Goal: Task Accomplishment & Management: Complete application form

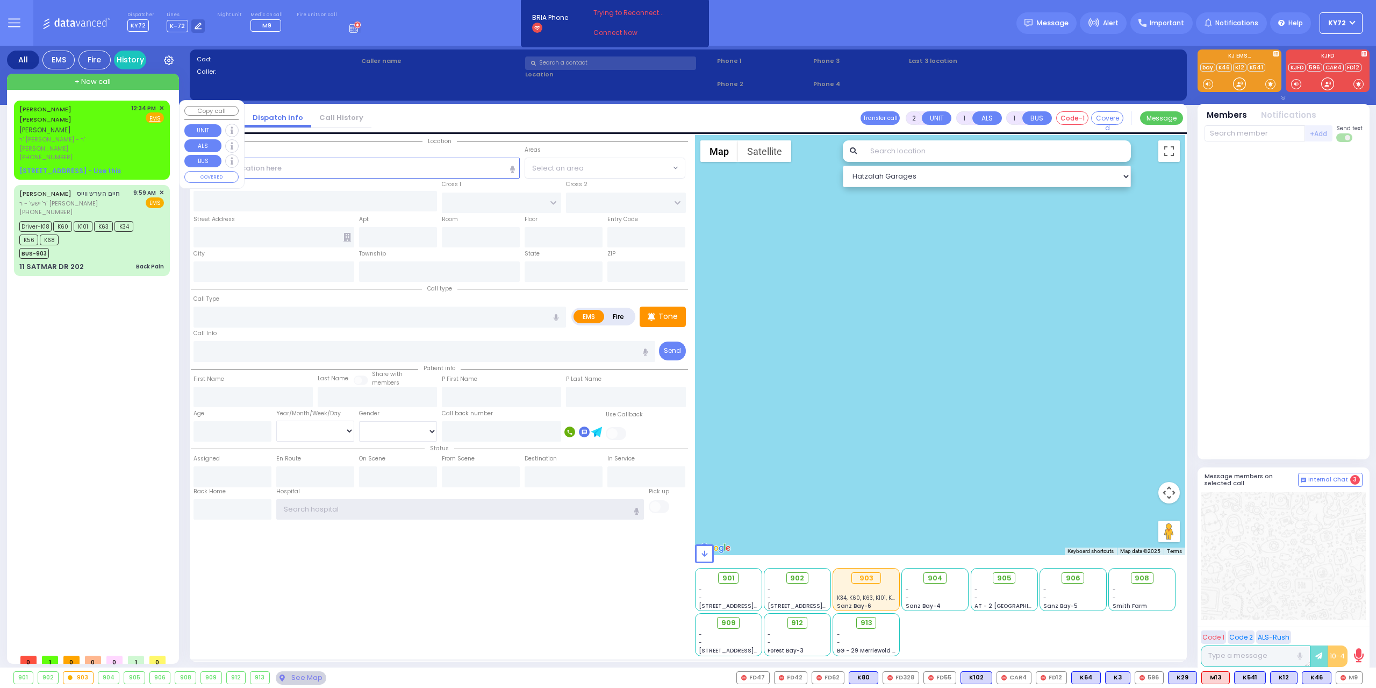
type input "KY72"
click at [162, 108] on span "✕" at bounding box center [161, 108] width 5 height 9
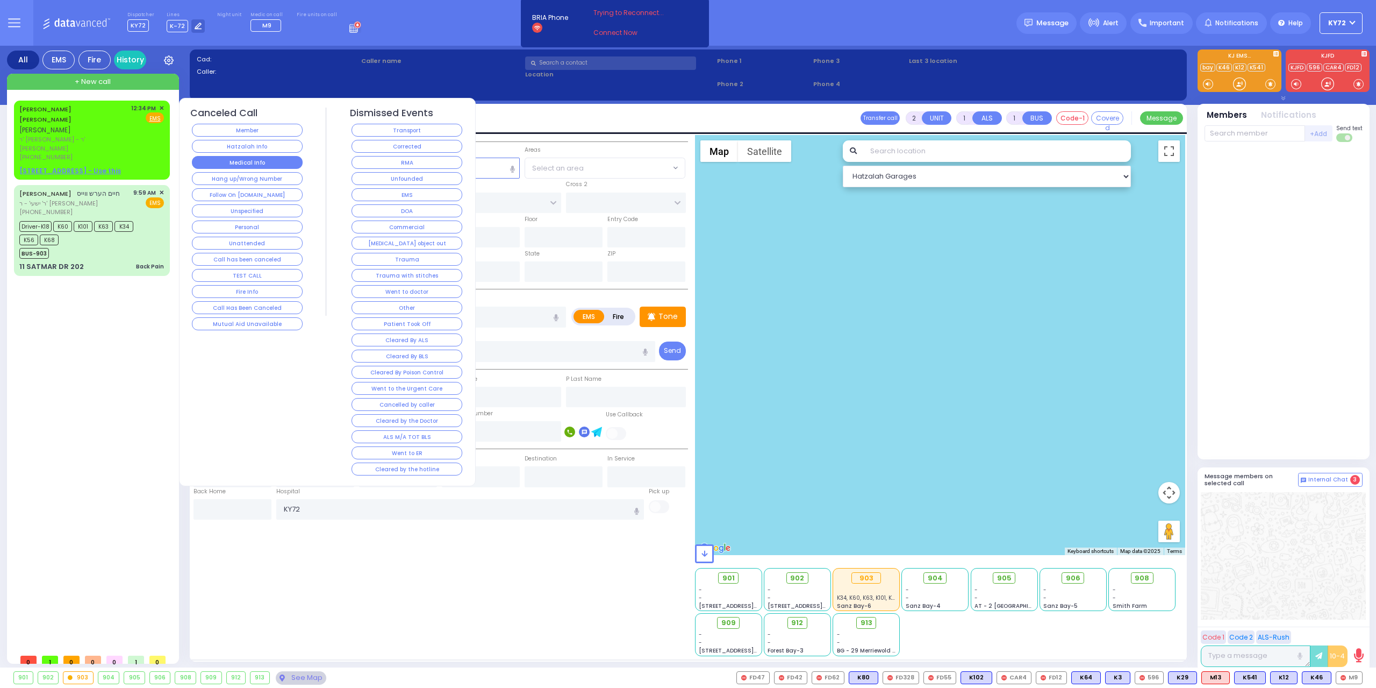
click at [227, 156] on button "Medical Info" at bounding box center [247, 162] width 111 height 13
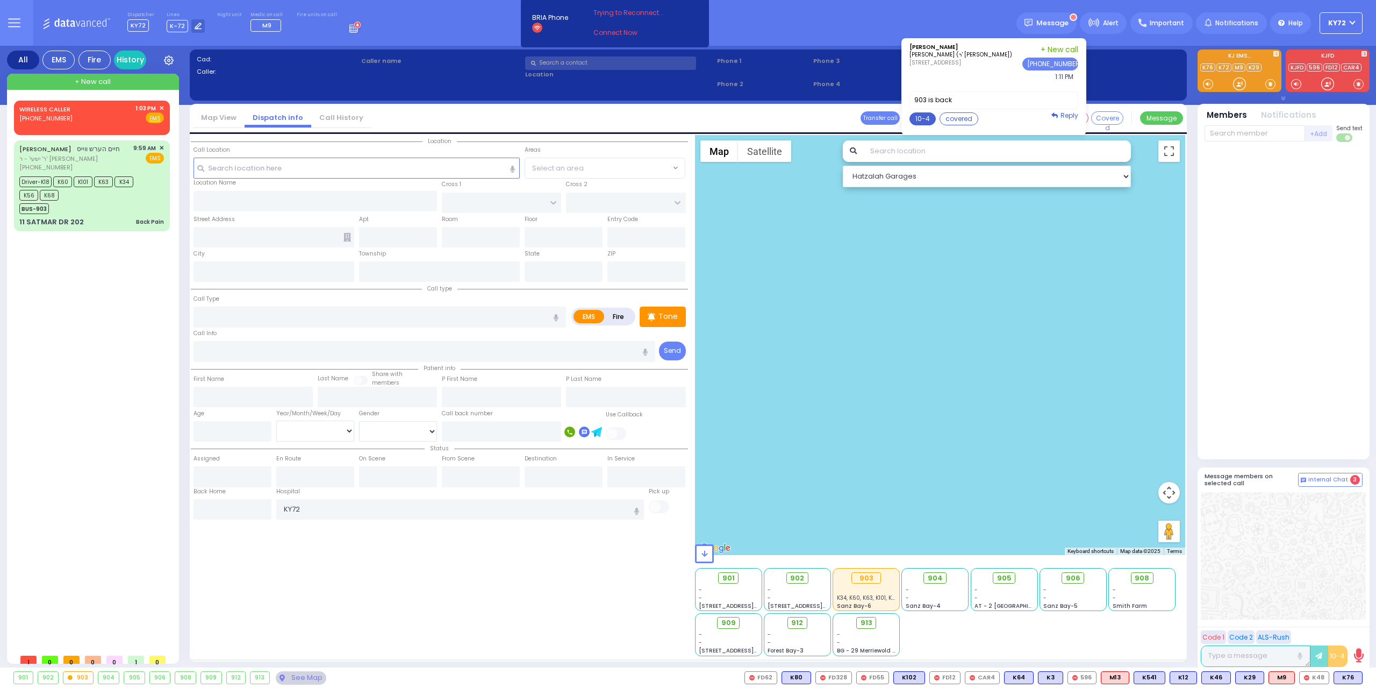
click at [930, 118] on button "10-4" at bounding box center [923, 118] width 26 height 13
type textarea "10-4 thank you"
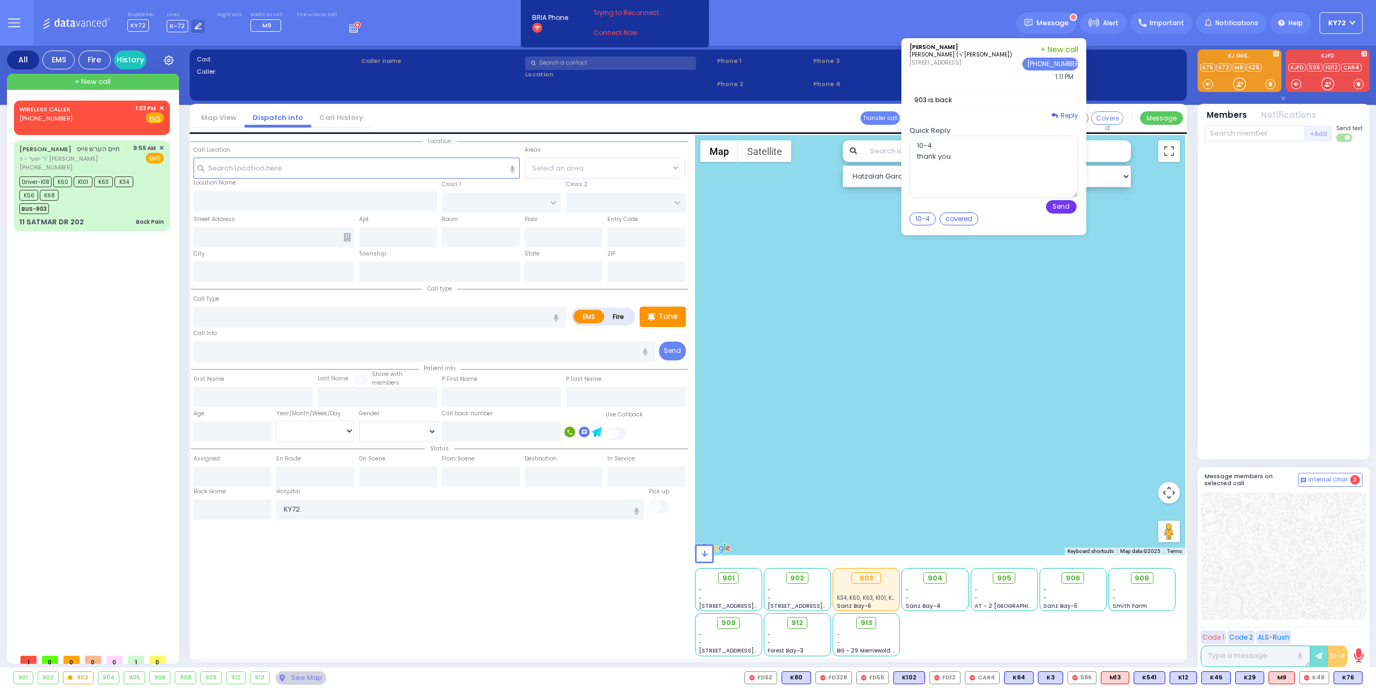
click at [1065, 202] on button "Send" at bounding box center [1061, 206] width 31 height 13
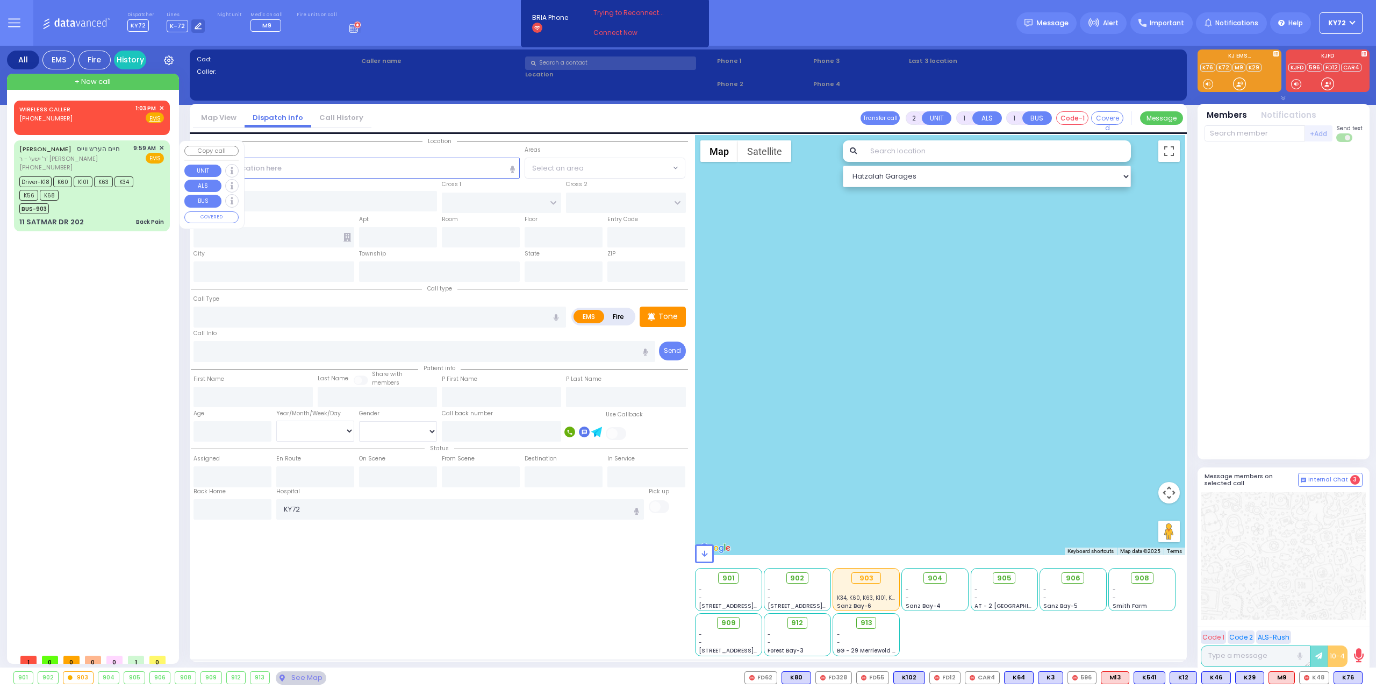
click at [132, 223] on div "11 SATMAR DR 202 Back Pain" at bounding box center [91, 222] width 145 height 11
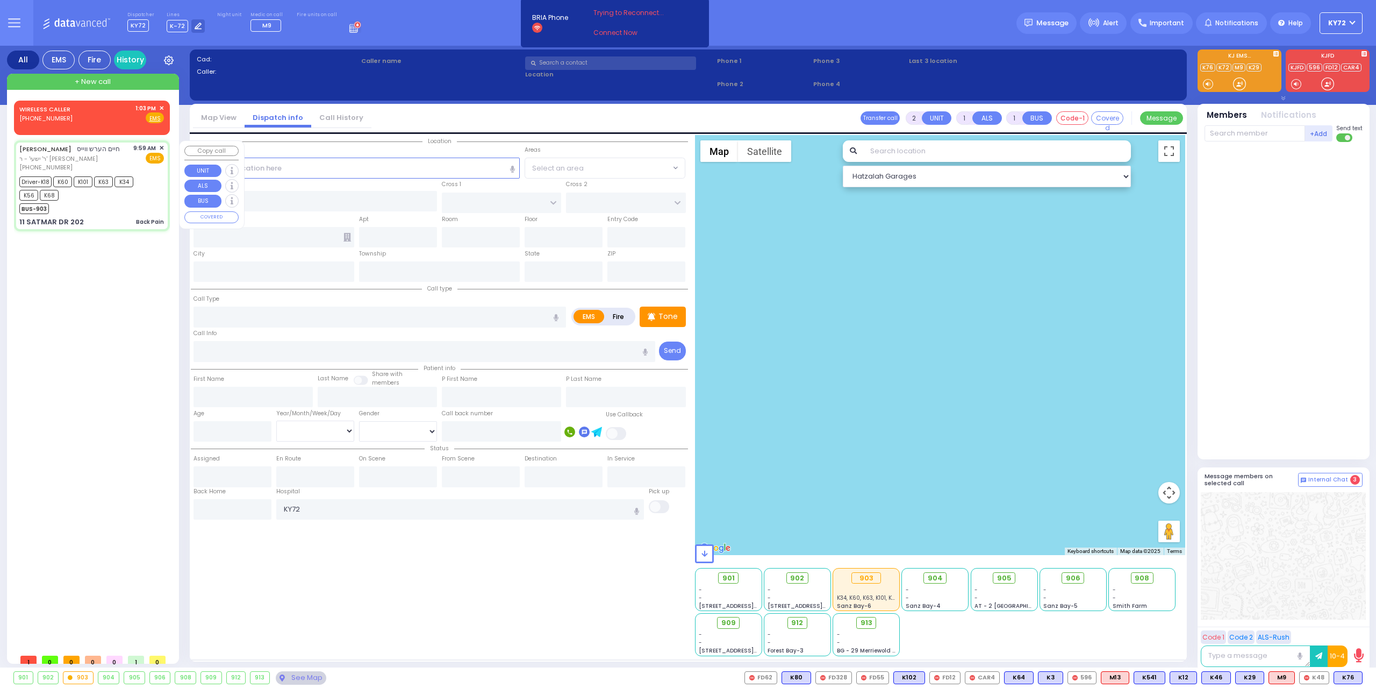
type input "6"
select select
type input "Back Pain"
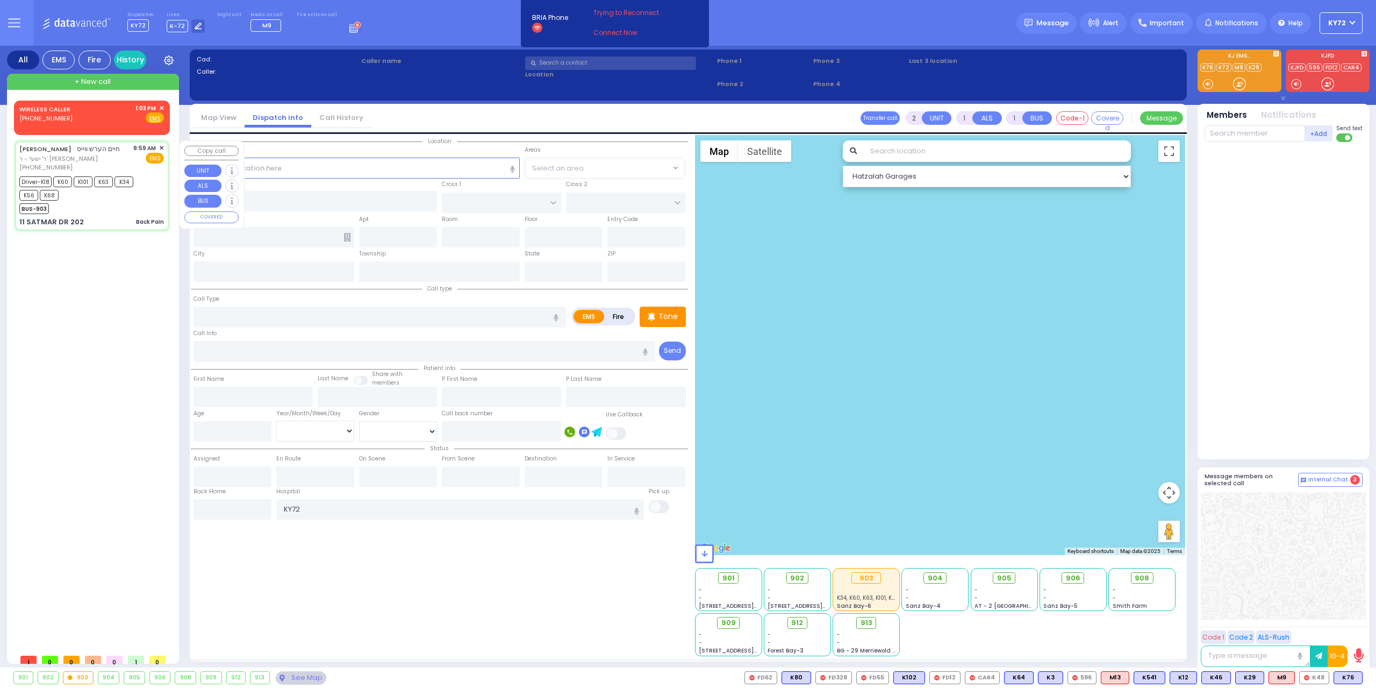
radio input "true"
type input "CHAIM HERSH"
type input "WEISS"
type input "Chaim"
type input "Weiss"
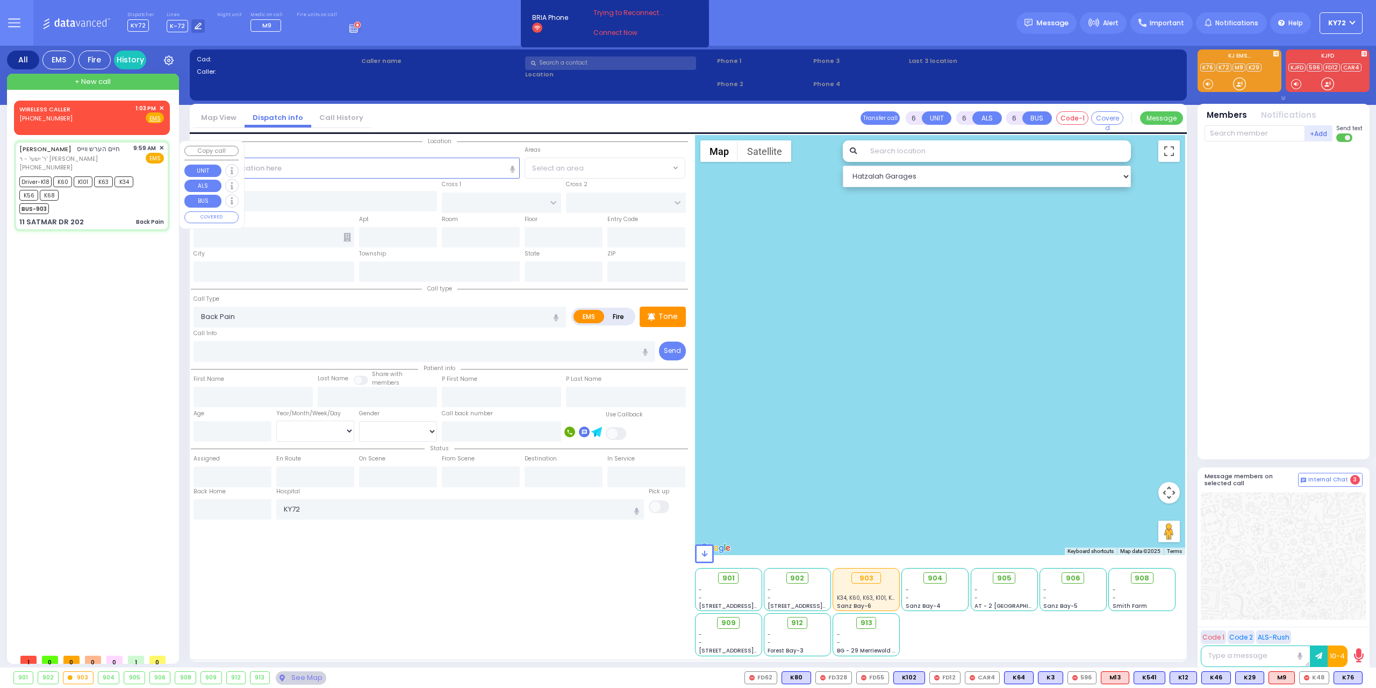
type input "69"
select select "Year"
select select "[DEMOGRAPHIC_DATA]"
type input "09:59"
type input "10:01"
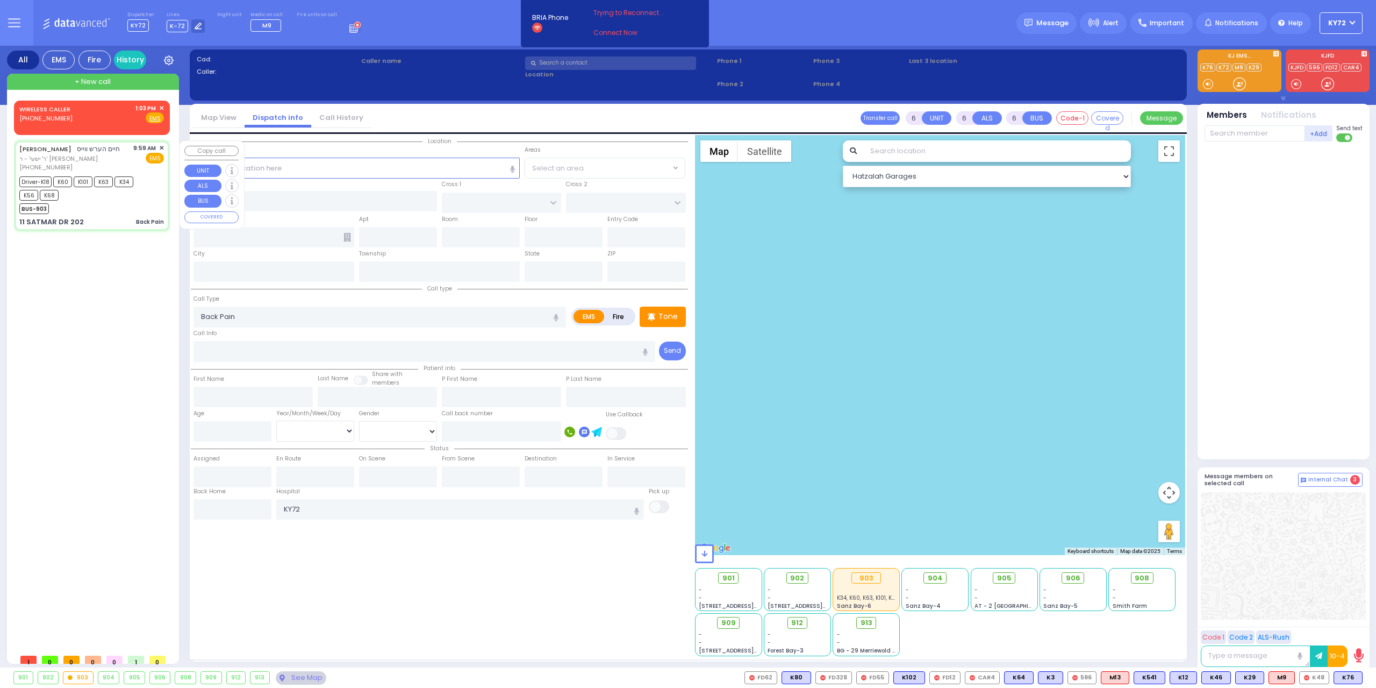
type input "10:02"
type input "10:51"
type input "11:38"
type input "11:57"
type input "[US_STATE][GEOGRAPHIC_DATA]- [GEOGRAPHIC_DATA]"
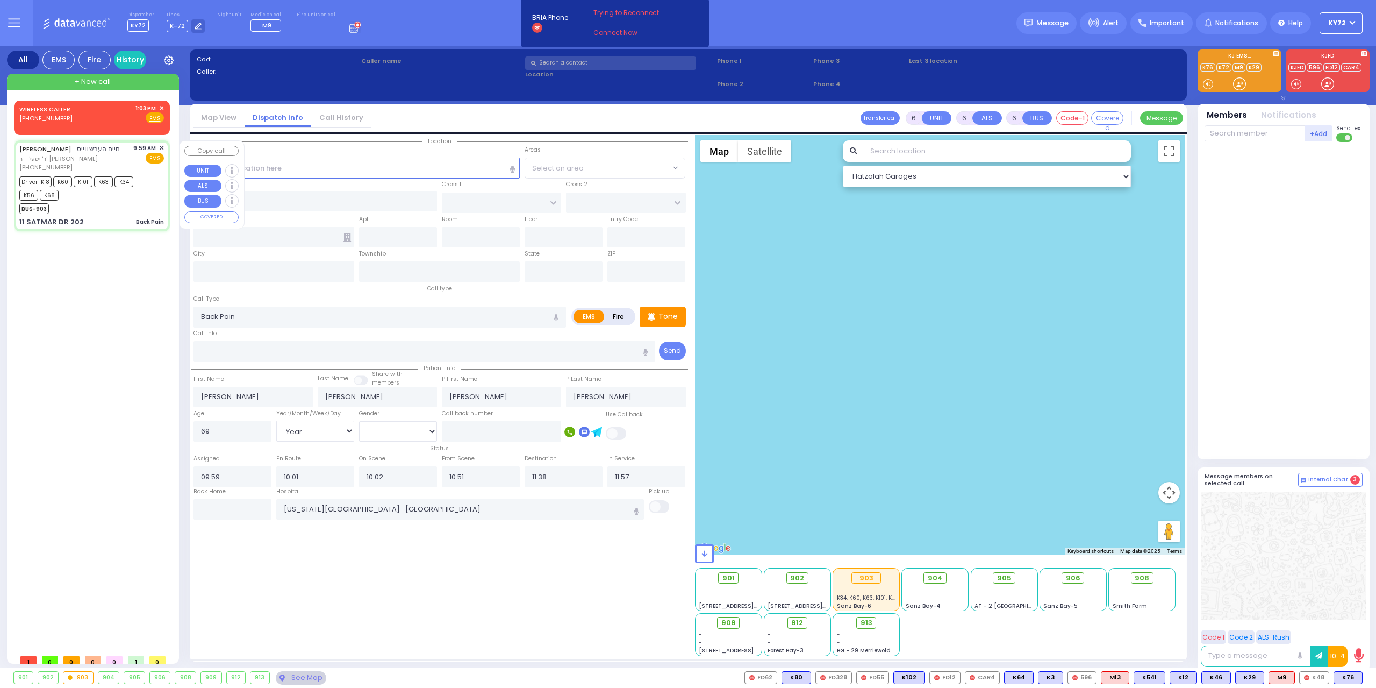
select select "Hatzalah Garages"
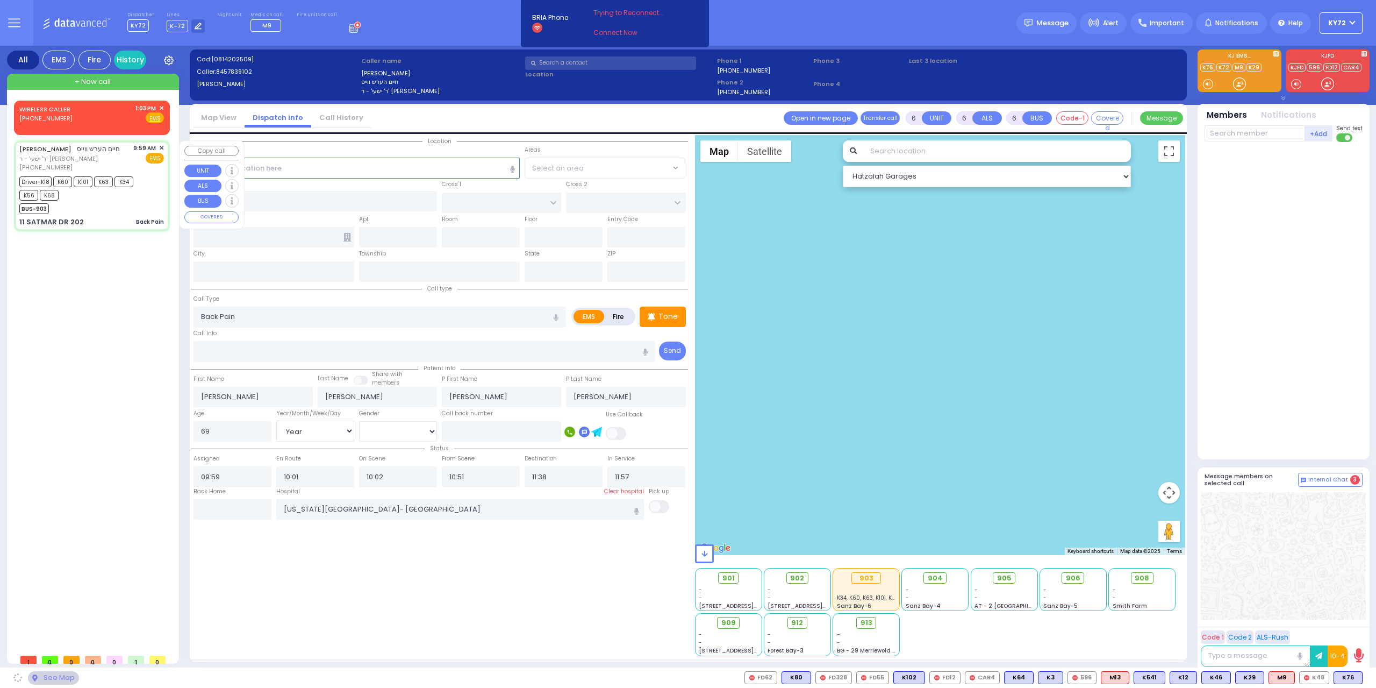
type input "SIGET COURT"
type input "HAYES COURT"
type input "11 SATMAR DR"
type input "202"
type input "Monroe"
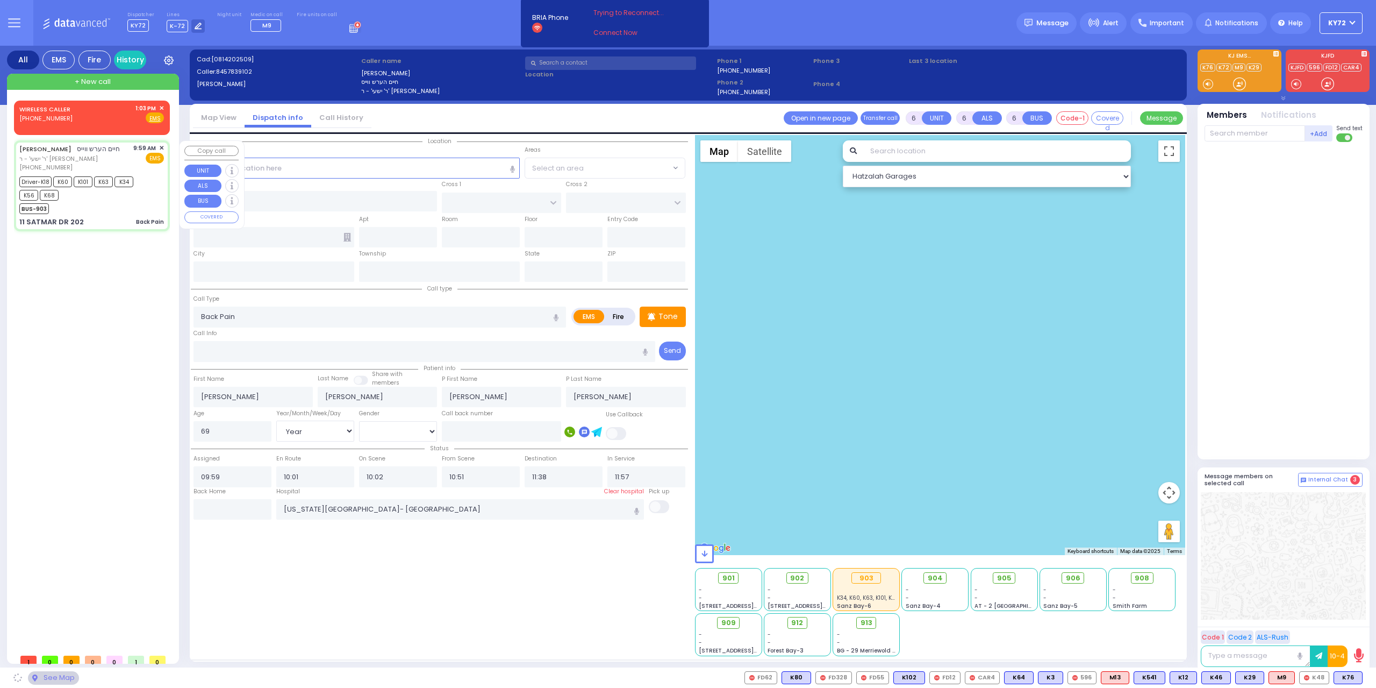
type input "[US_STATE]"
type input "10950"
select select "SECTION 3"
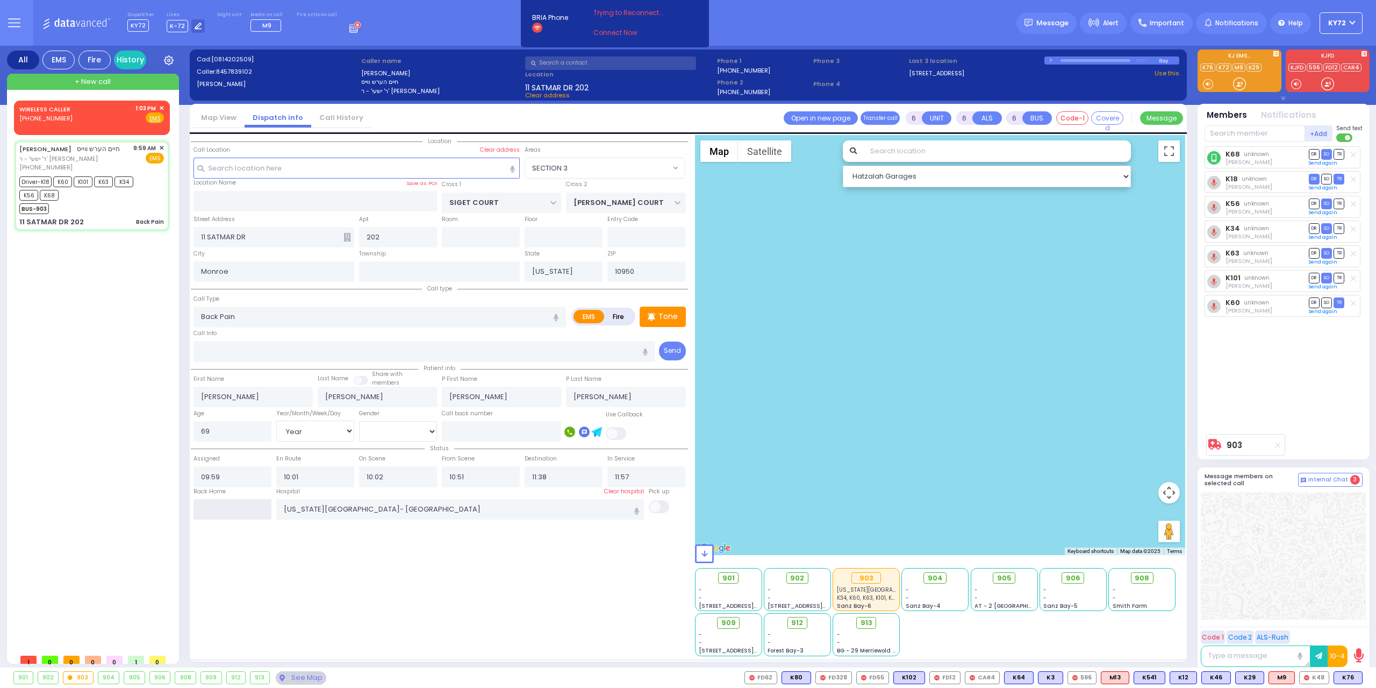
click at [199, 506] on input "text" at bounding box center [233, 509] width 78 height 20
type input "13:11"
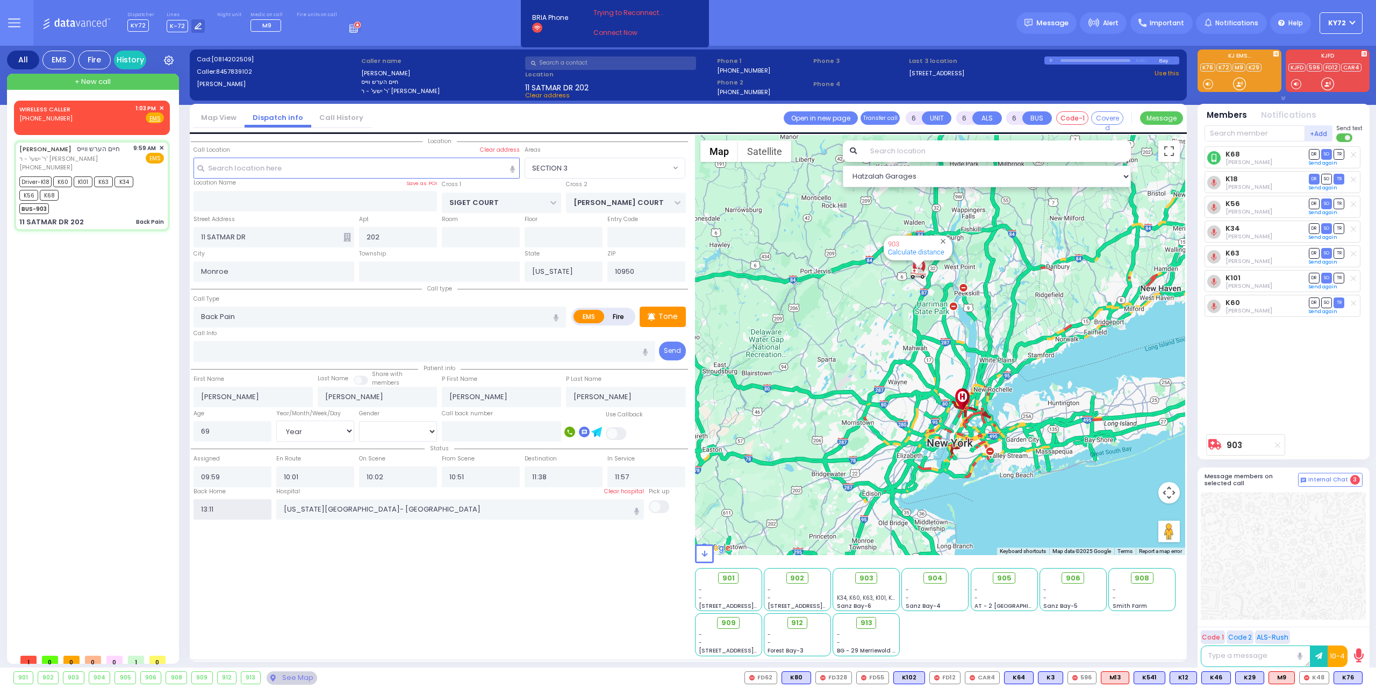
select select
radio input "true"
select select
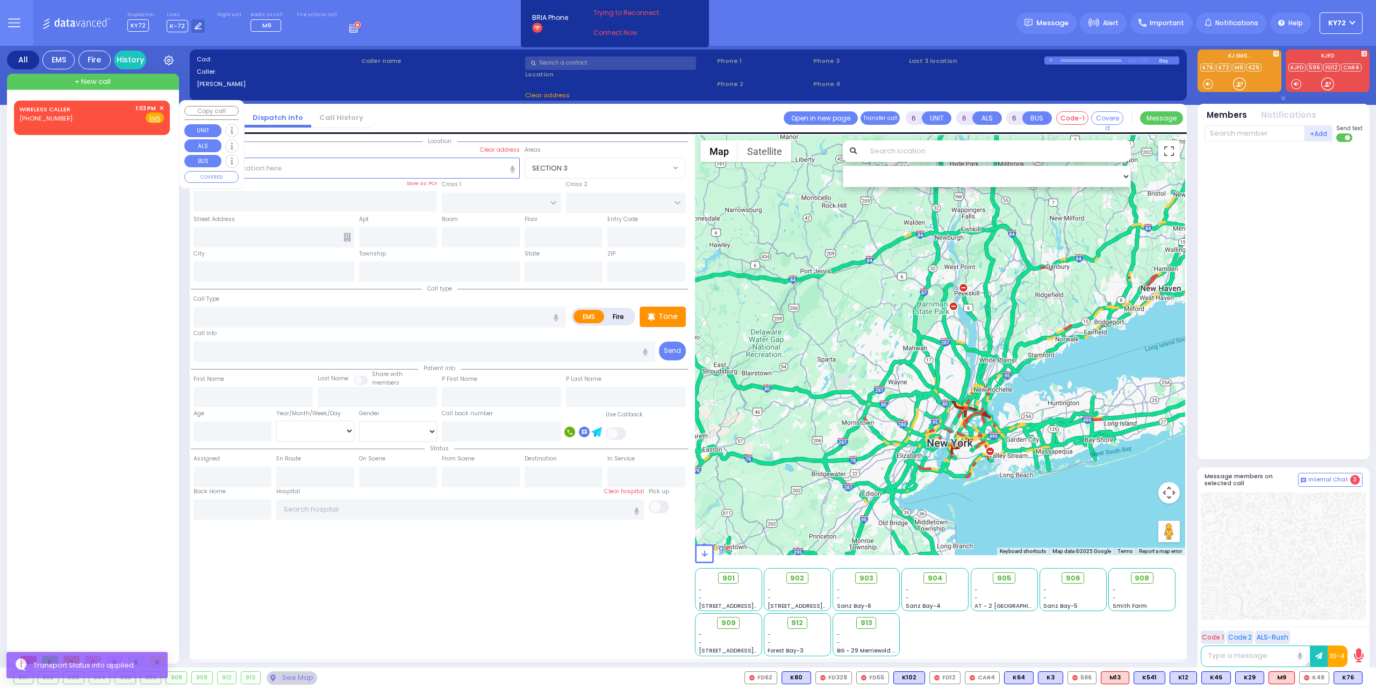
click at [163, 105] on span "✕" at bounding box center [161, 108] width 5 height 9
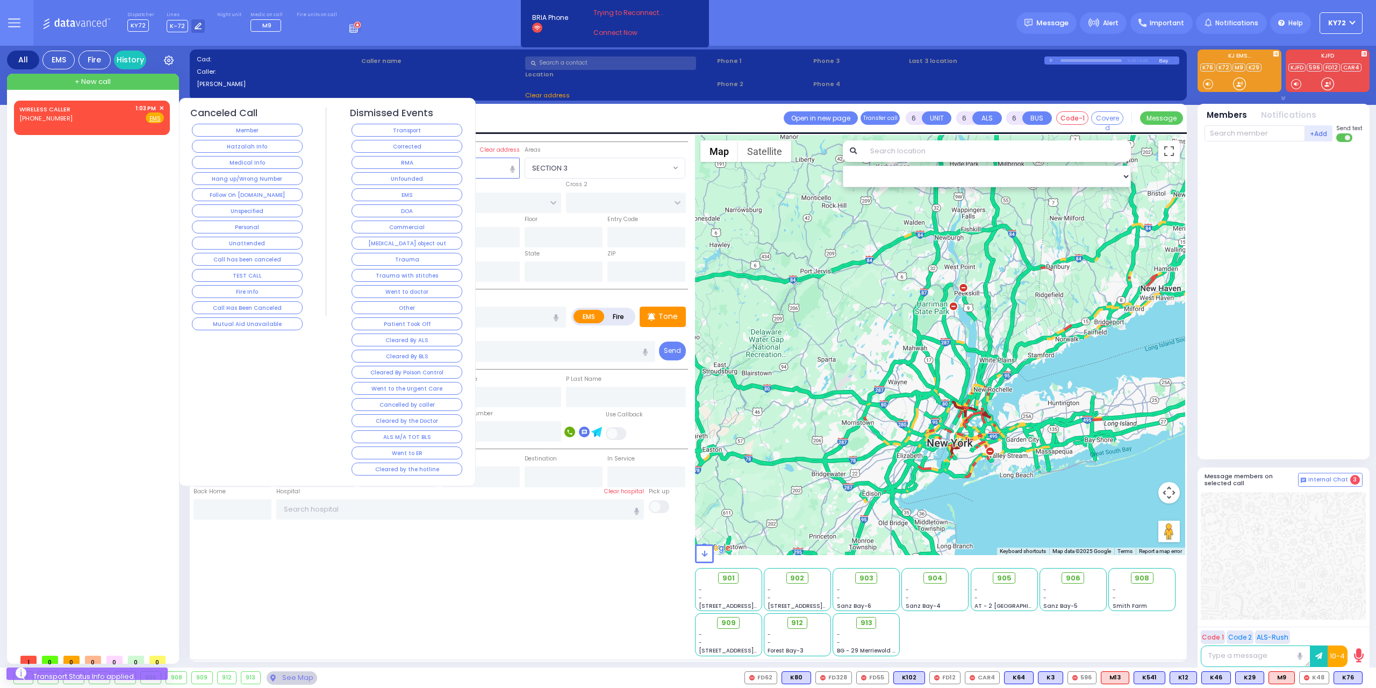
click at [240, 170] on div "Hang up/Wrong Number" at bounding box center [247, 178] width 114 height 16
click at [241, 172] on button "Hang up/Wrong Number" at bounding box center [247, 178] width 111 height 13
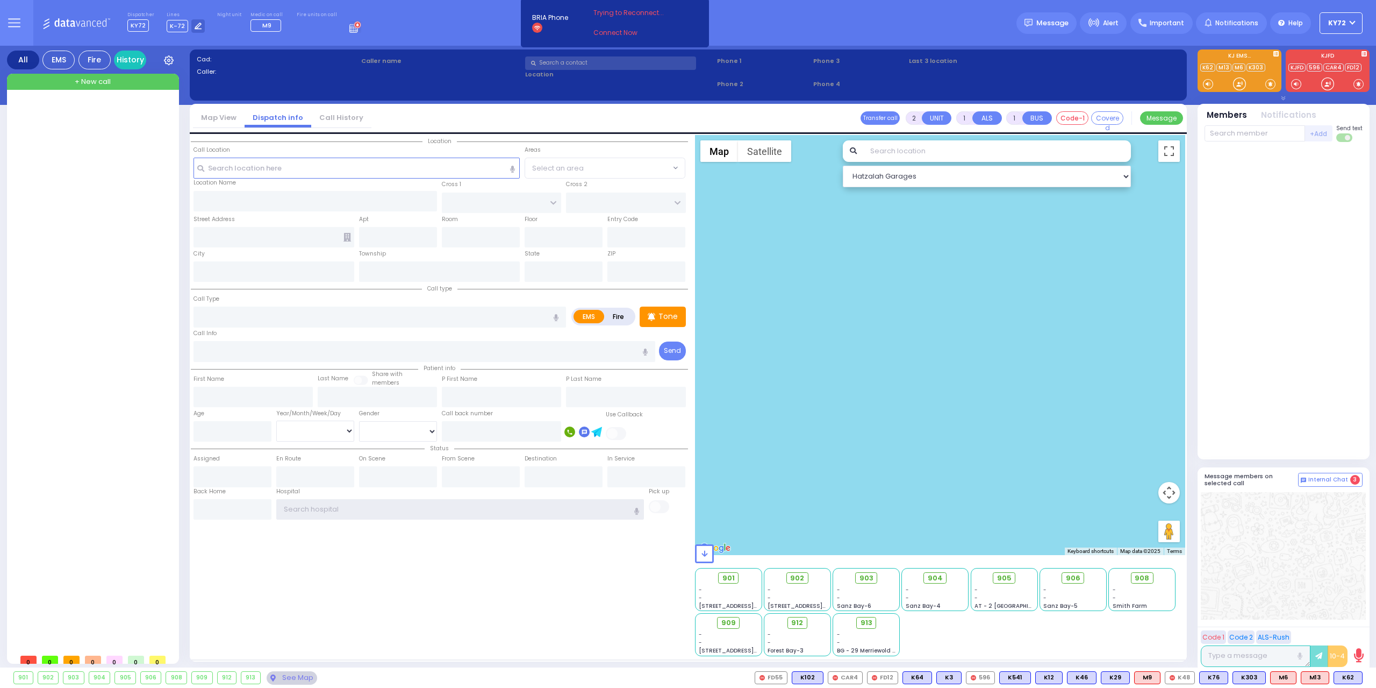
type input "KY72"
click at [584, 62] on input "text" at bounding box center [610, 62] width 171 height 13
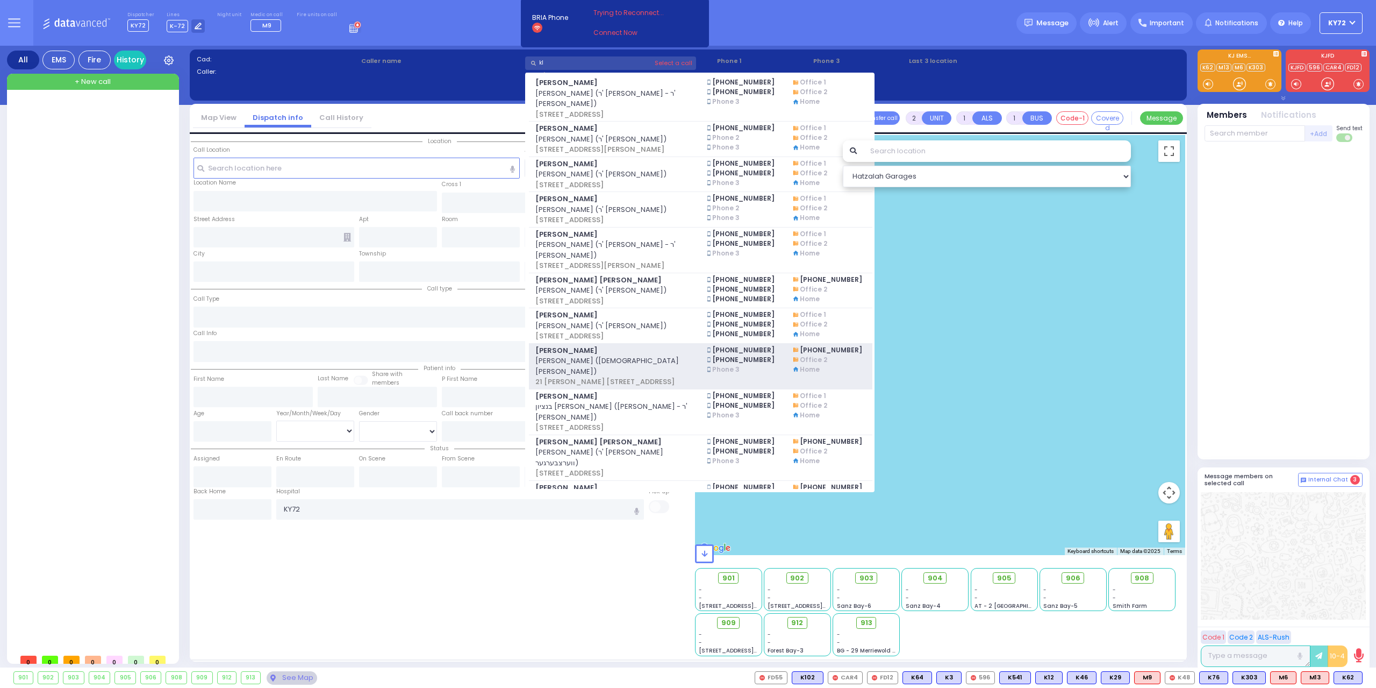
type input "k"
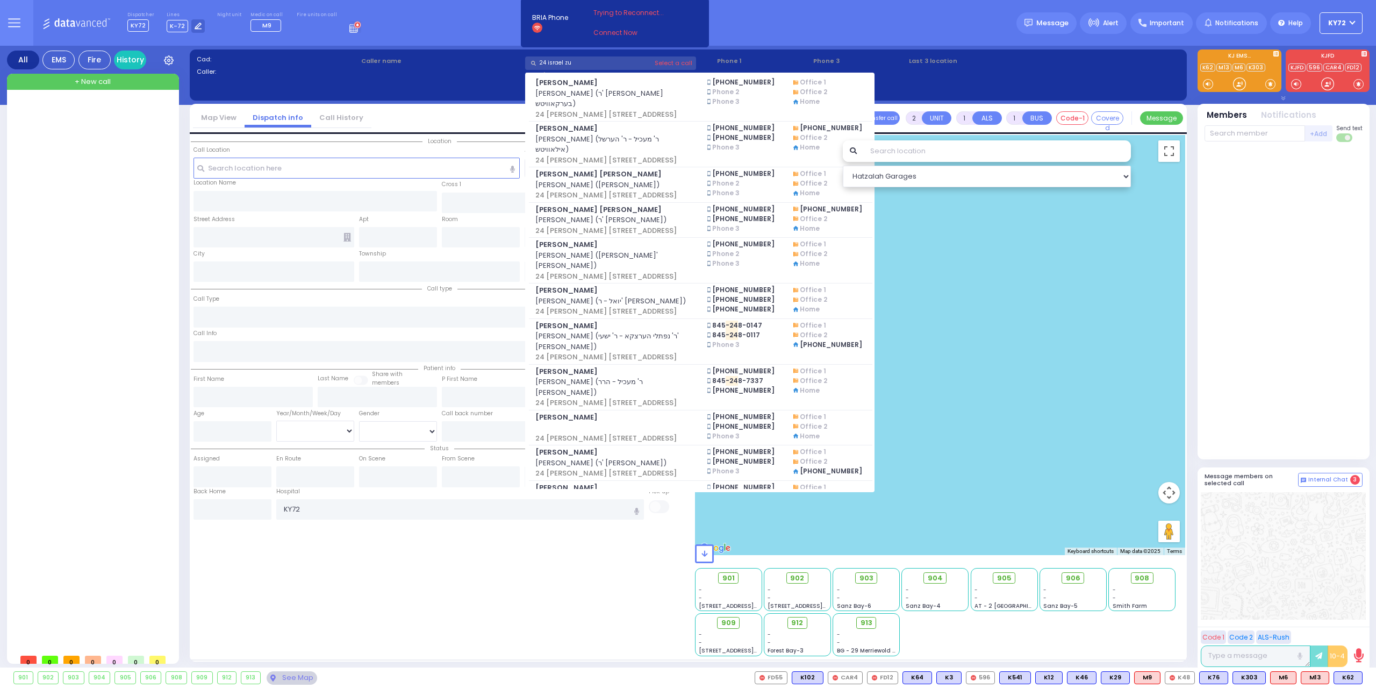
type input "24 israel zup"
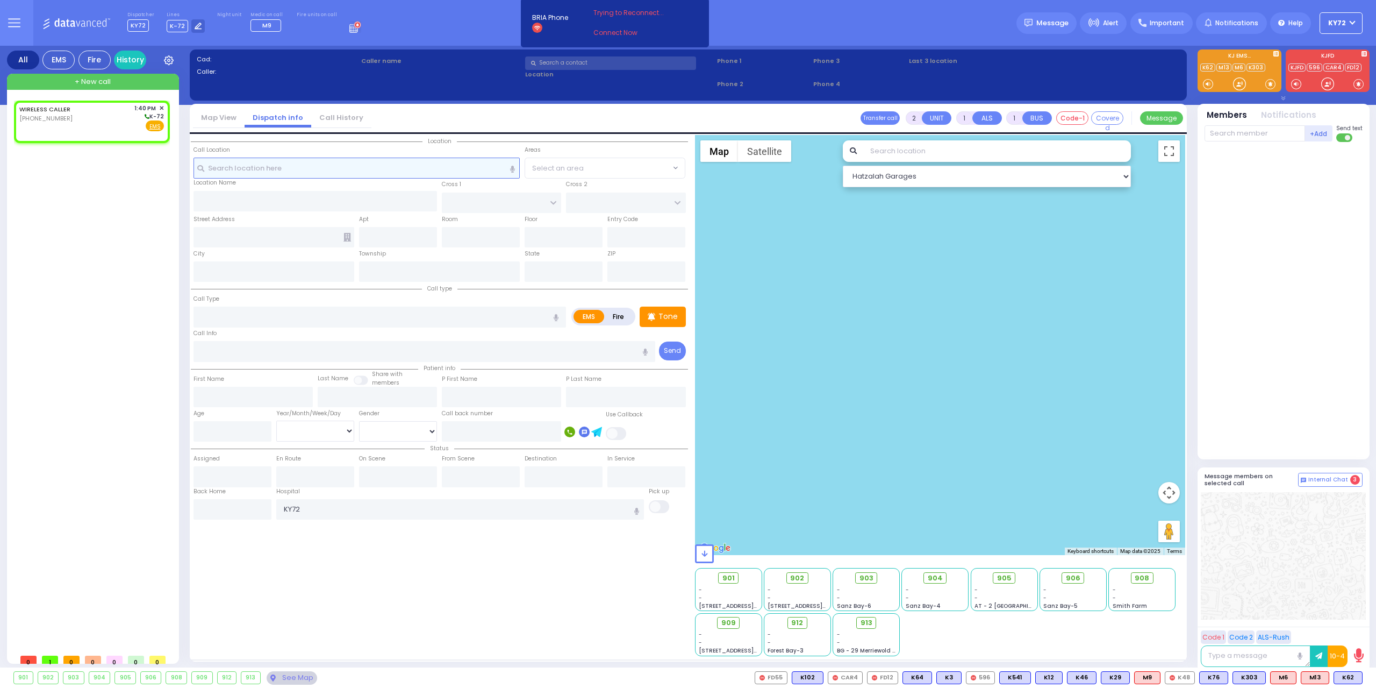
select select
radio input "true"
select select
type input "13:40"
select select "Hatzalah Garages"
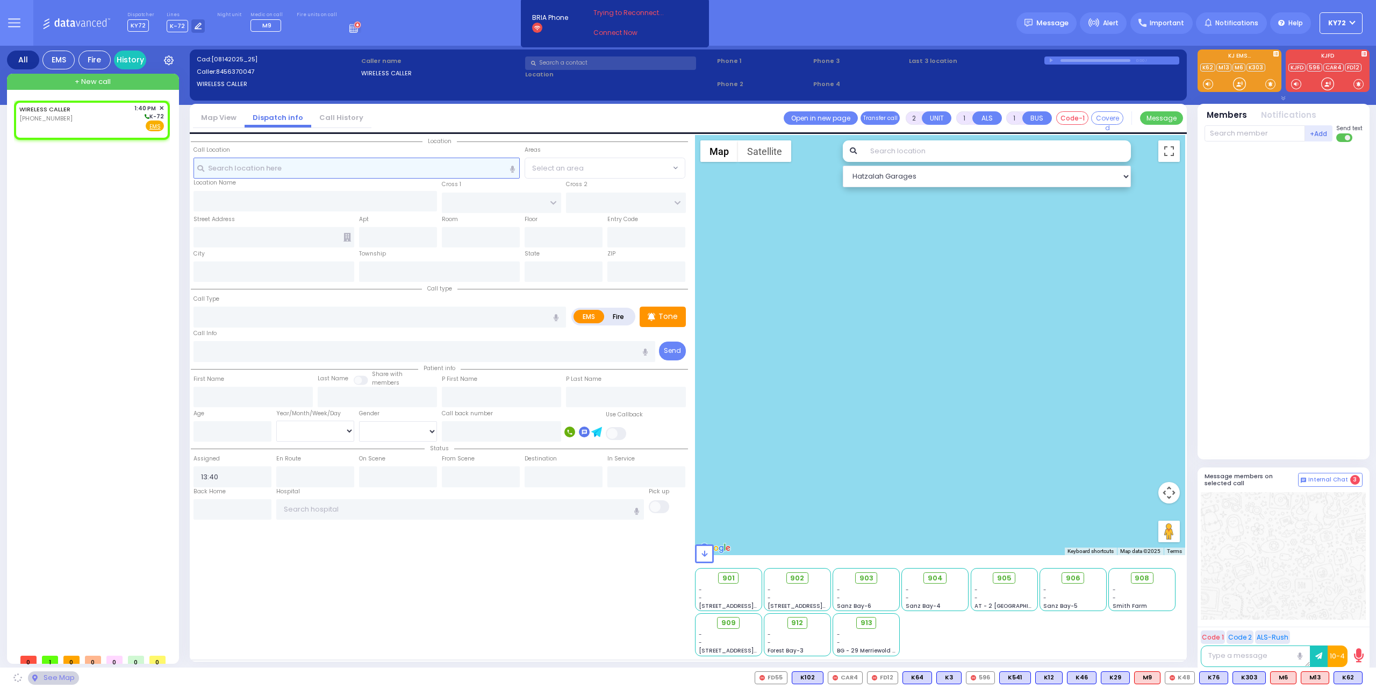
select select
radio input "true"
select select
select select "Hatzalah Garages"
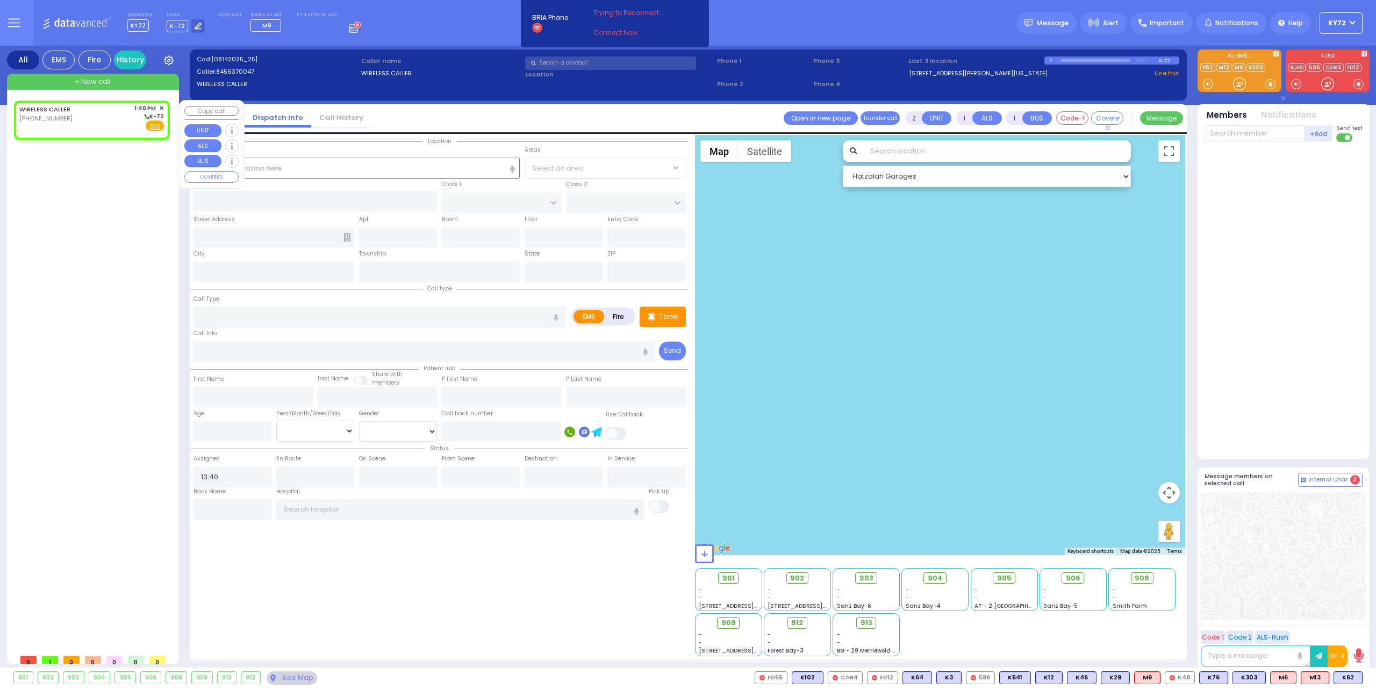
click at [52, 124] on div "WIRELESS CALLER (845) 637-0047" at bounding box center [46, 118] width 55 height 28
select select
radio input "true"
select select
select select "Hatzalah Garages"
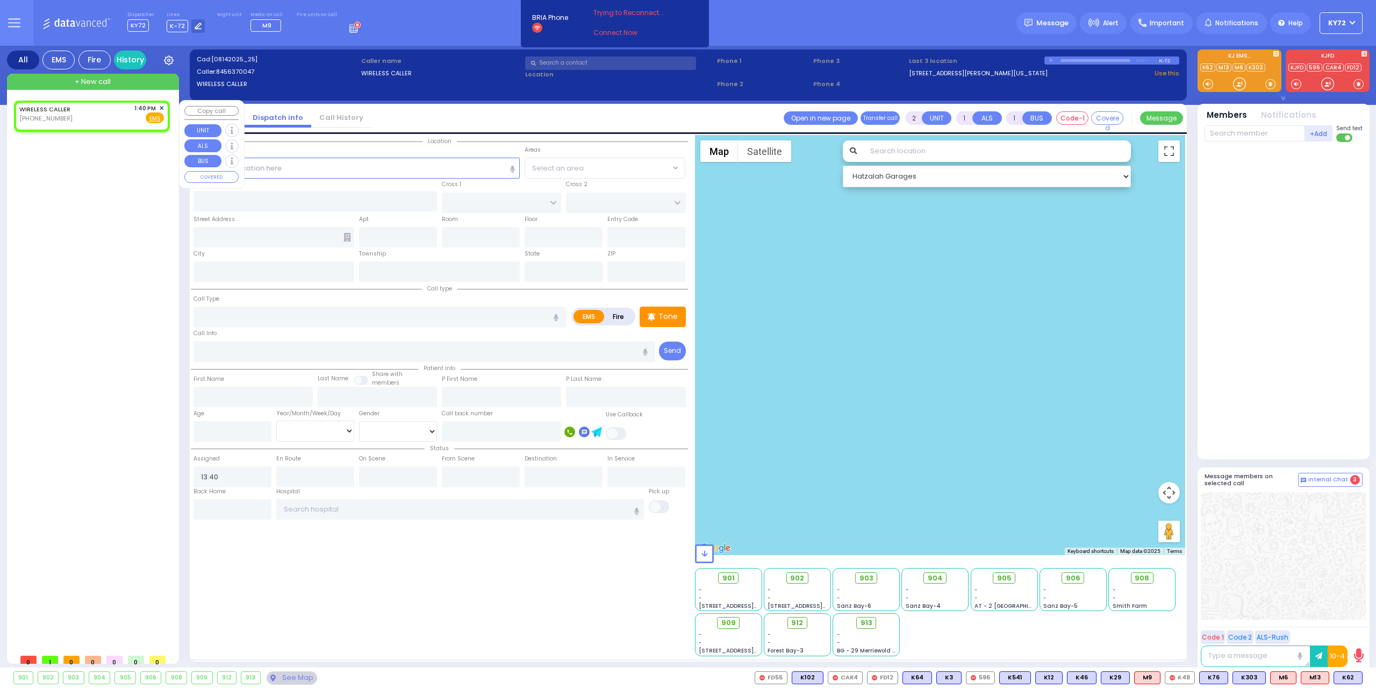
select select
radio input "true"
select select
select select "Hatzalah Garages"
click at [163, 105] on span "✕" at bounding box center [161, 108] width 5 height 9
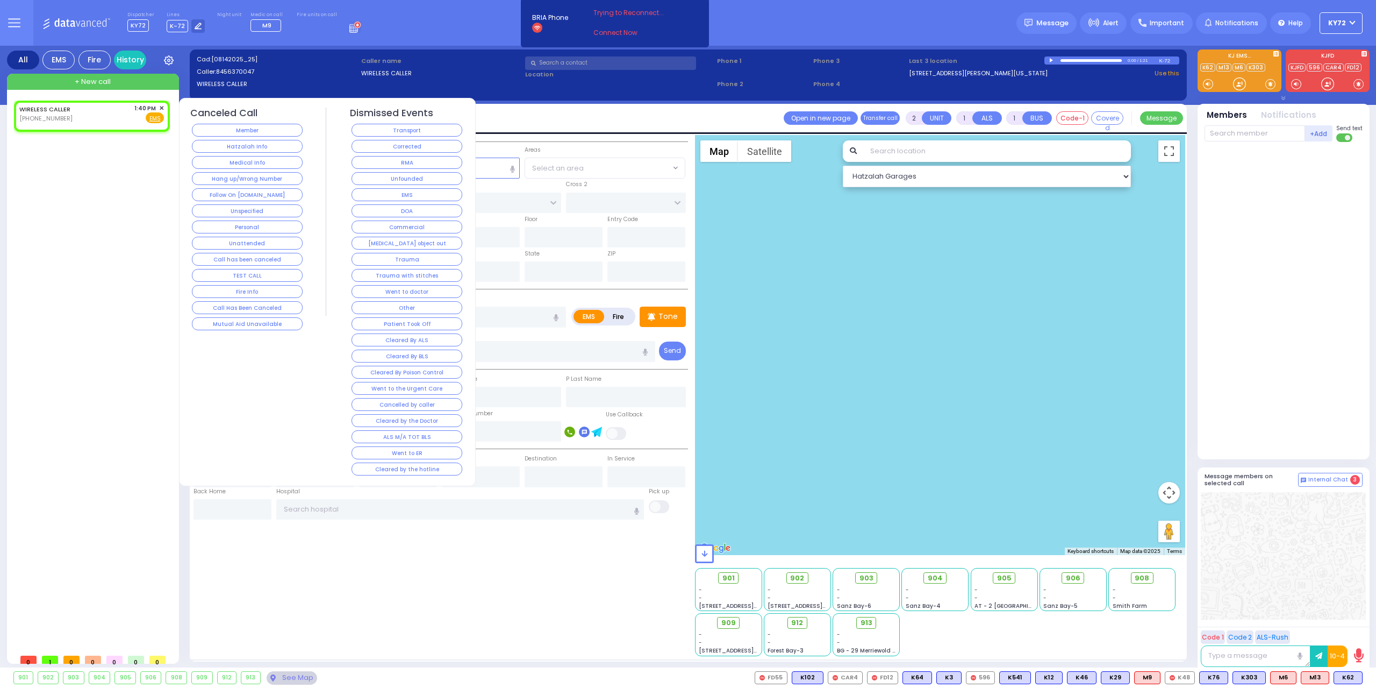
click at [256, 178] on button "Hang up/Wrong Number" at bounding box center [247, 178] width 111 height 13
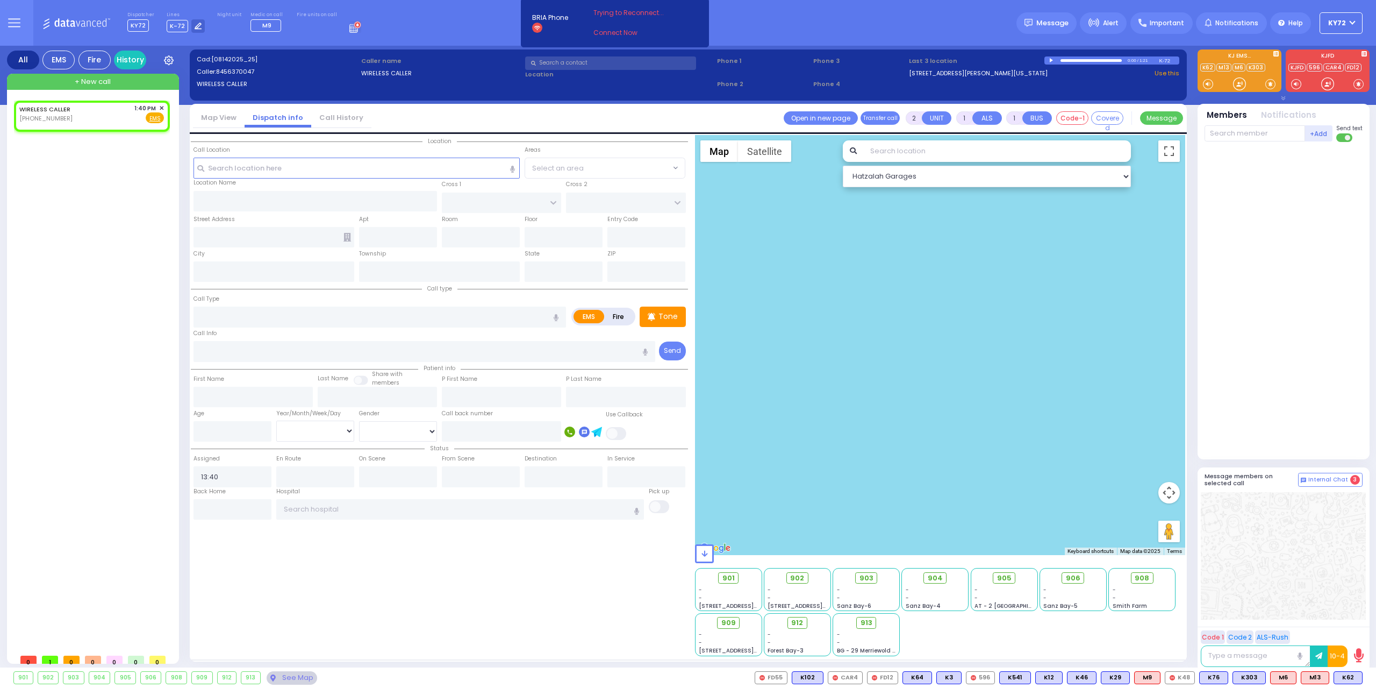
select select
radio input "true"
select select
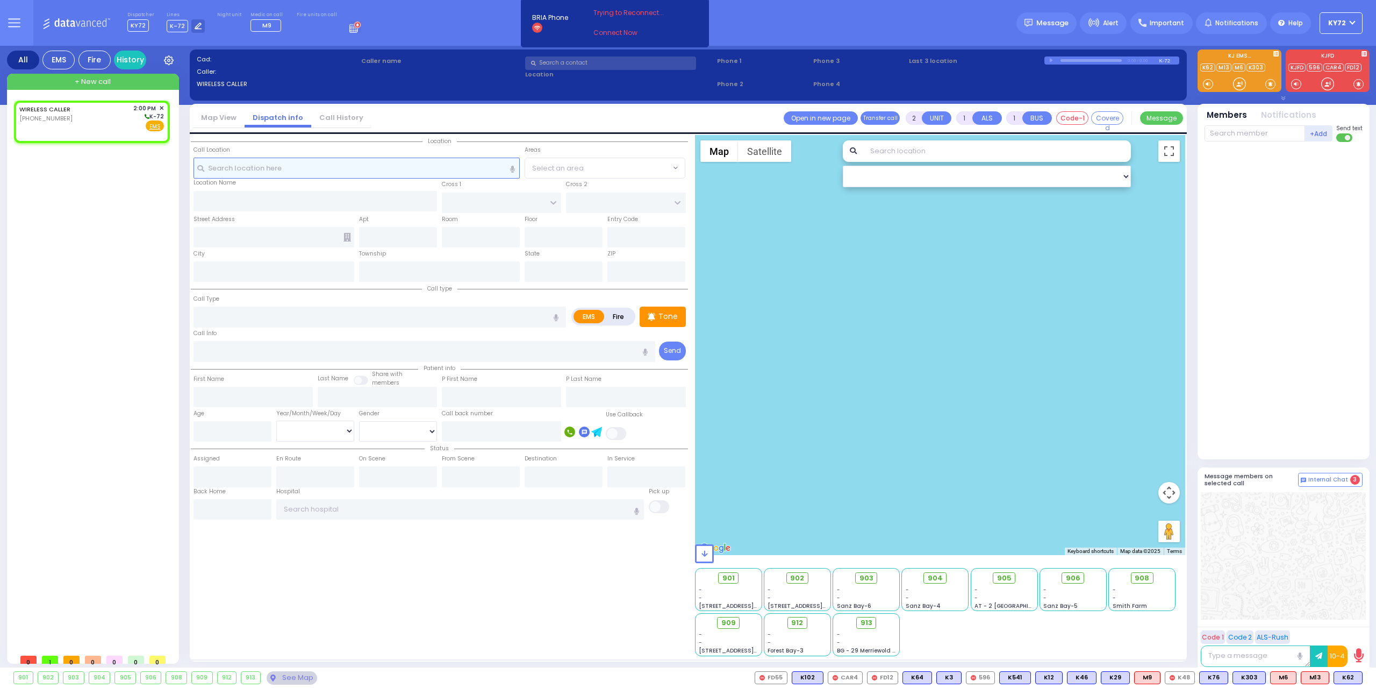
select select
radio input "true"
select select
type input "14:00"
select select "Hatzalah Garages"
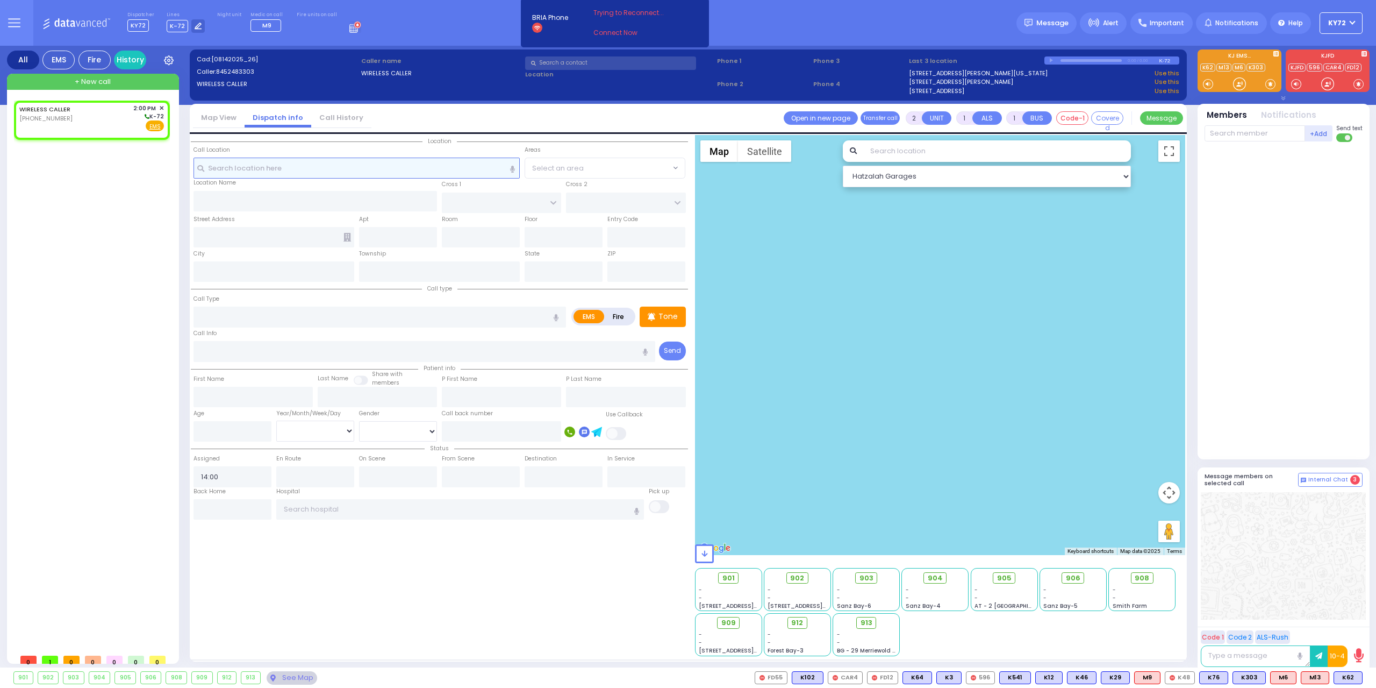
select select
radio input "true"
select select
select select "Hatzalah Garages"
click at [110, 120] on div "WIRELESS CALLER (845) 248-3303 2:00 PM ✕ K-72" at bounding box center [91, 118] width 145 height 28
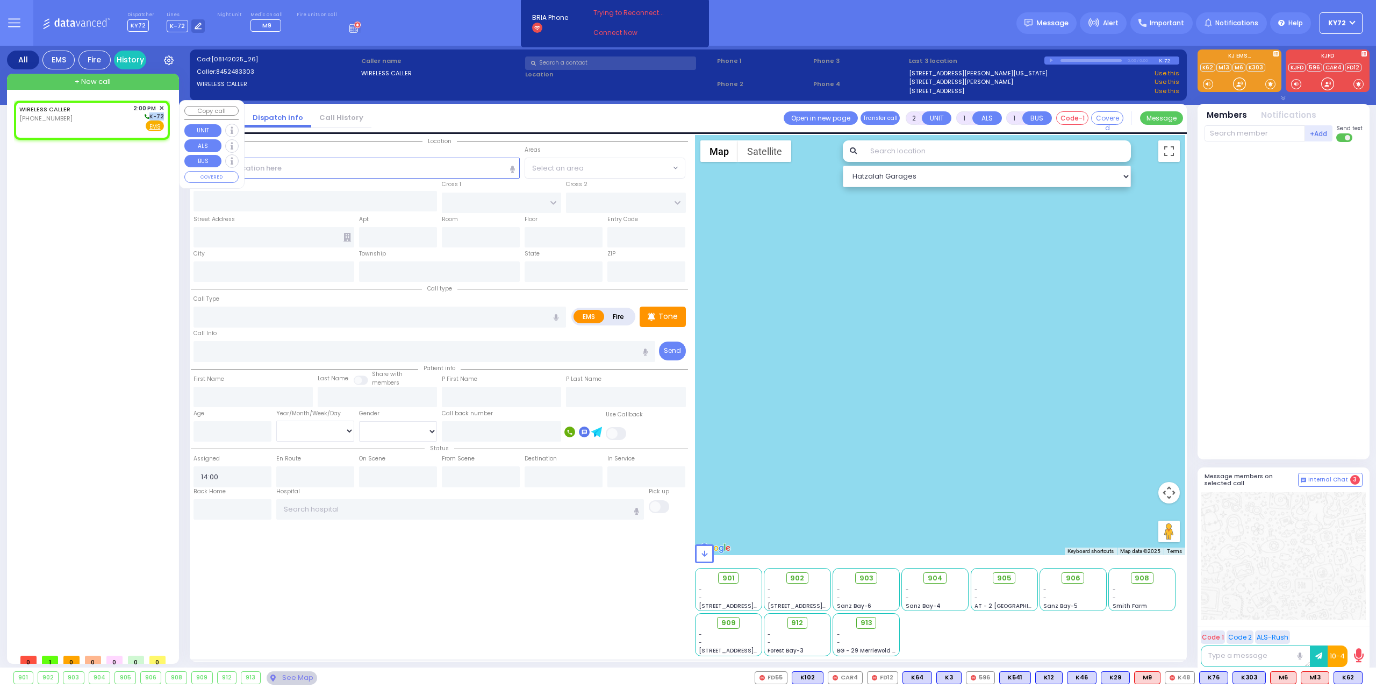
select select
radio input "true"
select select
select select "Hatzalah Garages"
click at [45, 119] on body "Dashboard Home" at bounding box center [688, 344] width 1376 height 688
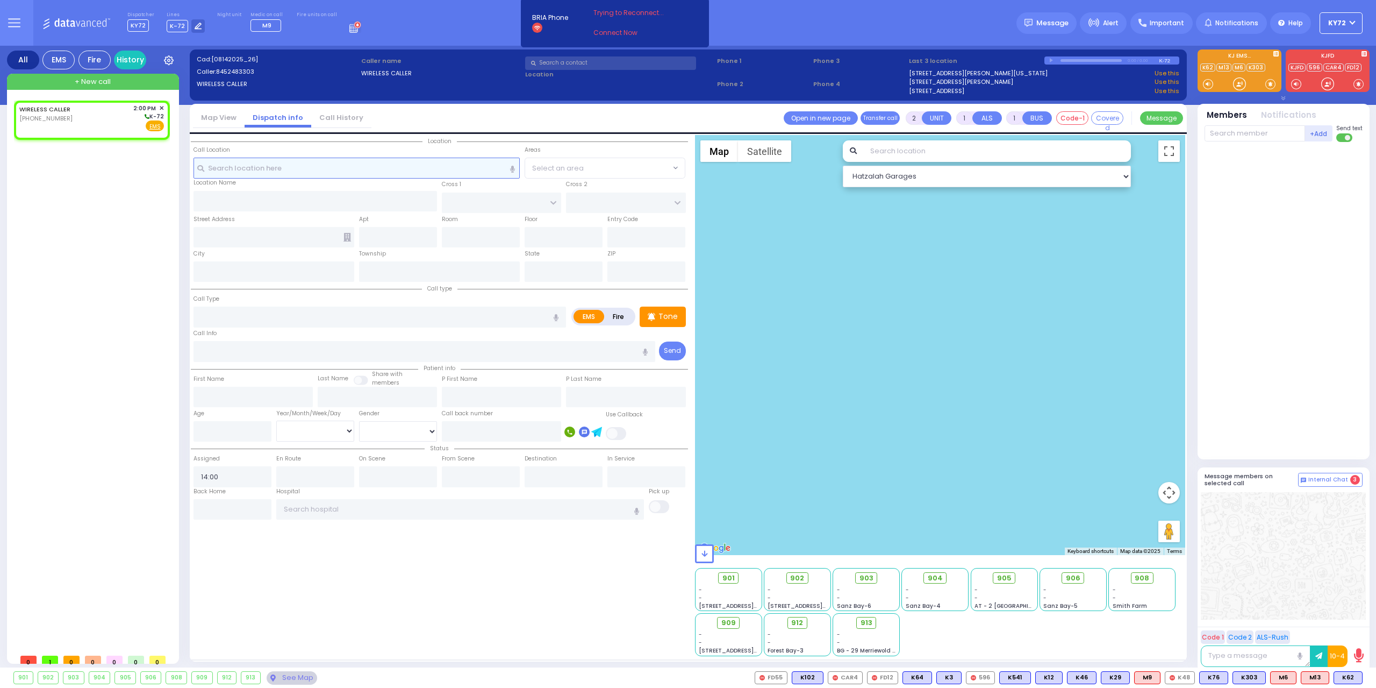
click at [278, 173] on input "text" at bounding box center [357, 168] width 327 height 20
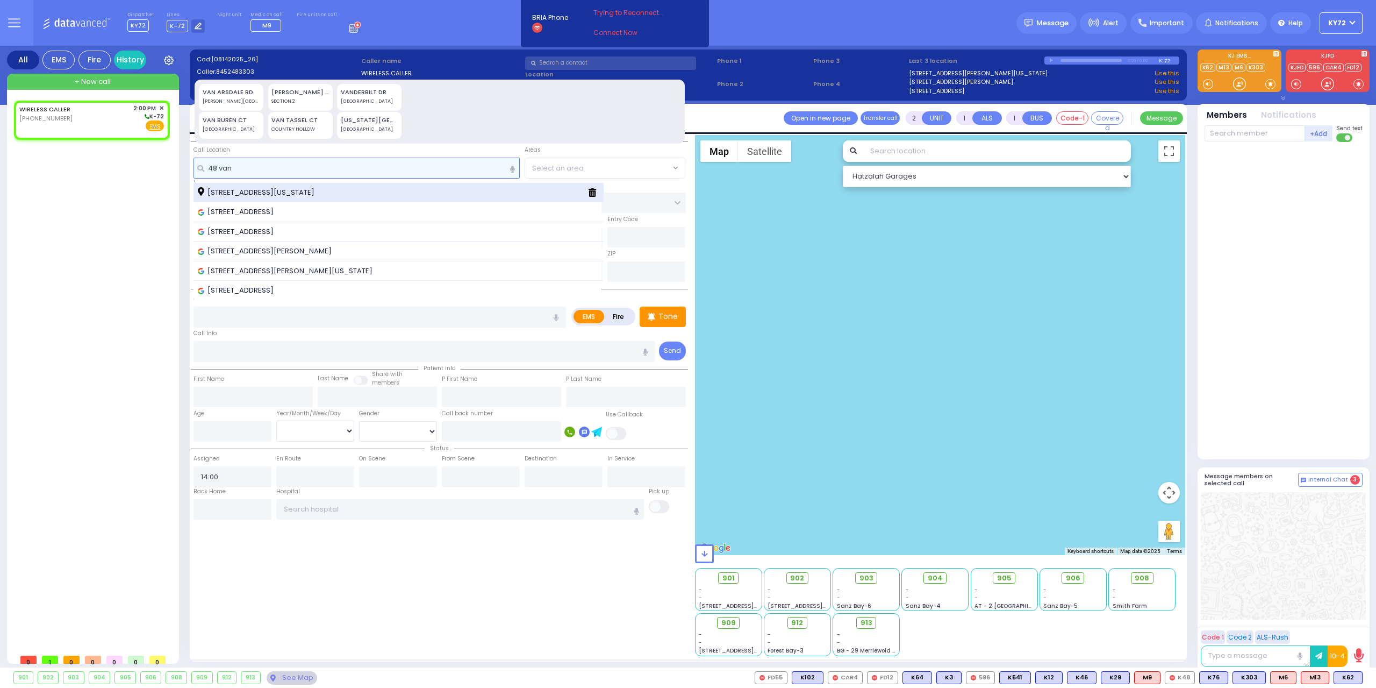
type input "48 van"
click at [277, 198] on div "48 Van Arsdale Road MONROE New York 10950" at bounding box center [399, 193] width 411 height 20
click at [281, 190] on span "48 Van Arsdale Road MONROE New York 10950" at bounding box center [258, 192] width 120 height 11
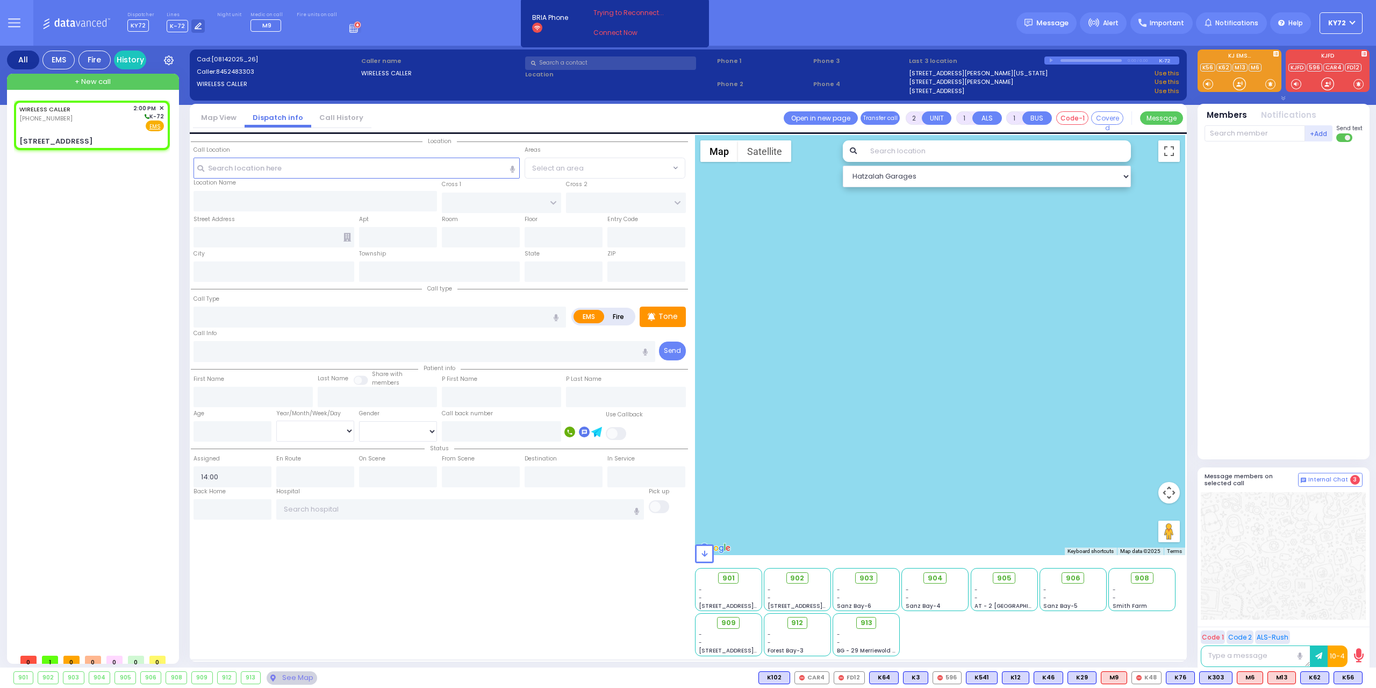
select select
radio input "true"
select select
type input "[PERSON_NAME][GEOGRAPHIC_DATA]"
type input "[PERSON_NAME] LN"
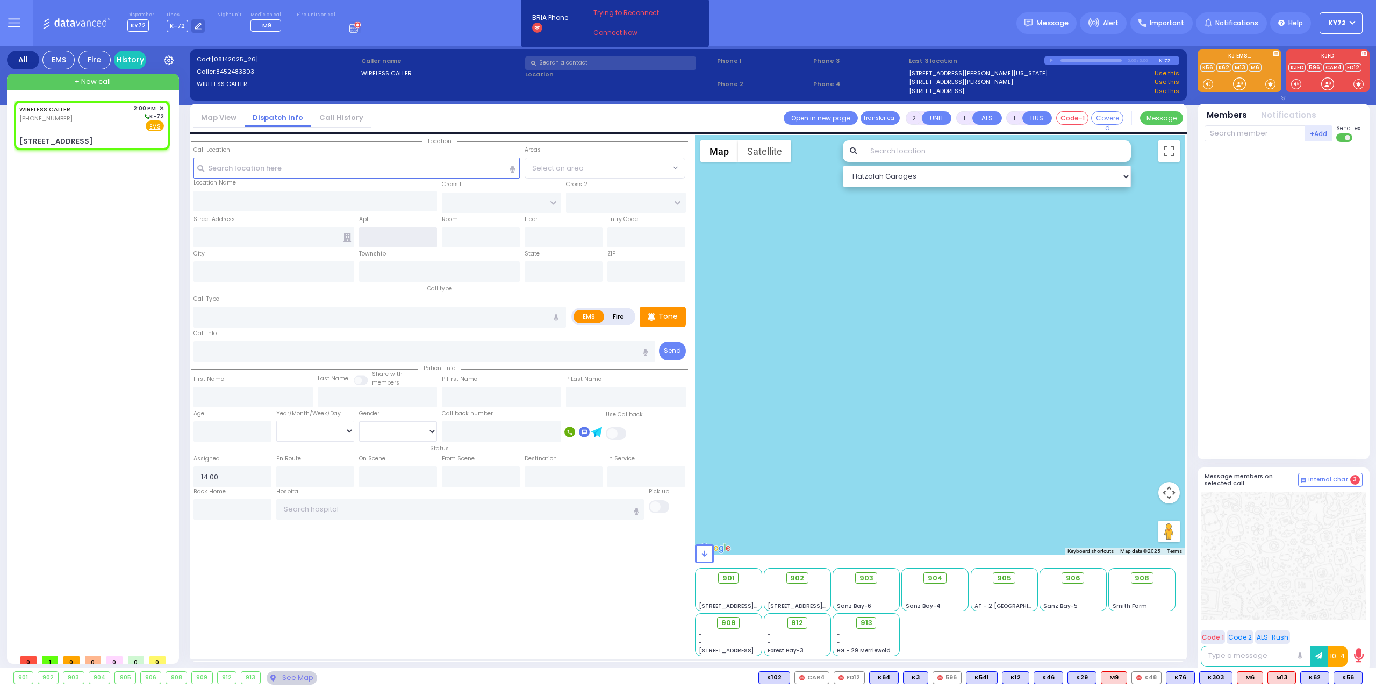
type input "[STREET_ADDRESS]"
type input "MONROE"
type input "[US_STATE]"
type input "10950"
select select "Hatzalah Garages"
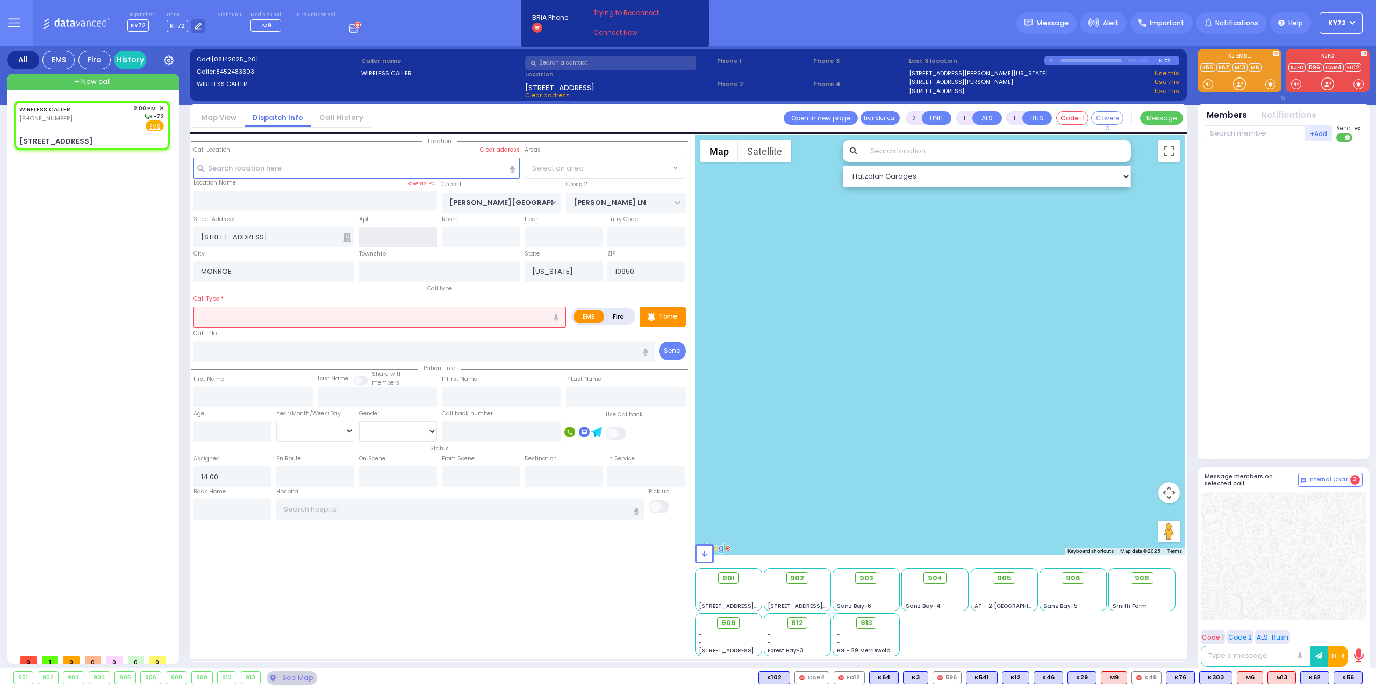
select select "[PERSON_NAME][GEOGRAPHIC_DATA]"
click at [307, 320] on input "text" at bounding box center [380, 316] width 373 height 20
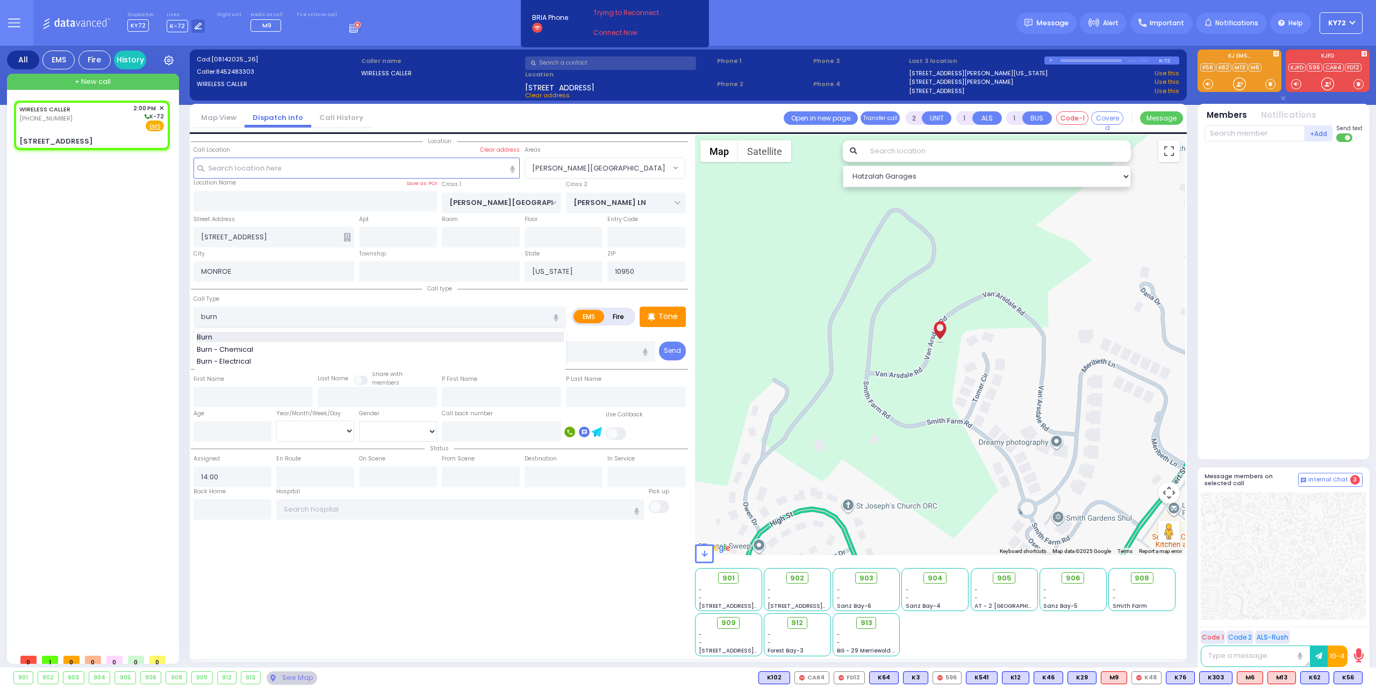
click at [303, 332] on div "Burn" at bounding box center [380, 337] width 367 height 11
type input "Burn"
type input "3"
type input "0"
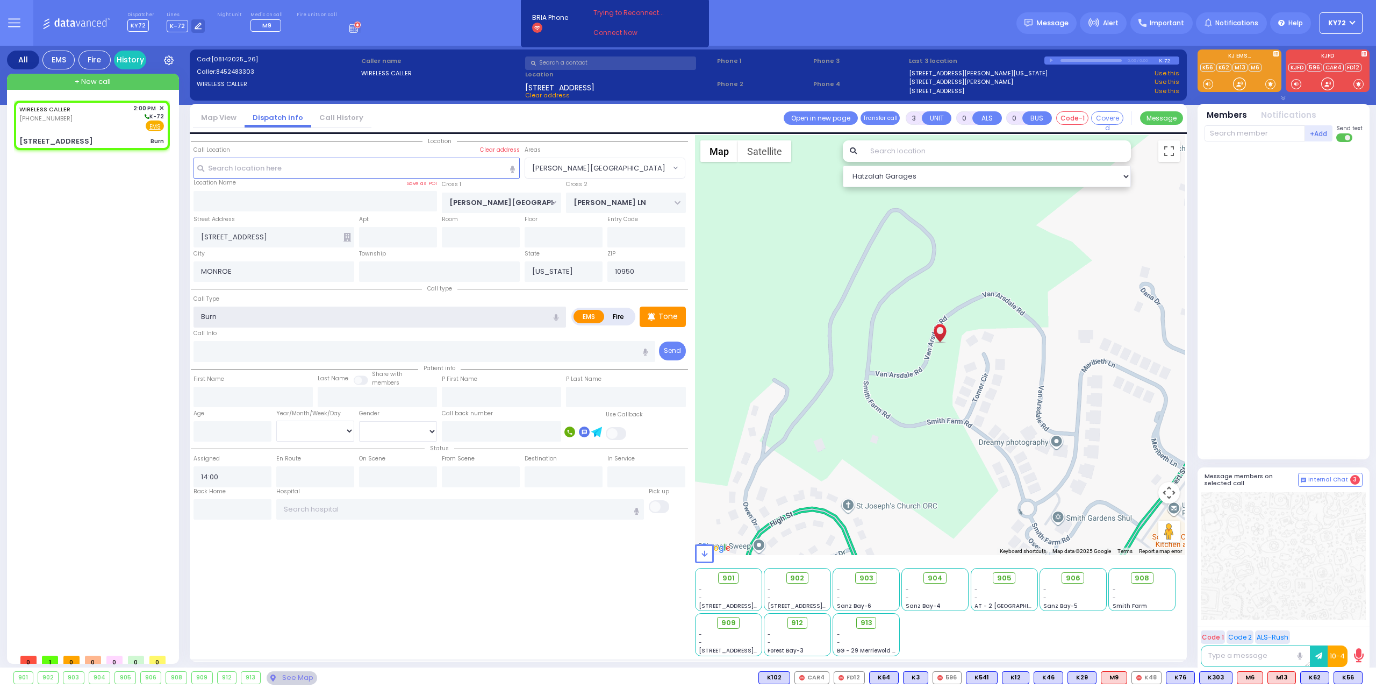
select select
radio input "true"
select select
select select "Hatzalah Garages"
select select "[PERSON_NAME][GEOGRAPHIC_DATA]"
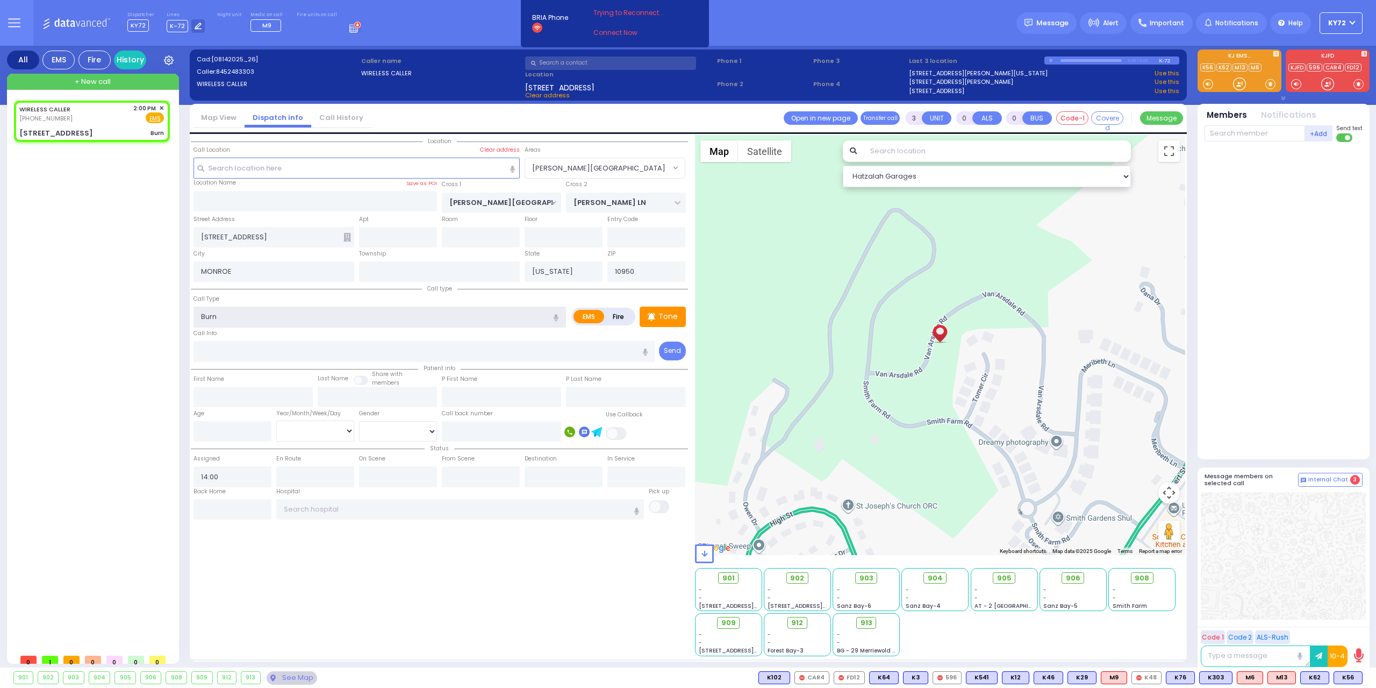
select select
radio input "true"
select select
select select "Hatzalah Garages"
select select "[PERSON_NAME][GEOGRAPHIC_DATA]"
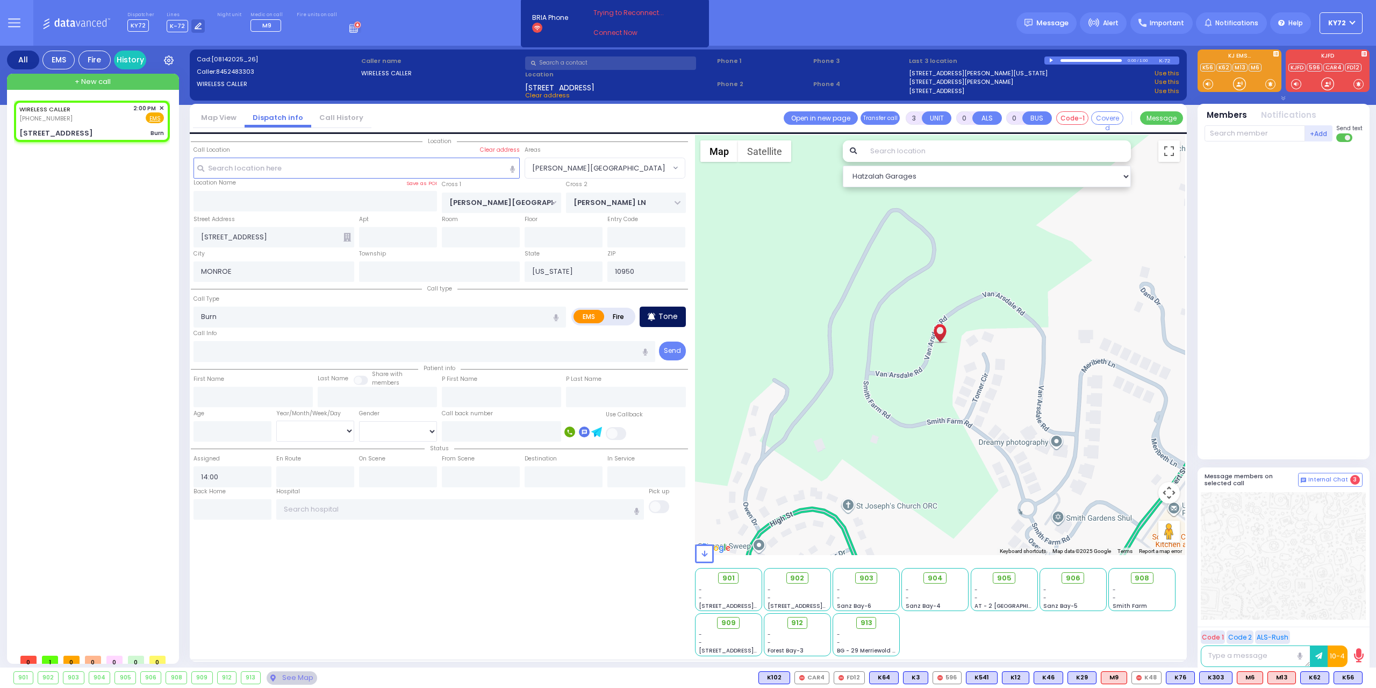
click at [665, 320] on p "Tone" at bounding box center [668, 316] width 19 height 11
select select
radio input "true"
select select
select select "Hatzalah Garages"
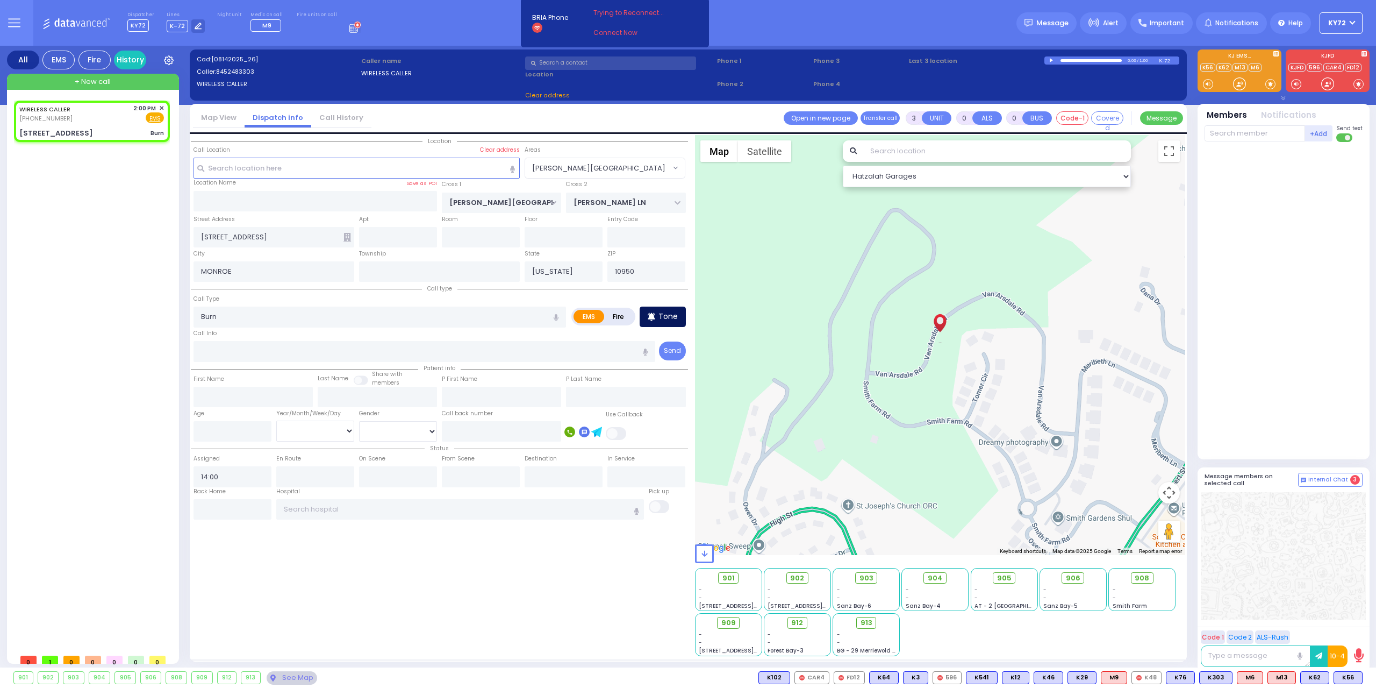
select select "[PERSON_NAME][GEOGRAPHIC_DATA]"
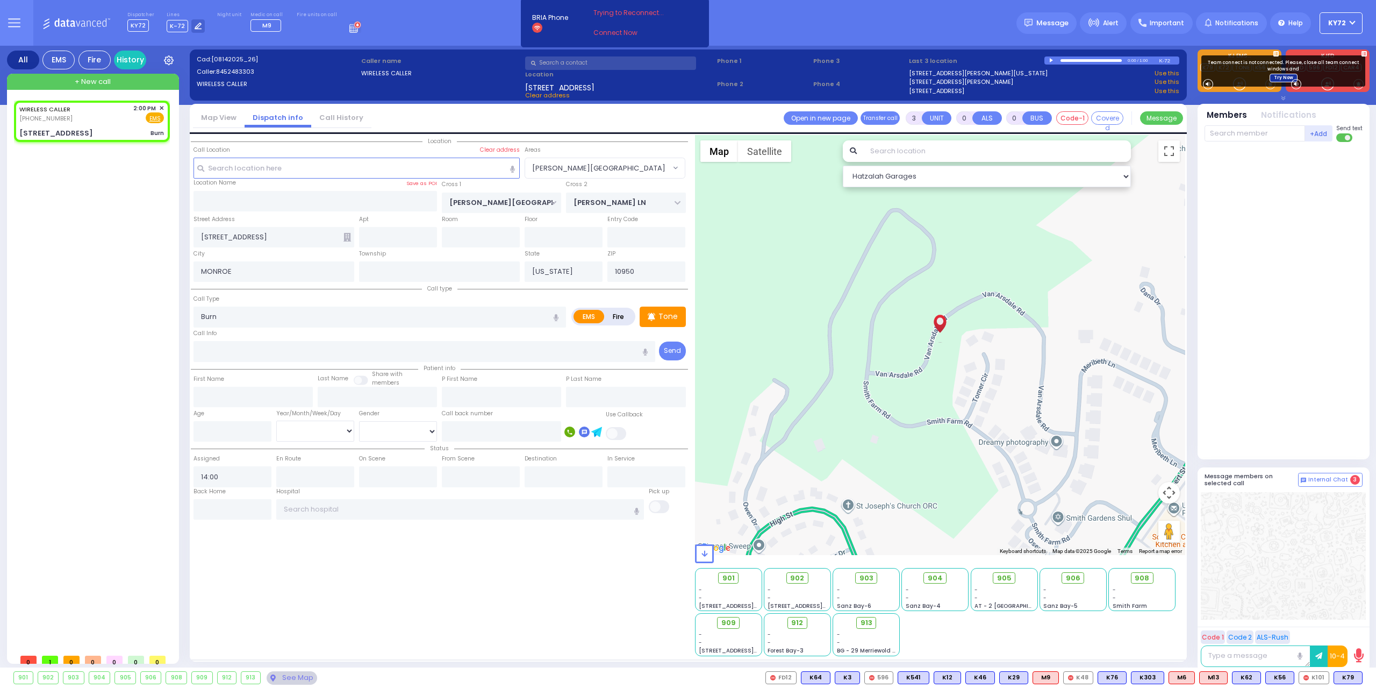
click at [1273, 75] on link "Try Now" at bounding box center [1284, 78] width 28 height 9
click at [1244, 84] on div at bounding box center [1239, 83] width 11 height 11
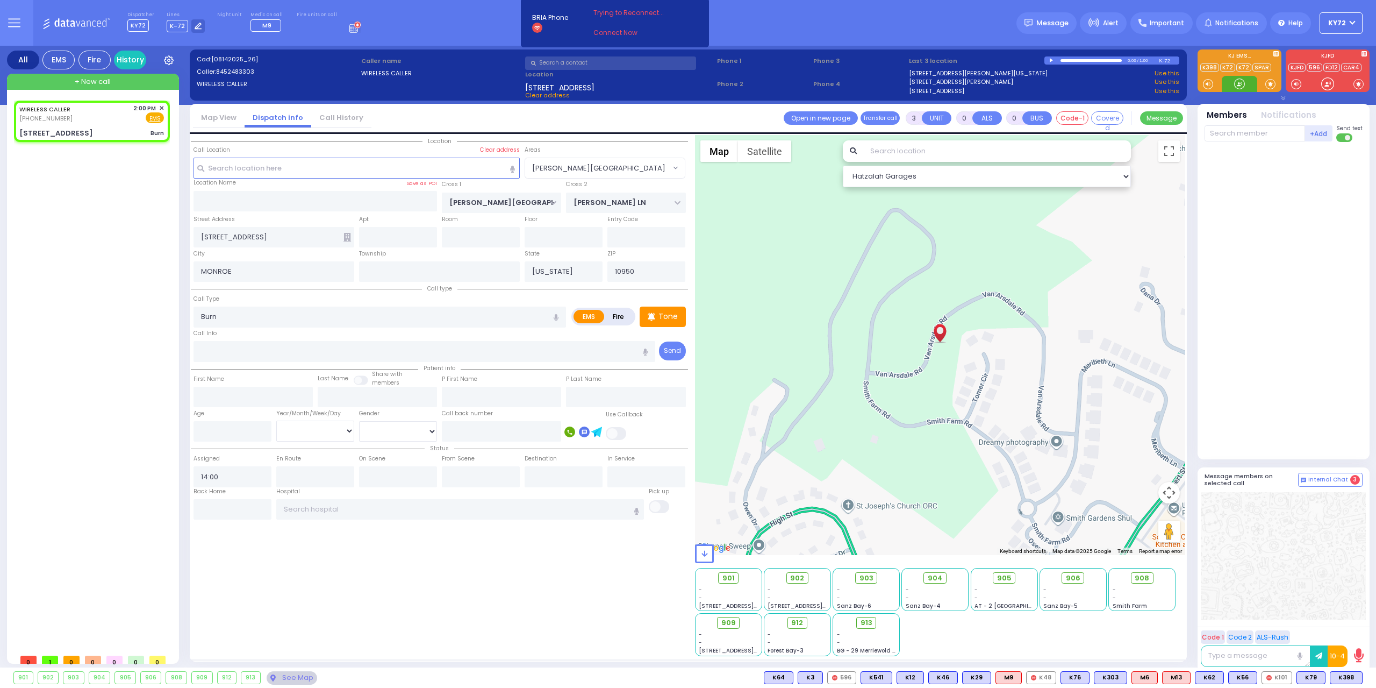
click at [1239, 85] on div at bounding box center [1239, 83] width 11 height 11
click at [1348, 683] on span "K398" at bounding box center [1346, 677] width 32 height 12
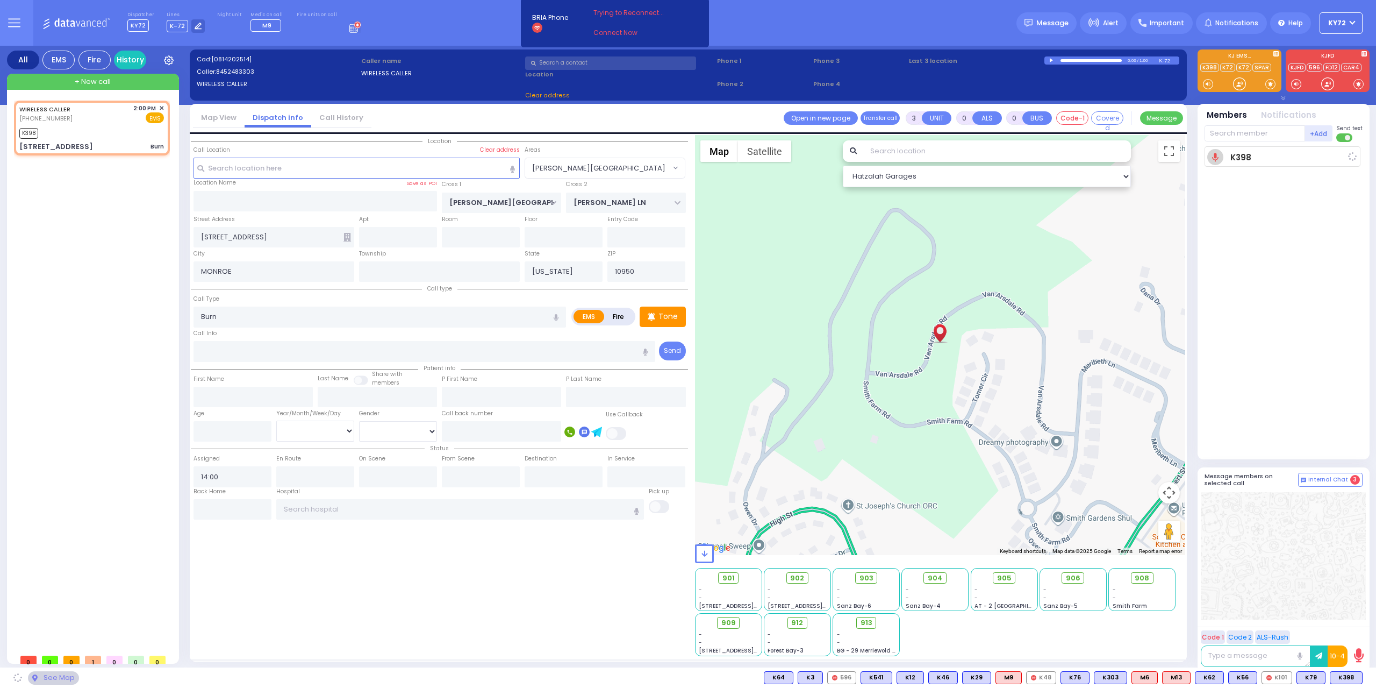
select select
radio input "true"
select select
type input "14:02"
select select "Hatzalah Garages"
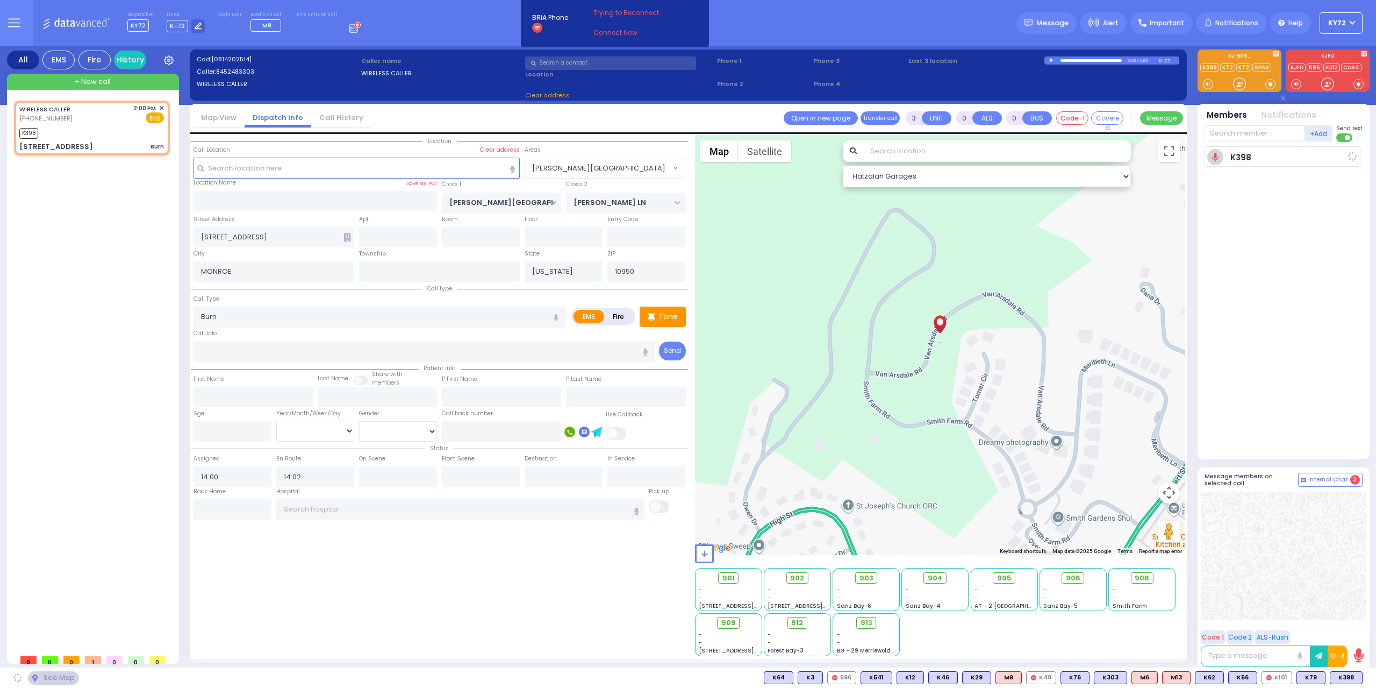
select select "[PERSON_NAME][GEOGRAPHIC_DATA]"
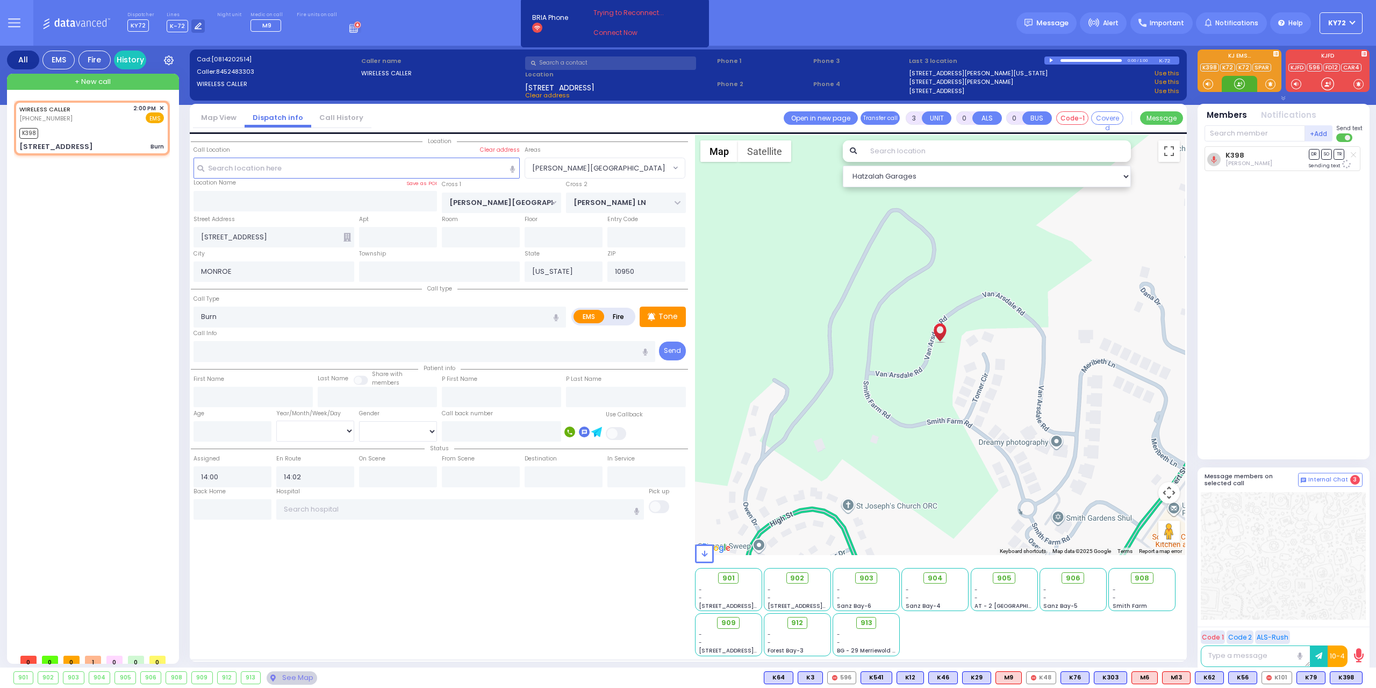
click at [1237, 85] on div at bounding box center [1239, 83] width 11 height 11
click at [1246, 138] on input "text" at bounding box center [1255, 133] width 101 height 16
type input "64"
select select
radio input "true"
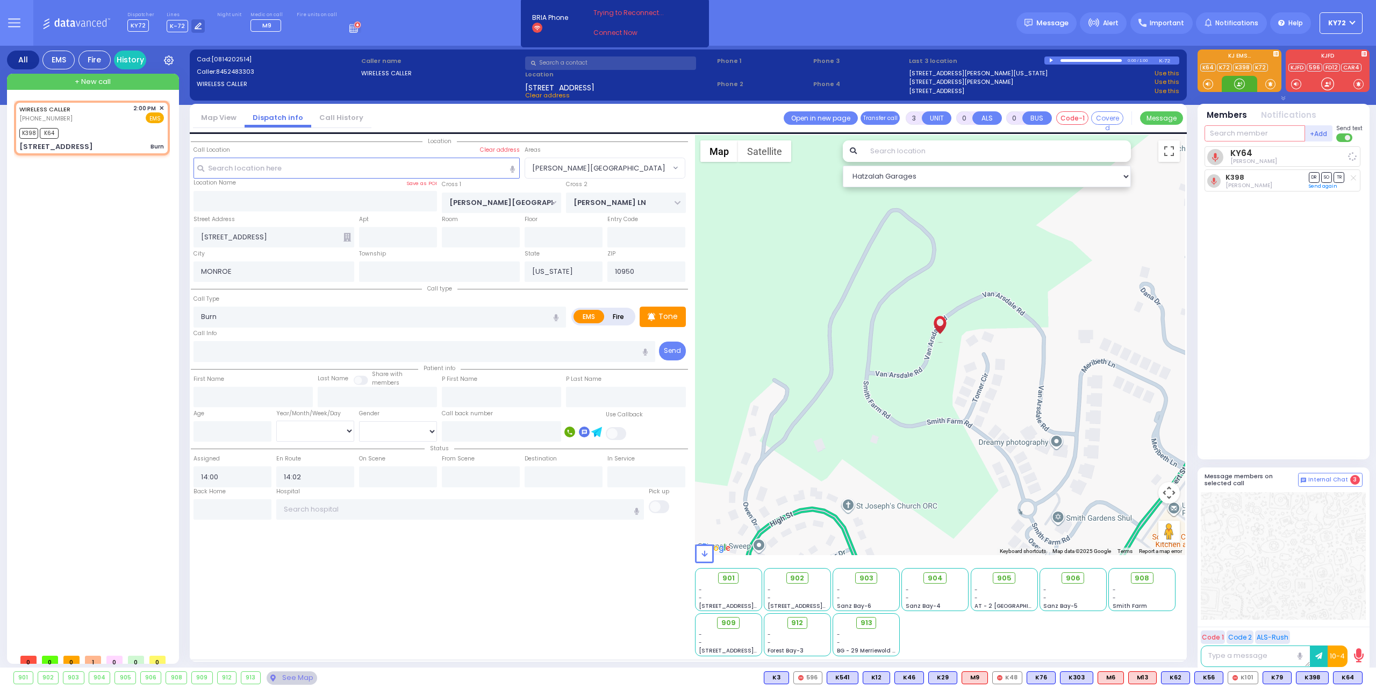
select select
select select "Hatzalah Garages"
select select "[PERSON_NAME][GEOGRAPHIC_DATA]"
click at [92, 134] on div "K398 K64" at bounding box center [91, 131] width 145 height 13
select select
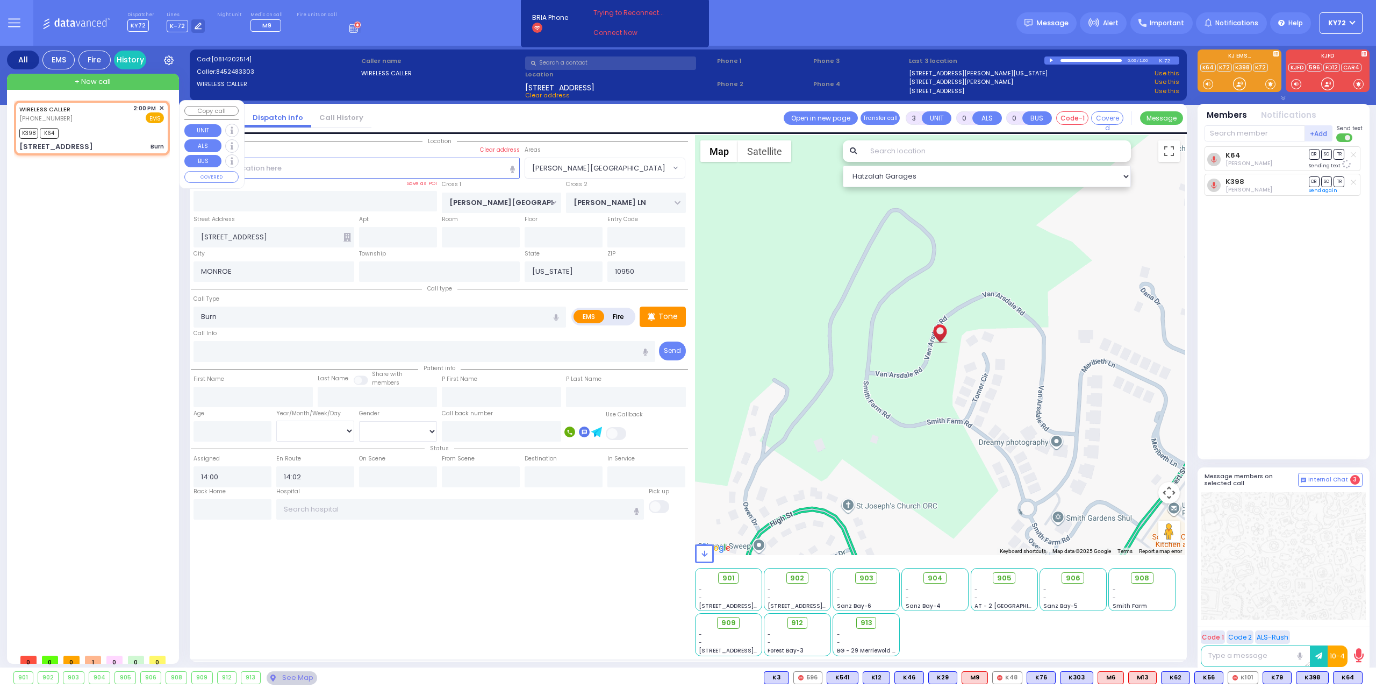
radio input "true"
select select
select select "Hatzalah Garages"
select select "[PERSON_NAME][GEOGRAPHIC_DATA]"
click at [1344, 671] on span "K25" at bounding box center [1348, 677] width 28 height 12
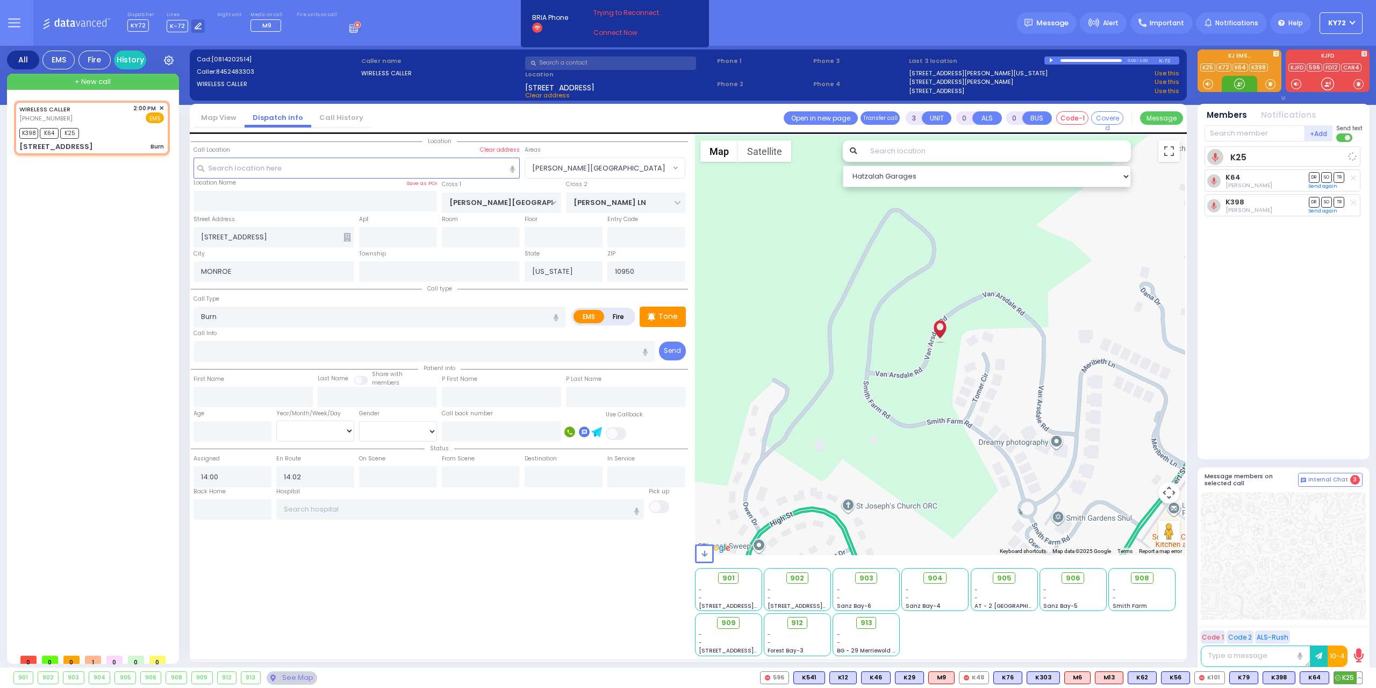
select select
radio input "true"
select select
select select "[PERSON_NAME][GEOGRAPHIC_DATA]"
select select "Hatzalah Garages"
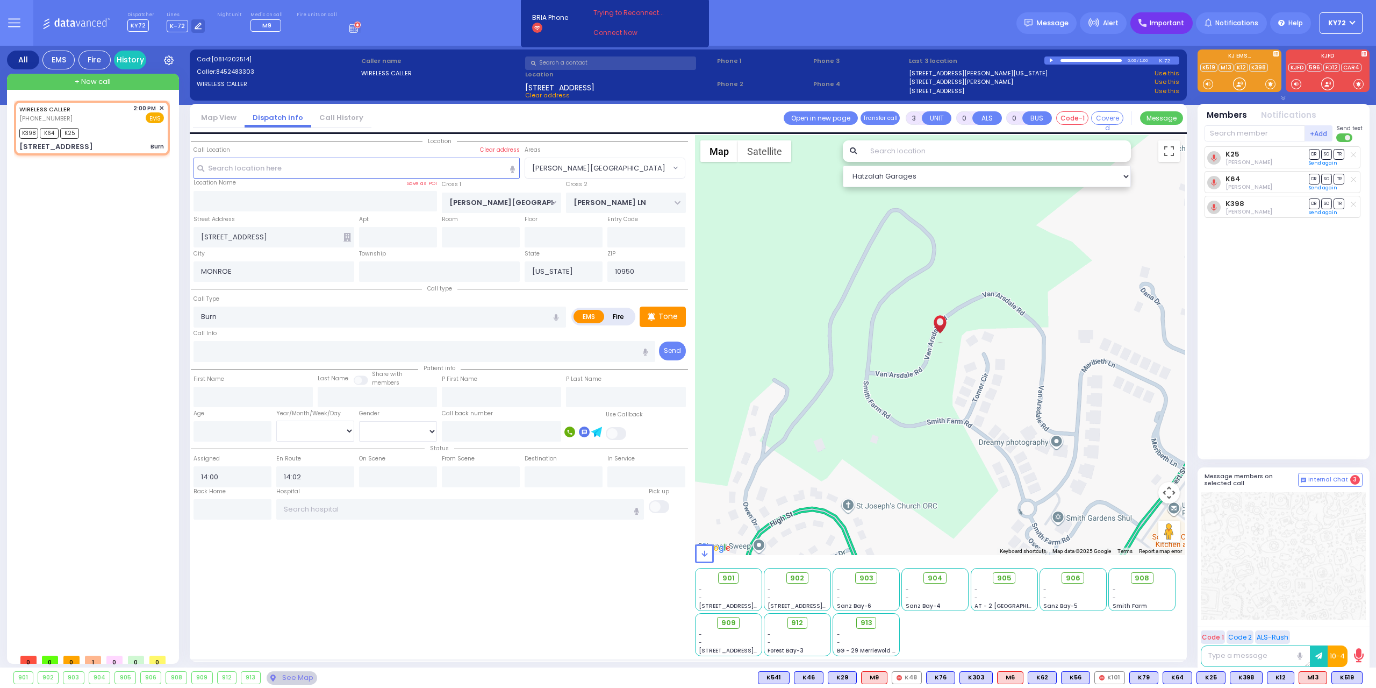
click at [1181, 28] on div "Important" at bounding box center [1161, 23] width 62 height 22
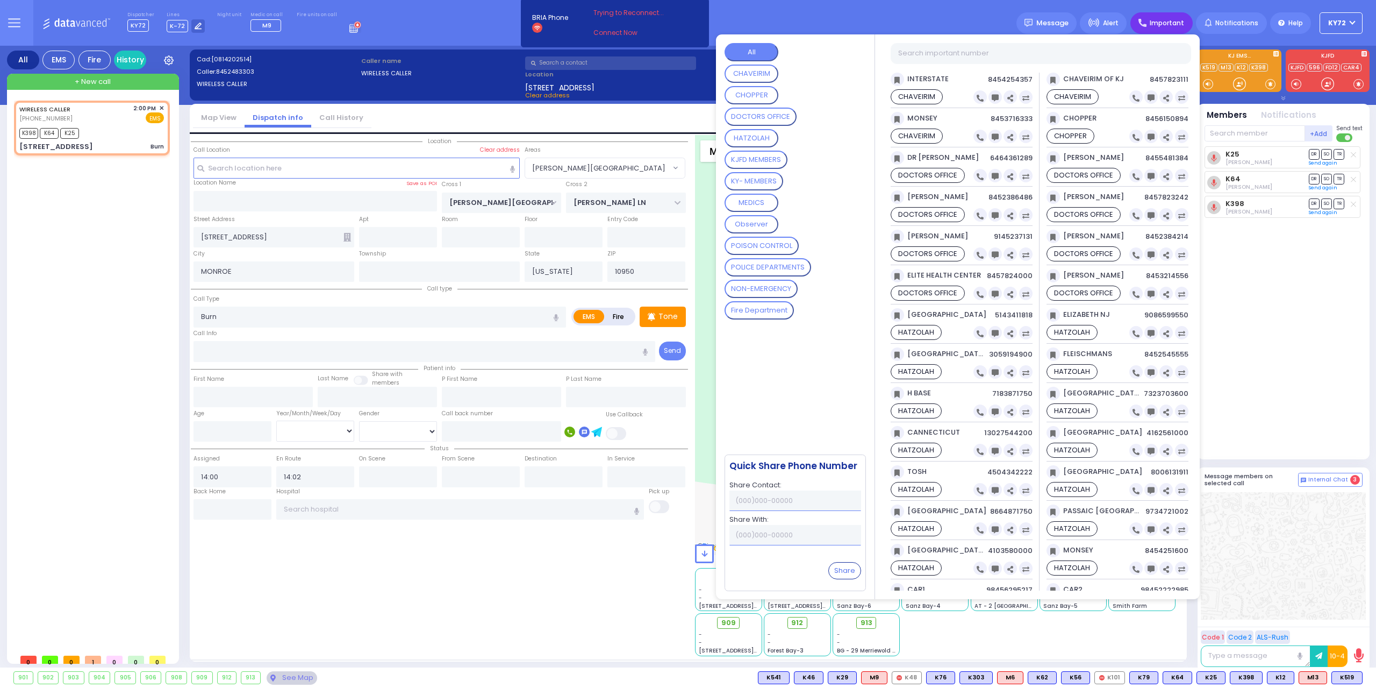
click at [765, 138] on button "HATZOLAH" at bounding box center [752, 138] width 54 height 18
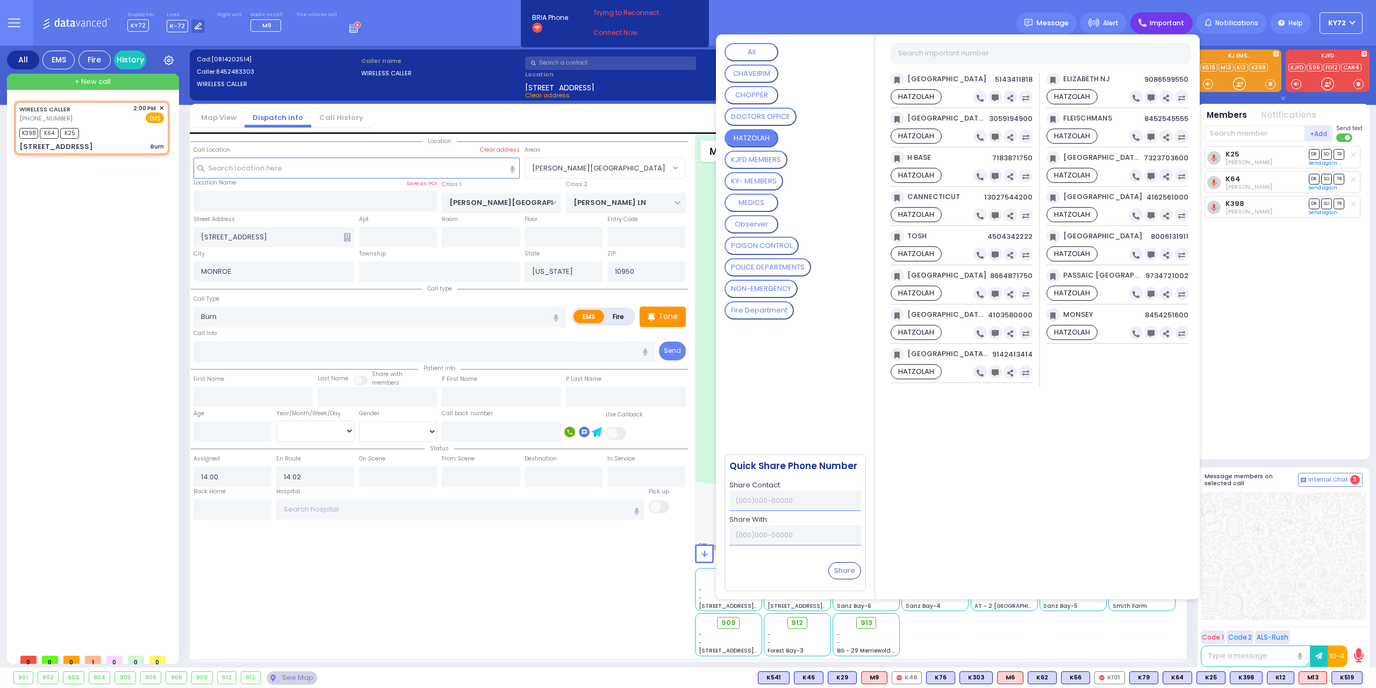
click at [768, 183] on MEMBERS "KY- MEMBERS" at bounding box center [754, 181] width 59 height 18
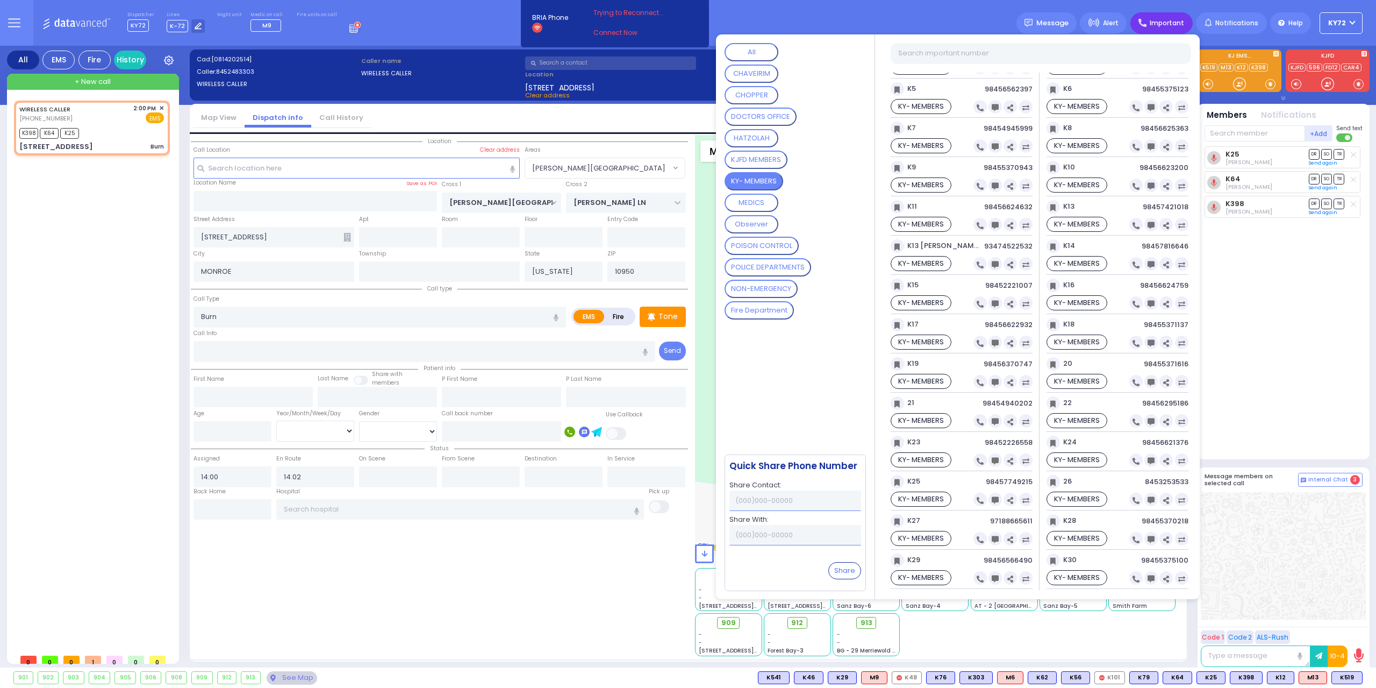
scroll to position [161, 0]
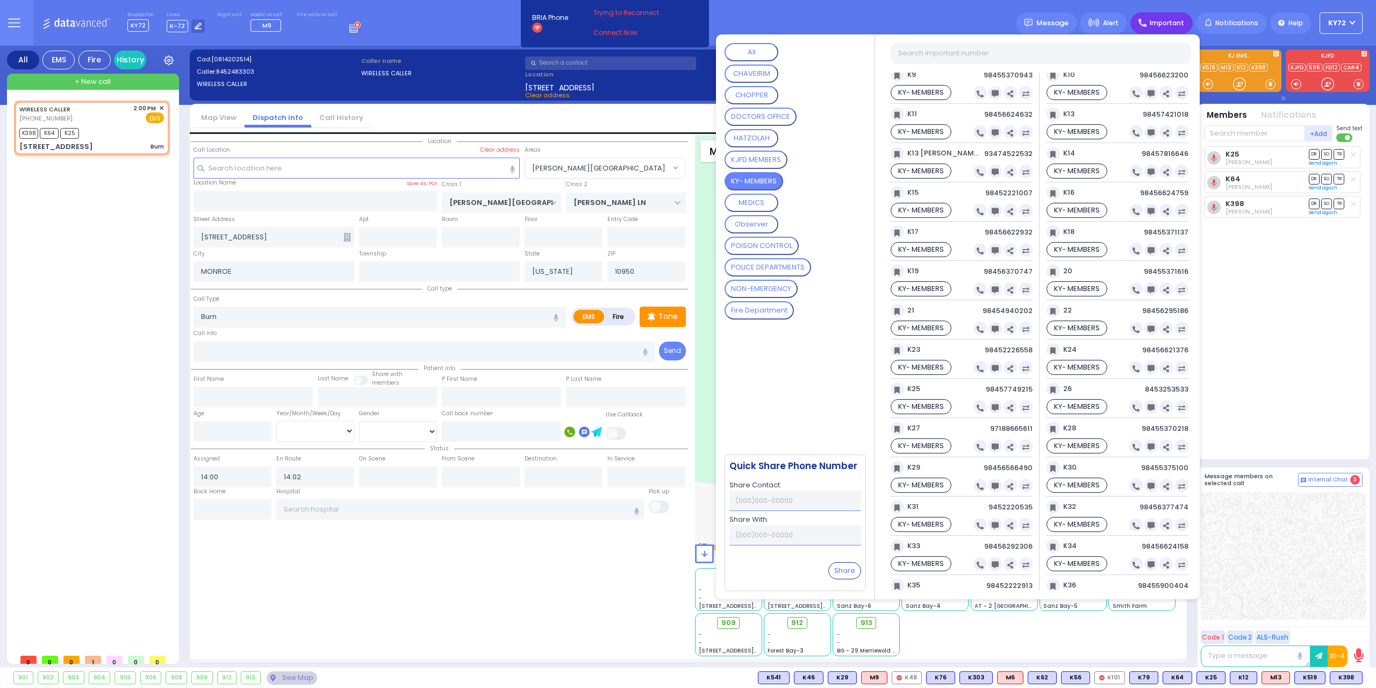
click at [51, 208] on div "WIRELESS CALLER (845) 248-3303 2:00 PM ✕ K398 K64" at bounding box center [94, 375] width 160 height 548
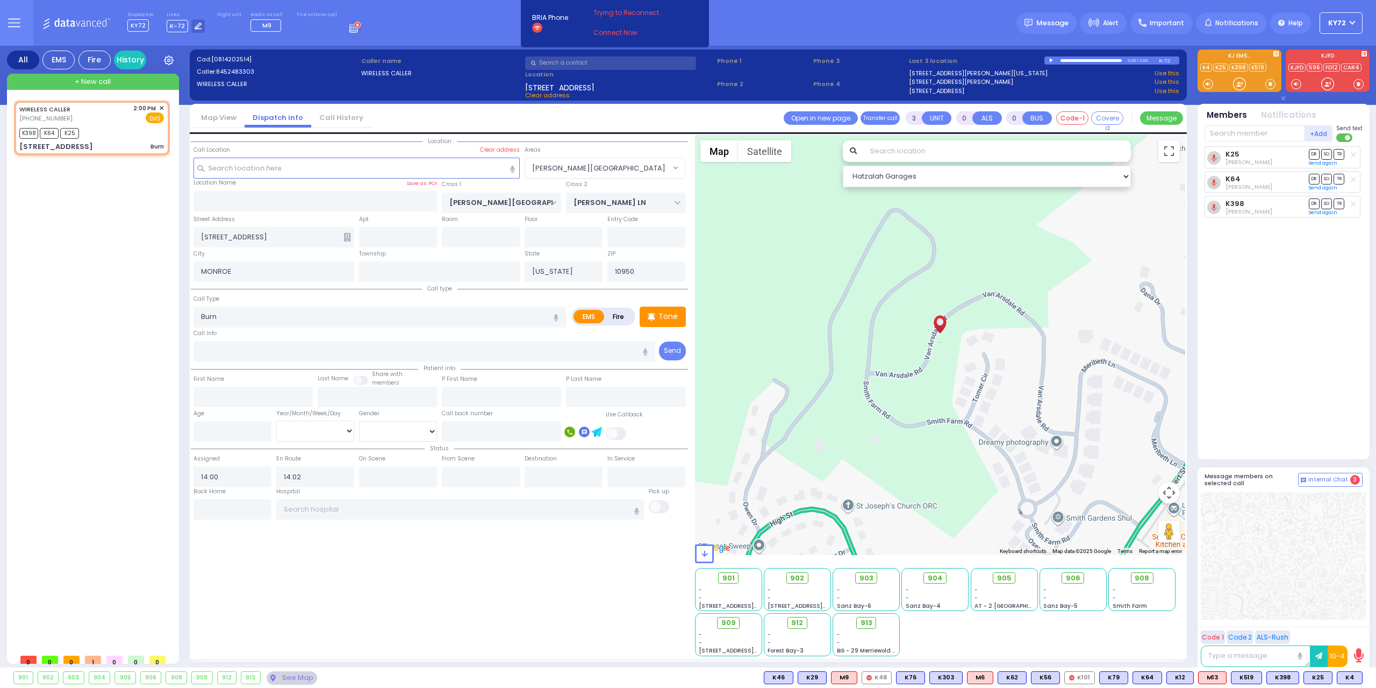
select select "[PERSON_NAME][GEOGRAPHIC_DATA]"
select select
type input "6"
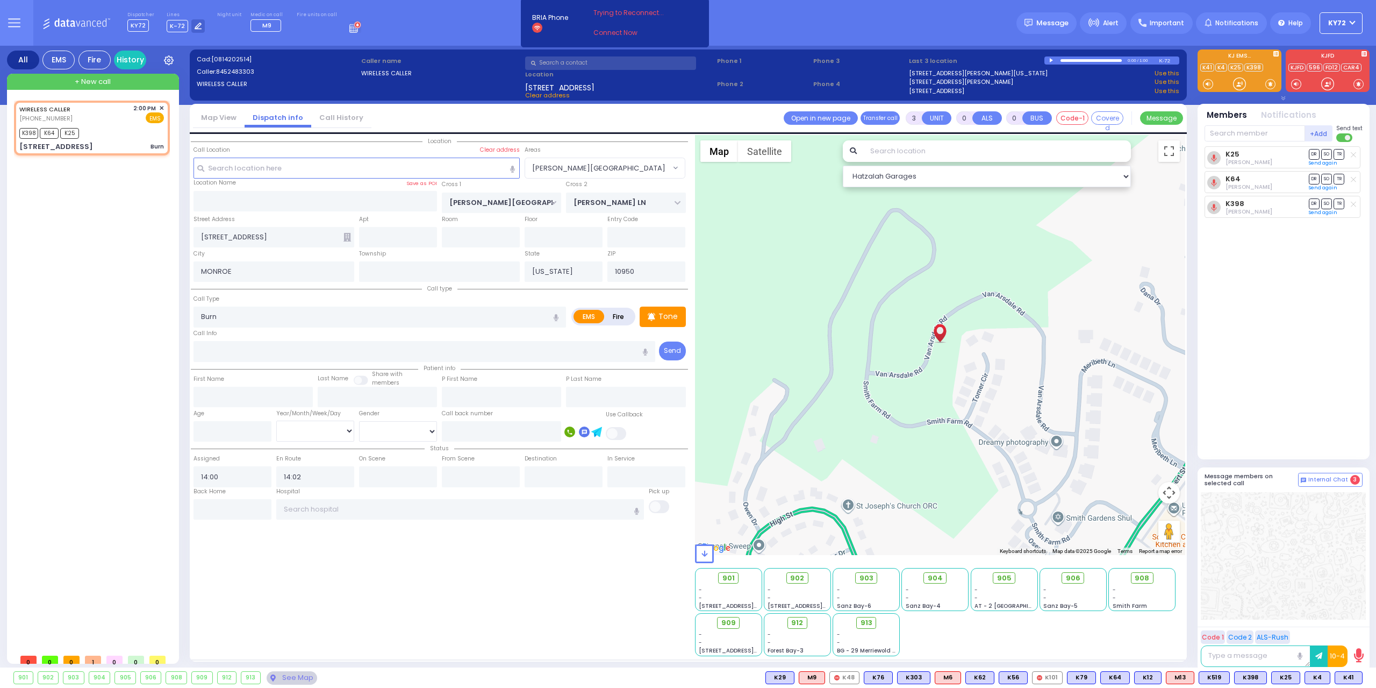
select select
radio input "true"
type input "Unknown"
select select "Year"
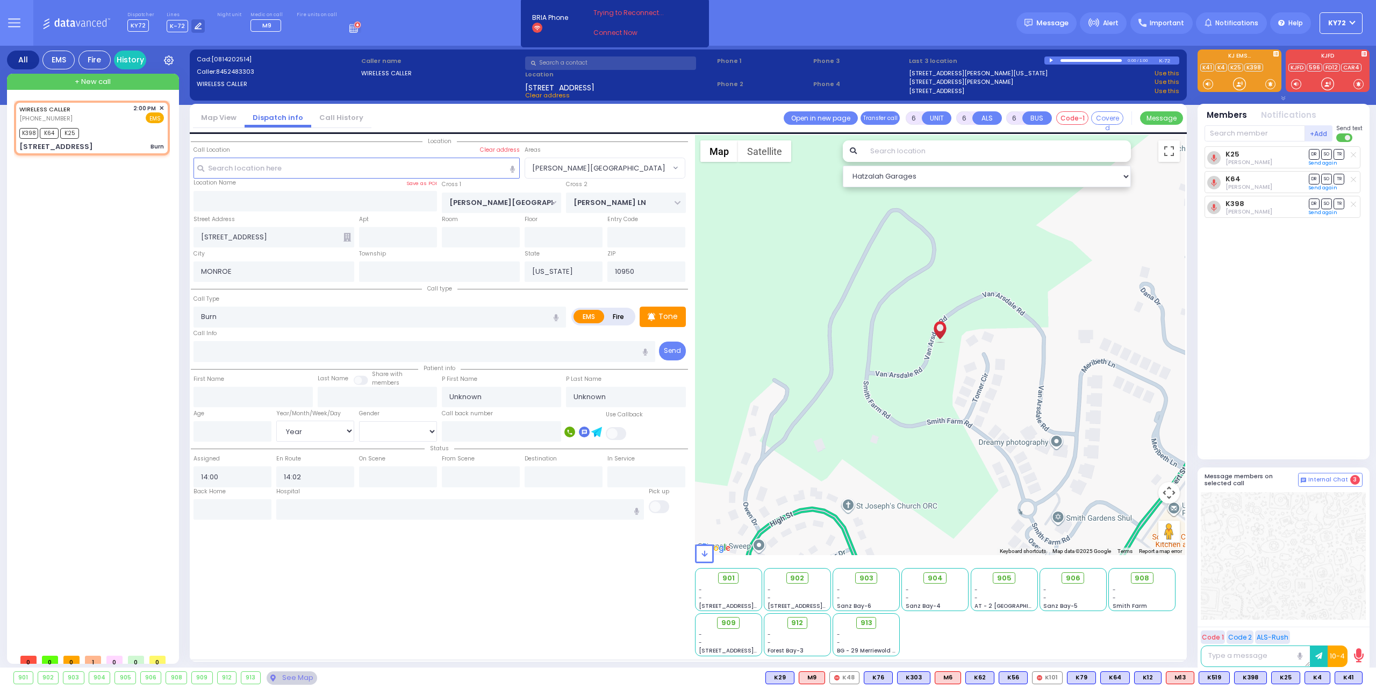
select select "Hatzalah Garages"
select select "[PERSON_NAME][GEOGRAPHIC_DATA]"
select select
radio input "true"
select select "Year"
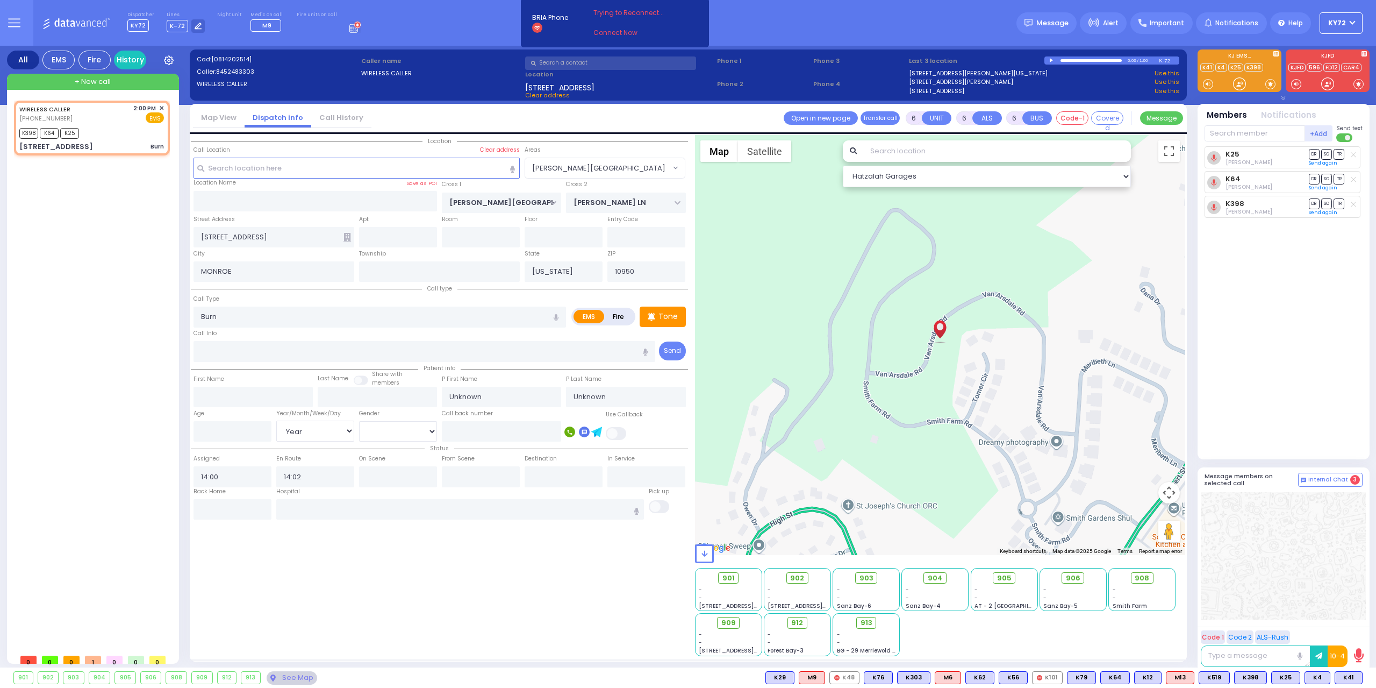
type input "14:08"
select select "Hatzalah Garages"
select select
radio input "true"
select select "Year"
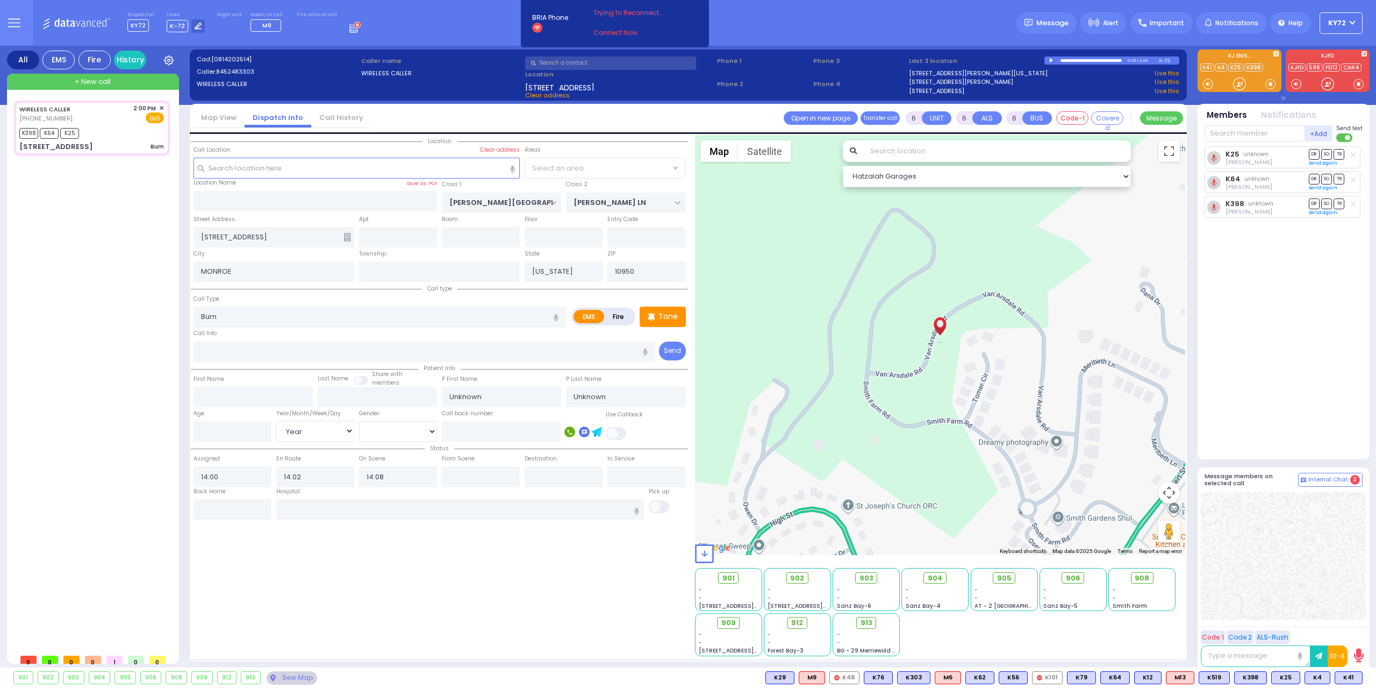
select select "Hatzalah Garages"
select select "[PERSON_NAME][GEOGRAPHIC_DATA]"
select select
radio input "true"
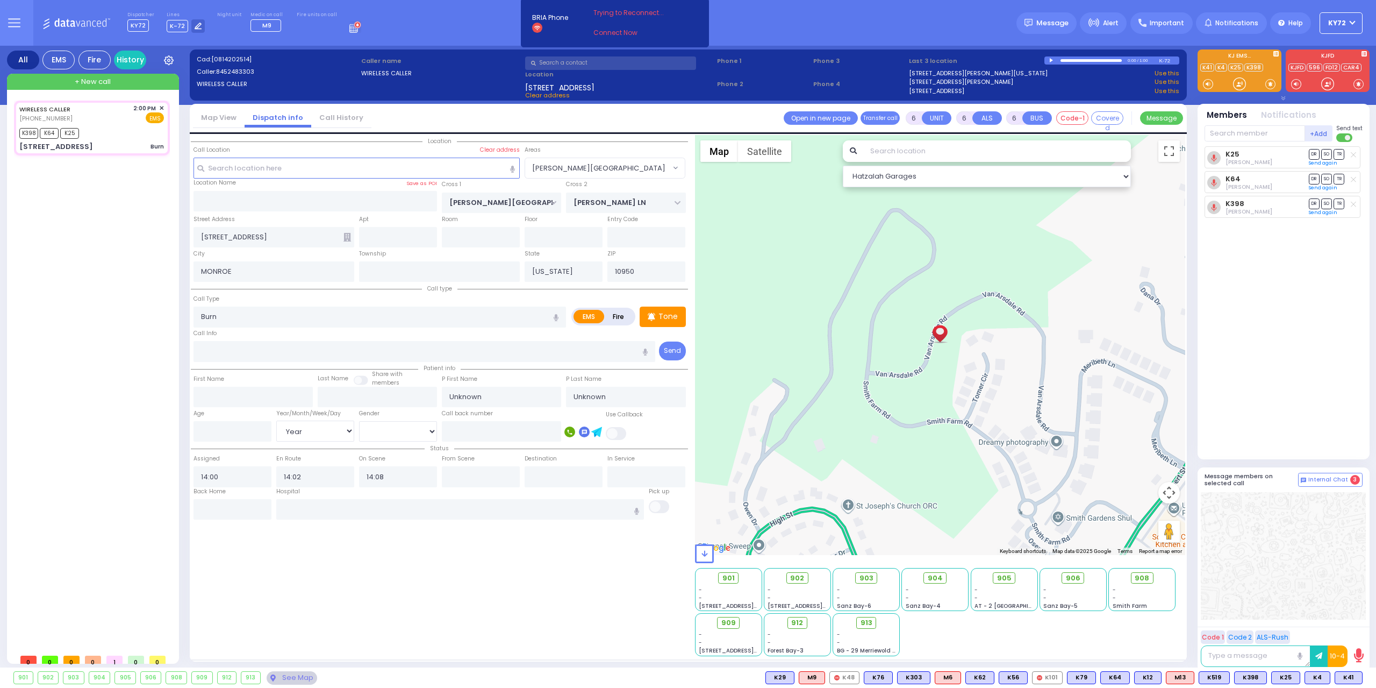
type input "Basya"
type input "Greenfeld"
select select "Year"
select select "[DEMOGRAPHIC_DATA]"
select select "Hatzalah Garages"
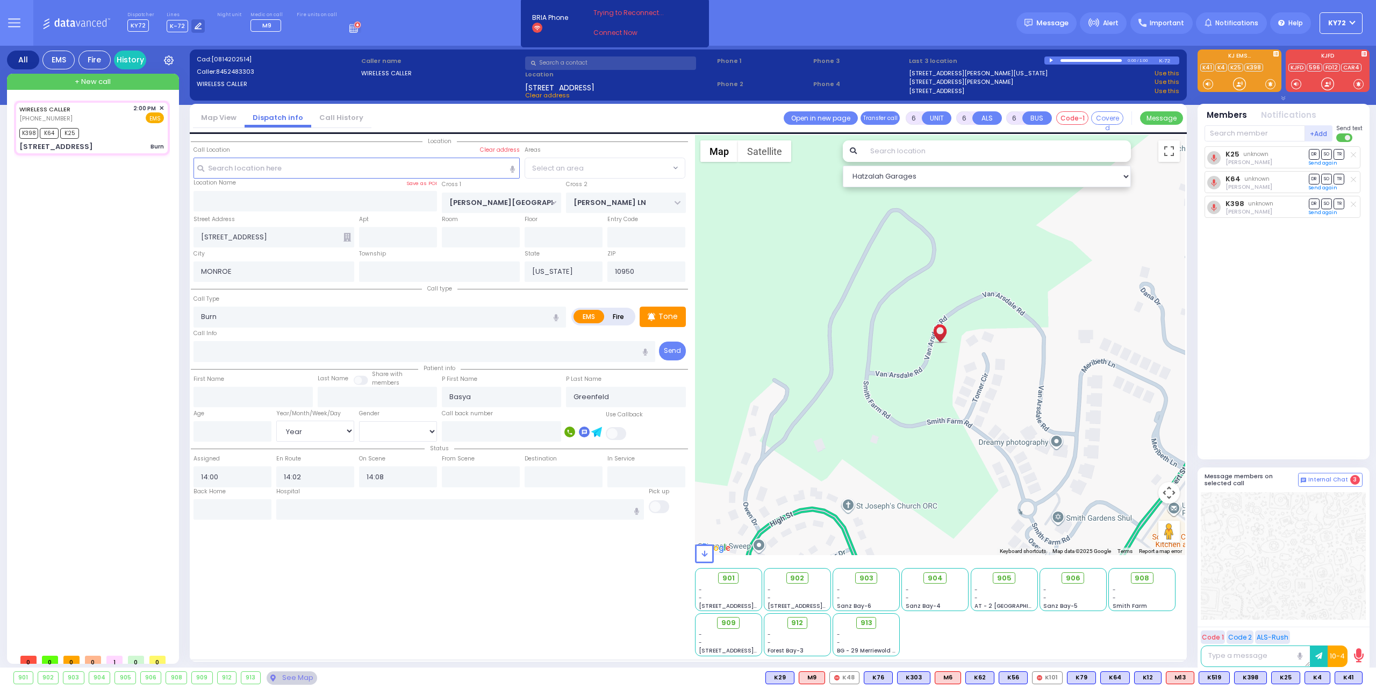
select select "[PERSON_NAME][GEOGRAPHIC_DATA]"
select select
radio input "true"
type input "32"
select select "Year"
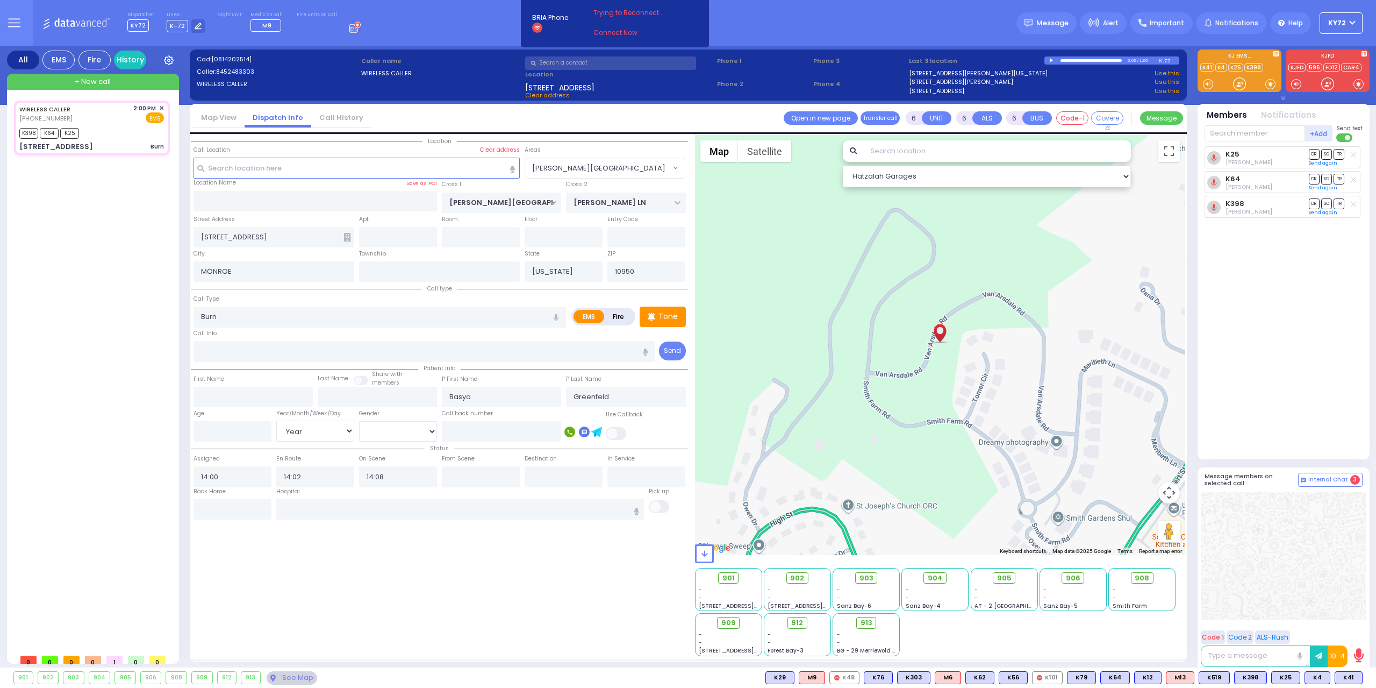
select select "[DEMOGRAPHIC_DATA]"
select select "Hatzalah Garages"
select select "[PERSON_NAME][GEOGRAPHIC_DATA]"
select select
radio input "true"
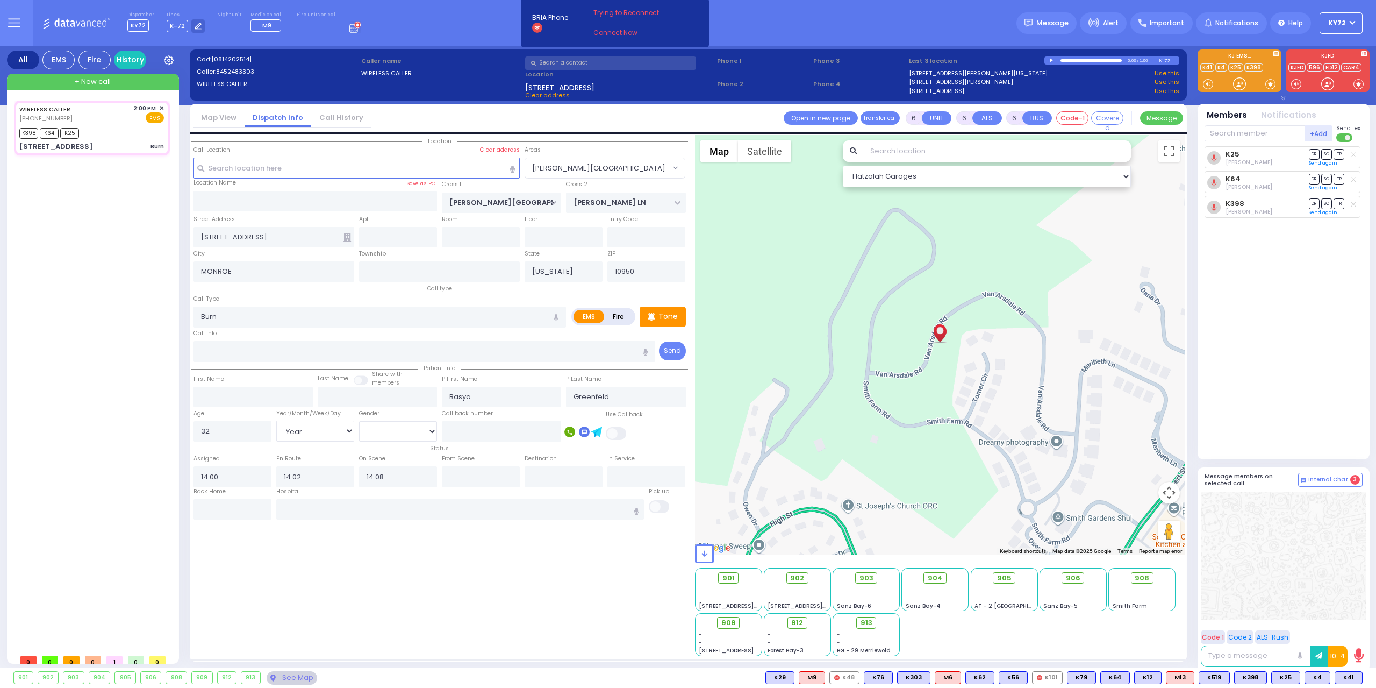
select select "Year"
select select "[DEMOGRAPHIC_DATA]"
select select "Hatzalah Garages"
select select "[PERSON_NAME][GEOGRAPHIC_DATA]"
select select
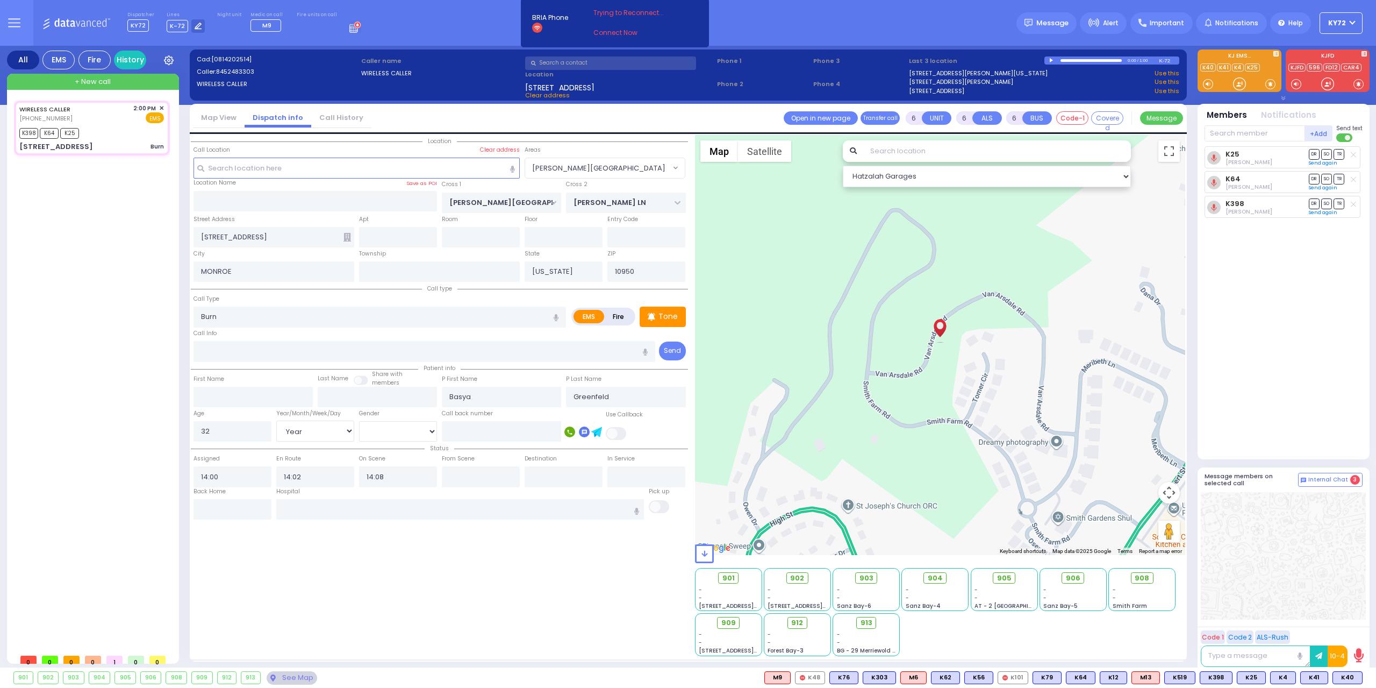
radio input "true"
select select "Year"
select select "[DEMOGRAPHIC_DATA]"
select select "Hatzalah Garages"
select select "[PERSON_NAME][GEOGRAPHIC_DATA]"
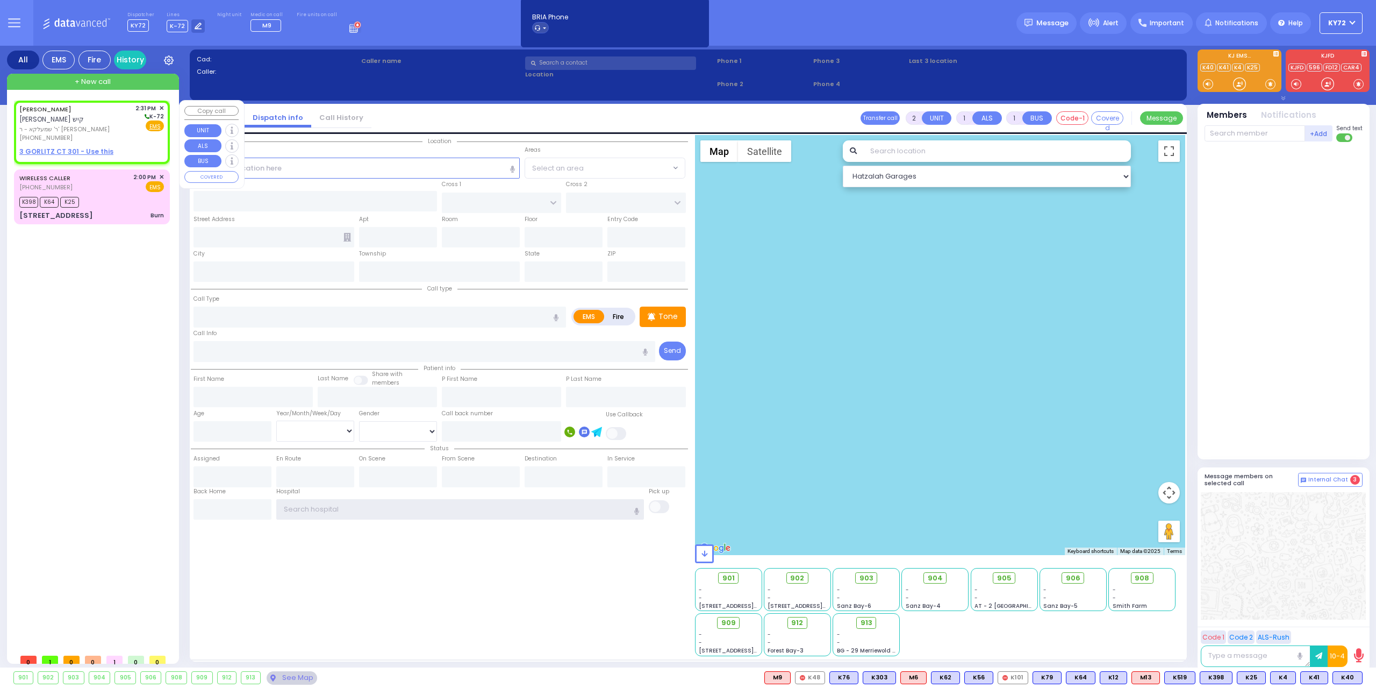
type input "KY72"
click at [79, 125] on span "ר' שמעלקא - ר' [PERSON_NAME]" at bounding box center [75, 129] width 112 height 9
select select
radio input "true"
type input "[PERSON_NAME]"
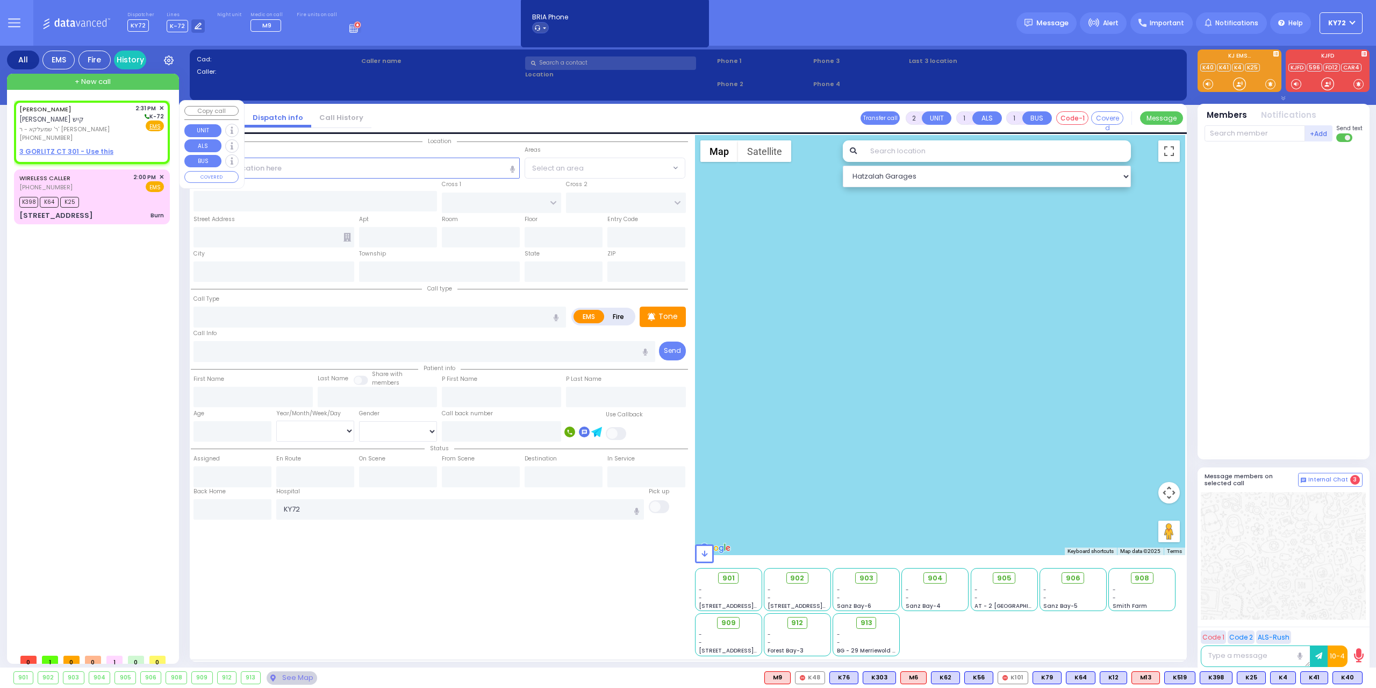
type input "[PERSON_NAME]"
select select
type input "14:31"
select select "Hatzalah Garages"
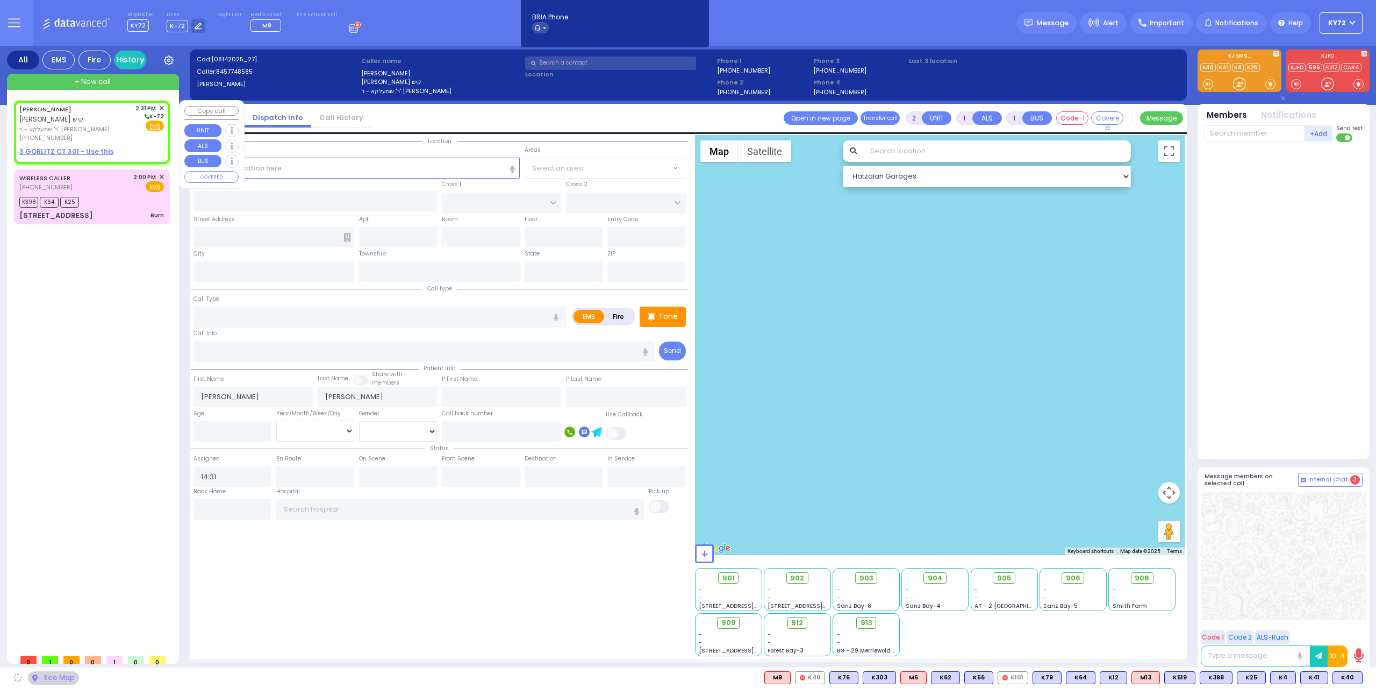
select select
radio input "true"
select select
select select "Hatzalah Garages"
select select
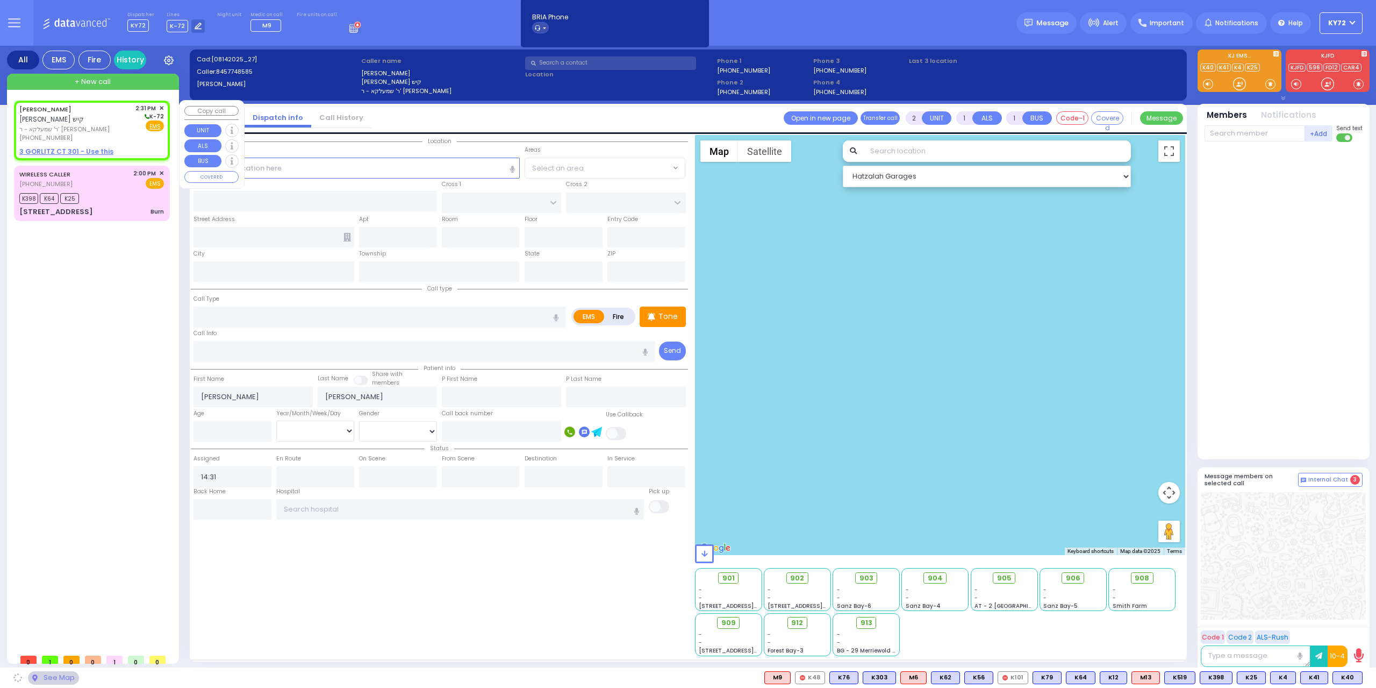
radio input "true"
select select
select select "Hatzalah Garages"
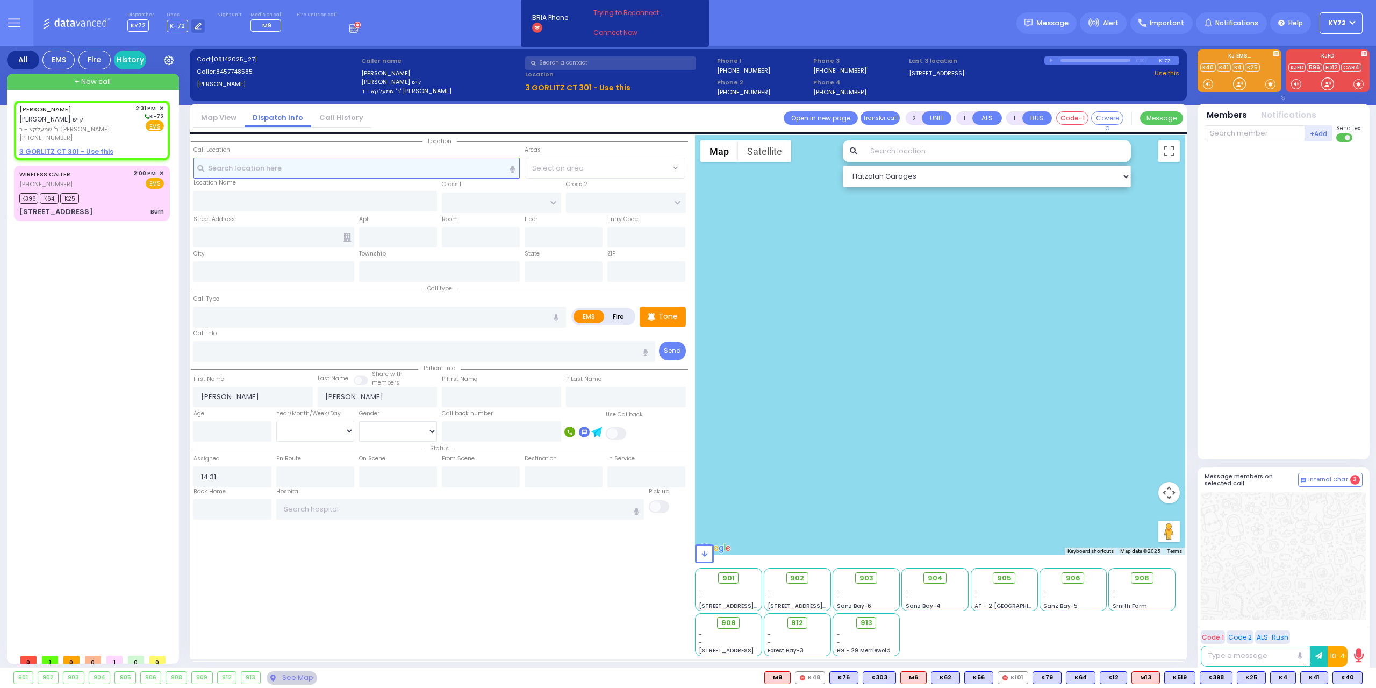
click at [325, 176] on input "text" at bounding box center [357, 168] width 327 height 20
click at [67, 147] on u "3 GORLITZ CT 301 - Use this" at bounding box center [66, 151] width 94 height 9
select select
radio input "true"
select select
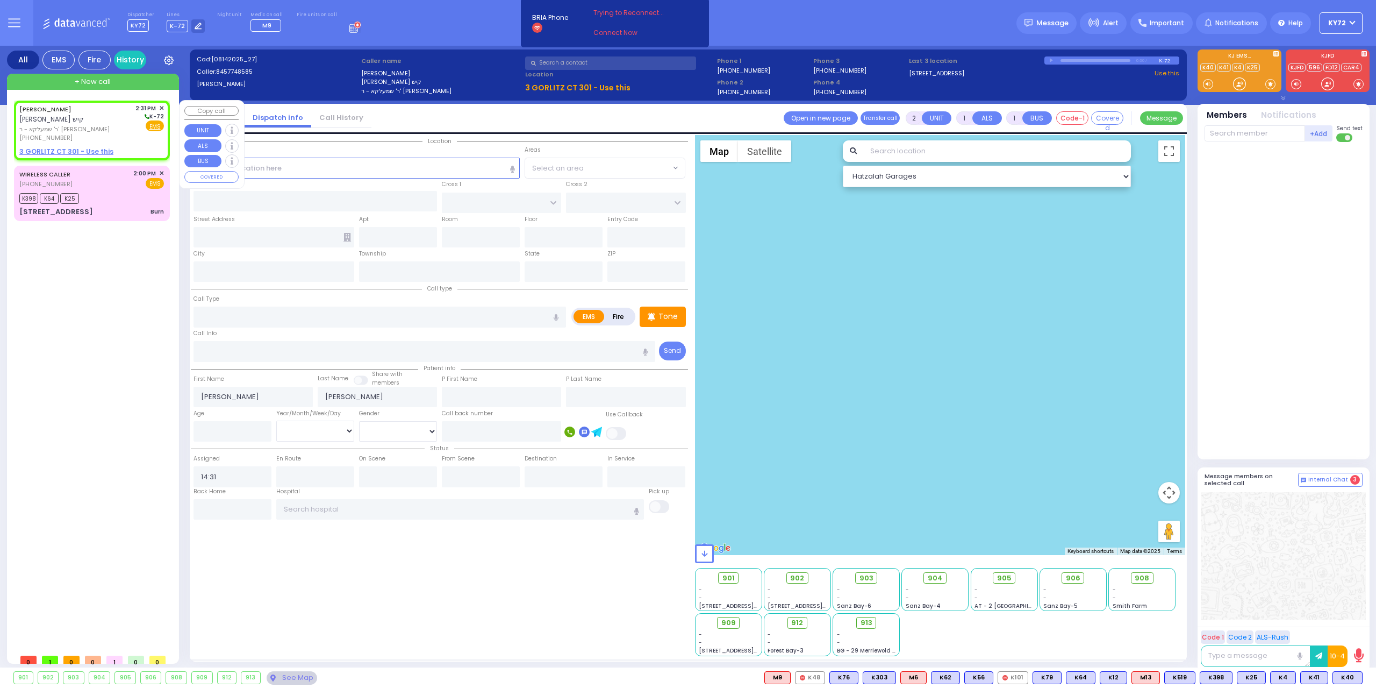
select select "Hatzalah Garages"
type input "FOREST RD"
type input "3 GORLITZ CT"
type input "301"
type input "[PERSON_NAME]"
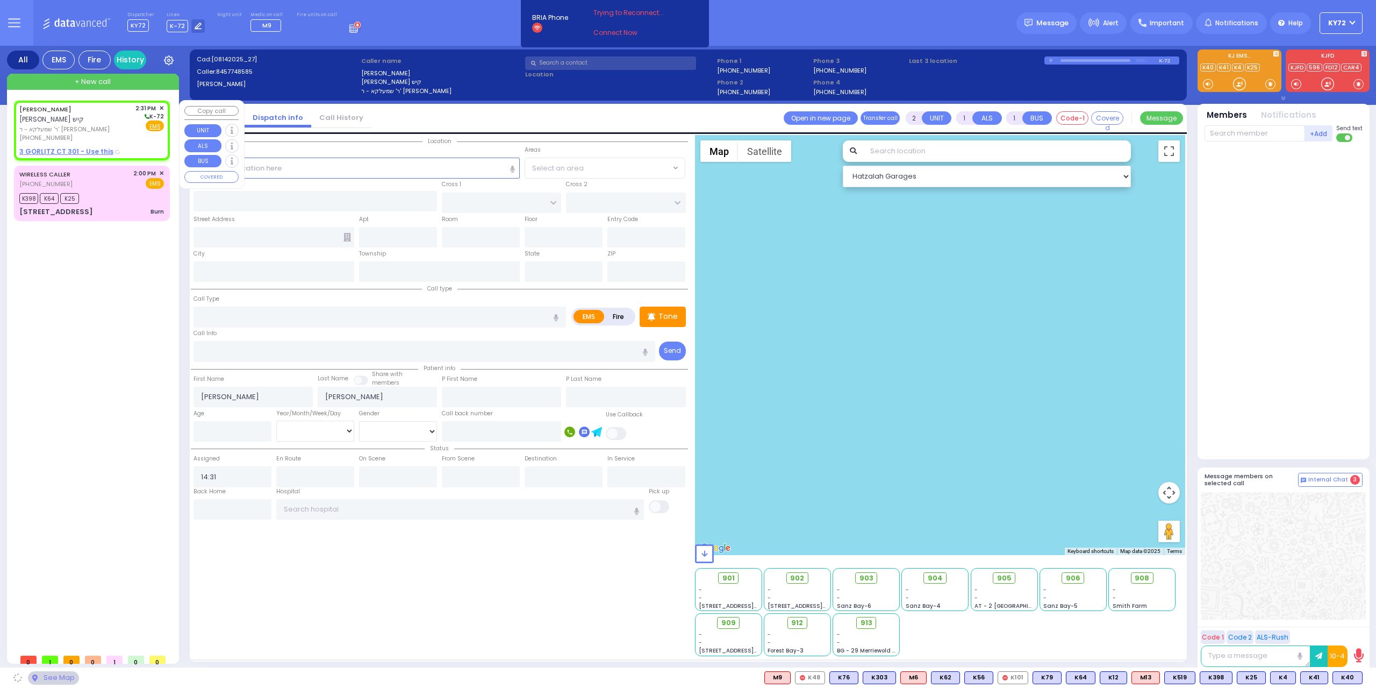
type input "[US_STATE]"
type input "10950"
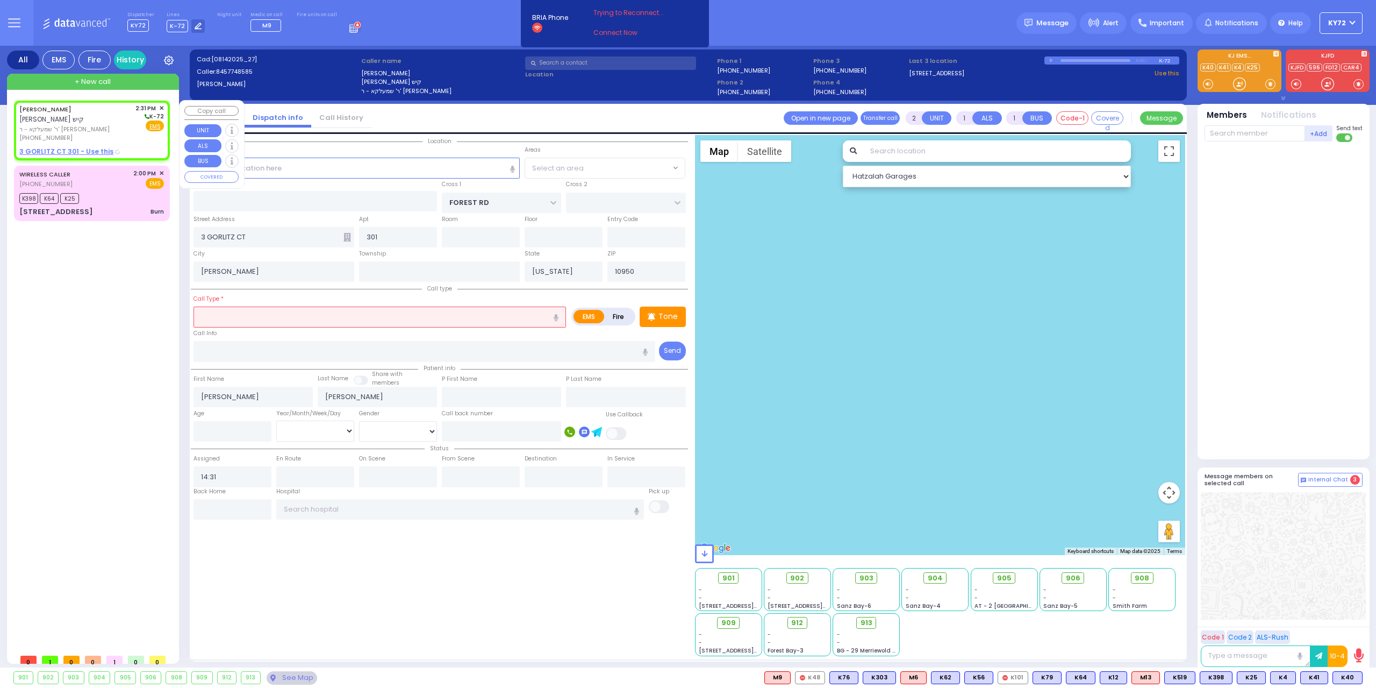
select select "MONROE"
select select
radio input "true"
select select
select select "Hatzalah Garages"
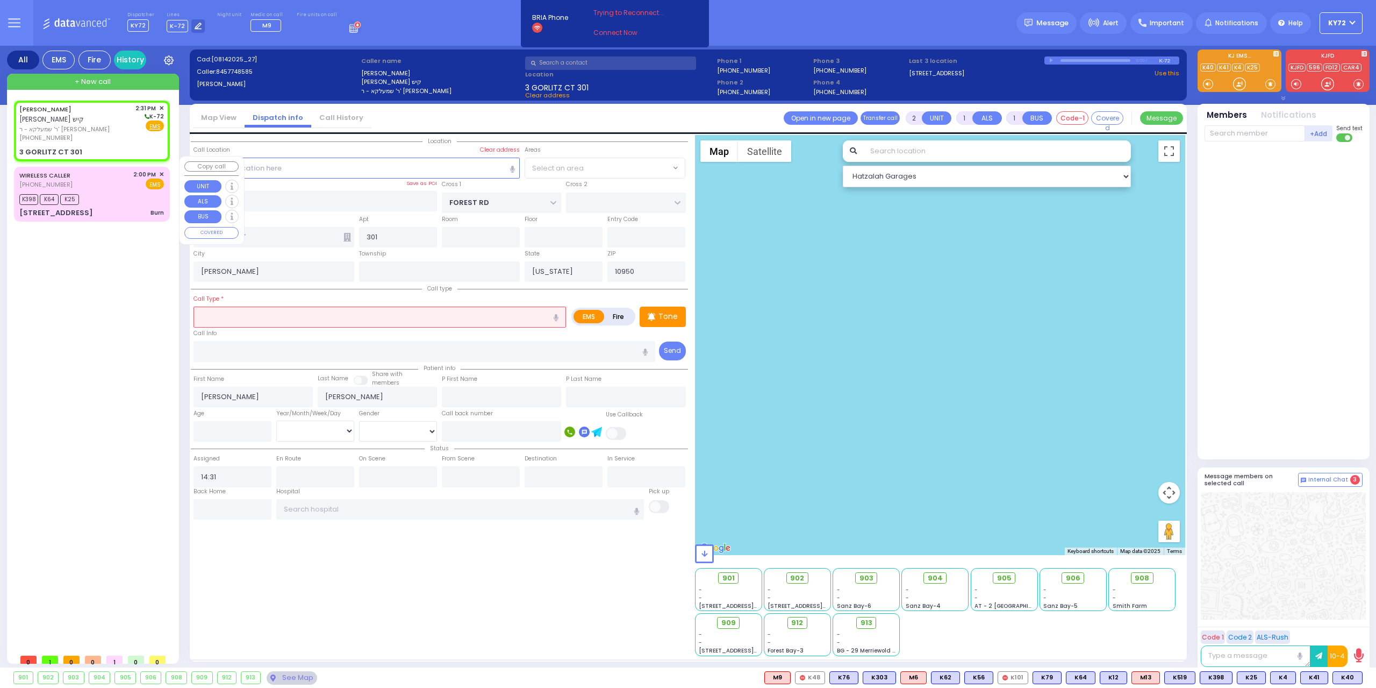
select select "MONROE"
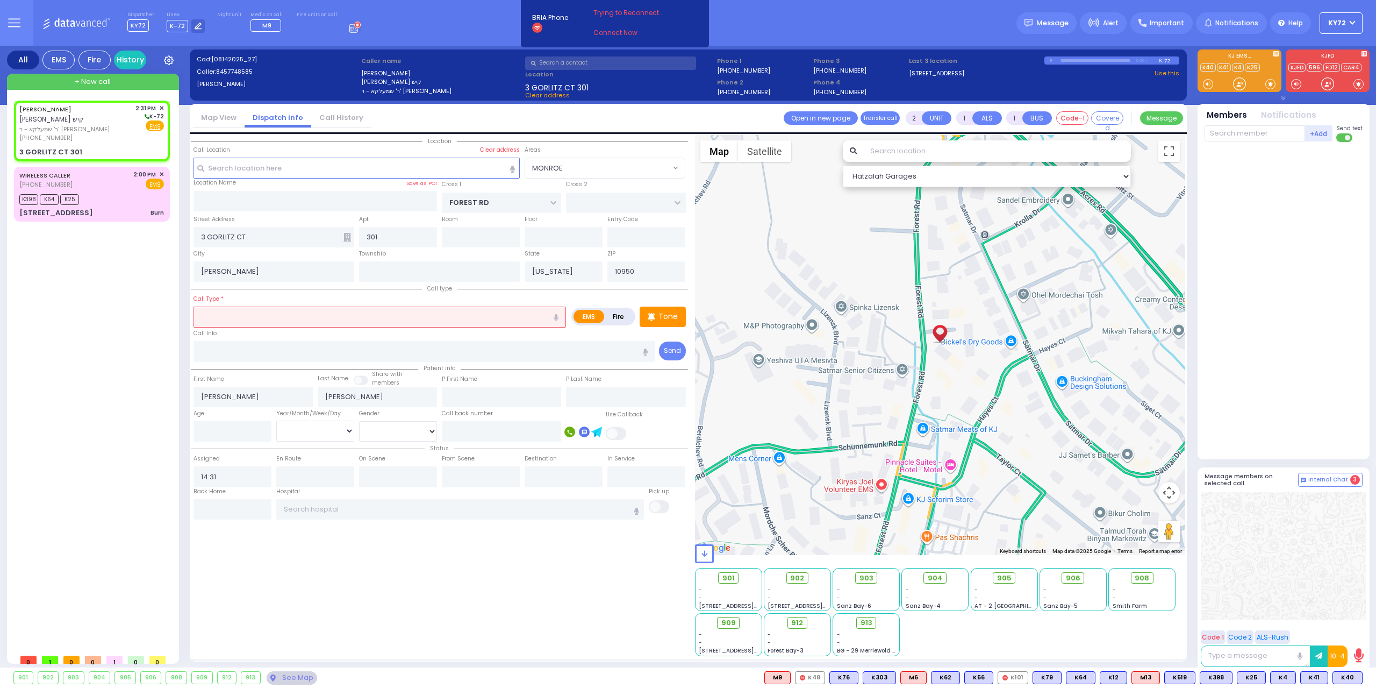
click at [615, 320] on label "Fire" at bounding box center [619, 316] width 30 height 13
radio input "true"
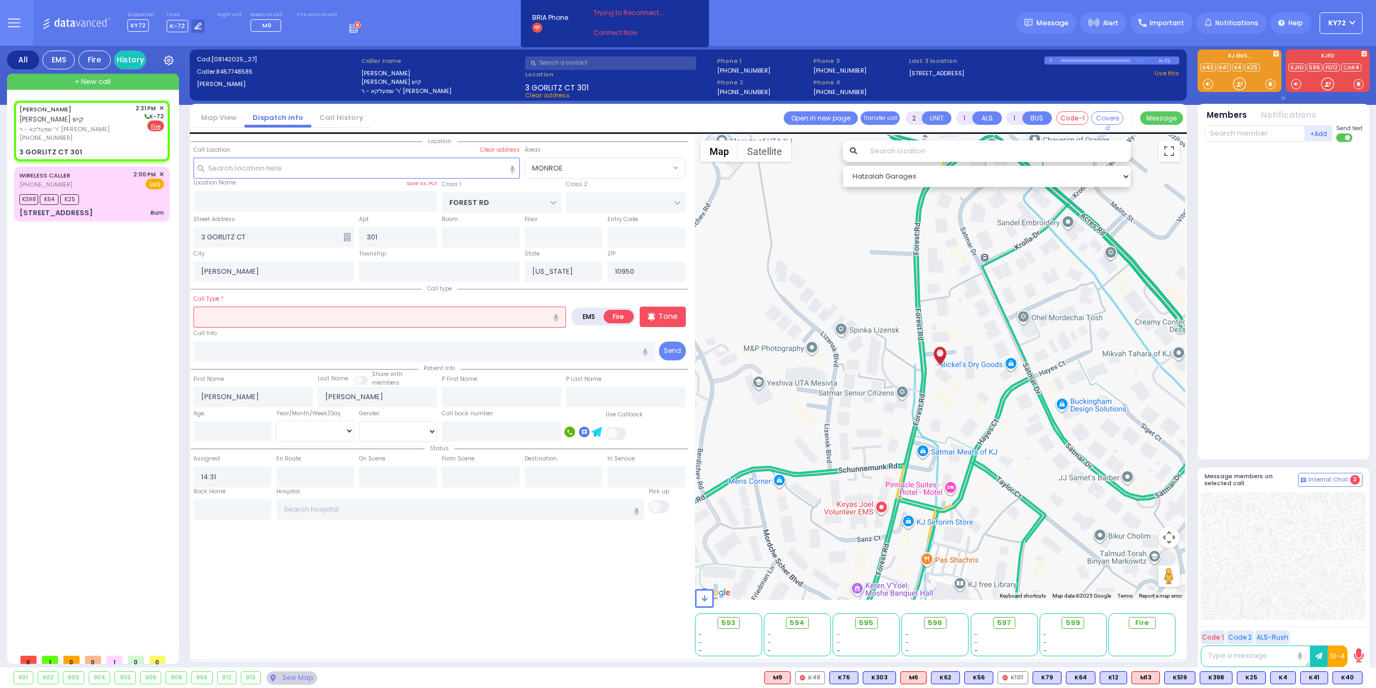
click at [507, 314] on input "text" at bounding box center [380, 316] width 373 height 20
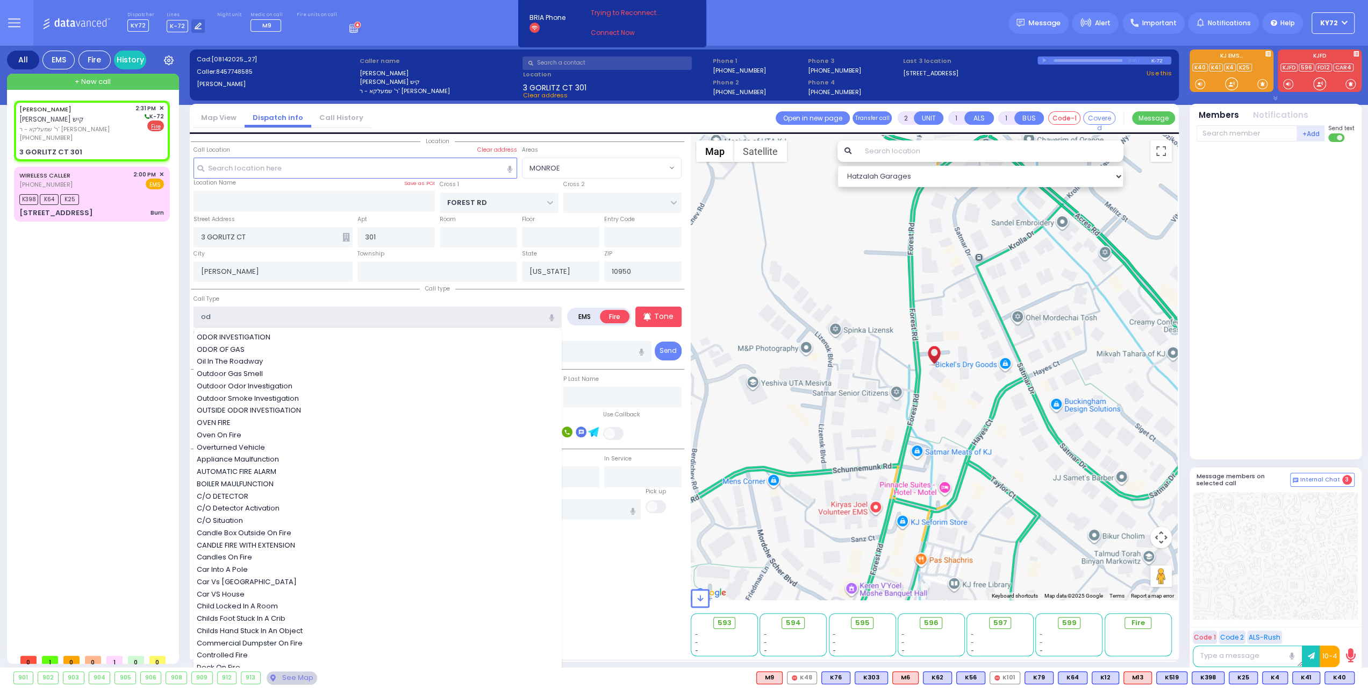
type input "odo"
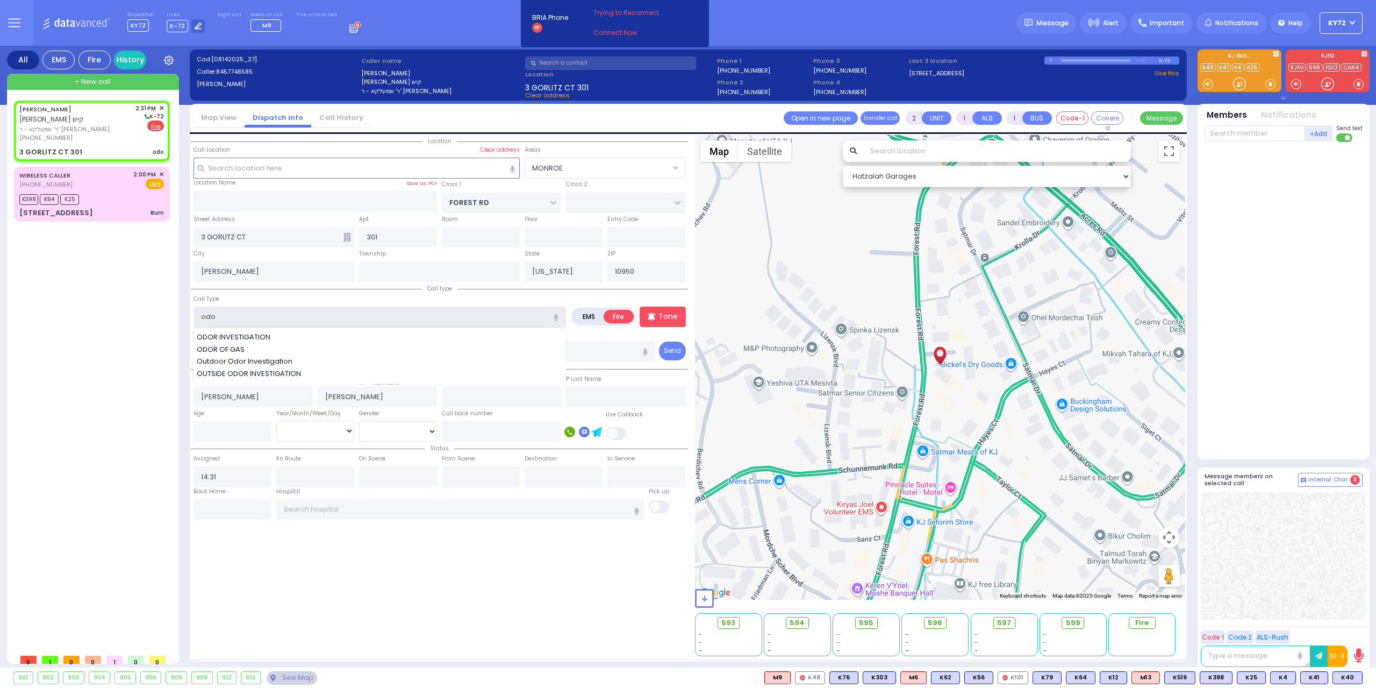
select select
radio input "true"
select select
select select "MONROE"
select select "Hatzalah Garages"
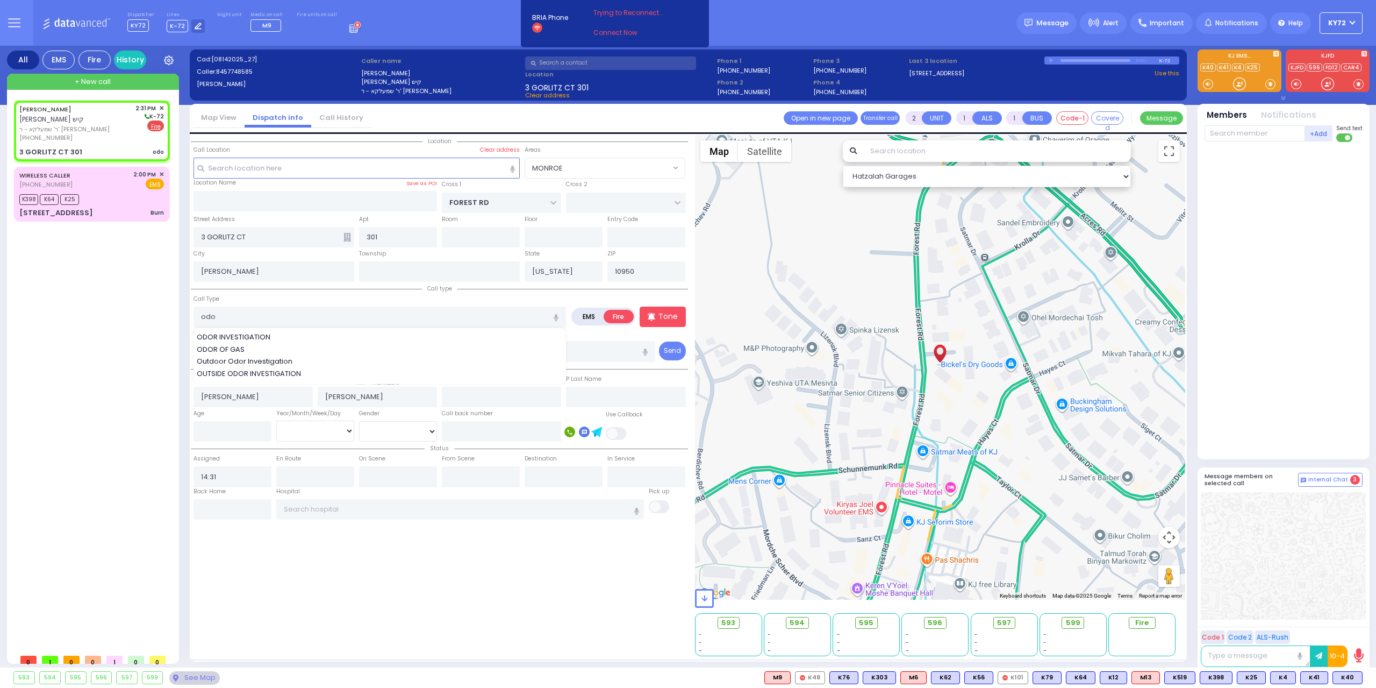
click at [326, 328] on div "ODOR INVESTIGATION ODOR OF GAS Outdoor Odor Investigation OUTSIDE ODOR INVESTIG…" at bounding box center [380, 356] width 373 height 56
click at [326, 335] on div "ODOR INVESTIGATION" at bounding box center [380, 337] width 367 height 11
type input "ODOR INVESTIGATION"
type input "0"
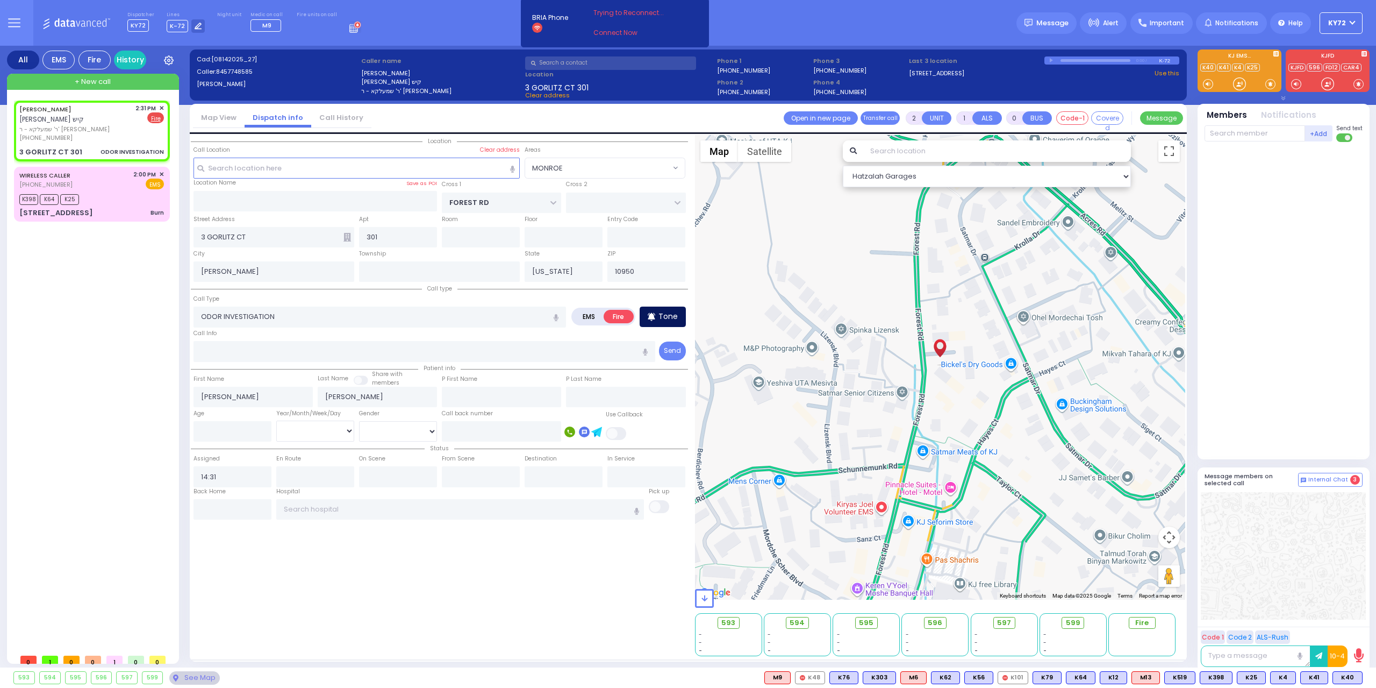
click at [672, 315] on p "Tone" at bounding box center [668, 316] width 19 height 11
select select
radio input "true"
select select
select select "Hatzalah Garages"
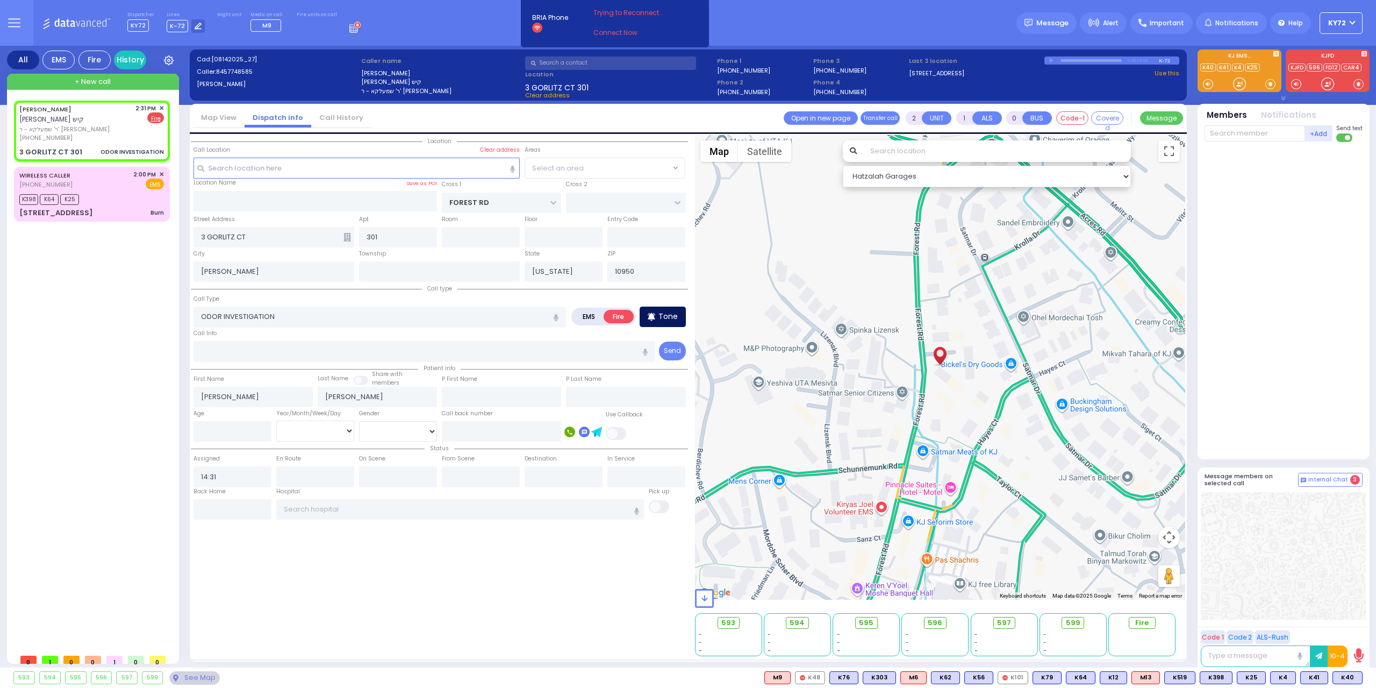
select select
radio input "true"
select select
select select "Hatzalah Garages"
select select "MONROE"
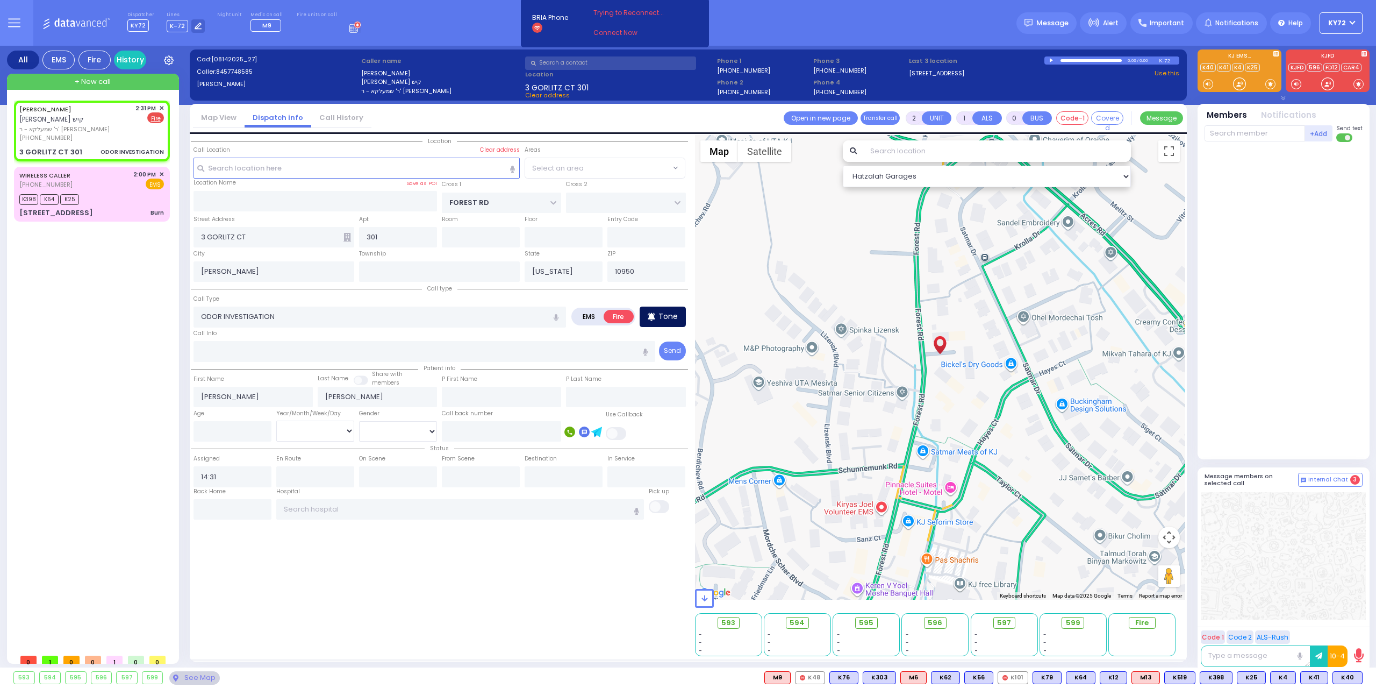
select select "MONROE"
select select
radio input "true"
select select
select select "Hatzalah Garages"
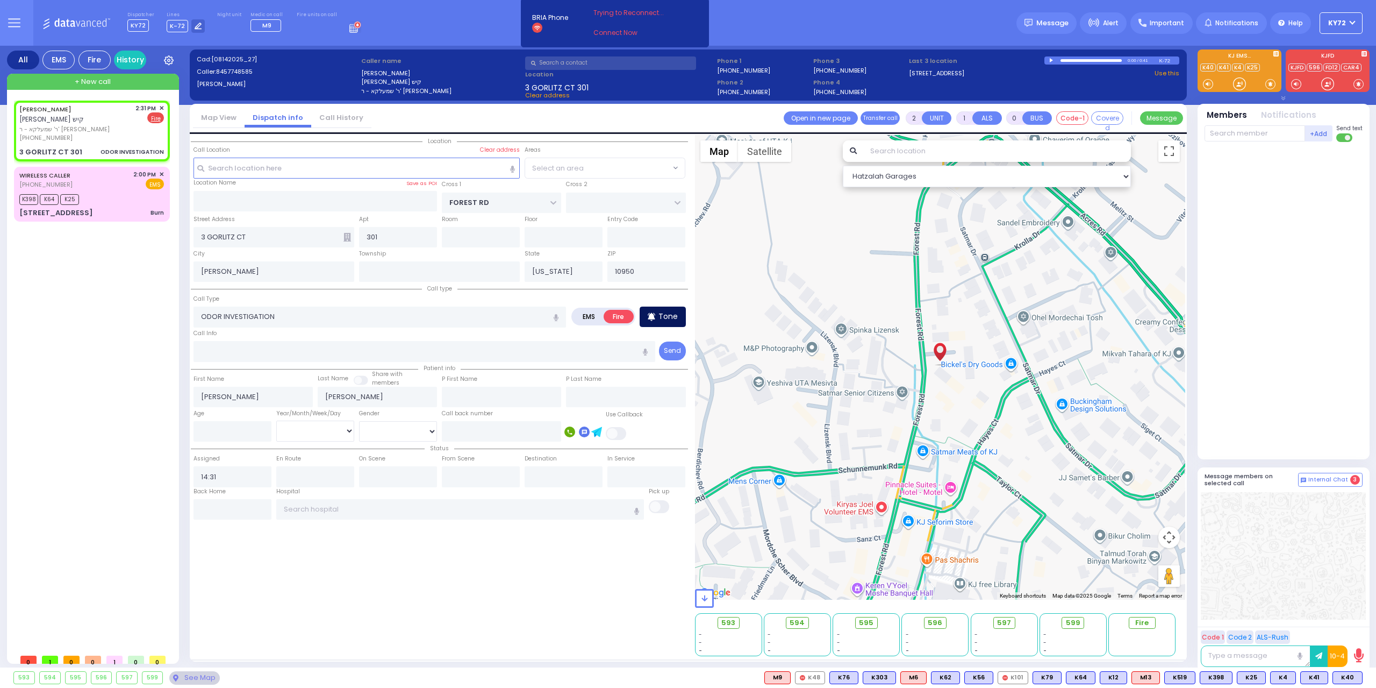
select select "MONROE"
click at [1258, 140] on input "text" at bounding box center [1255, 133] width 101 height 16
type input "72"
select select
radio input "true"
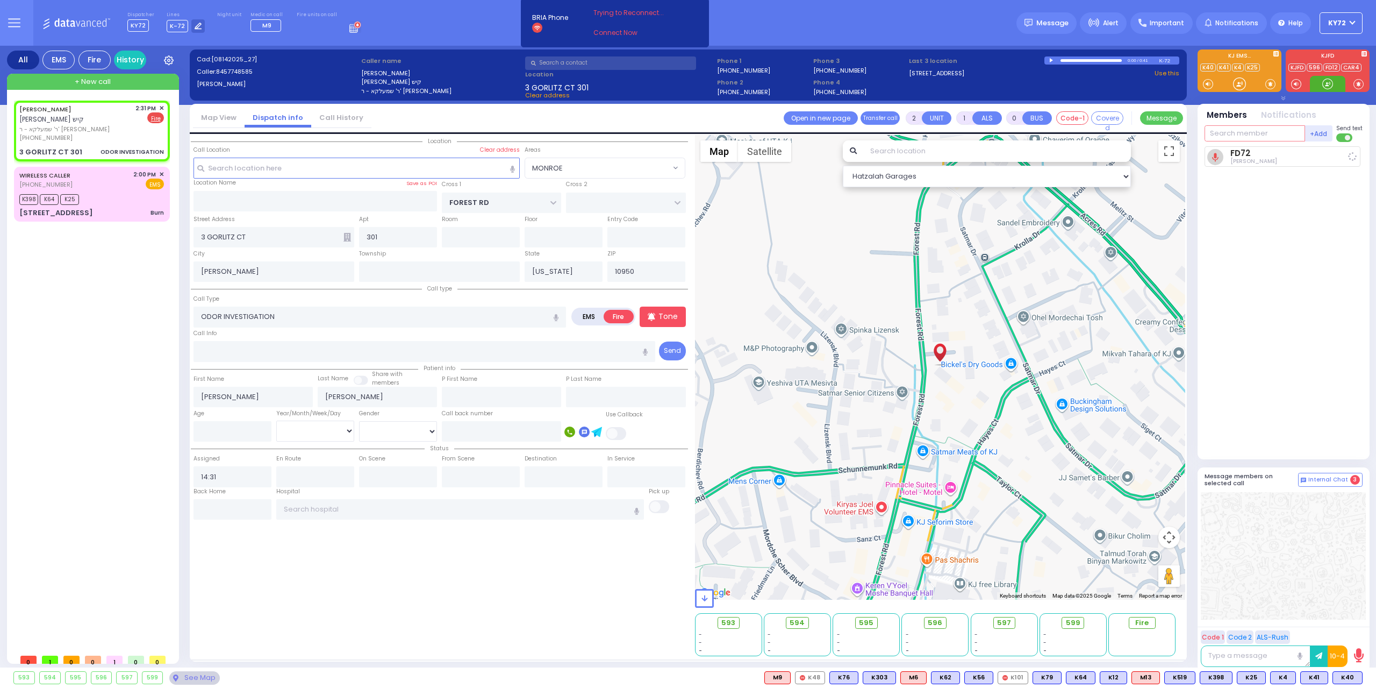
select select
type input "14:33"
select select "Hatzalah Garages"
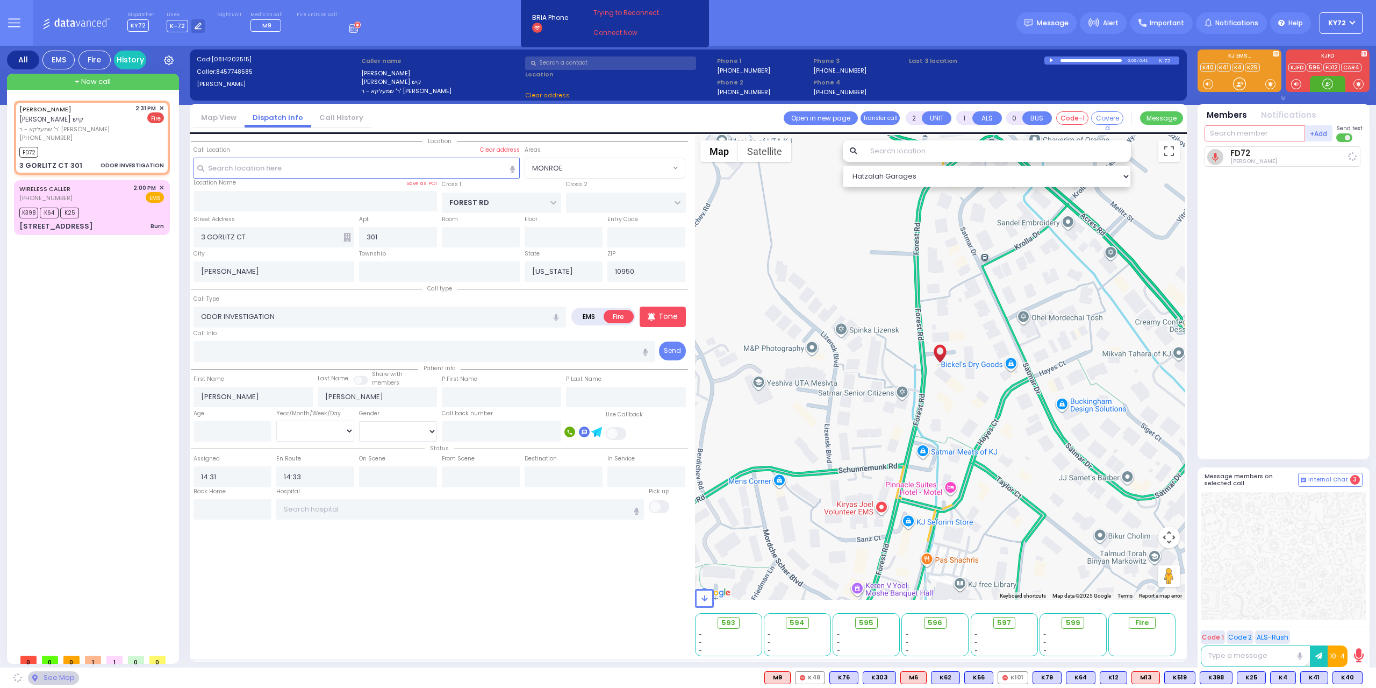
select select "MONROE"
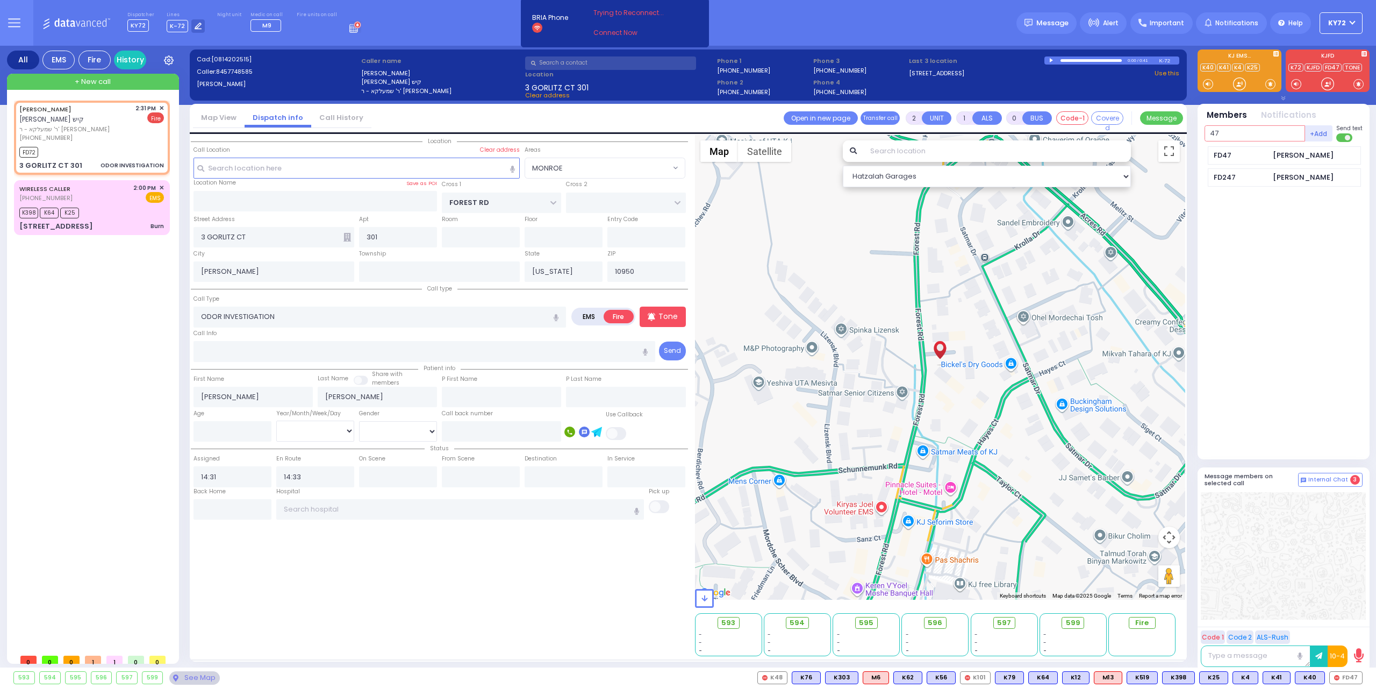
type input "47"
select select
radio input "true"
select select
select select "Hatzalah Garages"
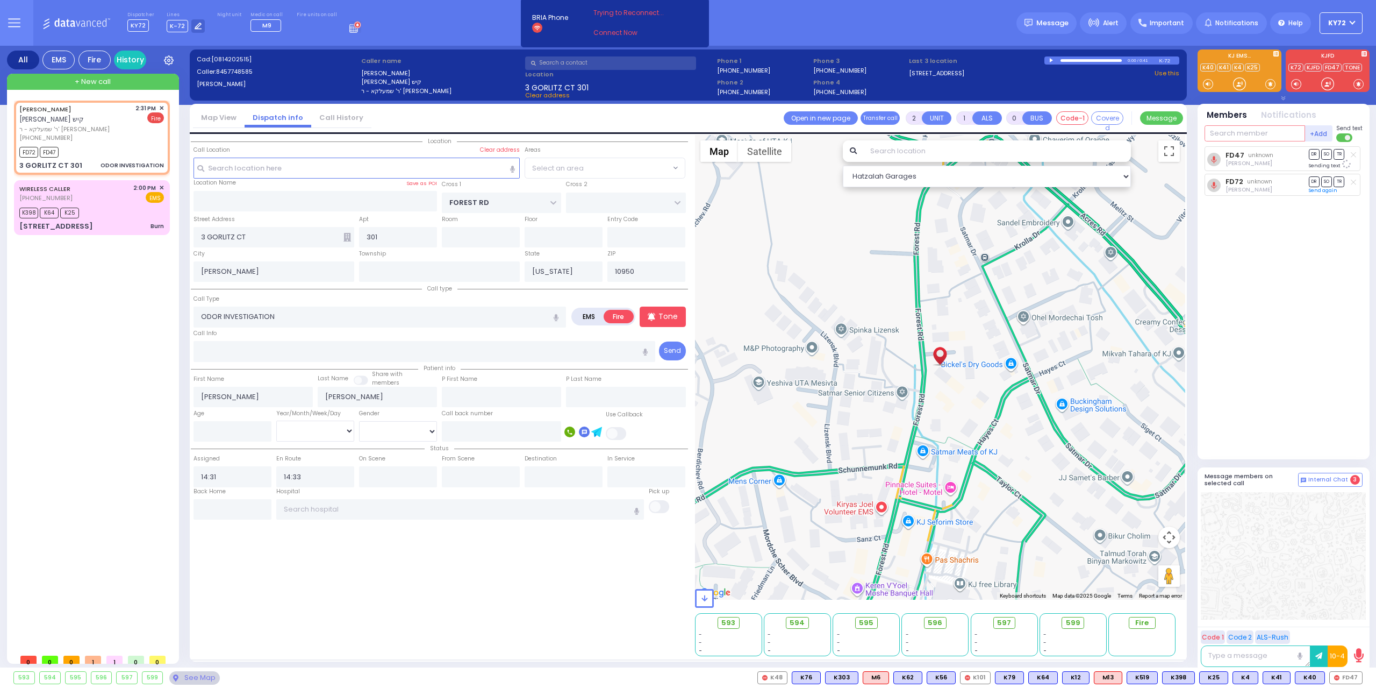
select select "MONROE"
click at [1350, 680] on span "CAR4" at bounding box center [1345, 677] width 34 height 12
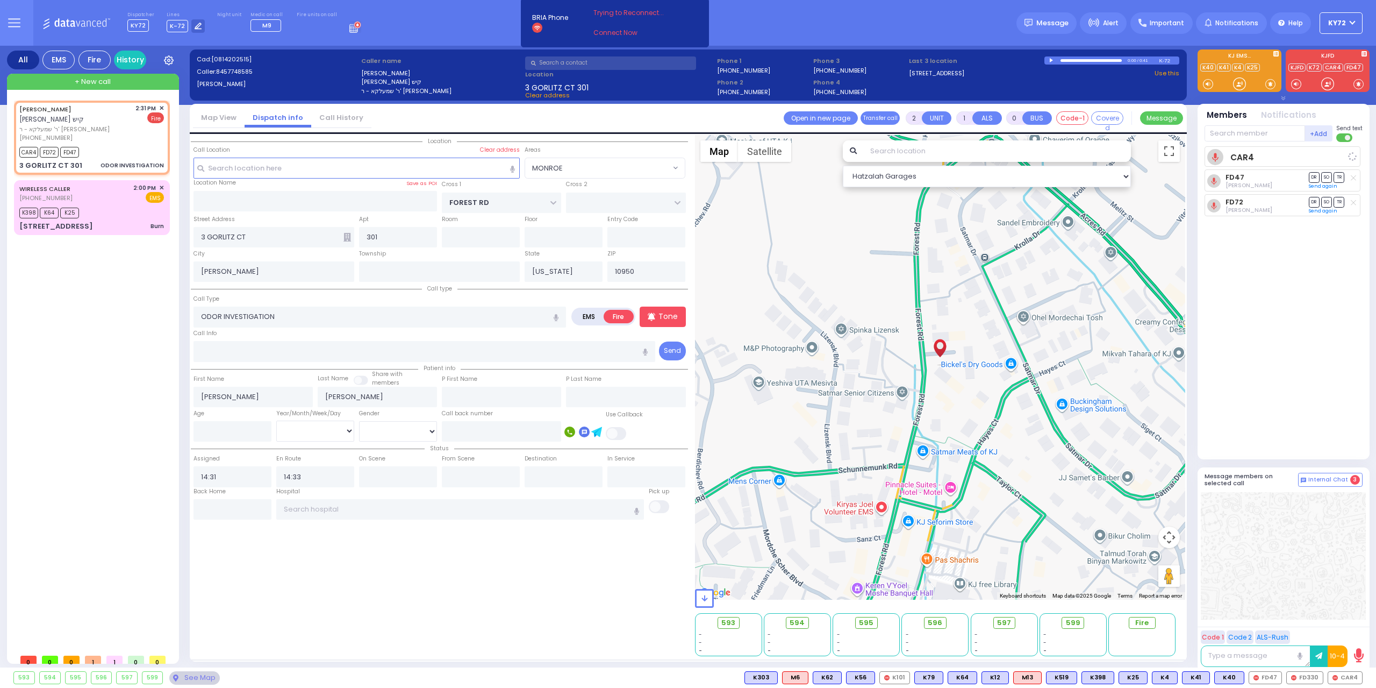
select select
radio input "true"
select select
select select "Hatzalah Garages"
select select "MONROE"
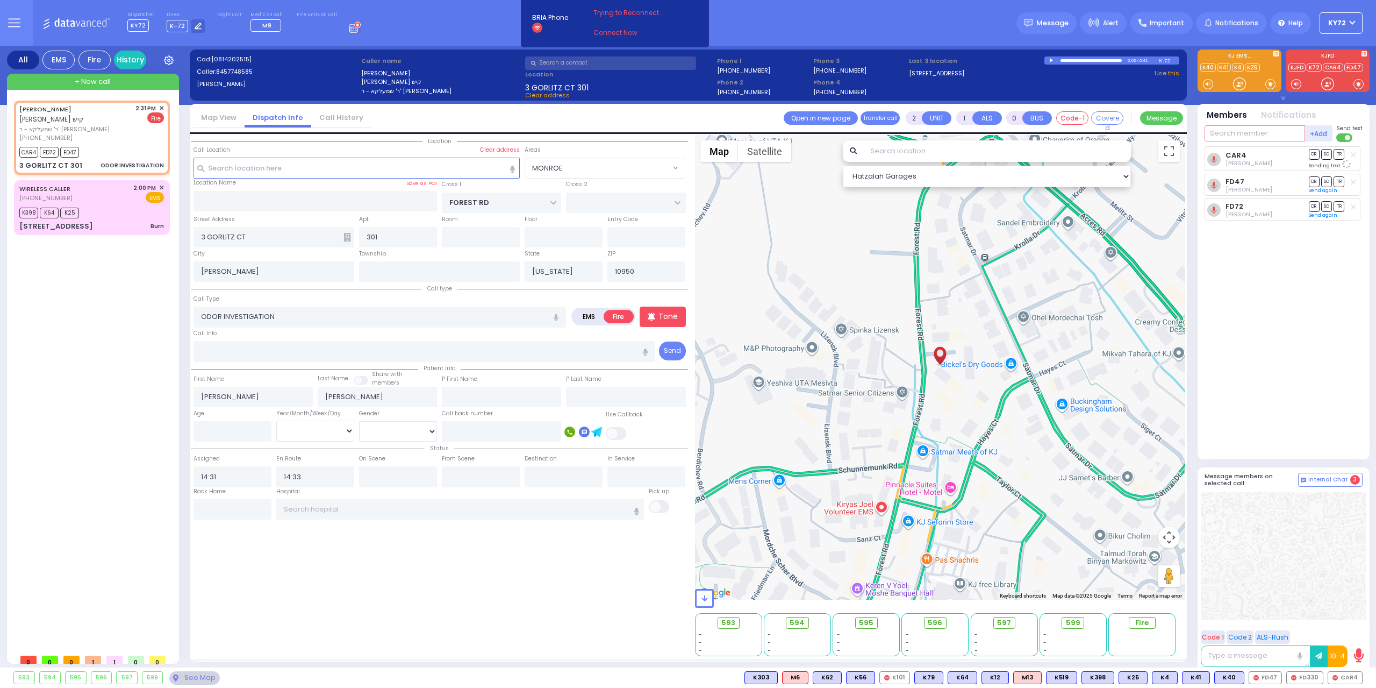
click at [1270, 140] on input "text" at bounding box center [1255, 133] width 101 height 16
type input "595"
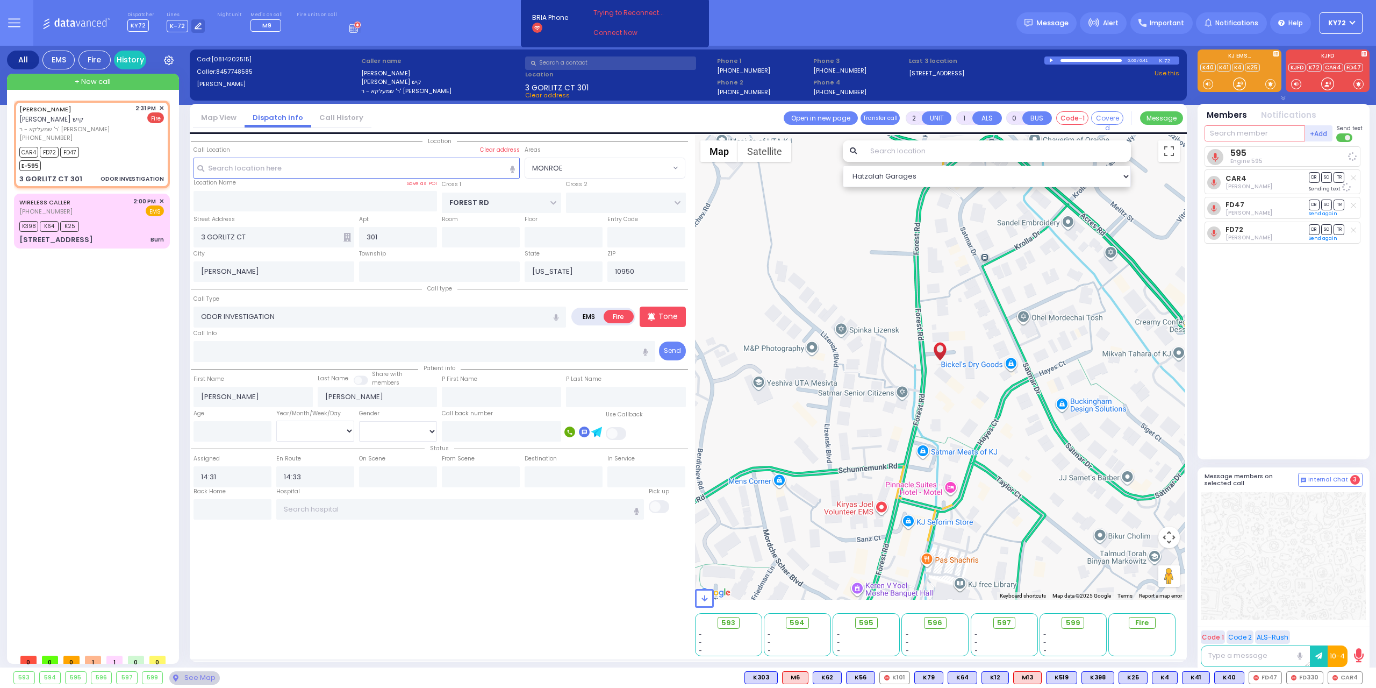
select select
radio input "true"
select select
select select "Hatzalah Garages"
select select "MONROE"
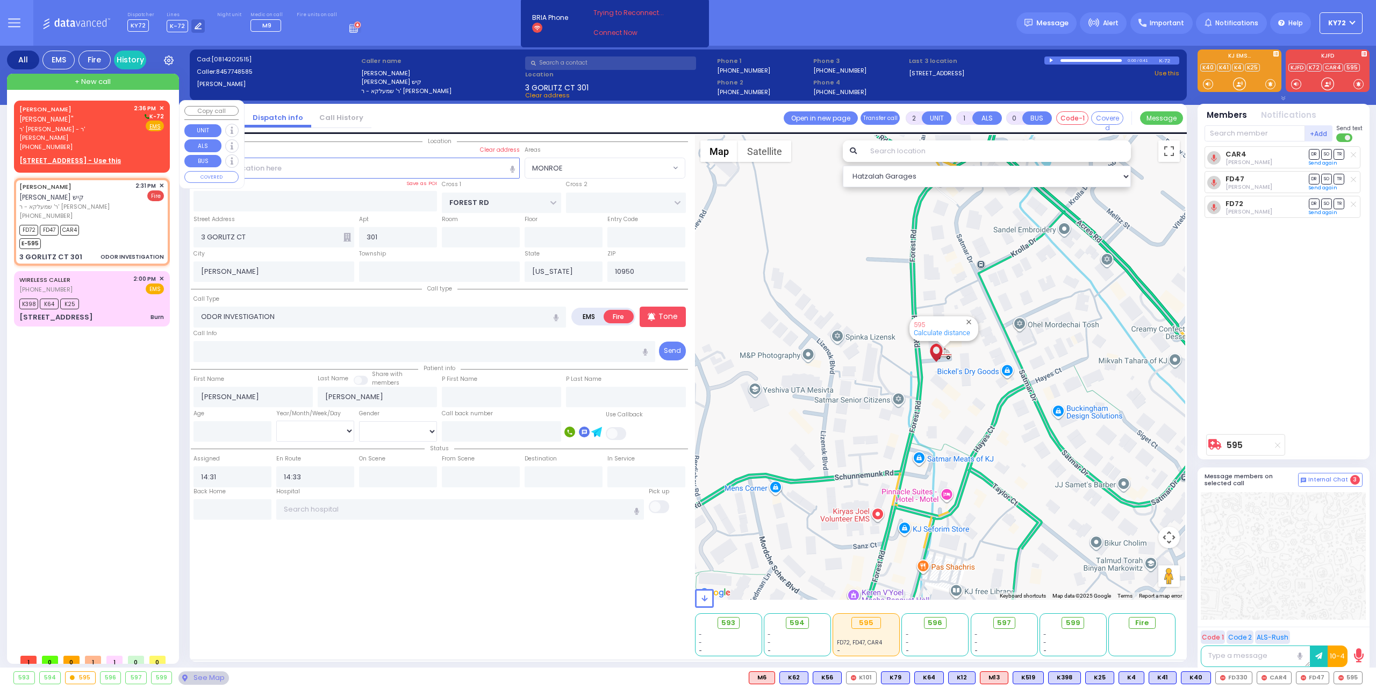
click at [160, 108] on span "✕" at bounding box center [161, 108] width 5 height 9
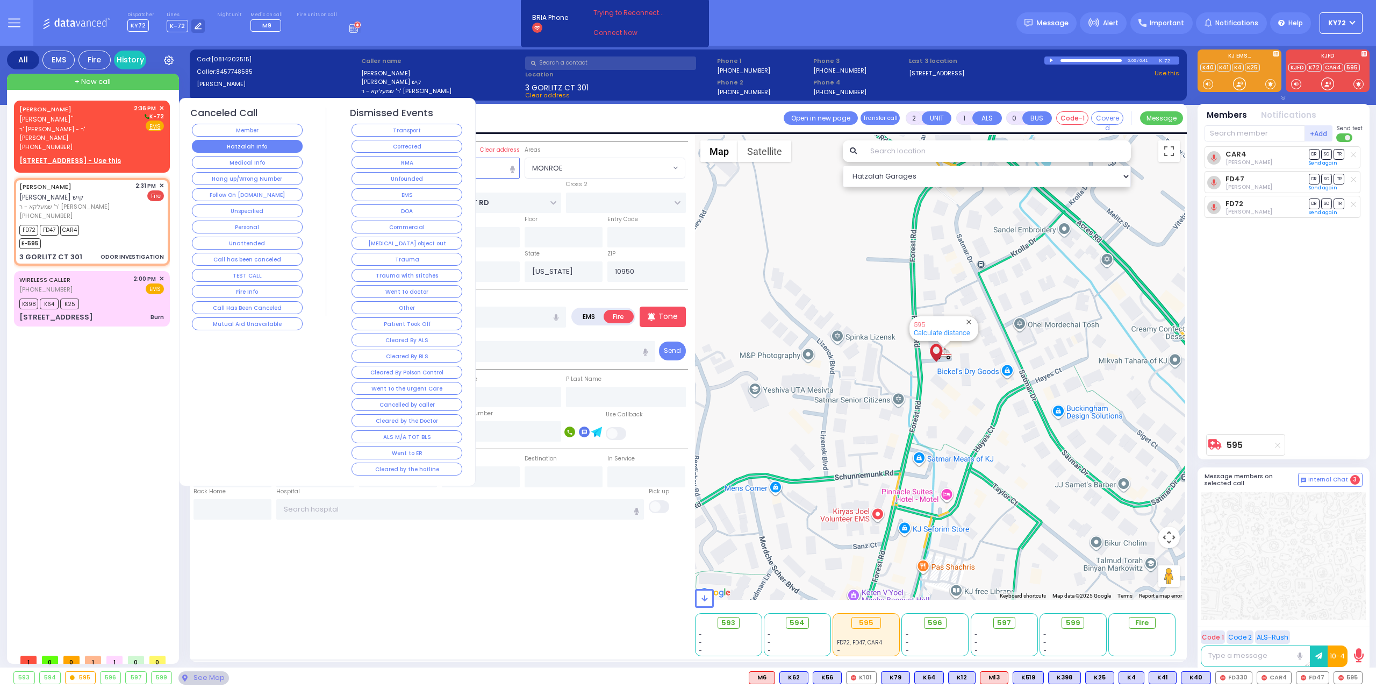
click at [204, 144] on button "Hatzalah Info" at bounding box center [247, 146] width 111 height 13
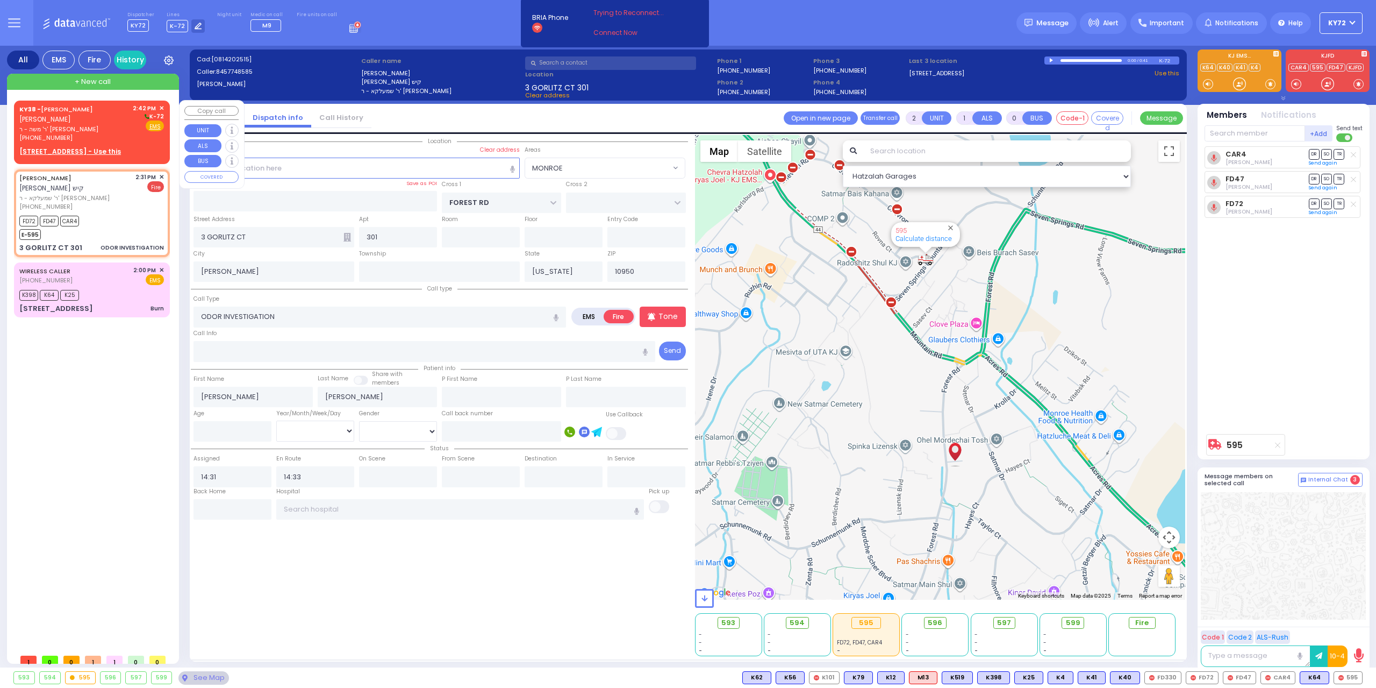
click at [35, 113] on div "KY38 - AVRUM MAYER MILLER אברהם מאיר מיללער" at bounding box center [74, 114] width 110 height 21
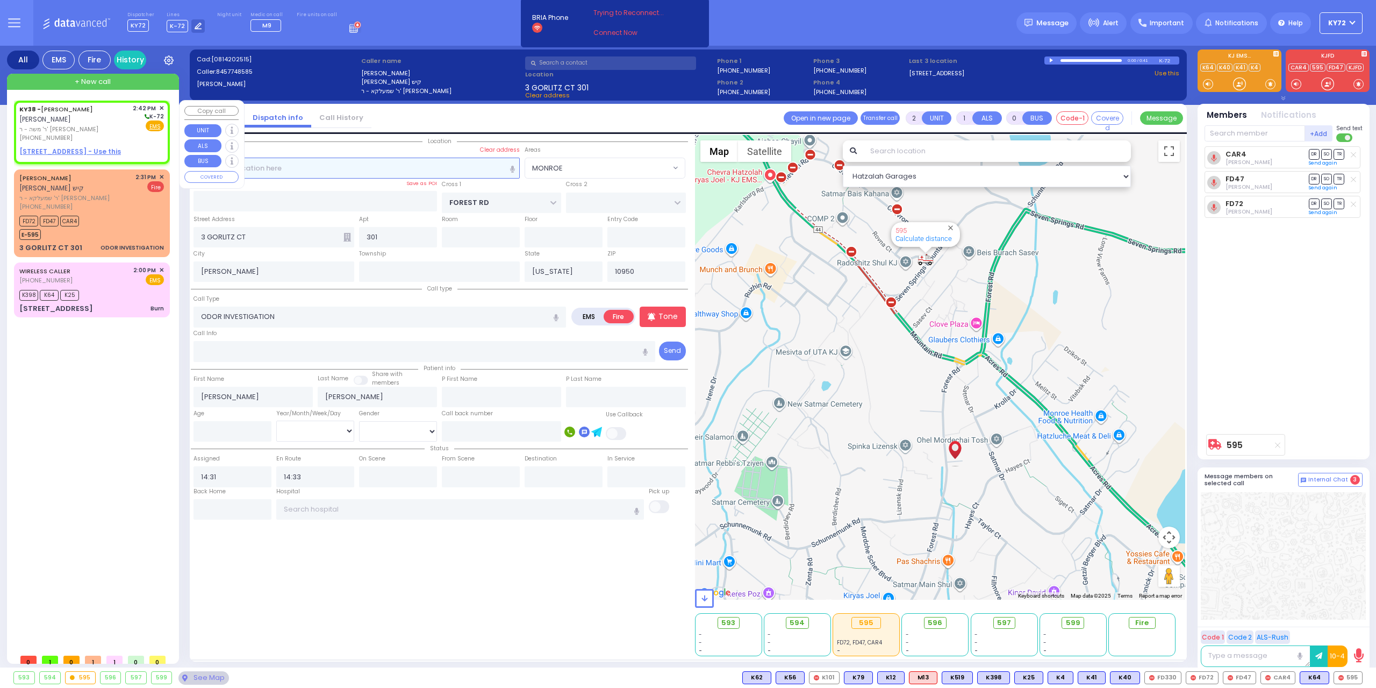
type input "1"
select select
radio input "true"
type input "[PERSON_NAME]"
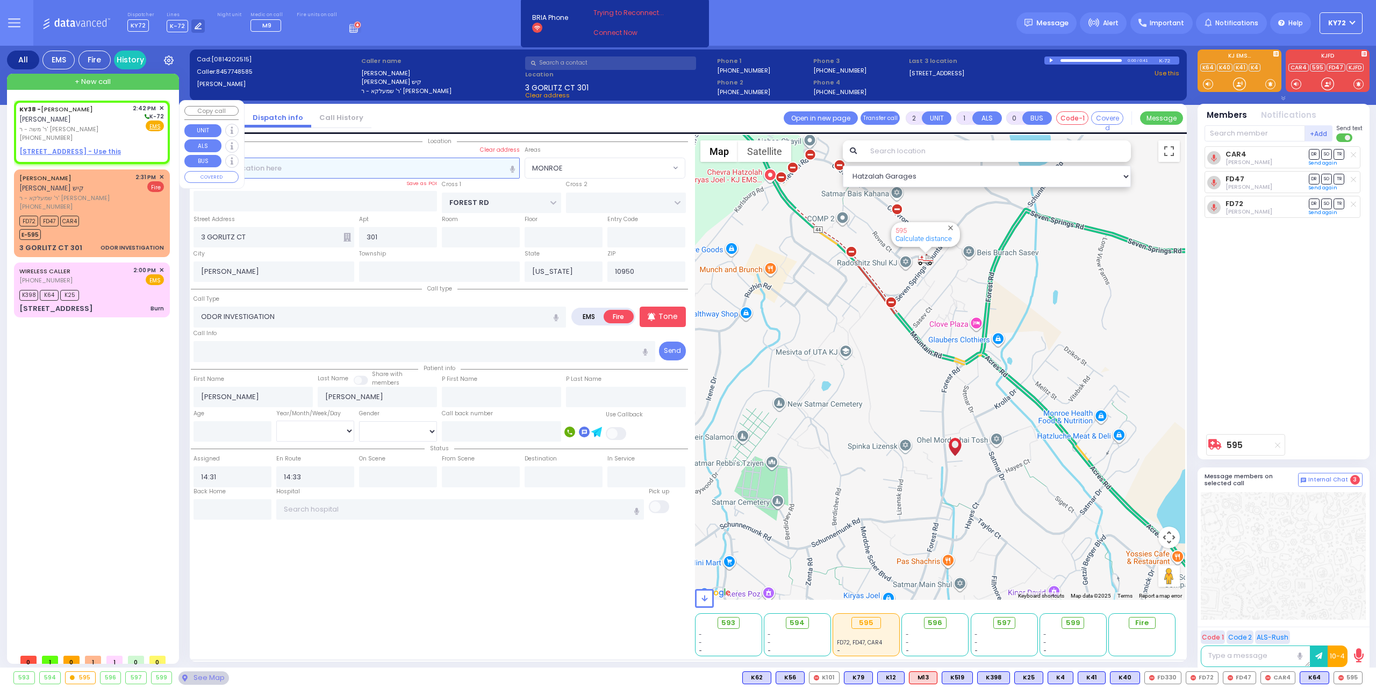
select select
type input "14:42"
select select "Hatzalah Garages"
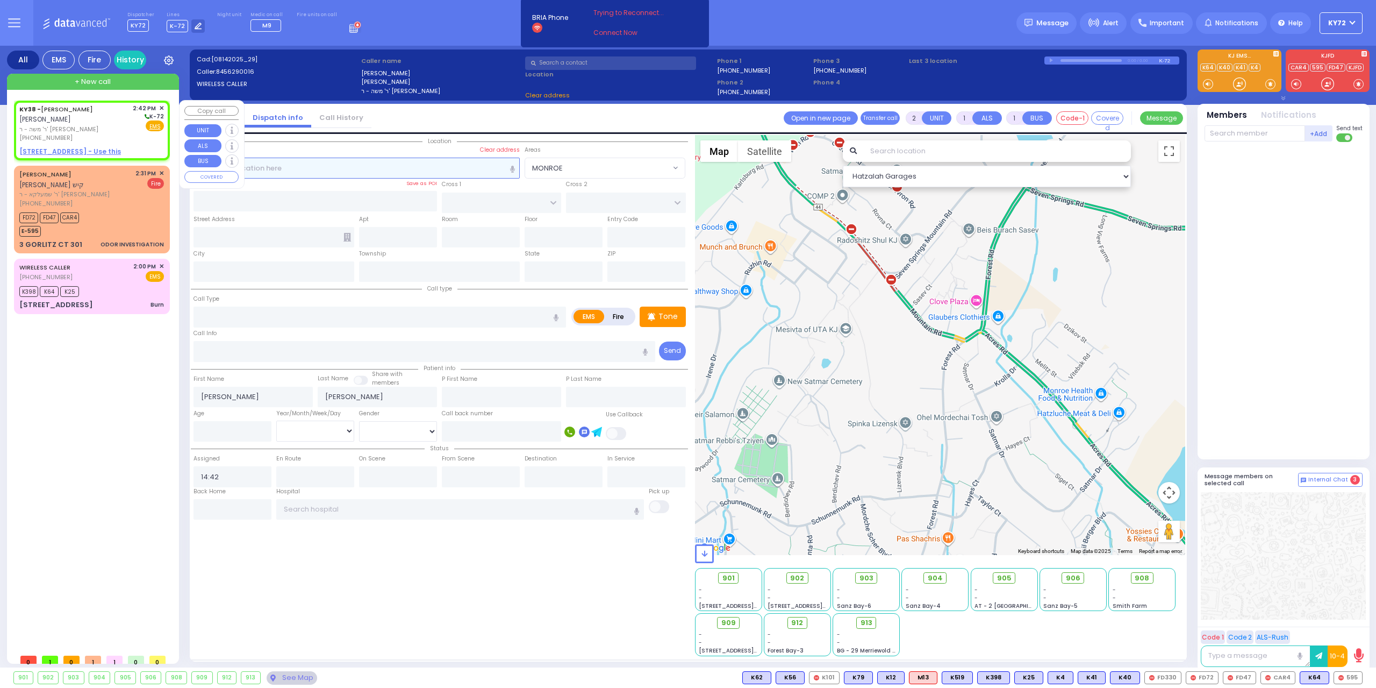
select select
radio input "true"
select select
select select "Hatzalah Garages"
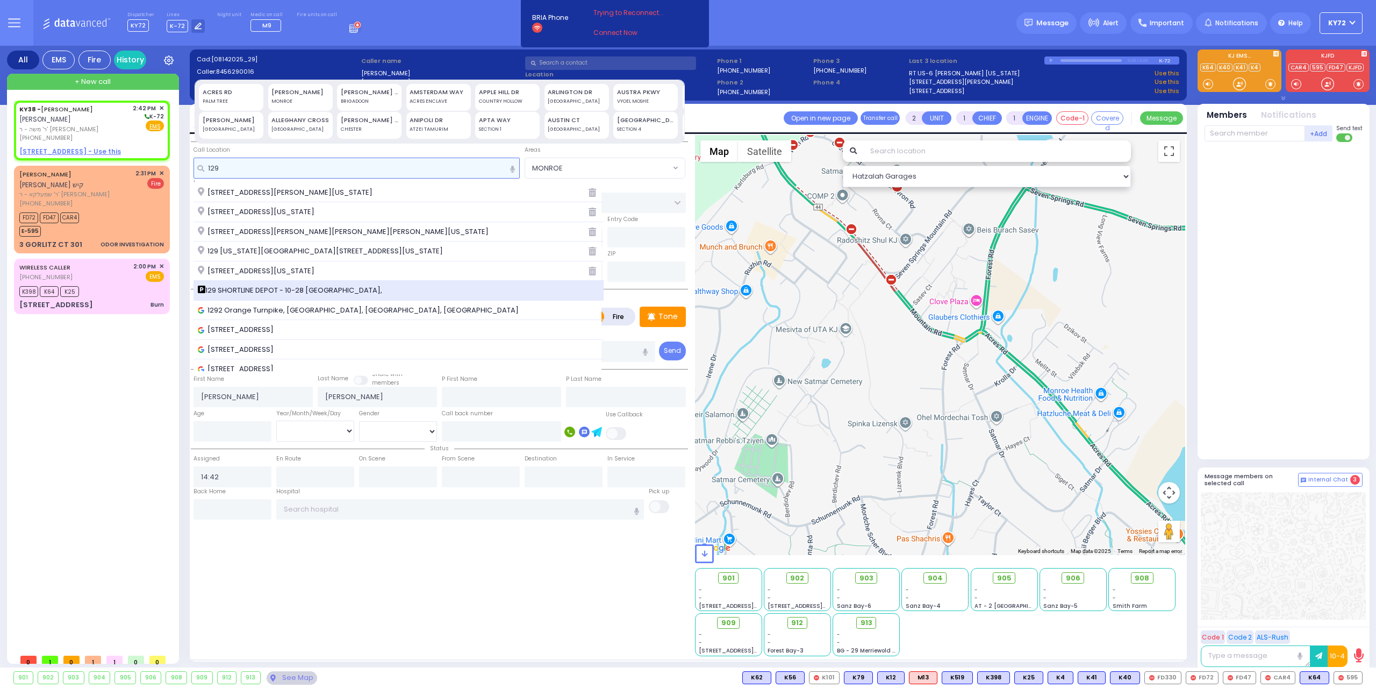
type input "129"
click at [269, 291] on span "129 SHORTLINE DEPOT - 10-28 [GEOGRAPHIC_DATA]," at bounding box center [292, 290] width 188 height 11
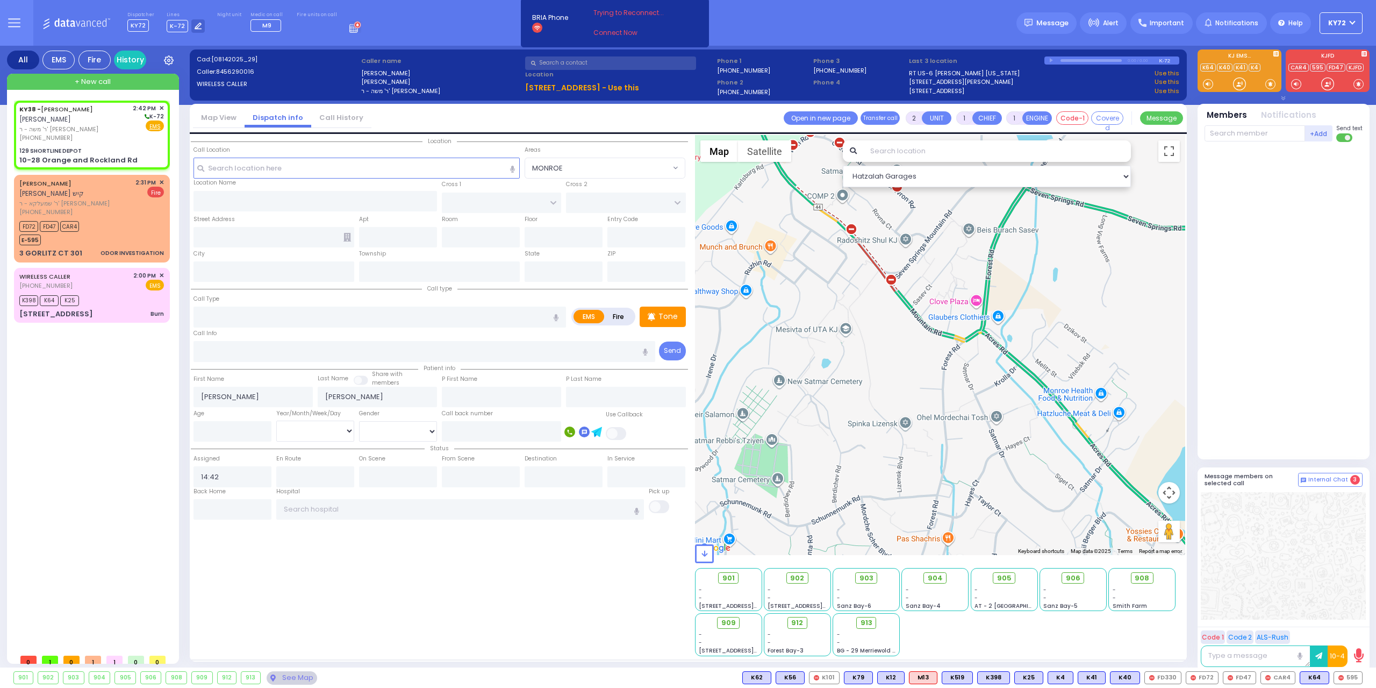
select select
radio input "true"
select select
select select "Hatzalah Garages"
type input "129 SHORTLINE DEPOT"
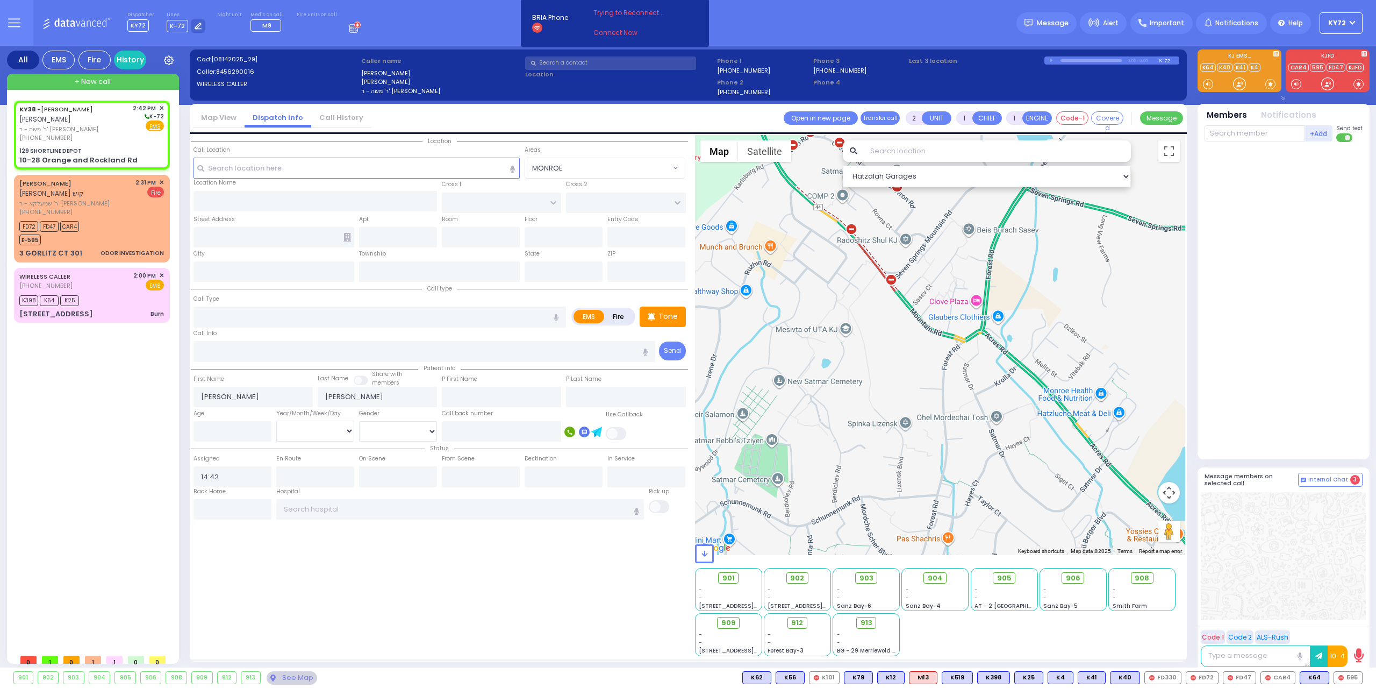
type input "10-28 Orange and Rockland Rd"
type input "Monroe"
type input "[US_STATE]"
type input "10950"
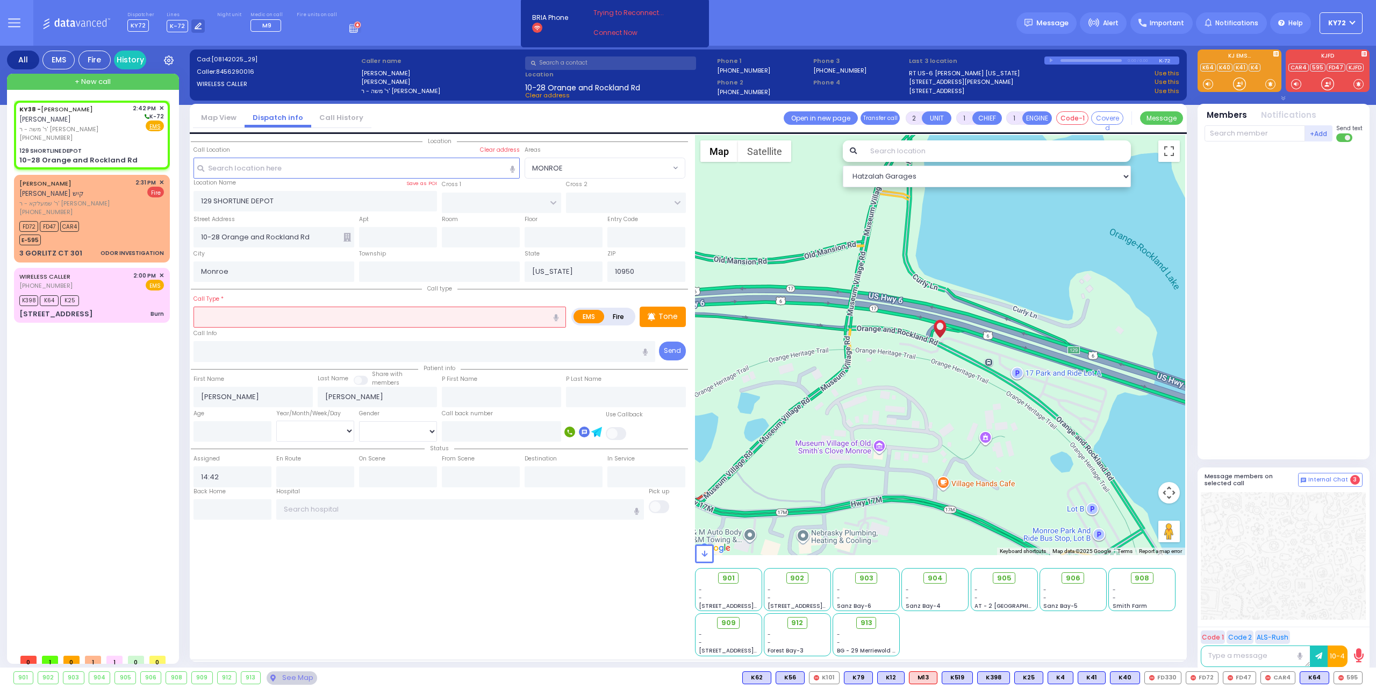
click at [282, 311] on input "text" at bounding box center [380, 316] width 373 height 20
type input "e"
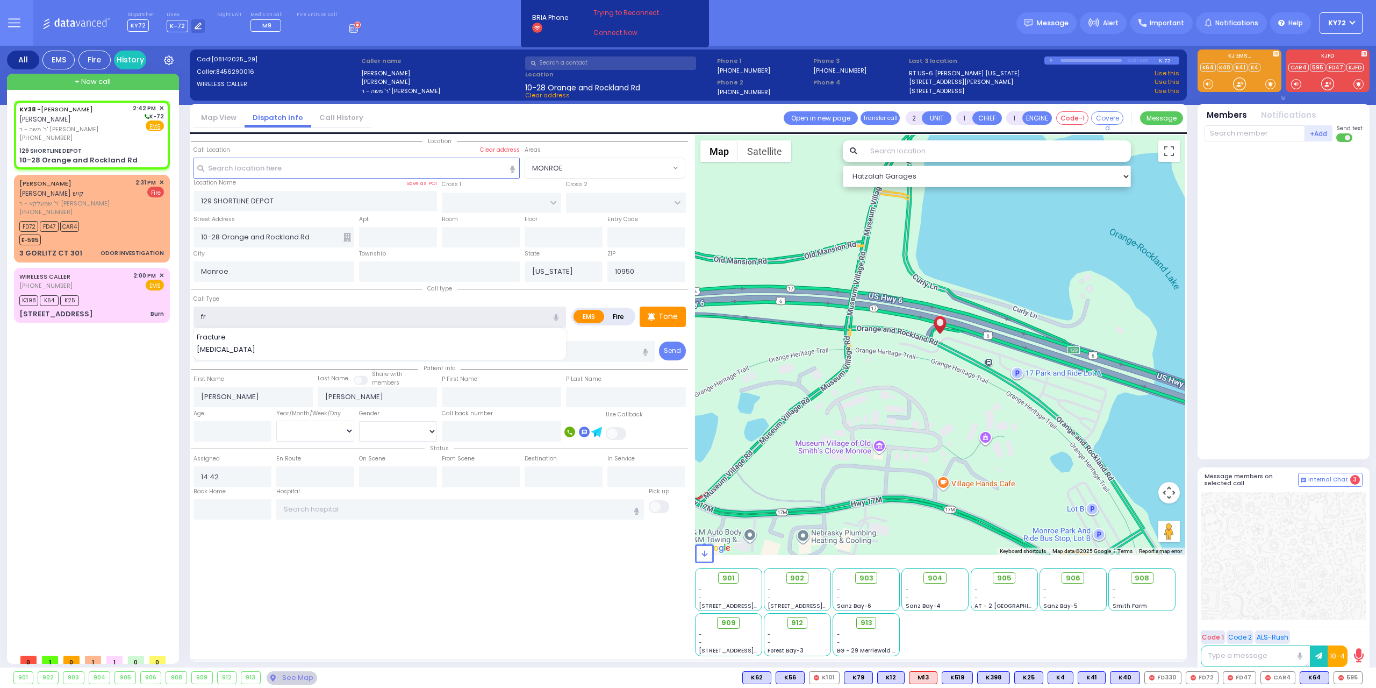
type input "f"
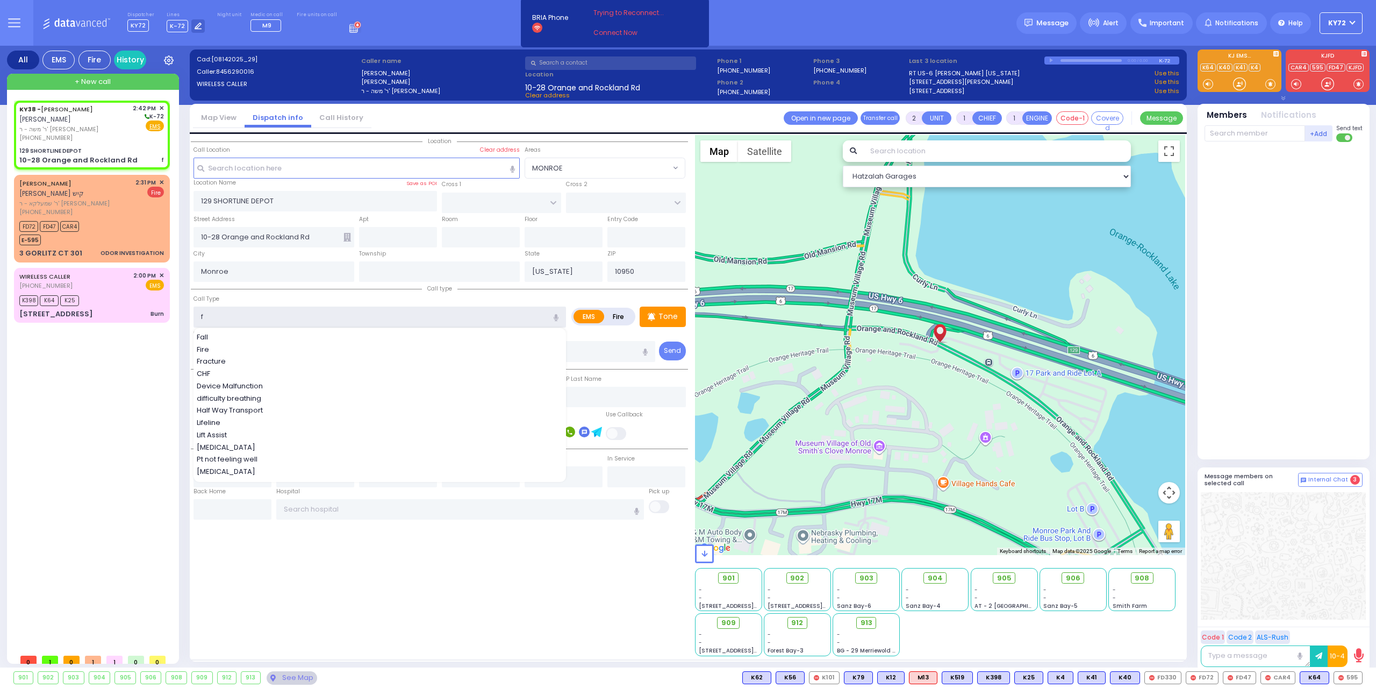
select select
radio input "true"
select select
select select "Hatzalah Garages"
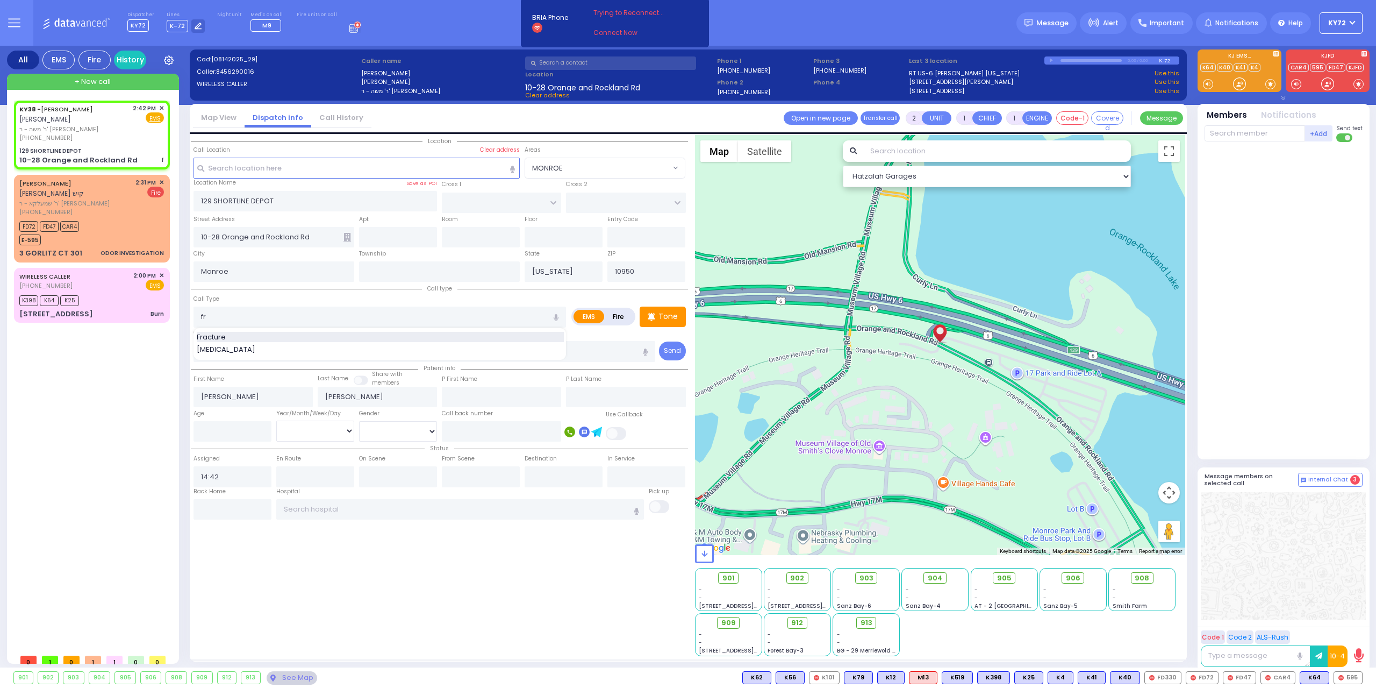
click at [278, 333] on div "Fracture" at bounding box center [380, 337] width 367 height 11
type input "Fracture"
select select
radio input "true"
select select
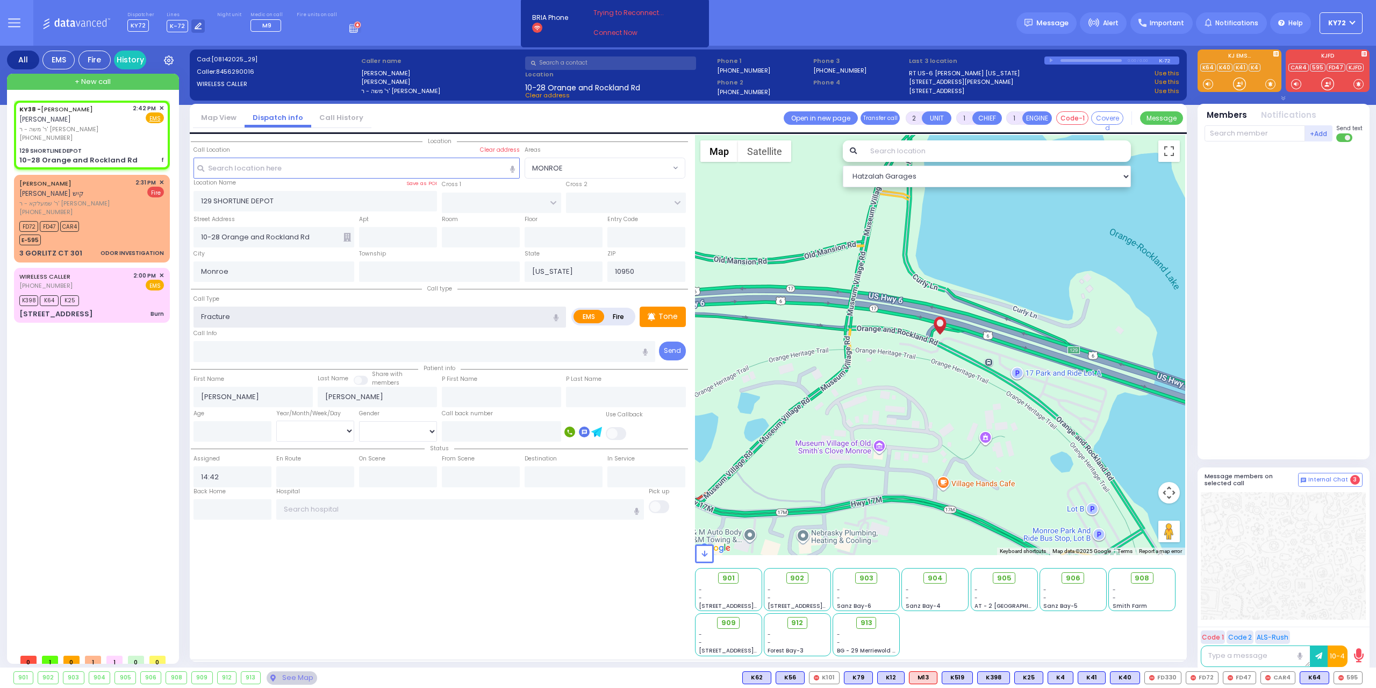
type input "0"
select select "Hatzalah Garages"
select select
radio input "true"
select select
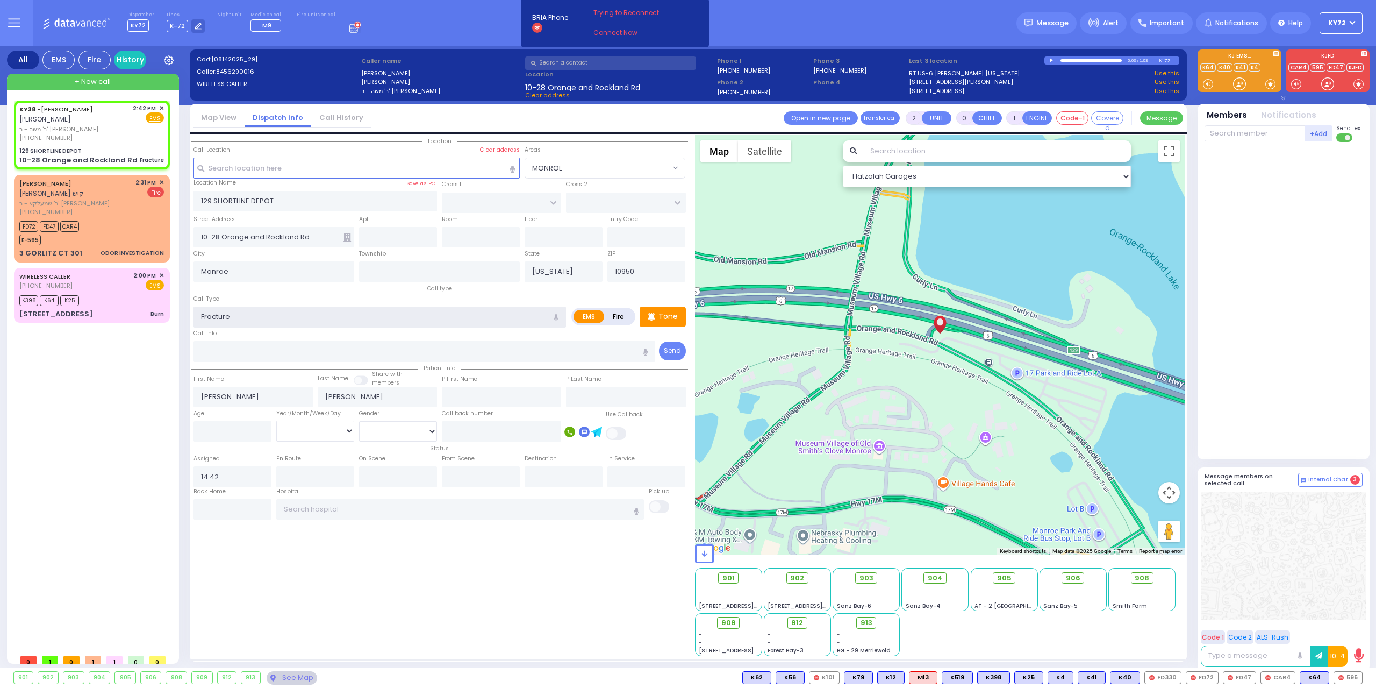
select select "Hatzalah Garages"
click at [349, 513] on input "text" at bounding box center [460, 509] width 368 height 20
select select
radio input "true"
select select
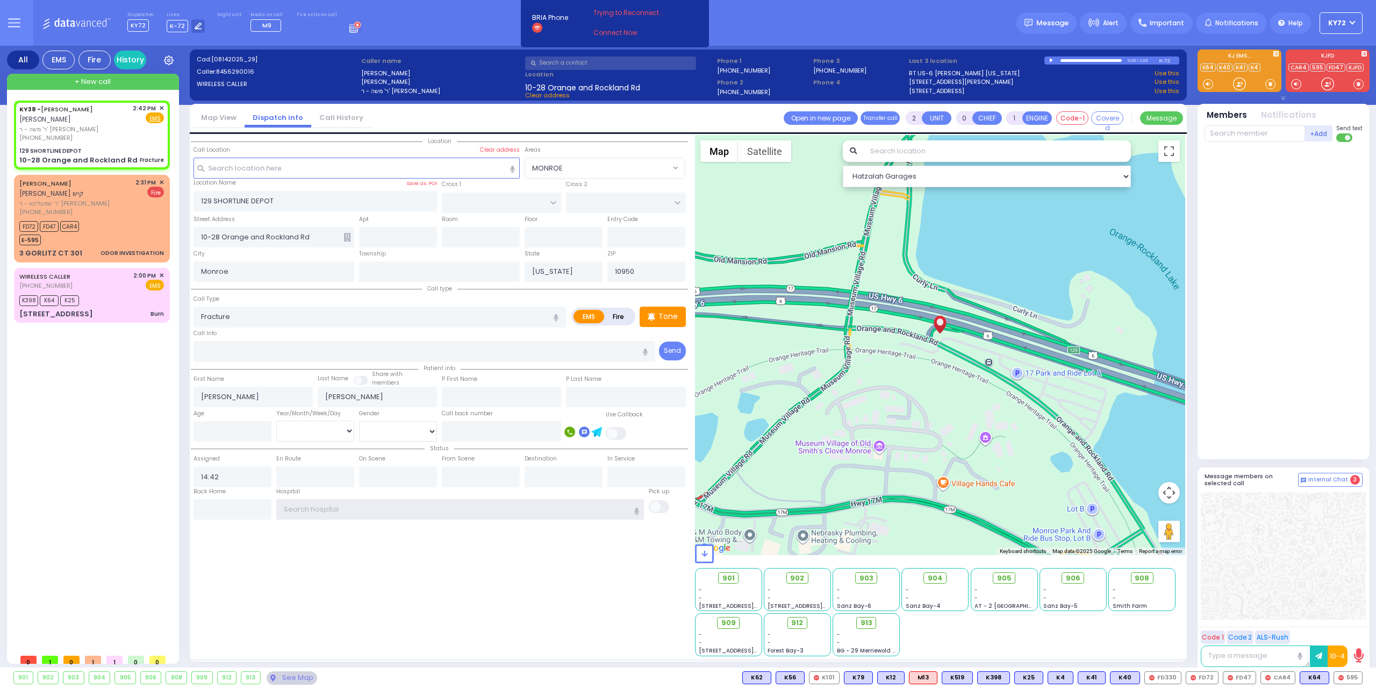
select select "Hatzalah Garages"
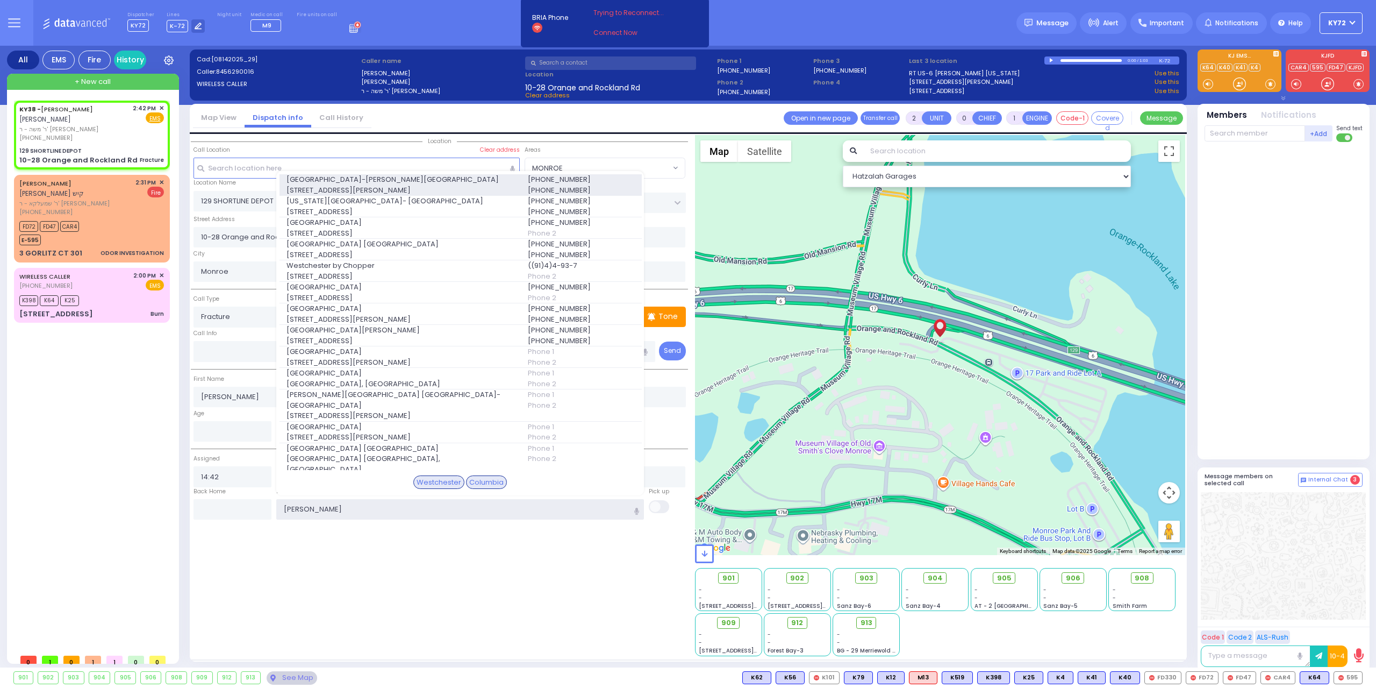
type input "wes"
click at [400, 175] on span "[GEOGRAPHIC_DATA]-[PERSON_NAME][GEOGRAPHIC_DATA]" at bounding box center [401, 179] width 228 height 11
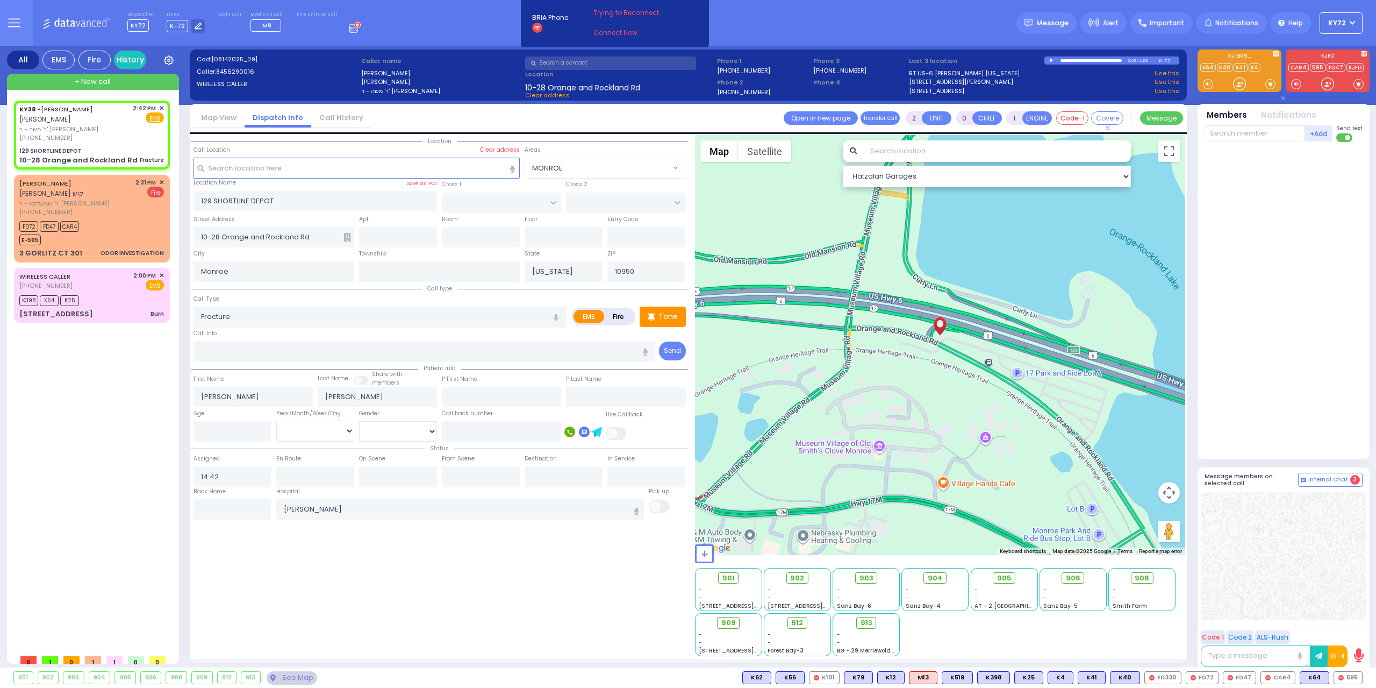
select select
radio input "true"
select select
type input "[GEOGRAPHIC_DATA]-[PERSON_NAME][GEOGRAPHIC_DATA]"
select select "Hatzalah Garages"
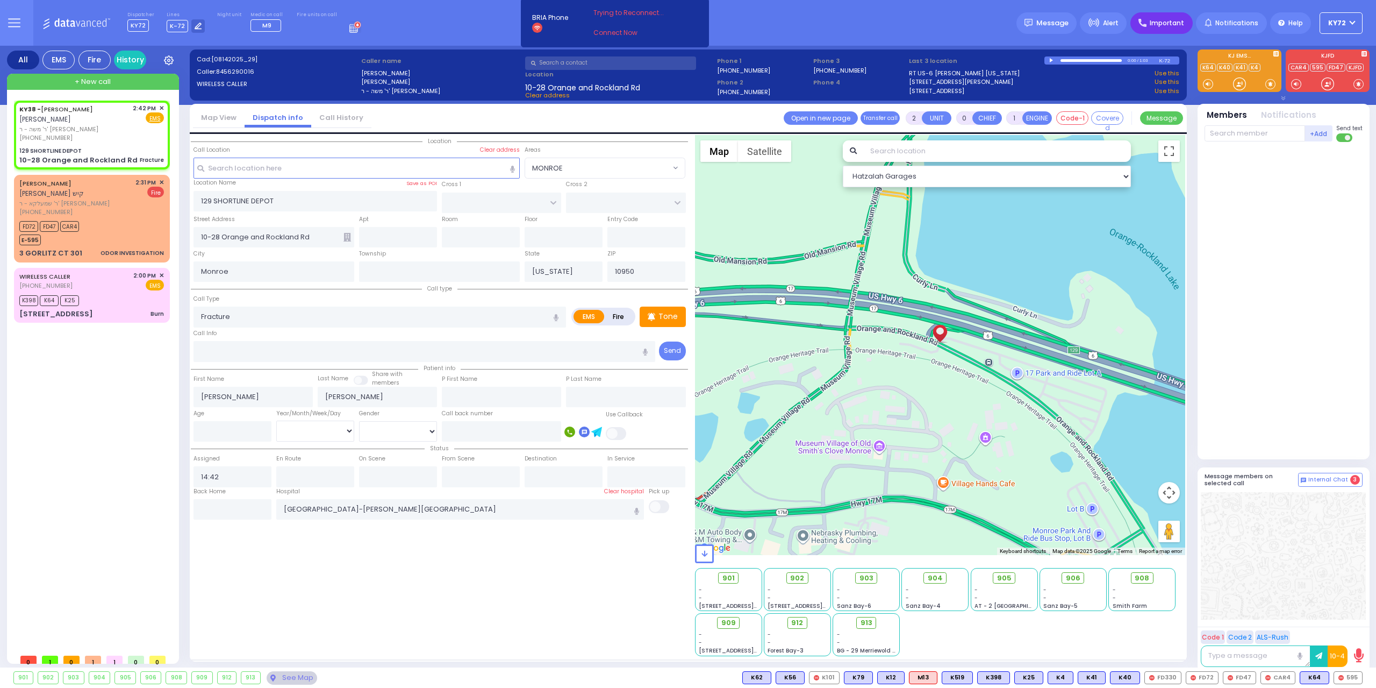
click at [1168, 26] on span "Important" at bounding box center [1167, 23] width 34 height 10
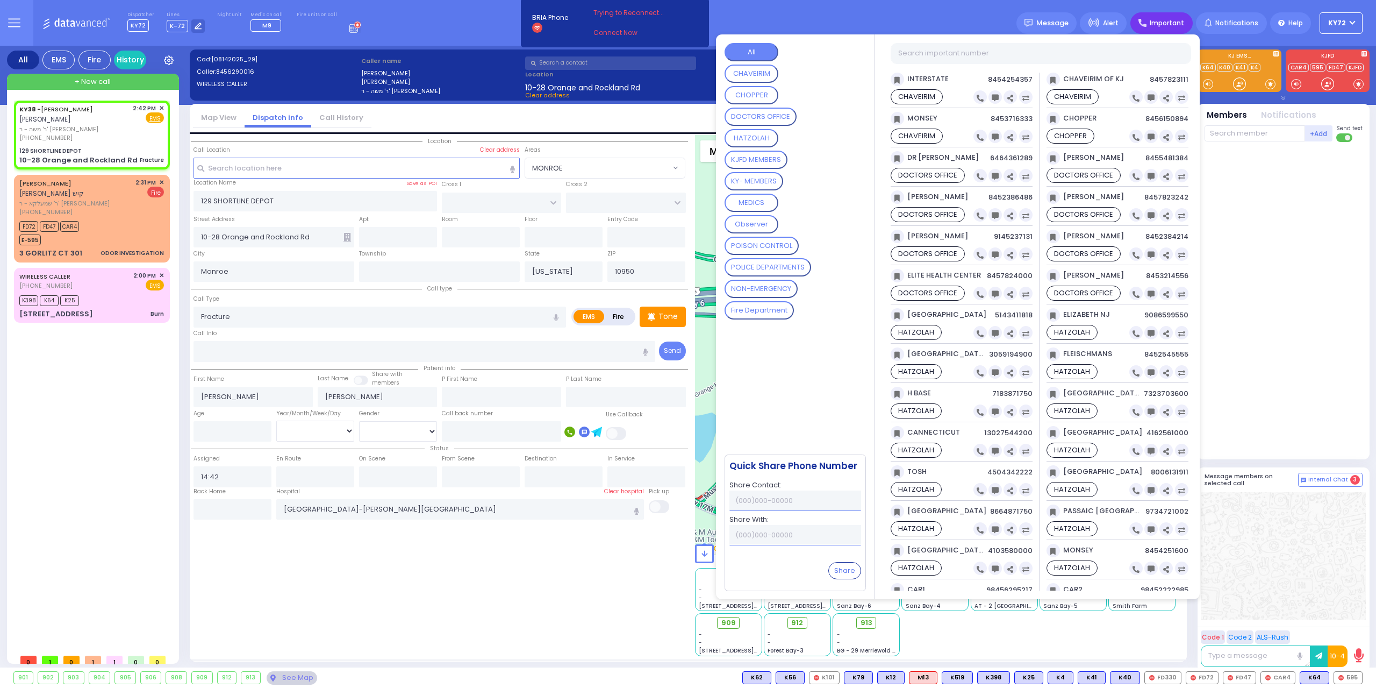
click at [1256, 188] on div at bounding box center [1285, 298] width 160 height 304
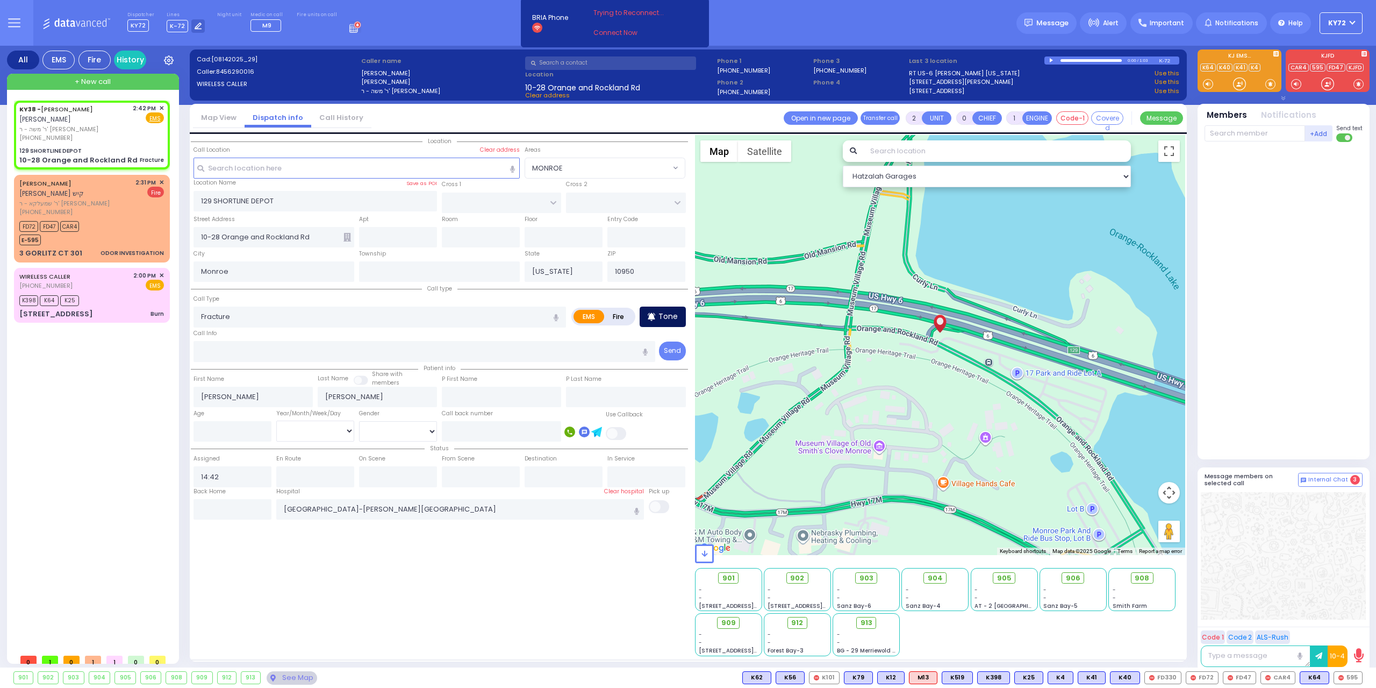
click at [671, 309] on div "Tone" at bounding box center [663, 316] width 46 height 20
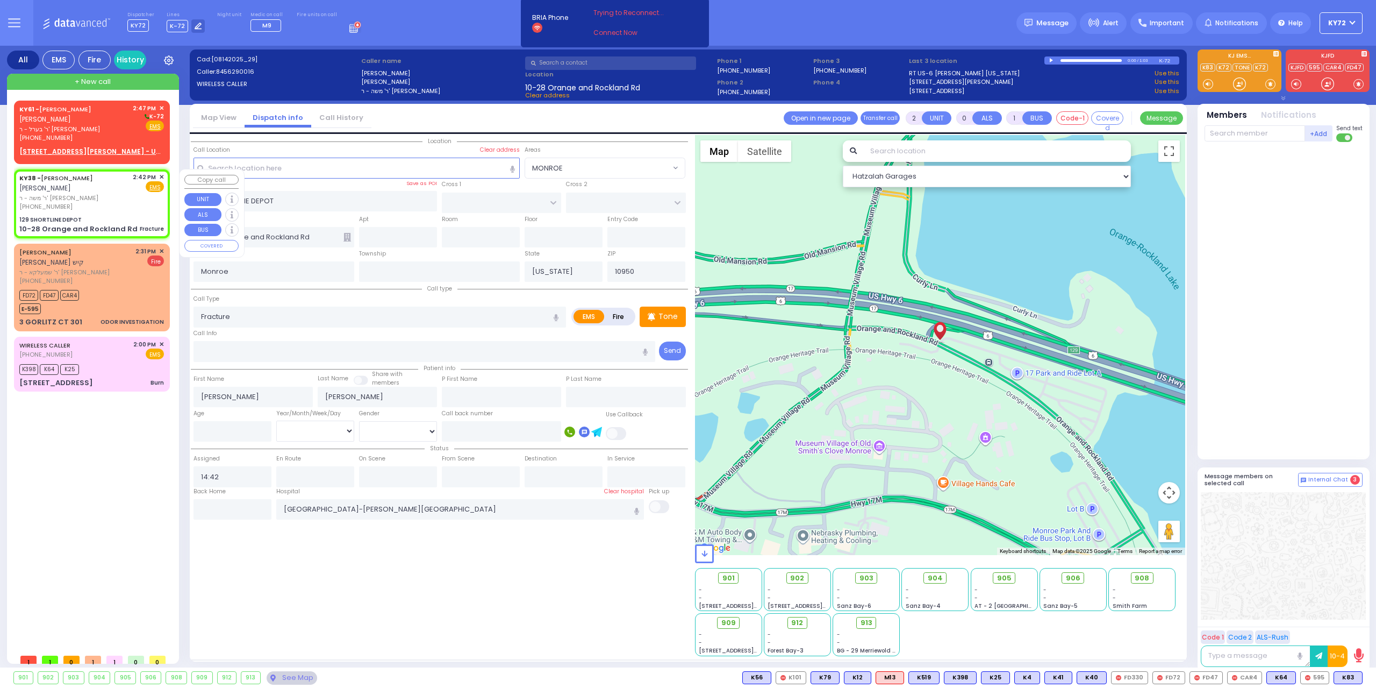
click at [128, 207] on div "[PHONE_NUMBER]" at bounding box center [74, 206] width 110 height 9
select select
radio input "true"
select select
select select "Hatzalah Garages"
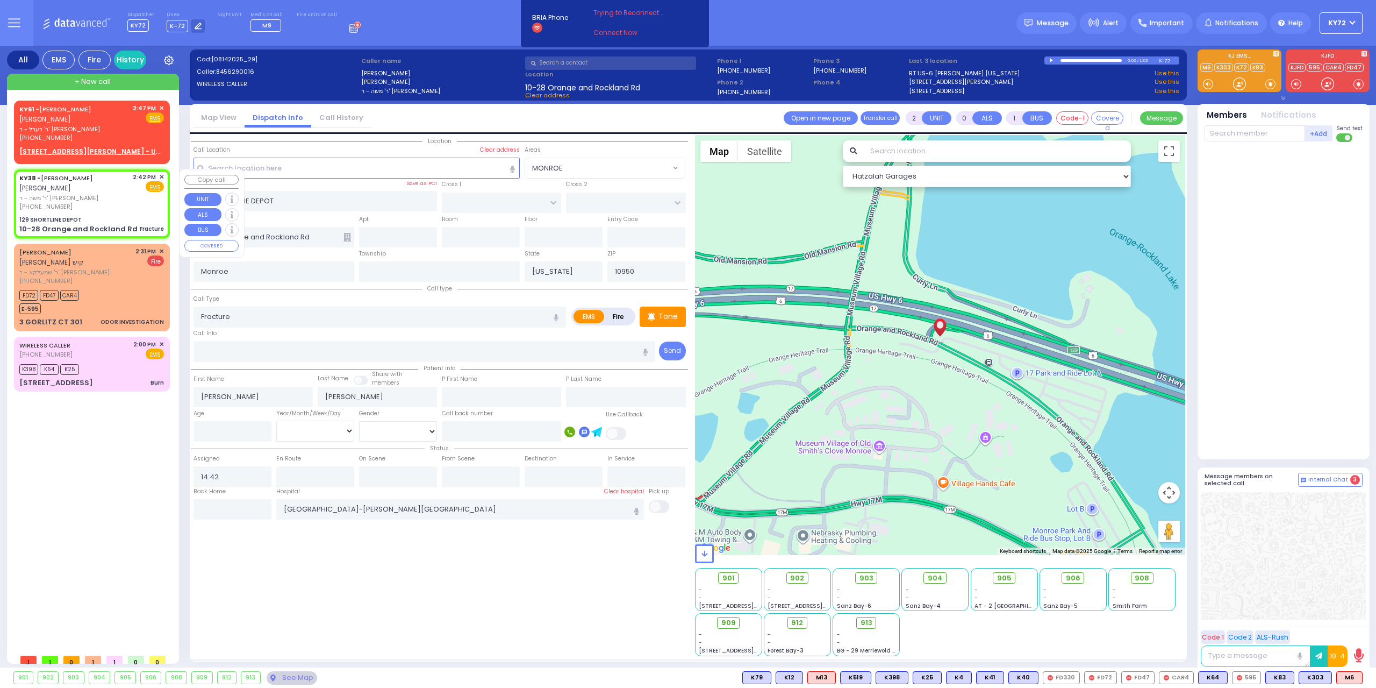
click at [132, 218] on div "129 SHORTLINE DEPOT" at bounding box center [91, 220] width 145 height 8
select select
radio input "true"
select select
select select "Hatzalah Garages"
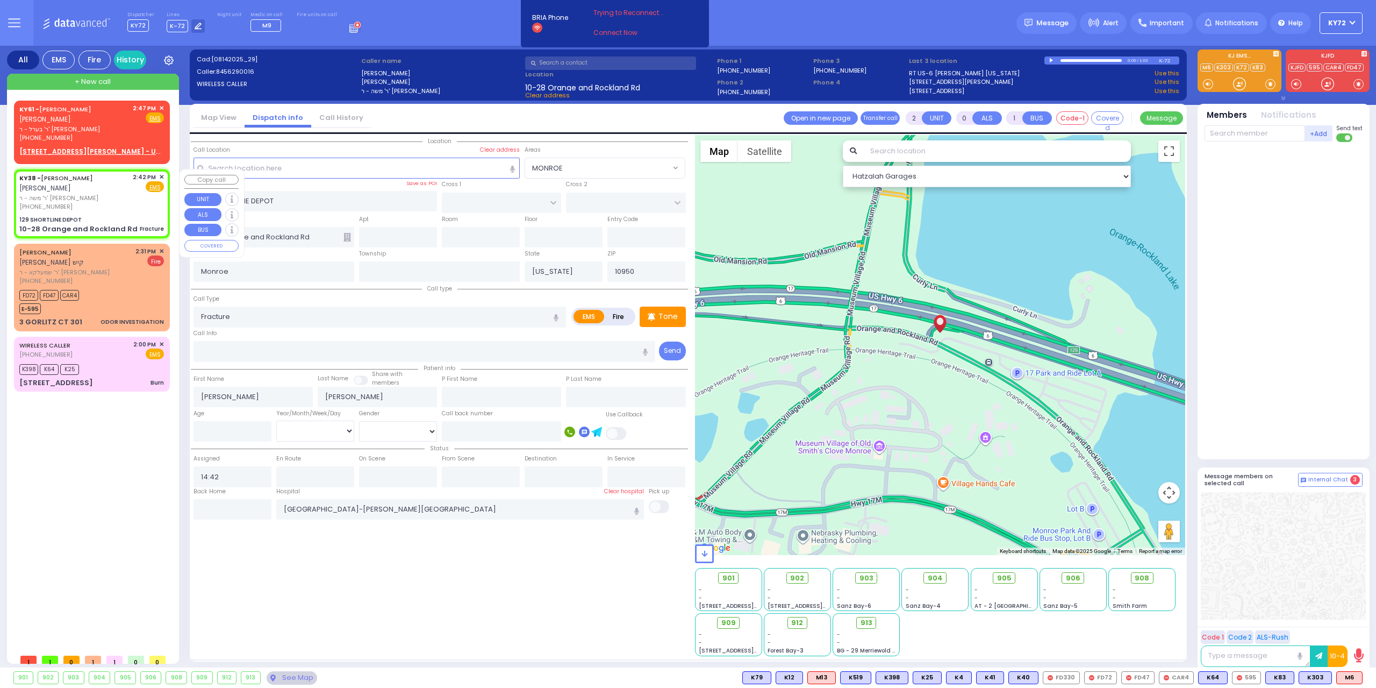
click at [93, 224] on div "10-28 Orange and Rockland Rd" at bounding box center [78, 229] width 118 height 11
select select
radio input "true"
select select
select select "Hatzalah Garages"
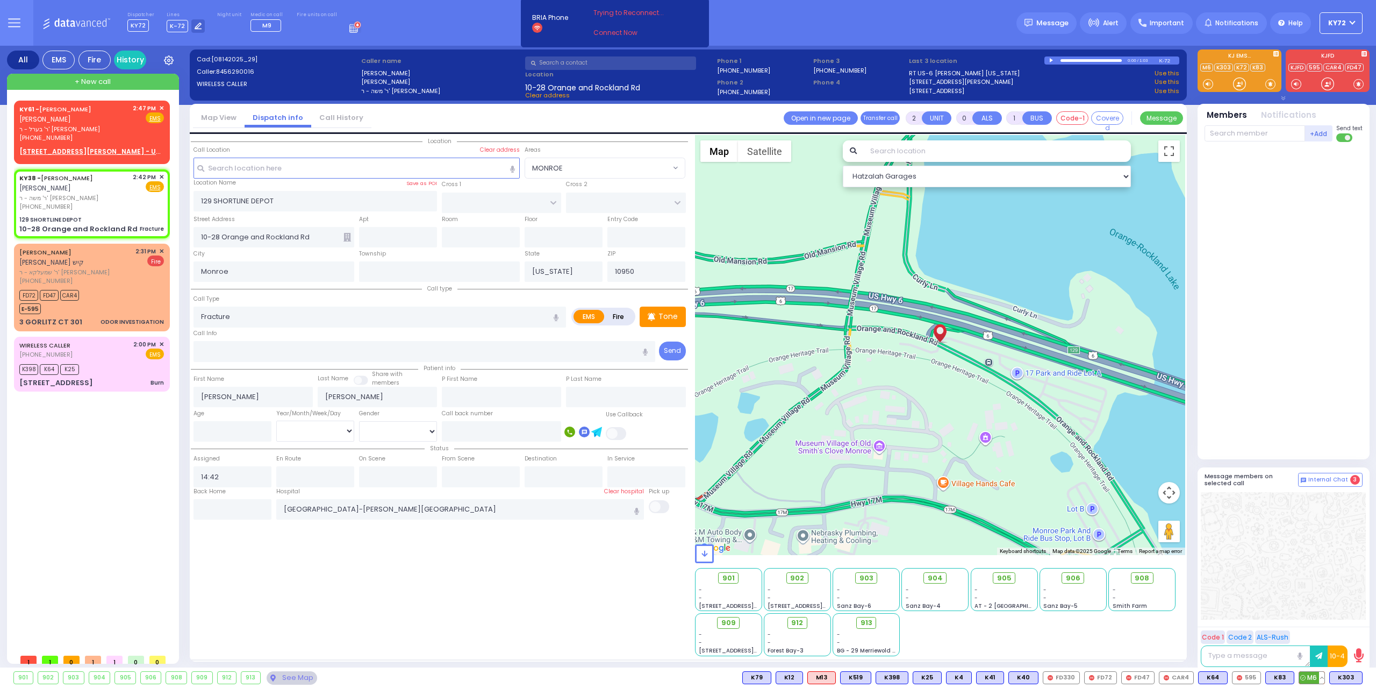
click at [1303, 676] on icon at bounding box center [1302, 677] width 5 height 5
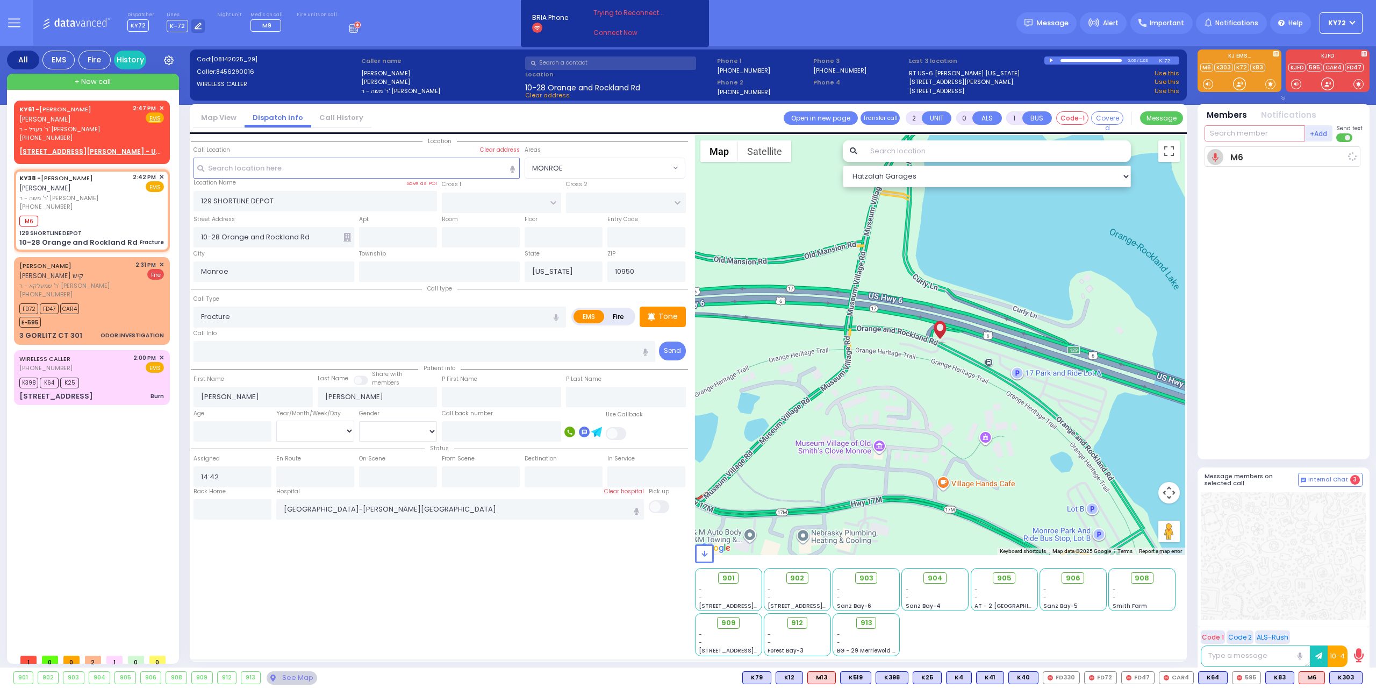
click at [1273, 133] on input "text" at bounding box center [1255, 133] width 101 height 16
select select
radio input "true"
select select
type input "14:48"
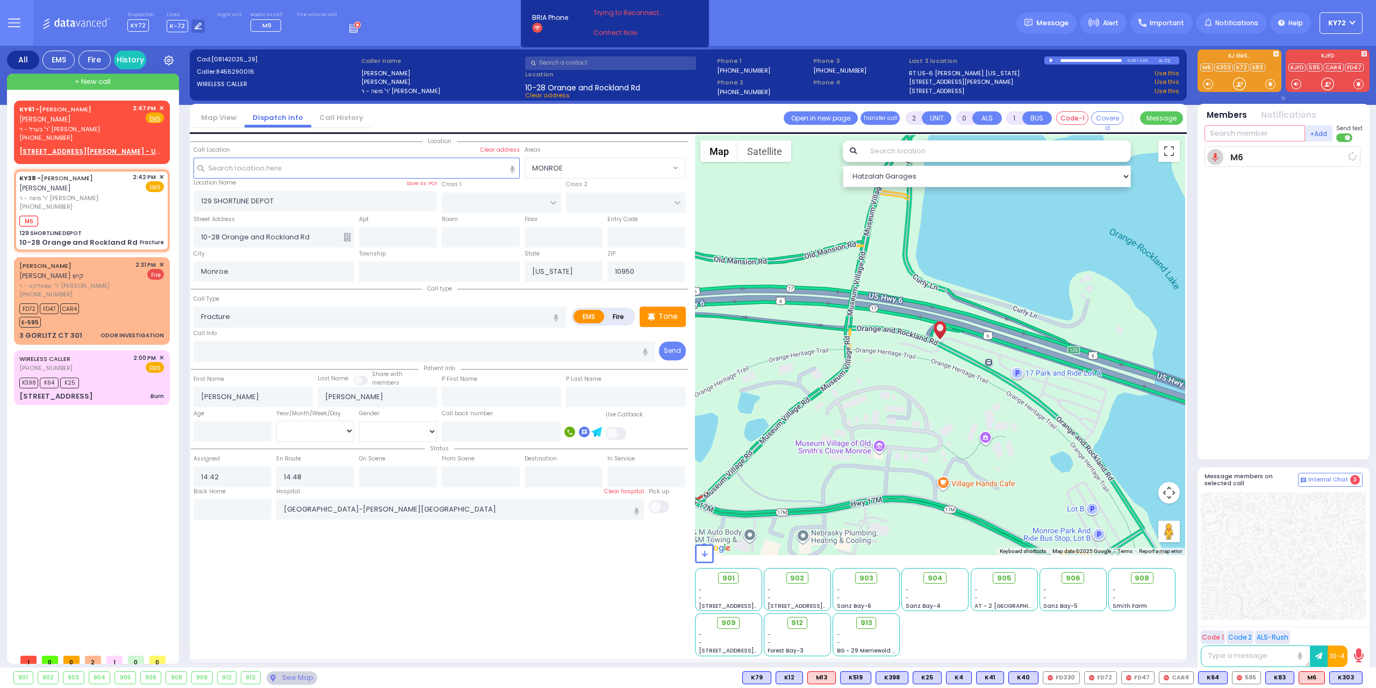
select select "Hatzalah Garages"
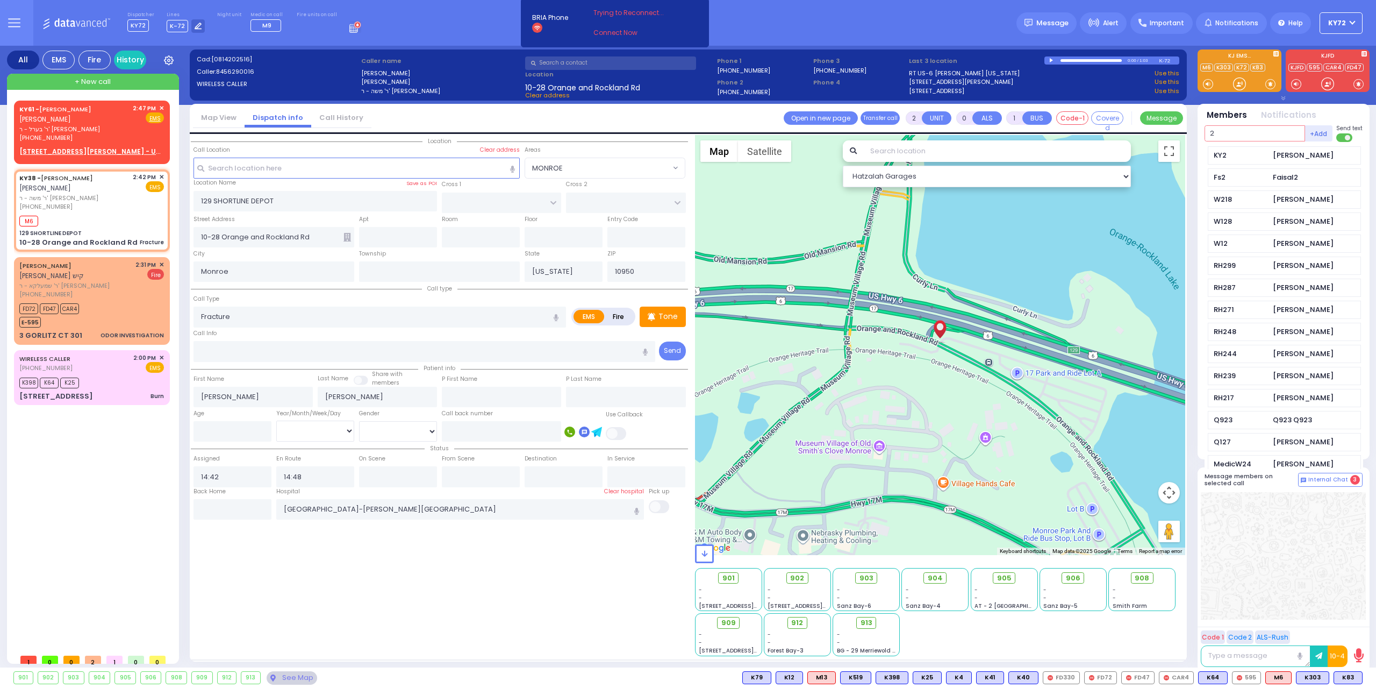
type input "2"
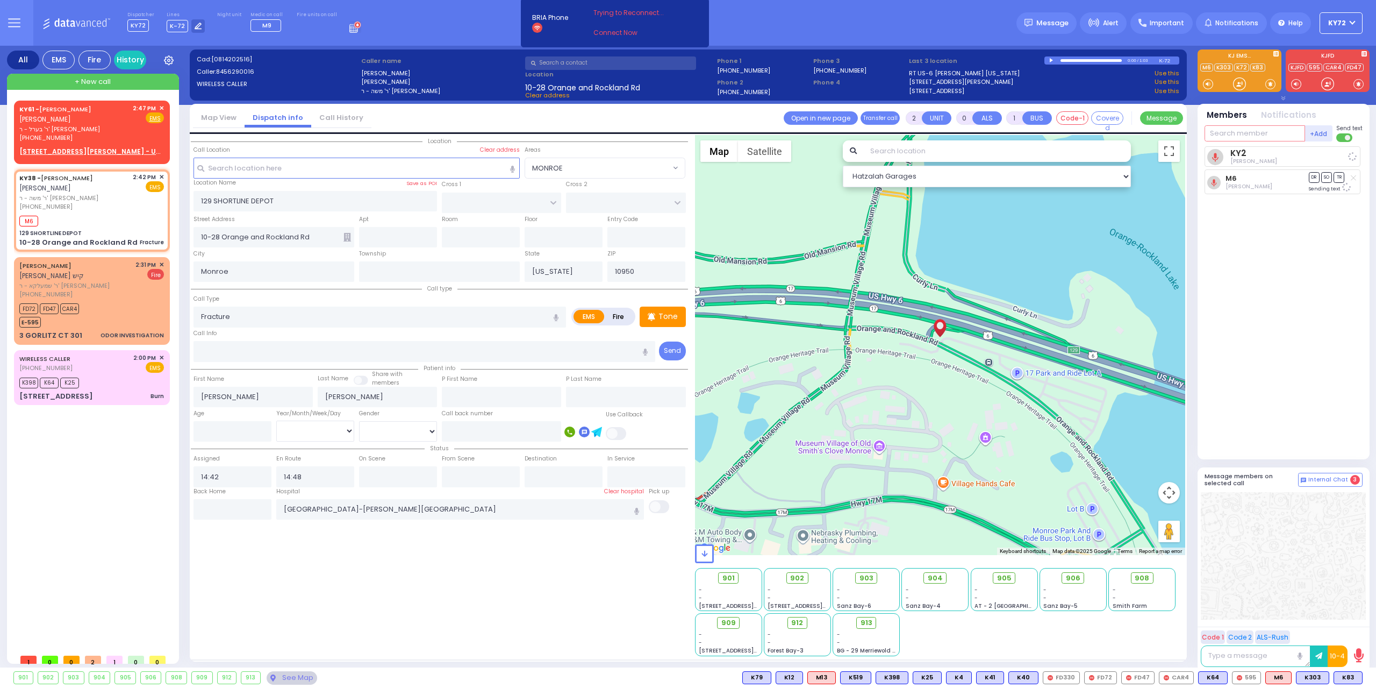
select select
radio input "true"
select select
select select "Hatzalah Garages"
click at [129, 121] on div "KY61 - ARON ZEV POLACHECK אהרן זאב פאלאטשעק" at bounding box center [74, 114] width 110 height 21
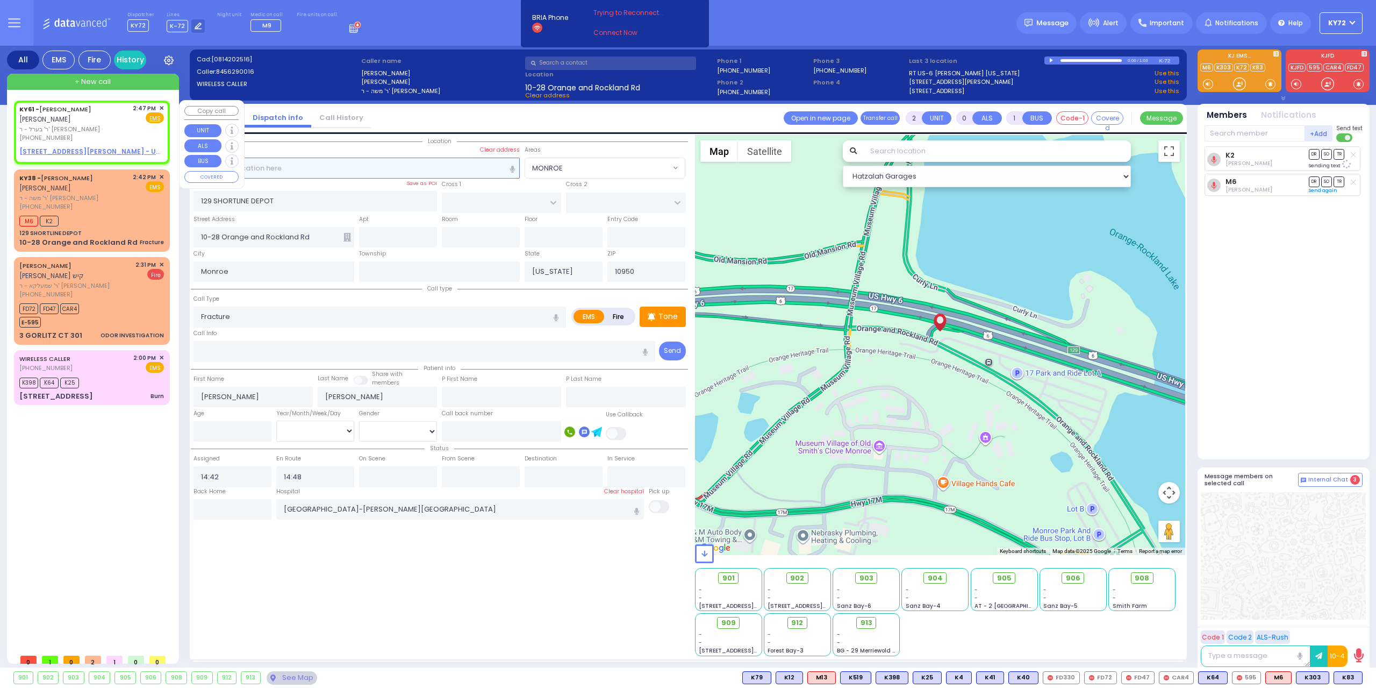
type input "1"
select select
radio input "true"
type input "ARON ZEV"
type input "POLACHECK"
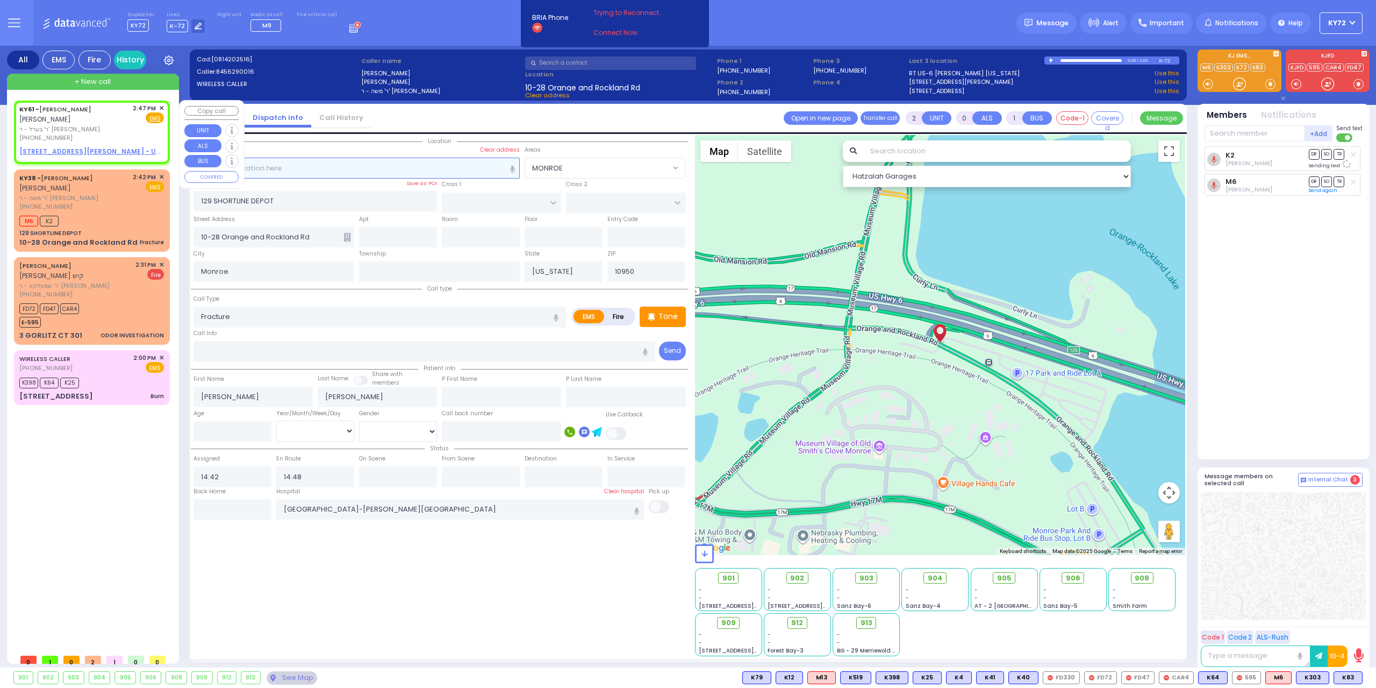
select select
type input "14:47"
select select "Hatzalah Garages"
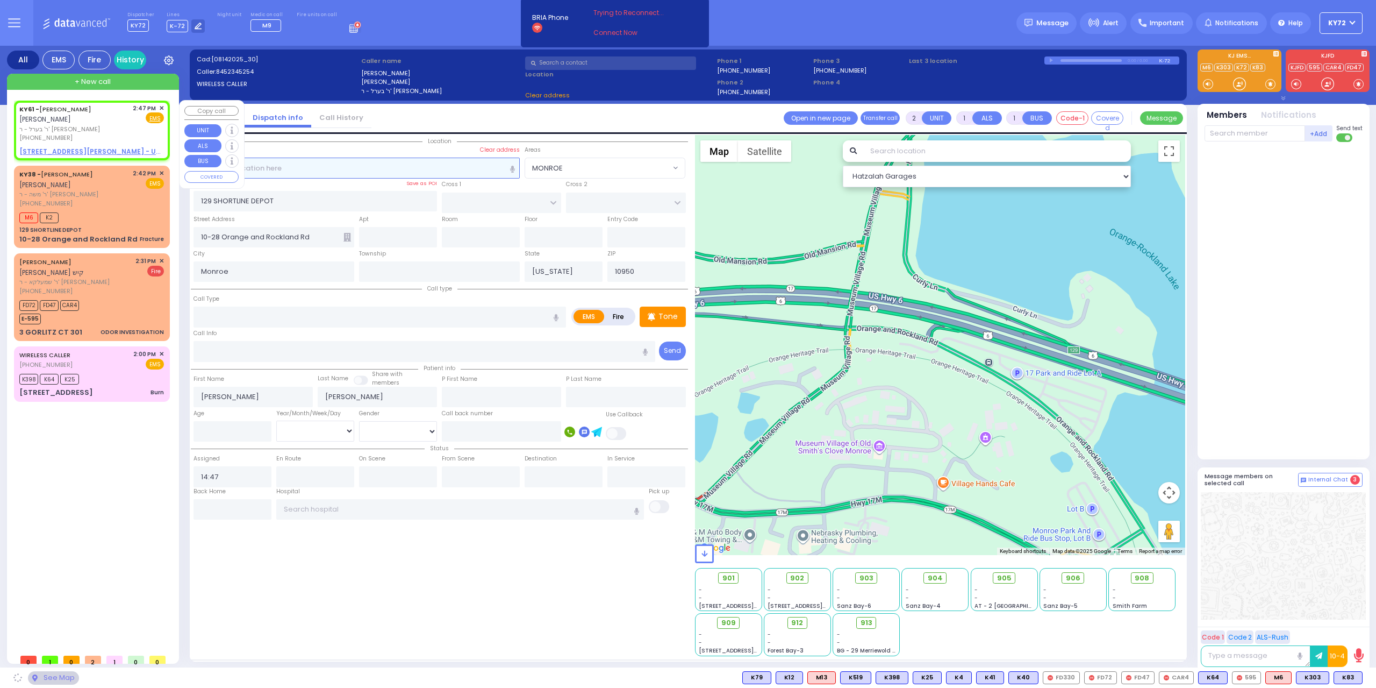
select select
radio input "true"
select select
select select "Hatzalah Garages"
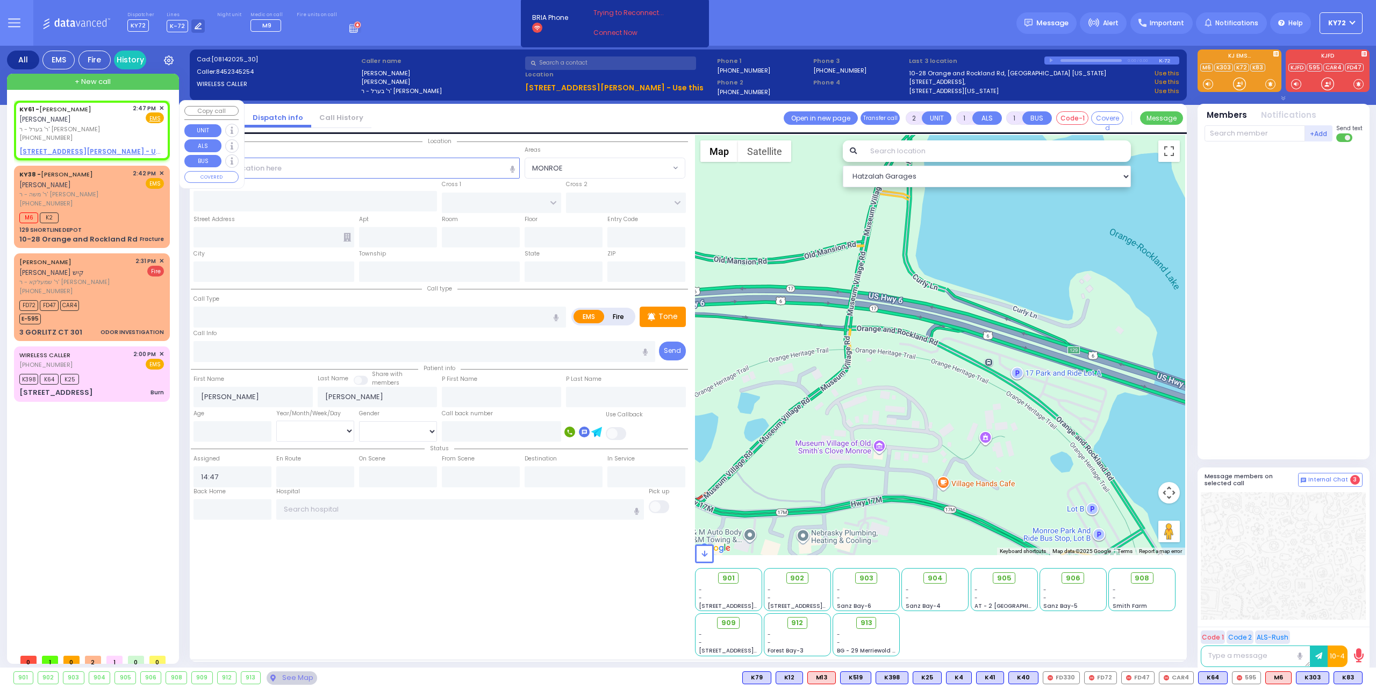
click at [162, 109] on span "✕" at bounding box center [161, 108] width 5 height 9
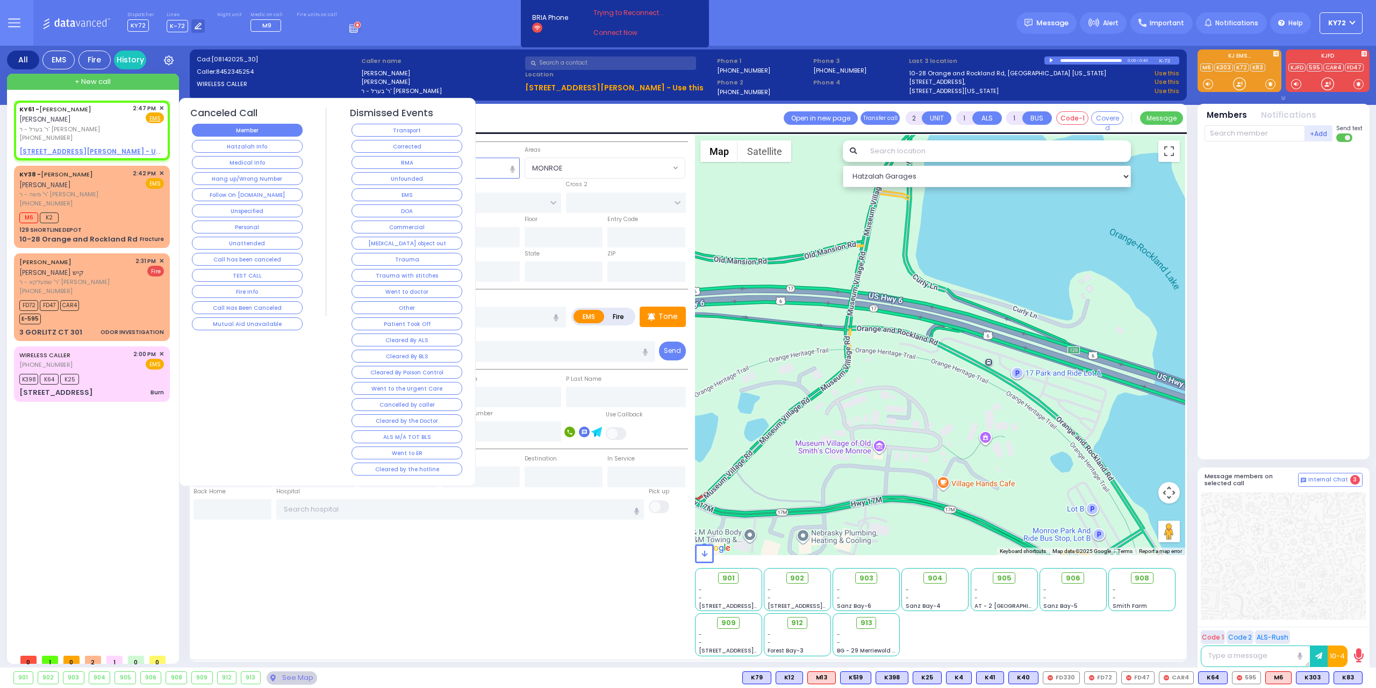
click at [219, 133] on button "Member" at bounding box center [247, 130] width 111 height 13
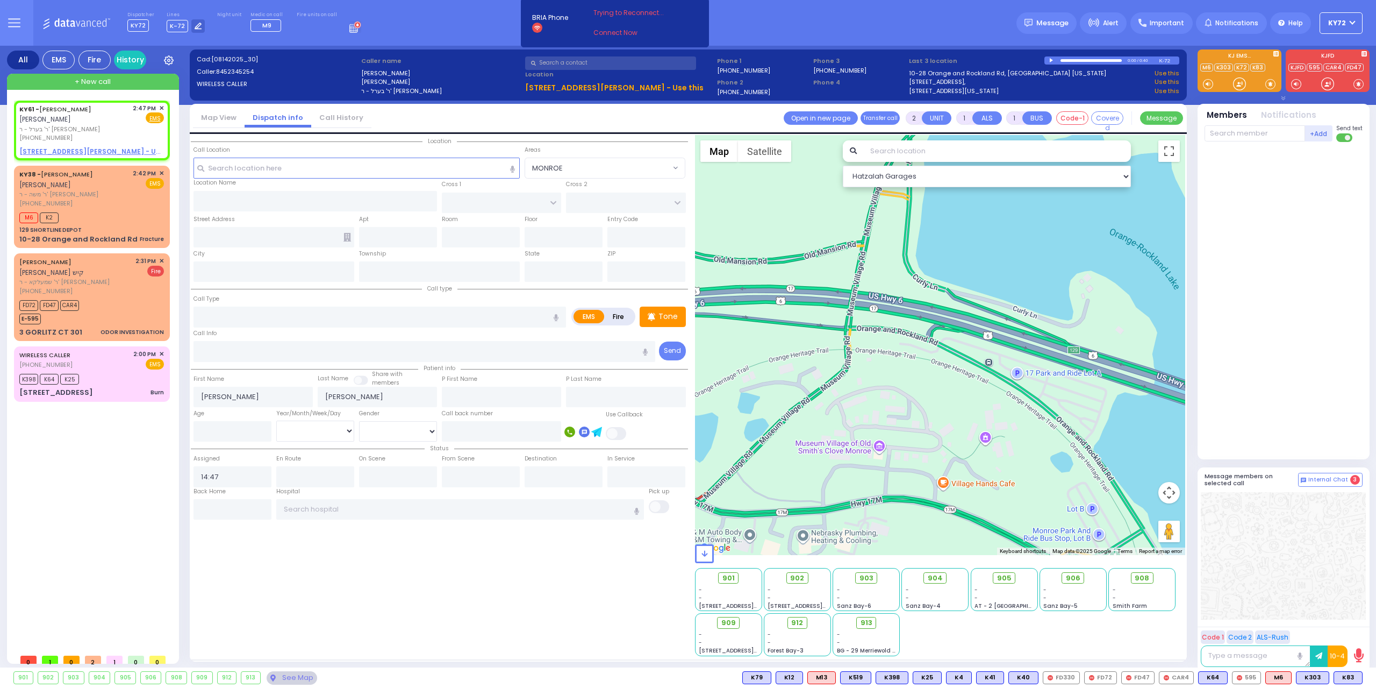
select select
radio input "true"
select select
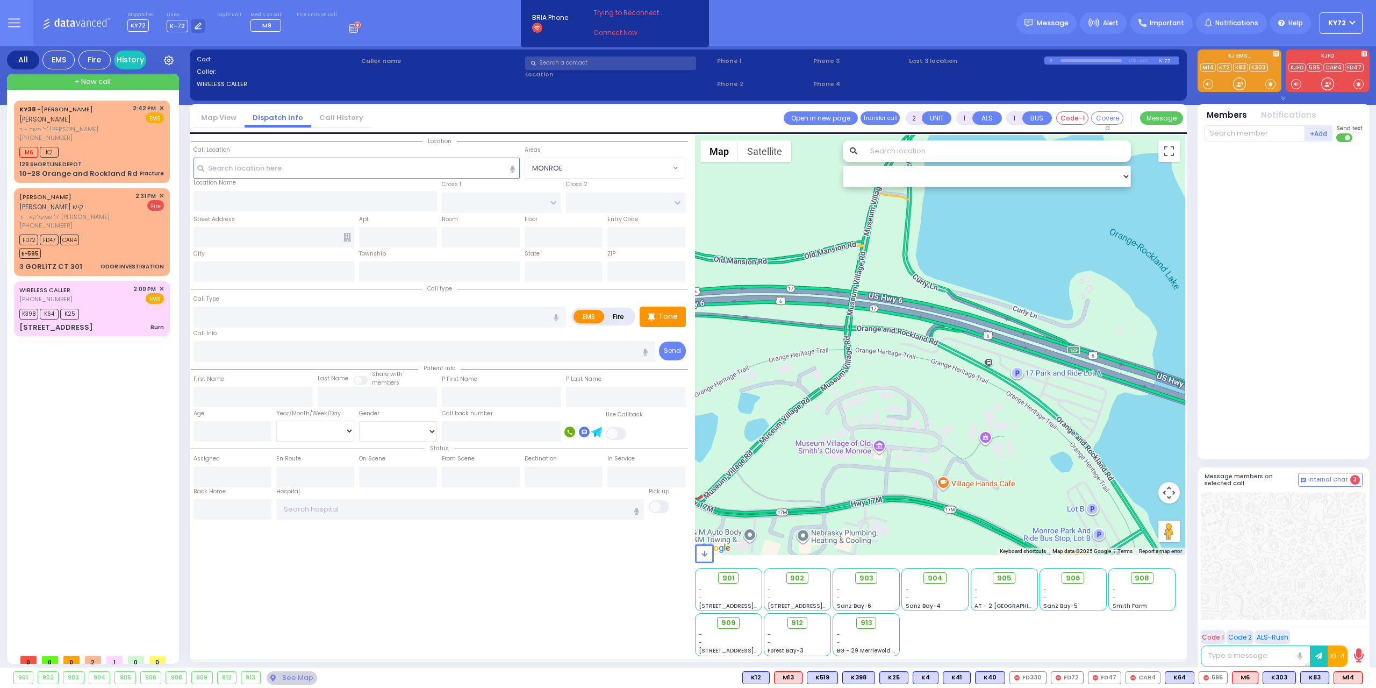
select select
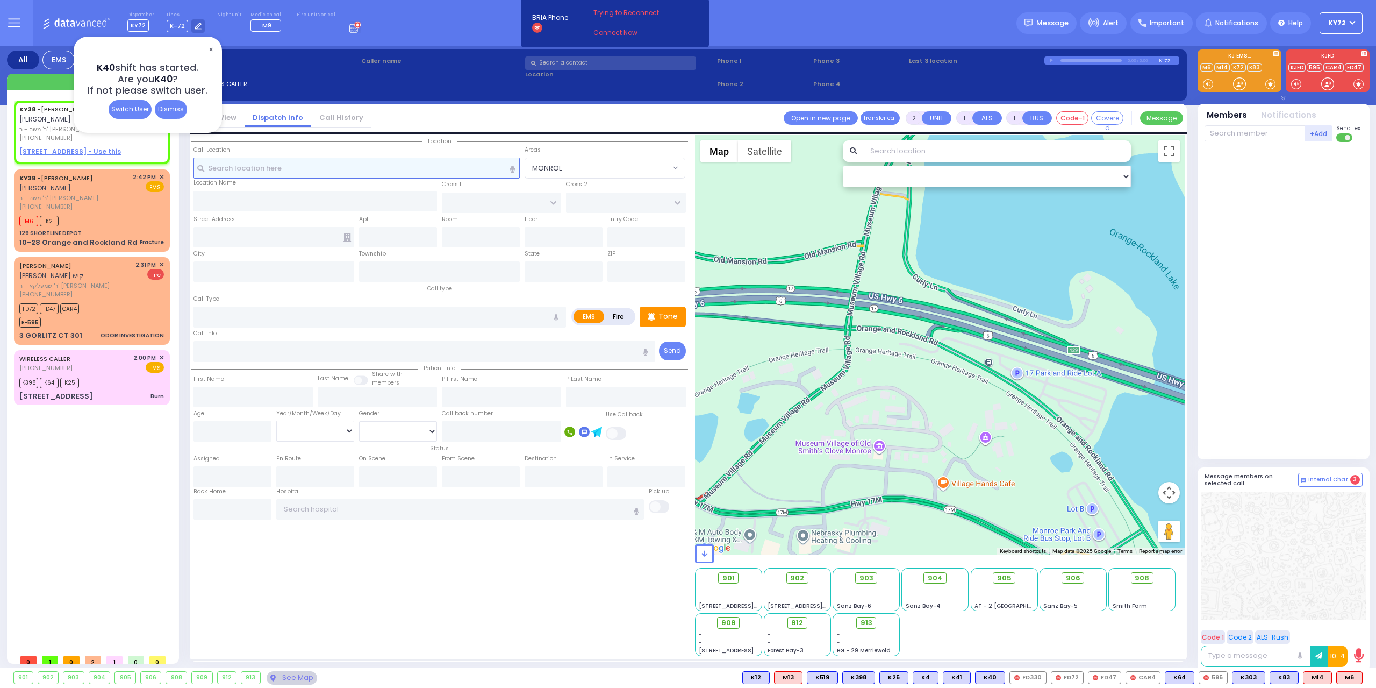
select select
radio input "true"
type input "[PERSON_NAME]"
select select
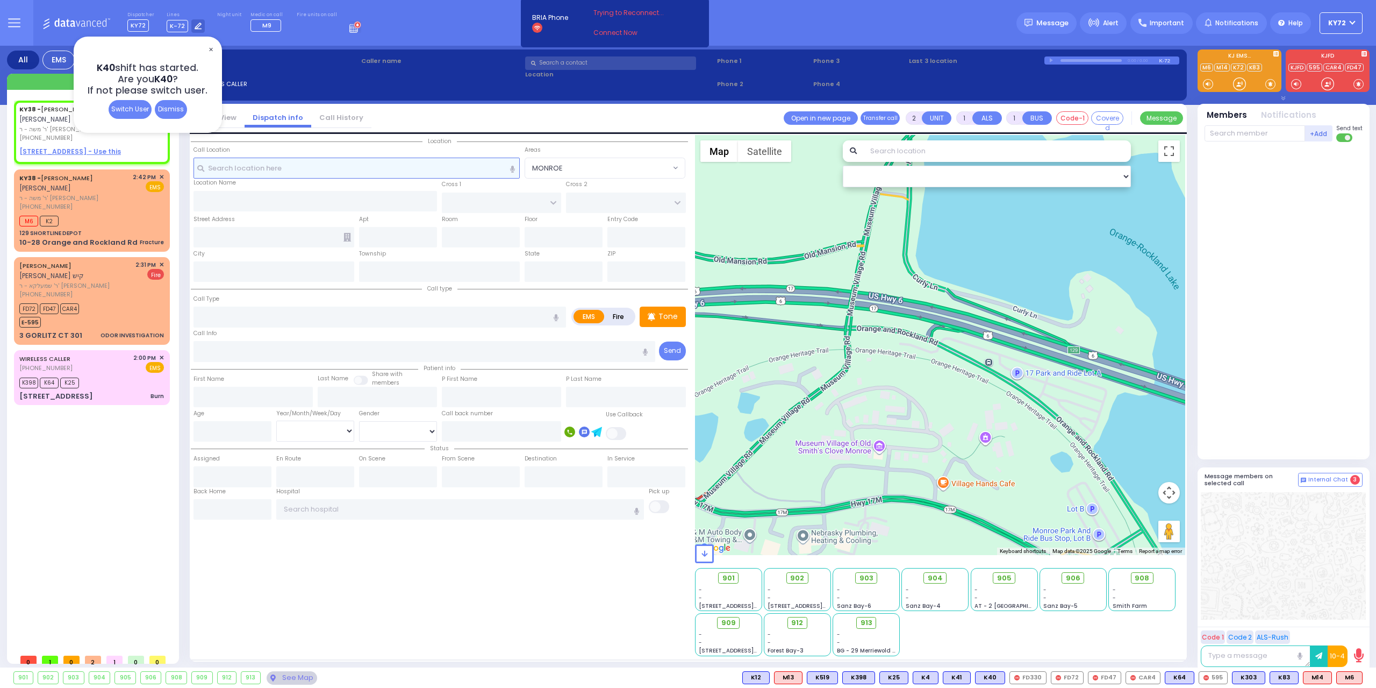
type input "15:00"
select select "Hatzalah Garages"
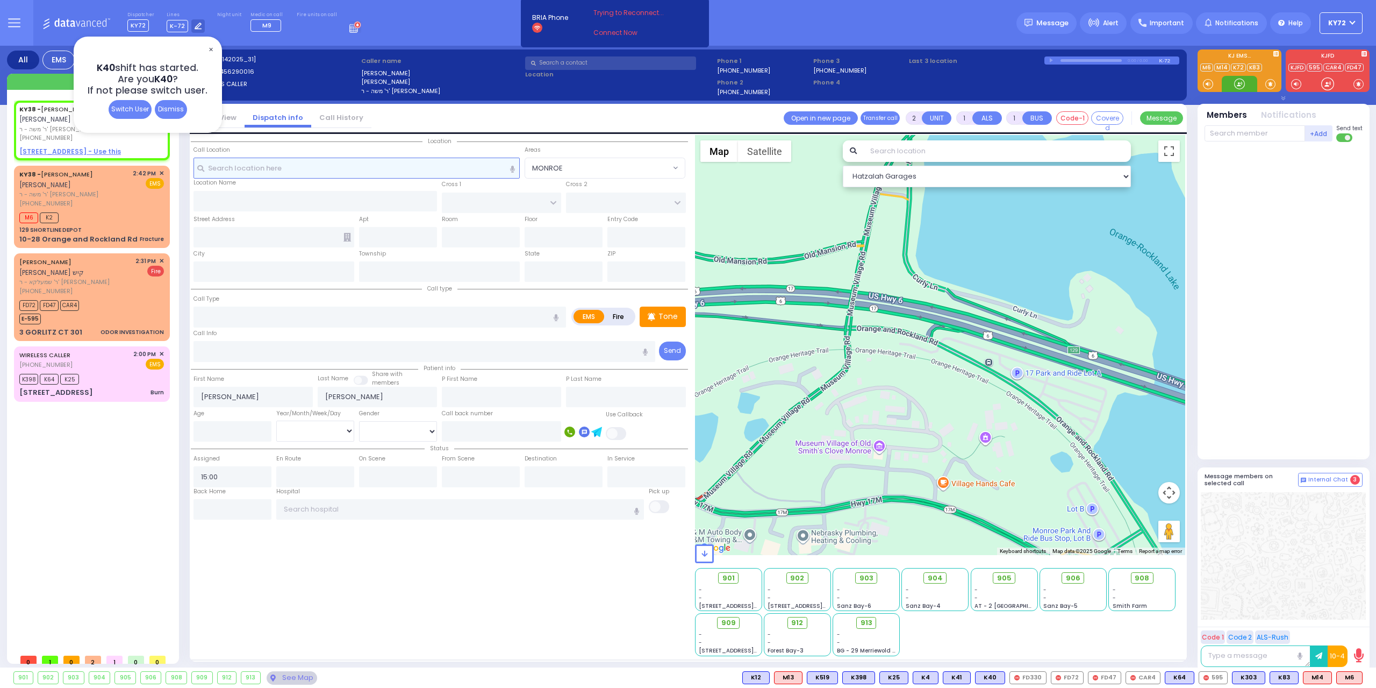
select select
radio input "true"
select select
select select "Hatzalah Garages"
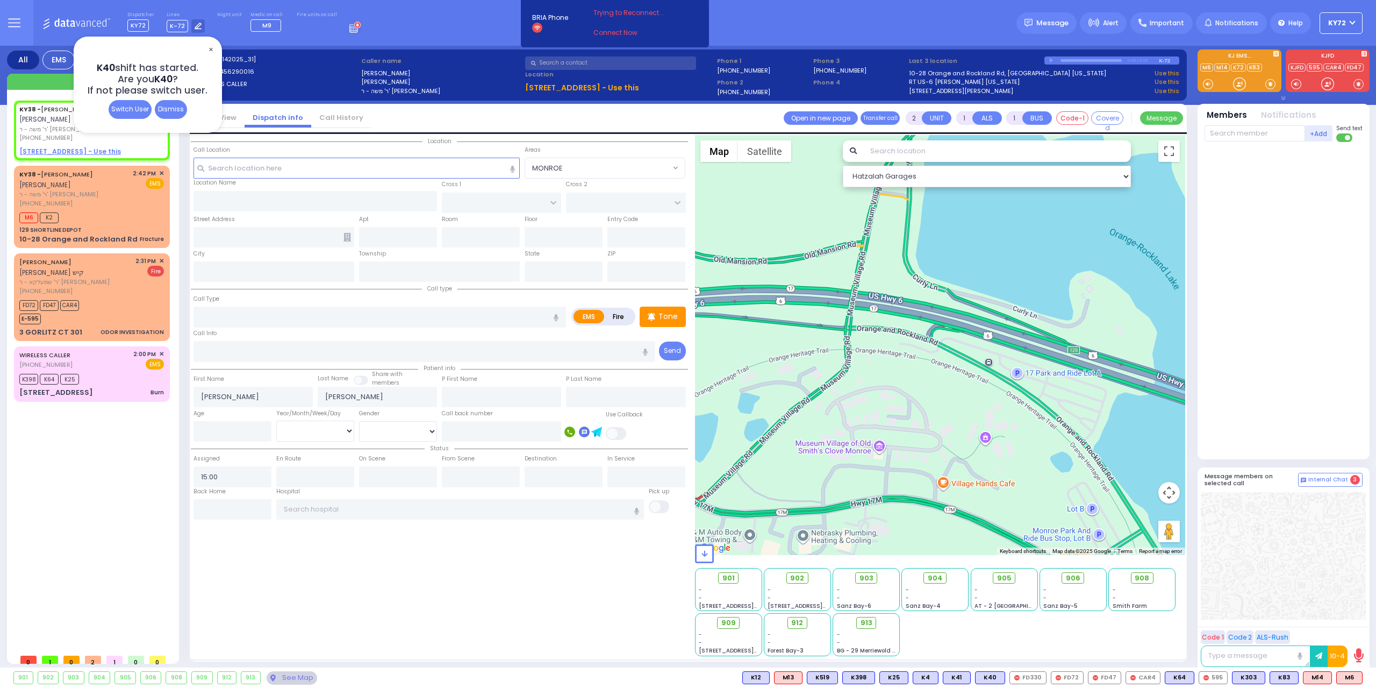
click at [207, 47] on span "✕" at bounding box center [210, 50] width 9 height 12
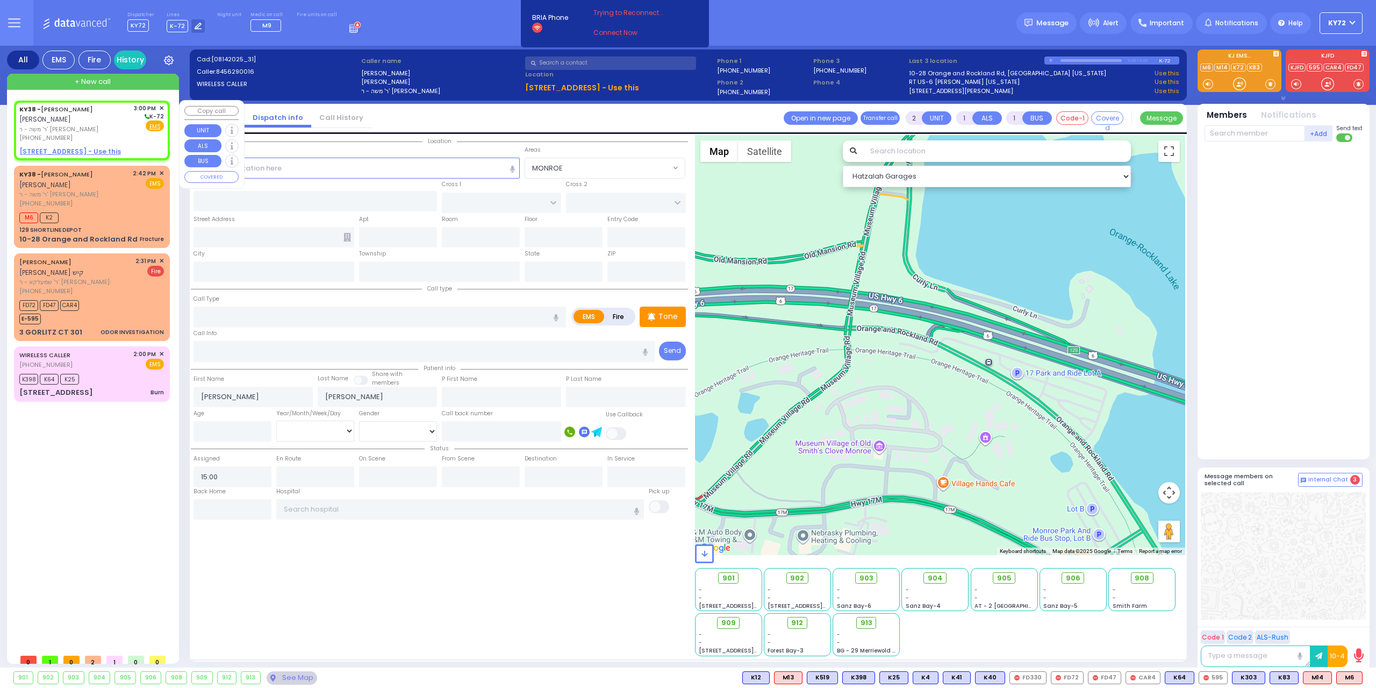
click at [110, 126] on span "ר' משה - ר' [PERSON_NAME]" at bounding box center [74, 129] width 111 height 9
select select
radio input "true"
select select
select select "Hatzalah Garages"
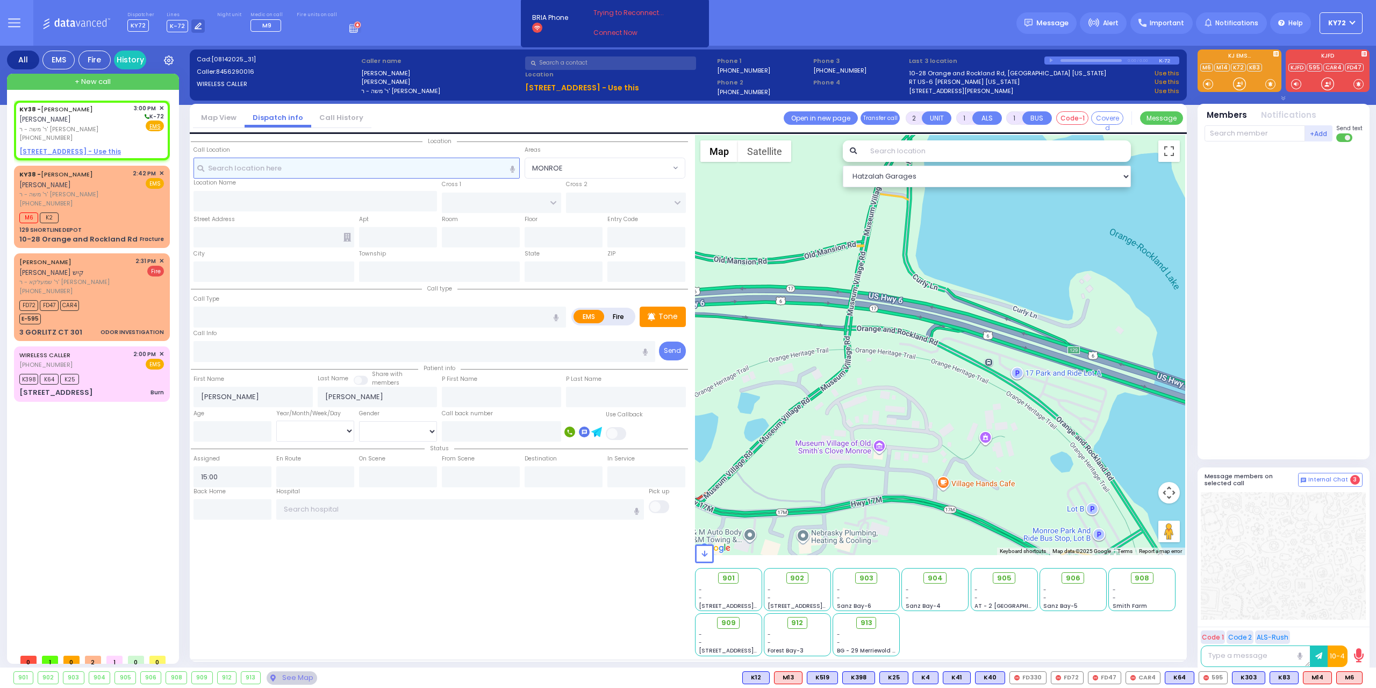
click at [273, 175] on input "text" at bounding box center [357, 168] width 327 height 20
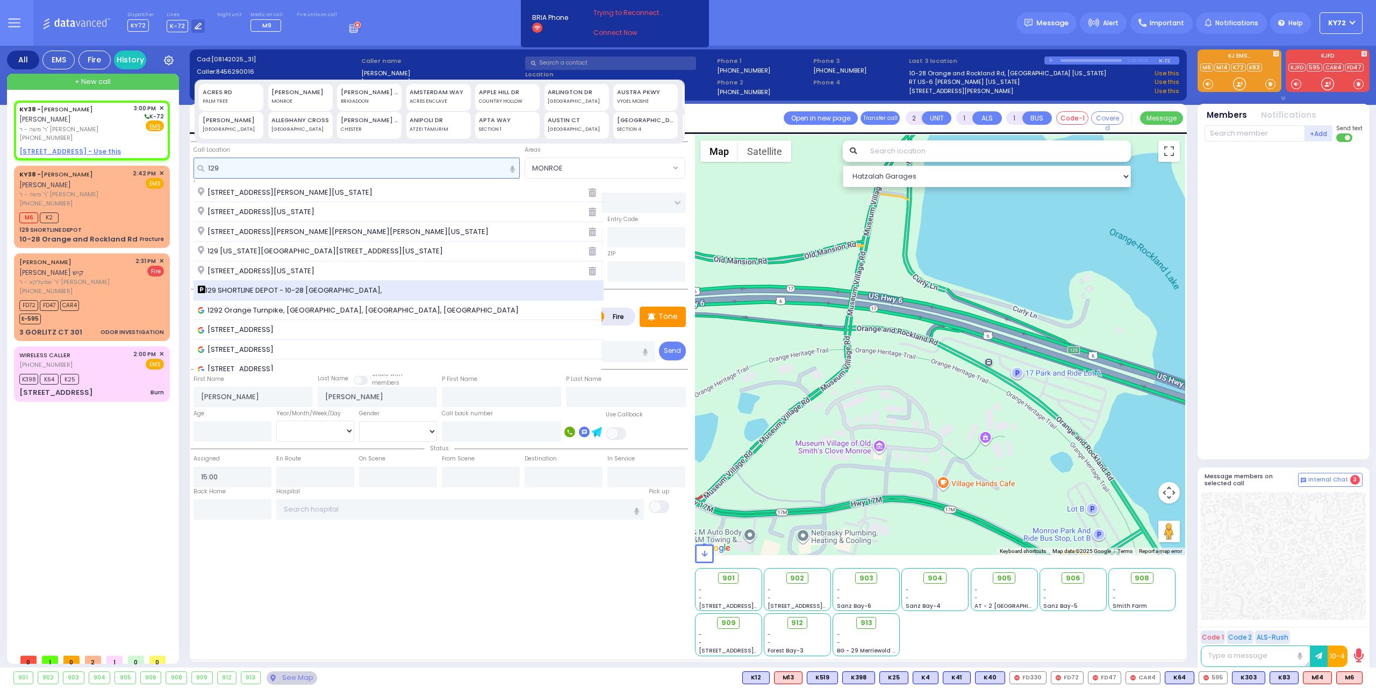
type input "129"
click at [285, 281] on div "129 SHORTLINE DEPOT - 10-28 [GEOGRAPHIC_DATA]," at bounding box center [399, 291] width 411 height 20
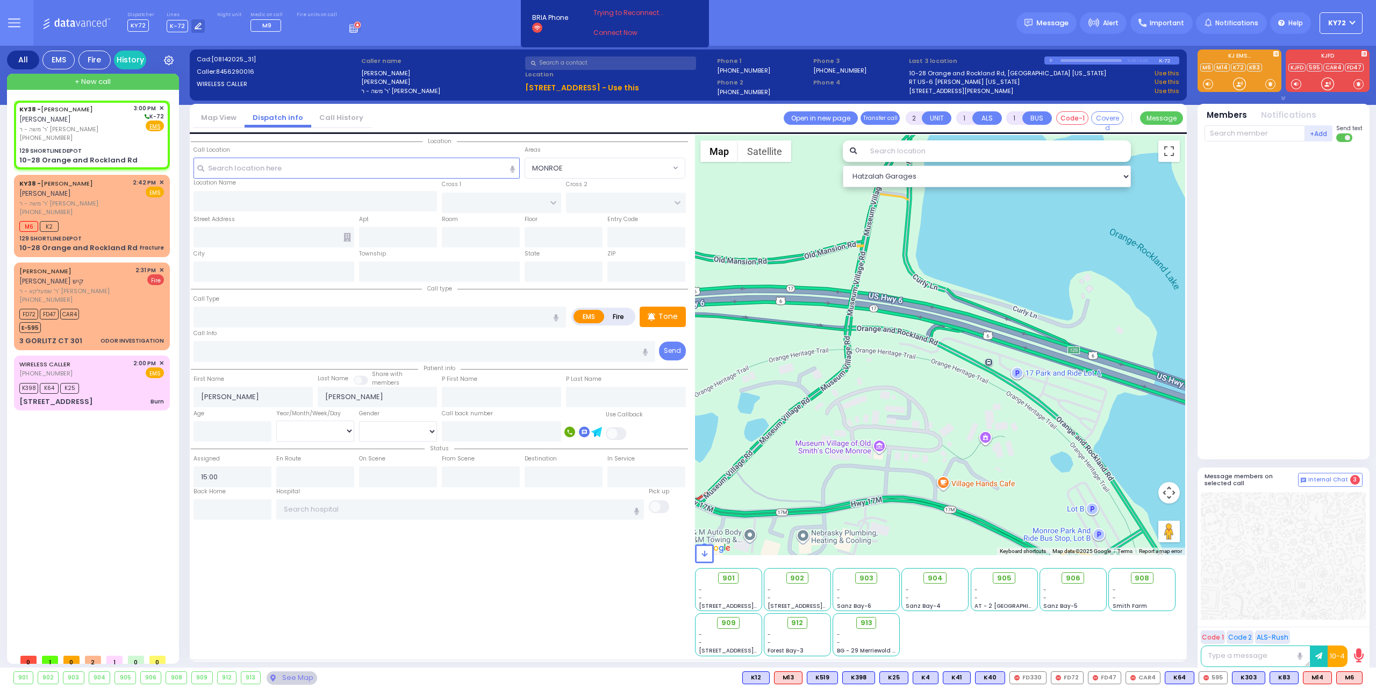
select select
radio input "true"
select select
select select "Hatzalah Garages"
type input "129 SHORTLINE DEPOT"
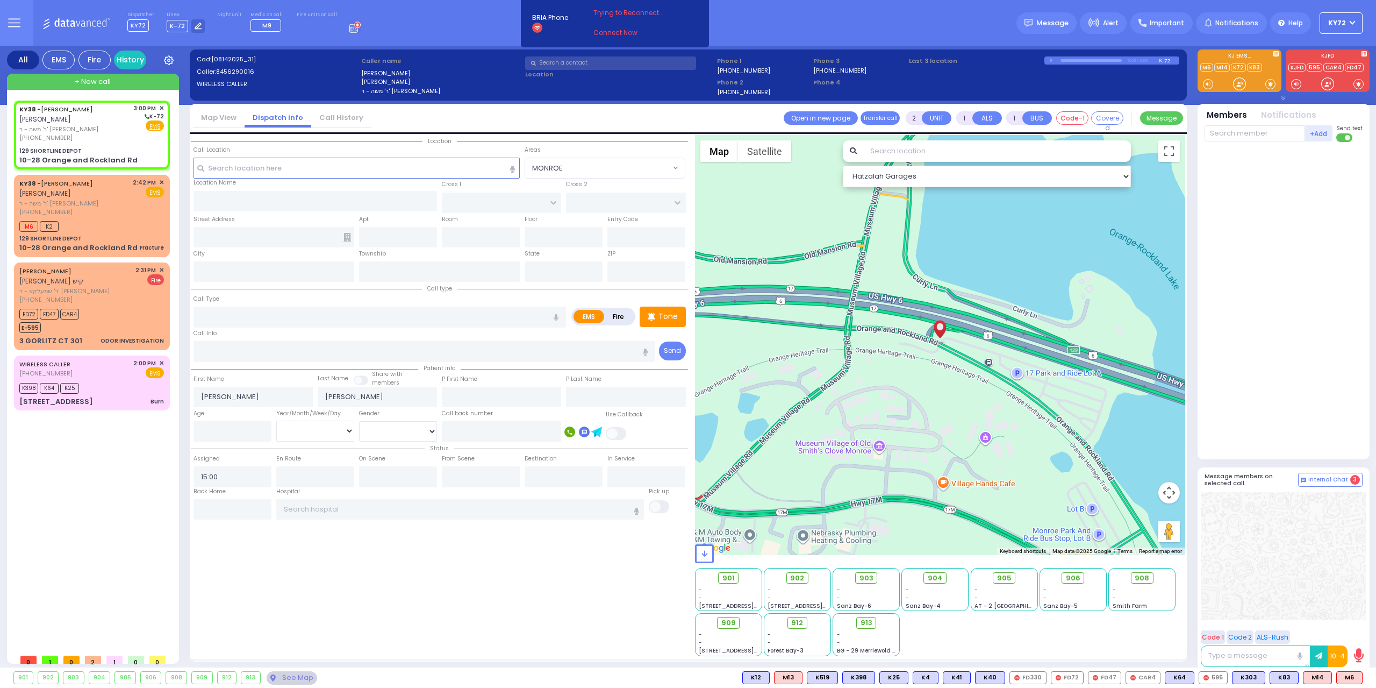
type input "10-28 Orange and Rockland Rd"
type input "Monroe"
type input "[US_STATE]"
type input "10950"
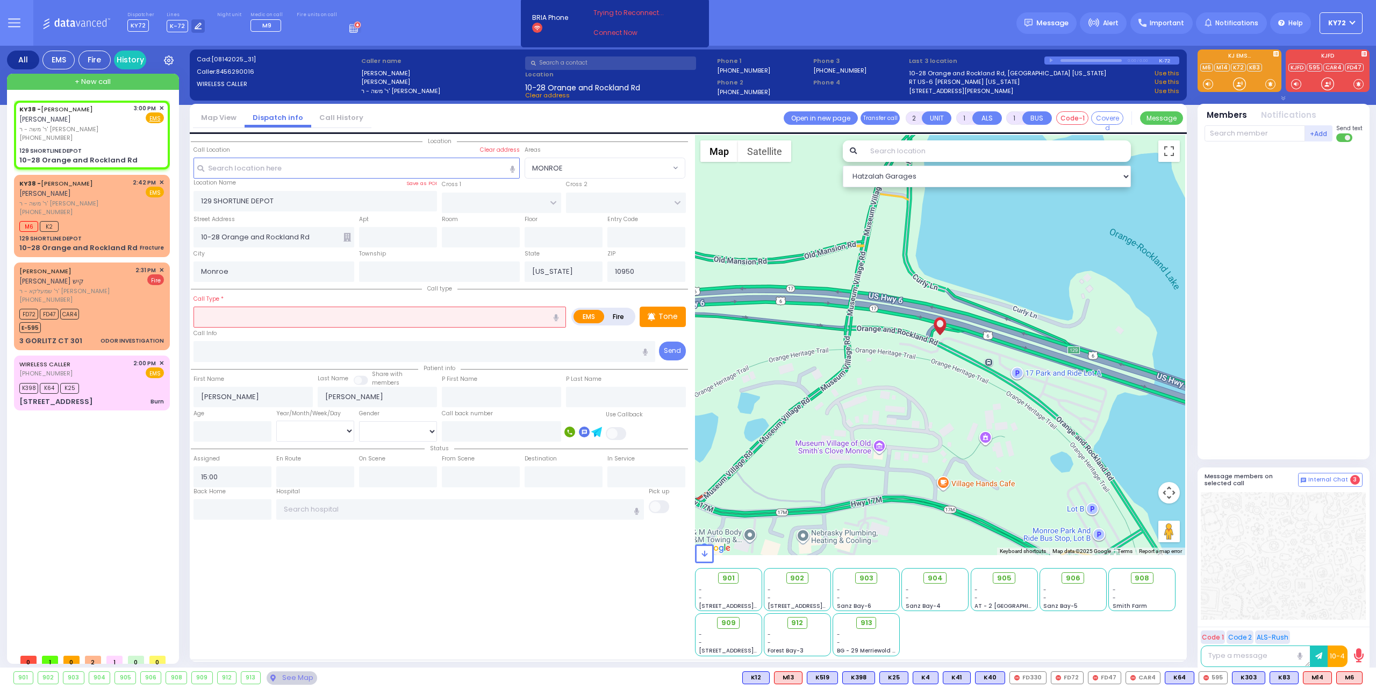
select select
radio input "true"
select select
select select "Hatzalah Garages"
click at [152, 236] on div "129 SHORTLINE DEPOT" at bounding box center [91, 238] width 145 height 8
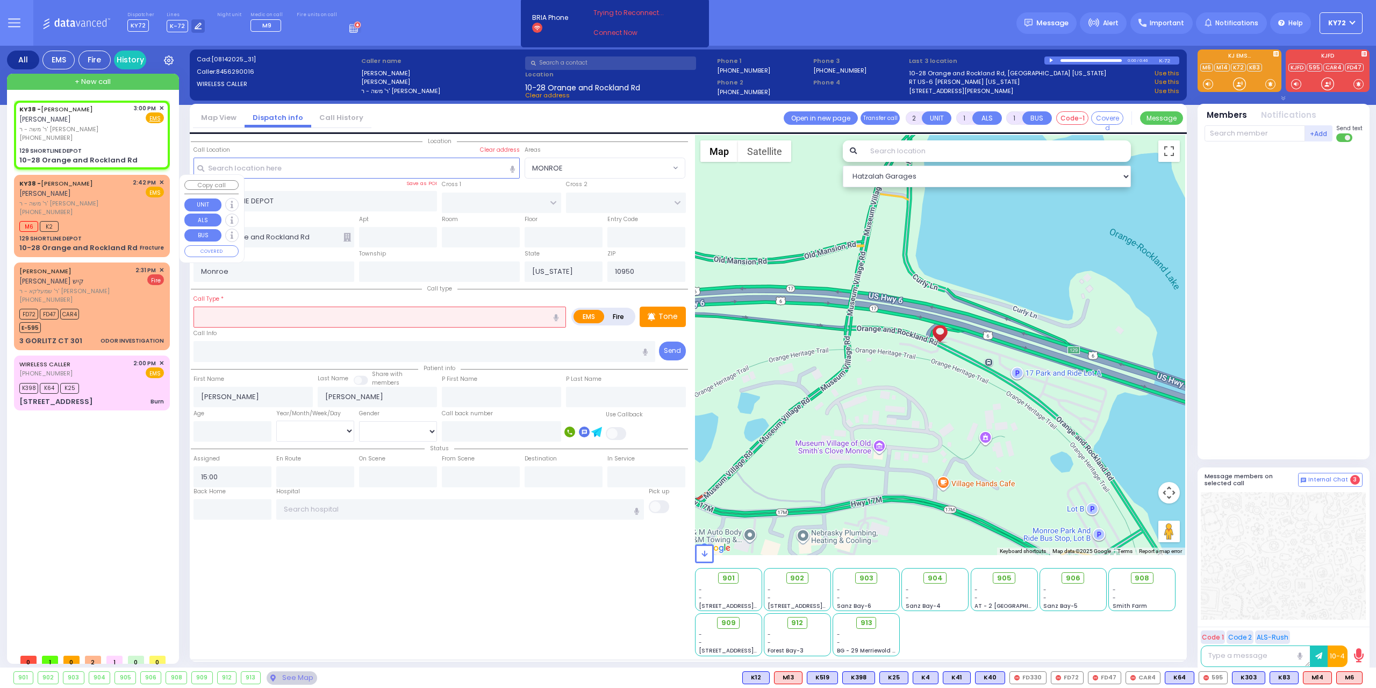
type input "0"
select select
type input "Fracture"
radio input "true"
select select
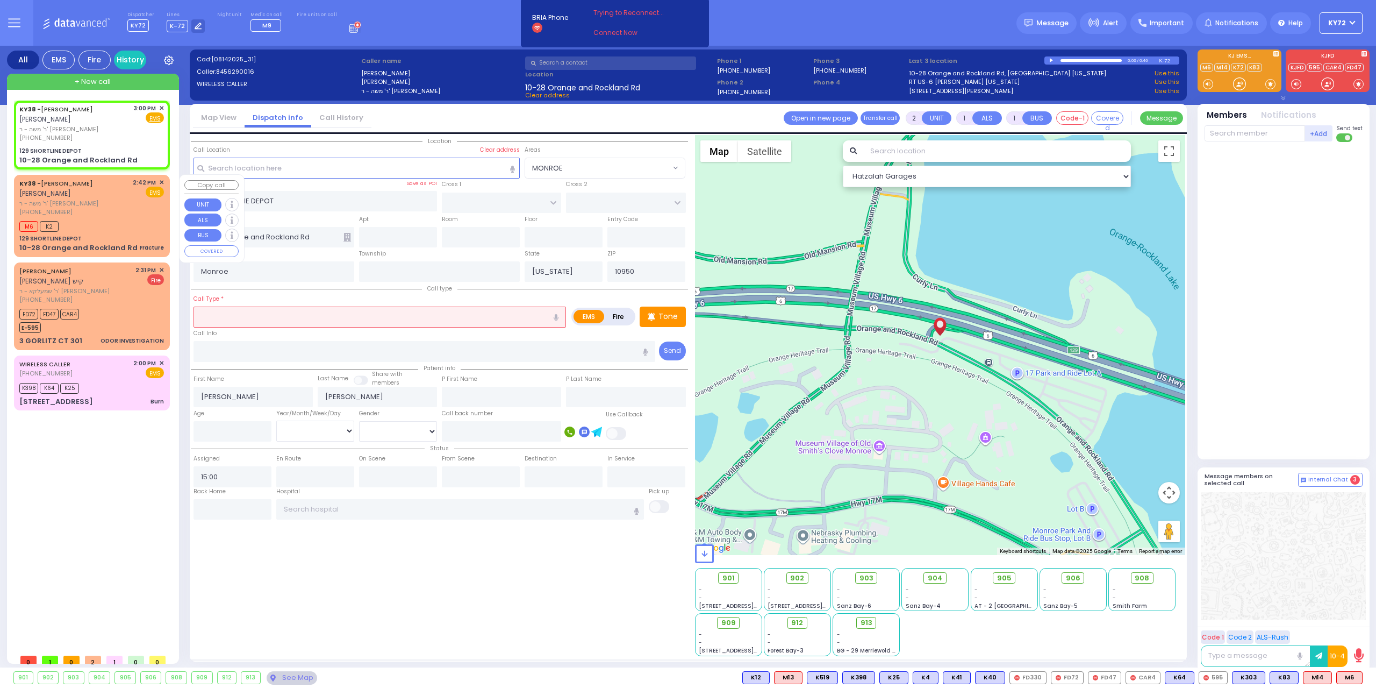
type input "14:42"
type input "14:48"
type input "[GEOGRAPHIC_DATA]-[PERSON_NAME][GEOGRAPHIC_DATA]"
select select "Hatzalah Garages"
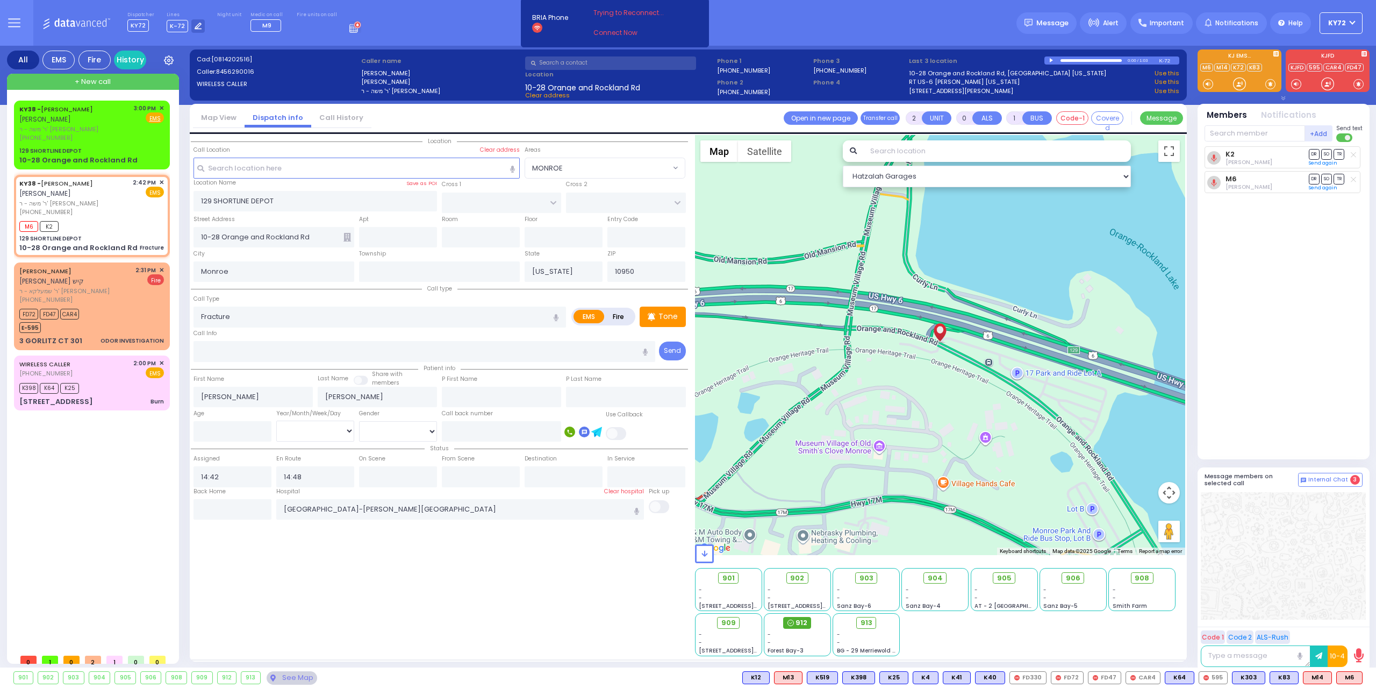
click at [793, 619] on icon at bounding box center [791, 622] width 6 height 6
select select
radio input "true"
select select
select select "Hatzalah Garages"
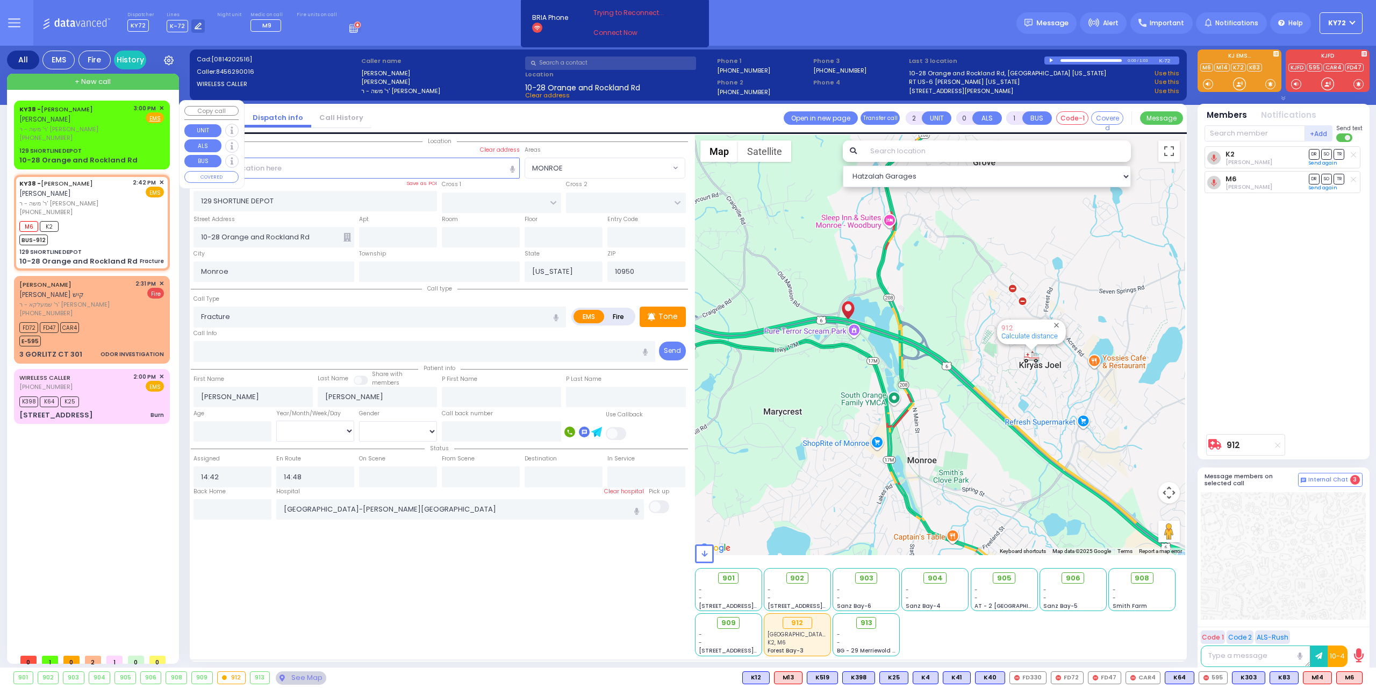
click at [130, 141] on div "[PHONE_NUMBER]" at bounding box center [74, 137] width 111 height 9
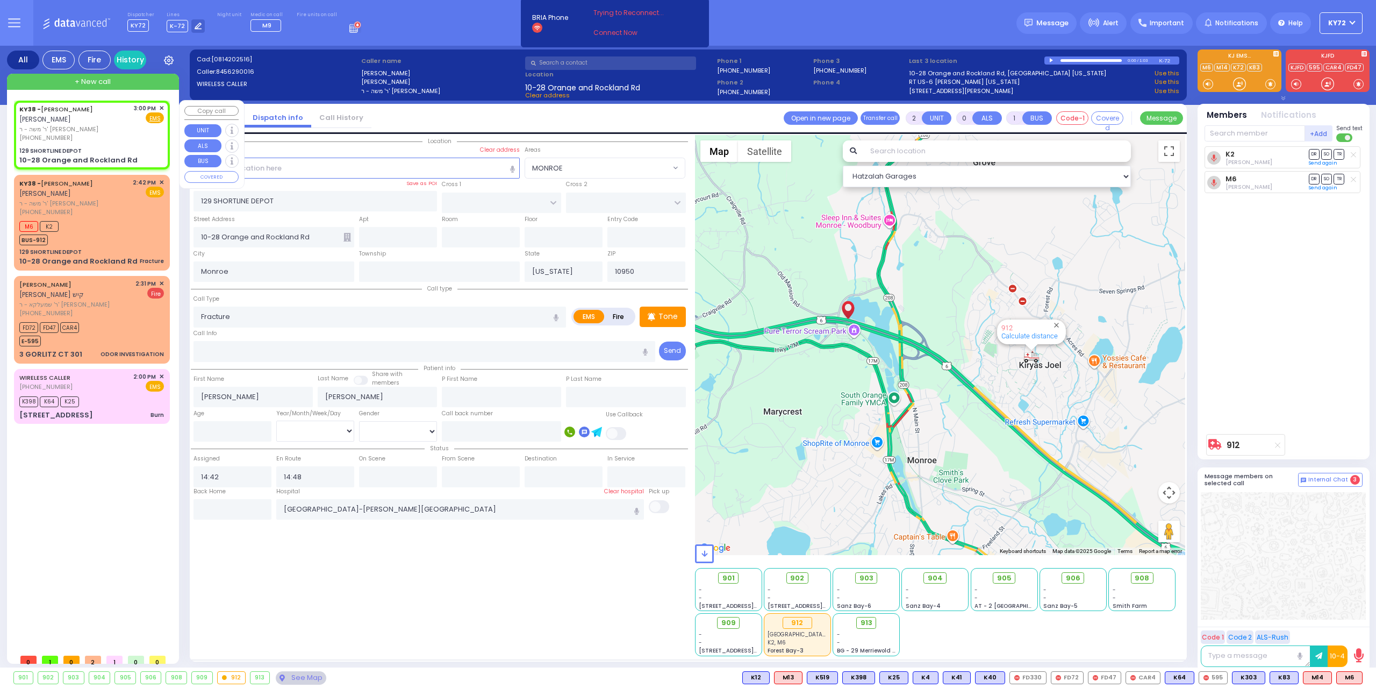
type input "1"
select select
radio input "true"
select select
type input "15:00"
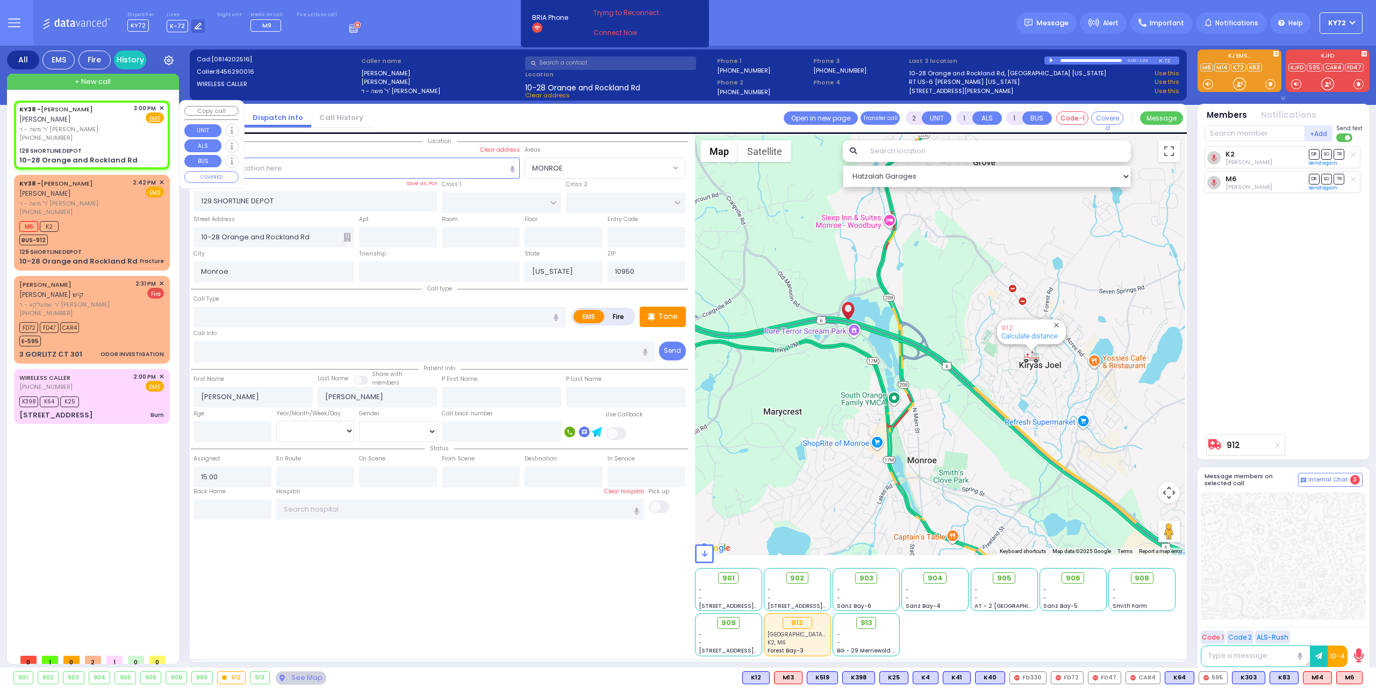
select select "Hatzalah Garages"
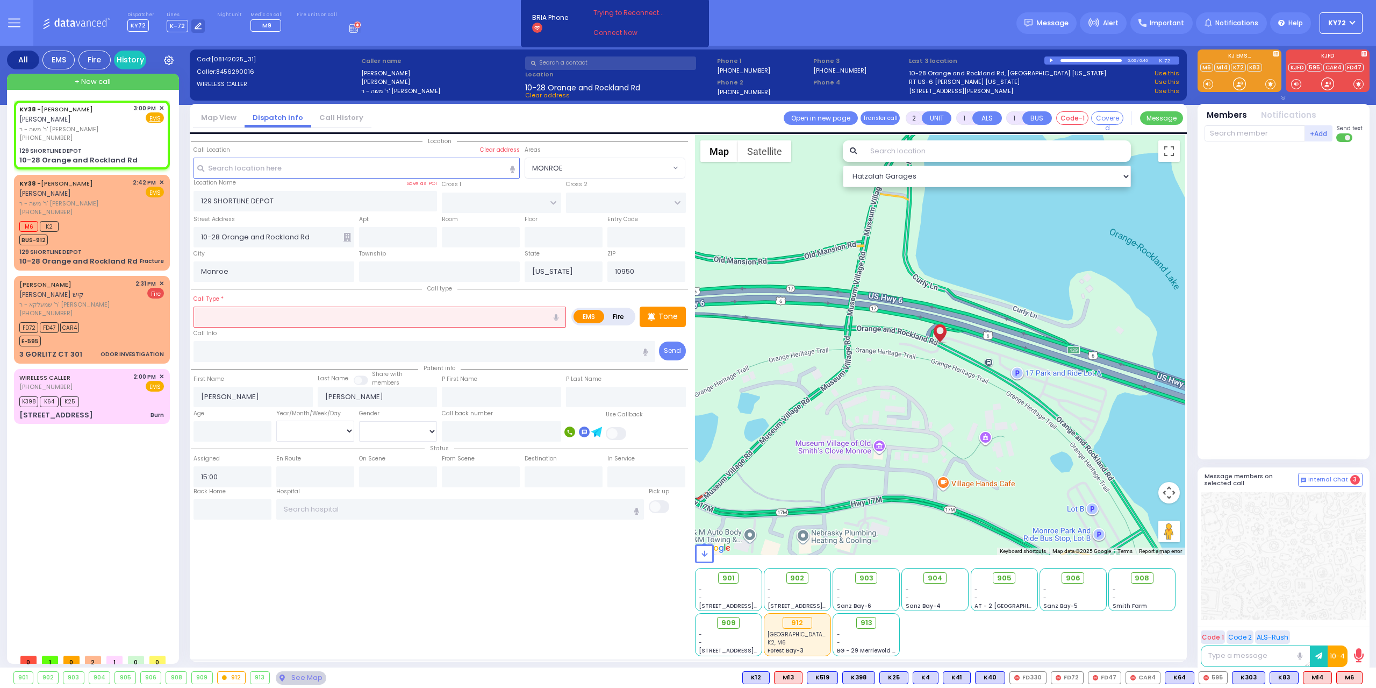
click at [319, 331] on div "Call Info" at bounding box center [425, 344] width 462 height 34
click at [318, 321] on input "text" at bounding box center [380, 316] width 373 height 20
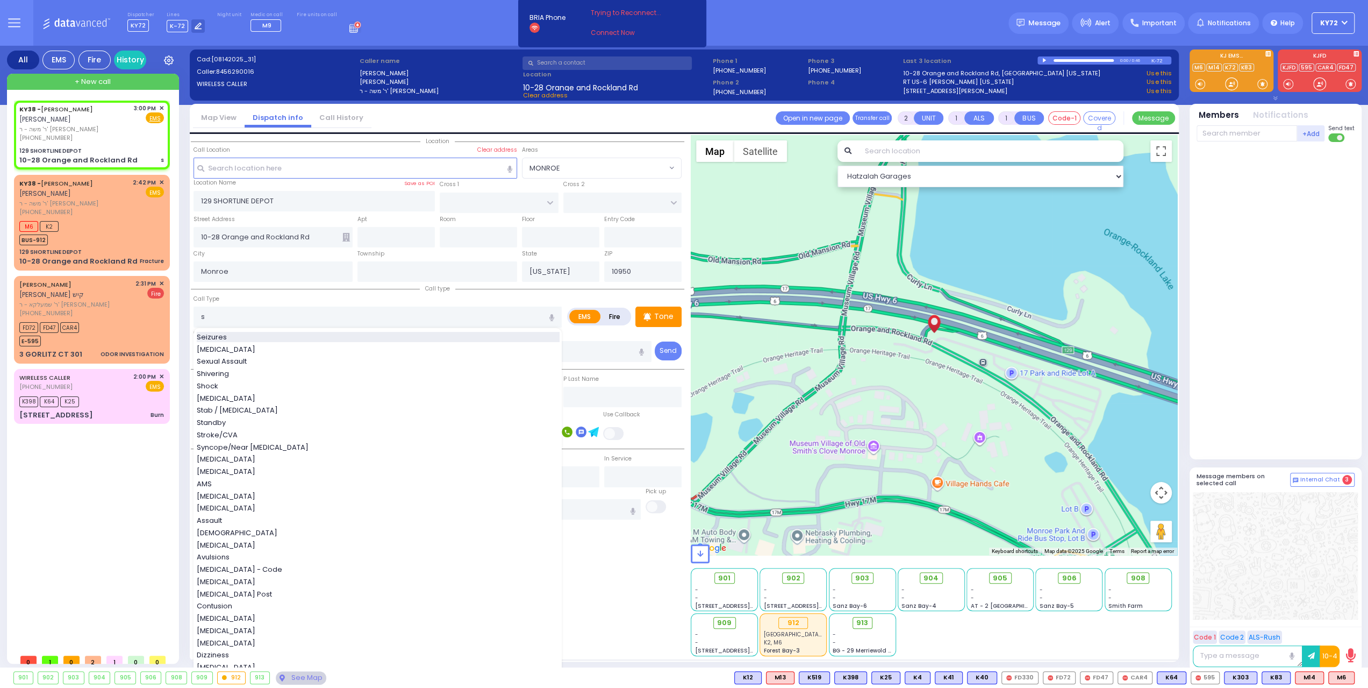
click at [310, 332] on div "Seizures" at bounding box center [378, 337] width 363 height 11
type input "Seizures"
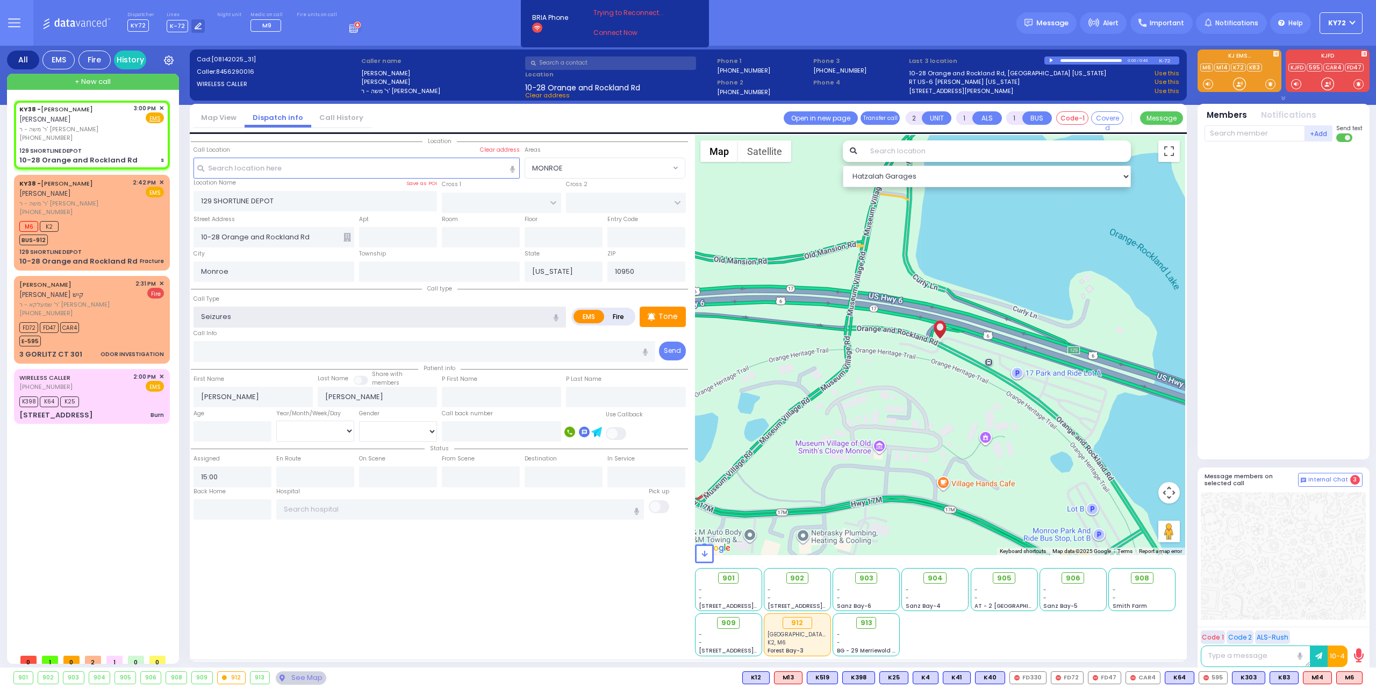
select select
radio input "true"
select select
type input "3"
type input "2"
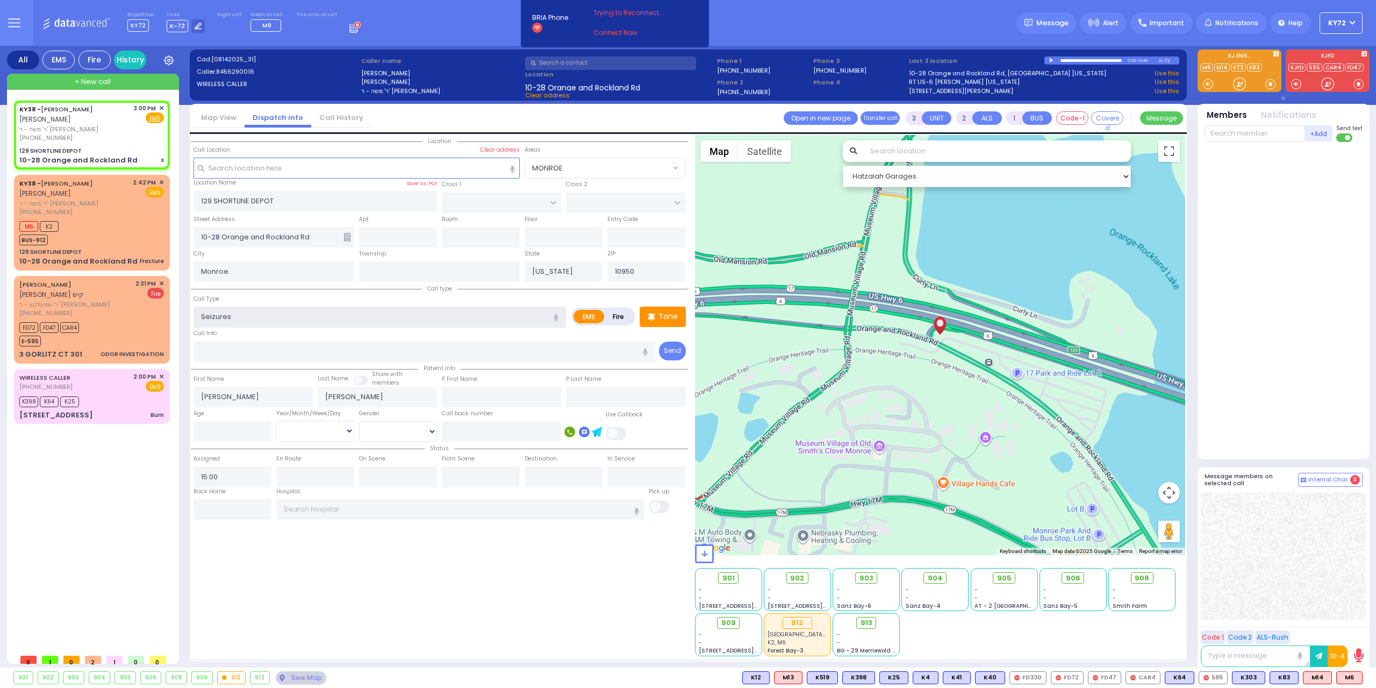
select select "Hatzalah Garages"
select select
radio input "true"
select select
select select "Hatzalah Garages"
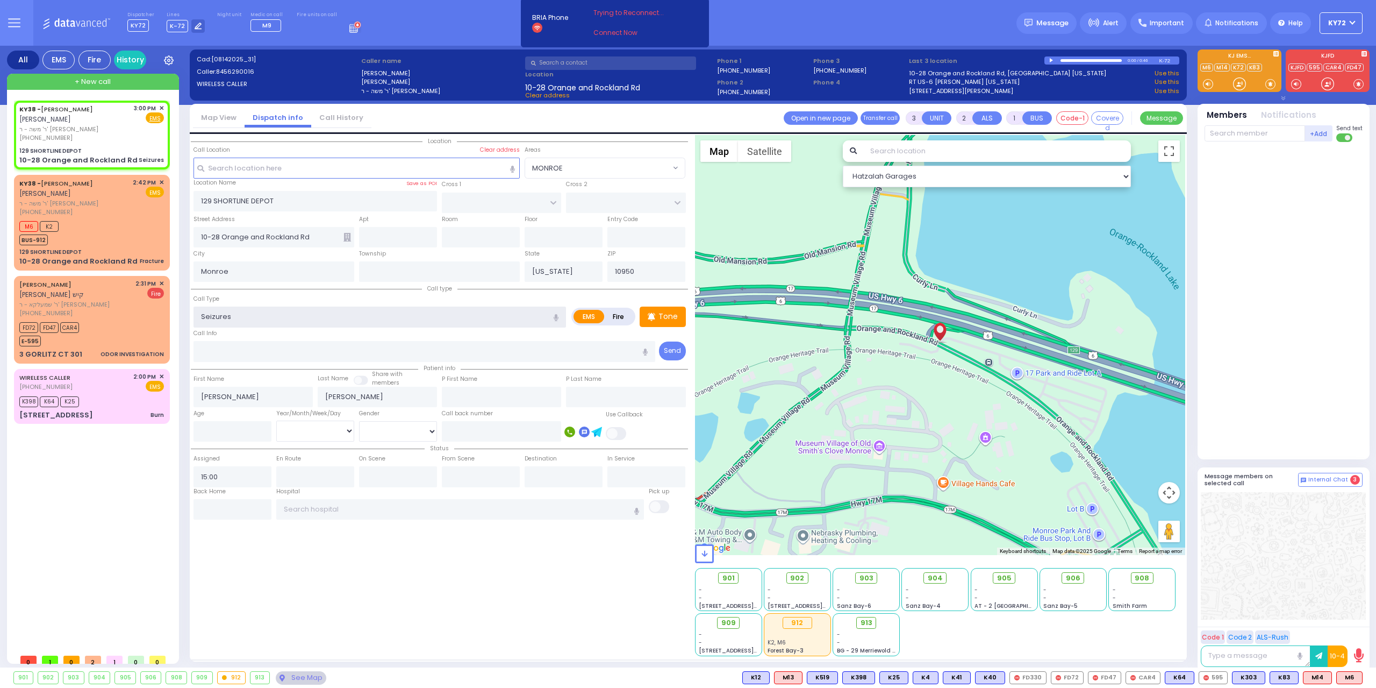
select select
radio input "true"
select select
select select "Hatzalah Garages"
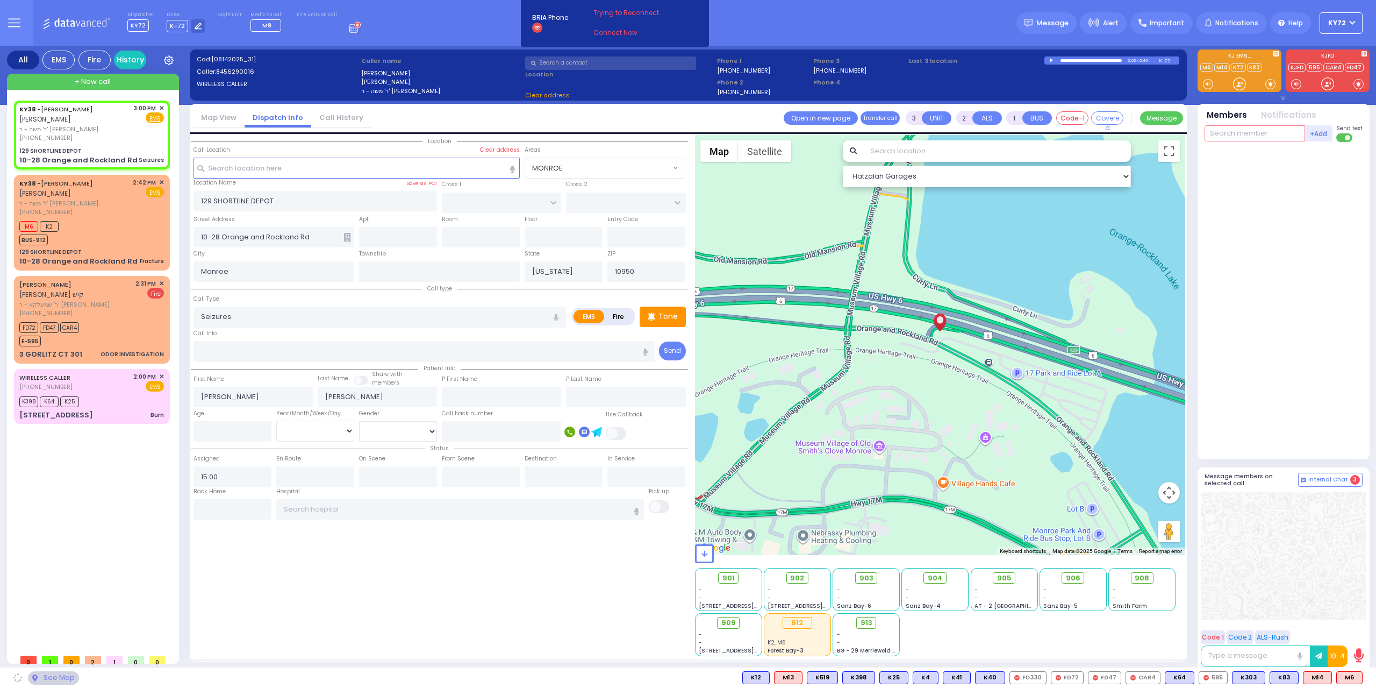
click at [1257, 133] on input "text" at bounding box center [1255, 133] width 101 height 16
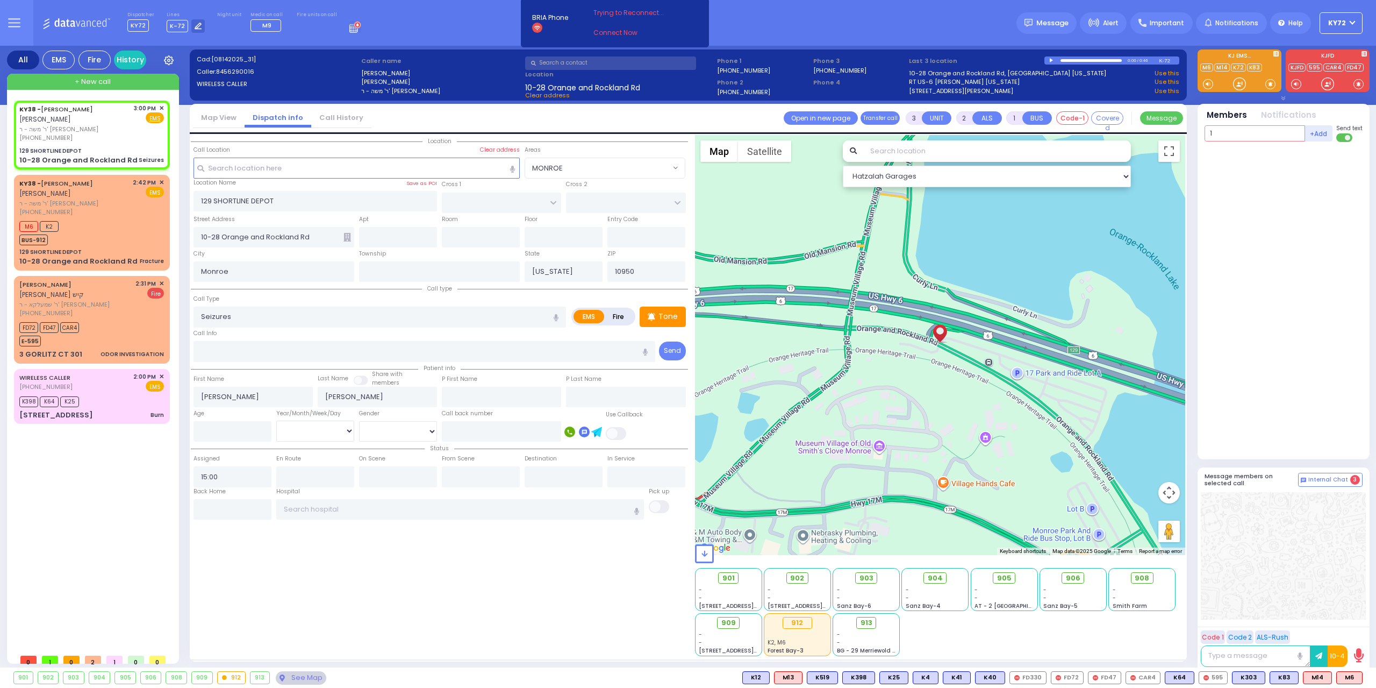
type input "13"
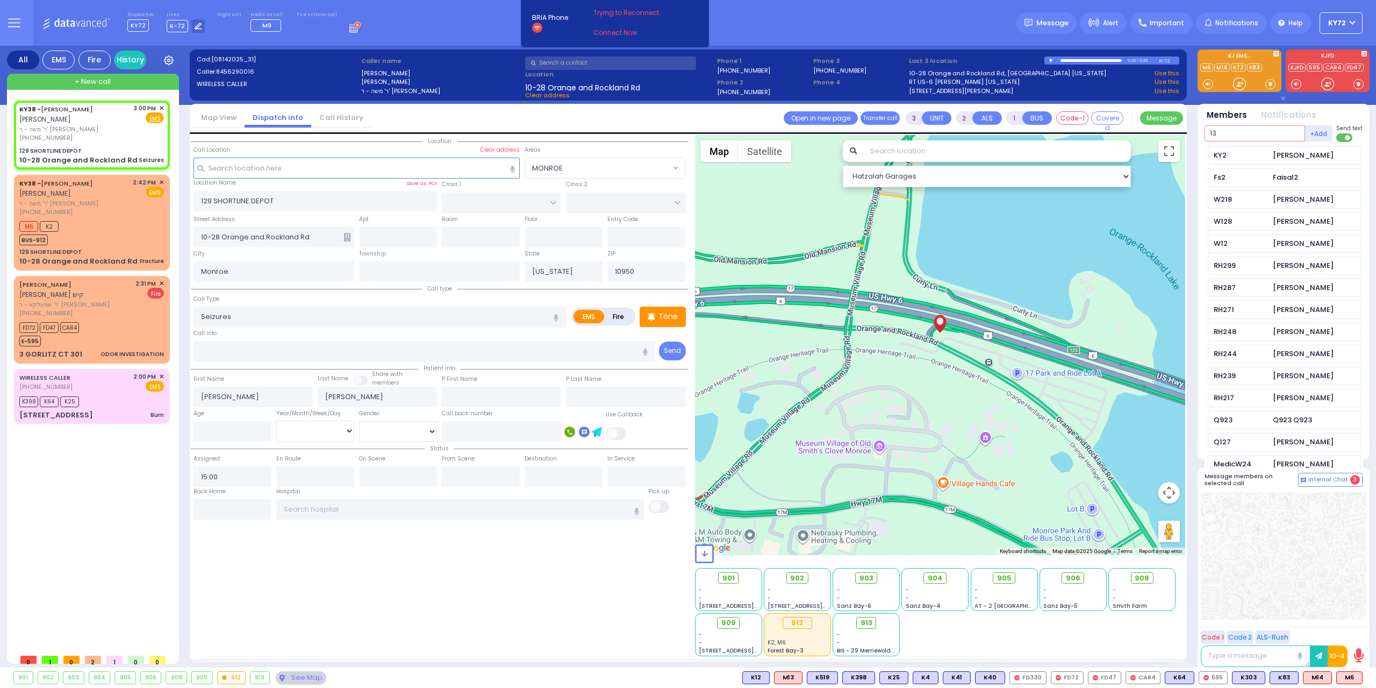
select select
radio input "true"
select select
type input "139"
select select "Hatzalah Garages"
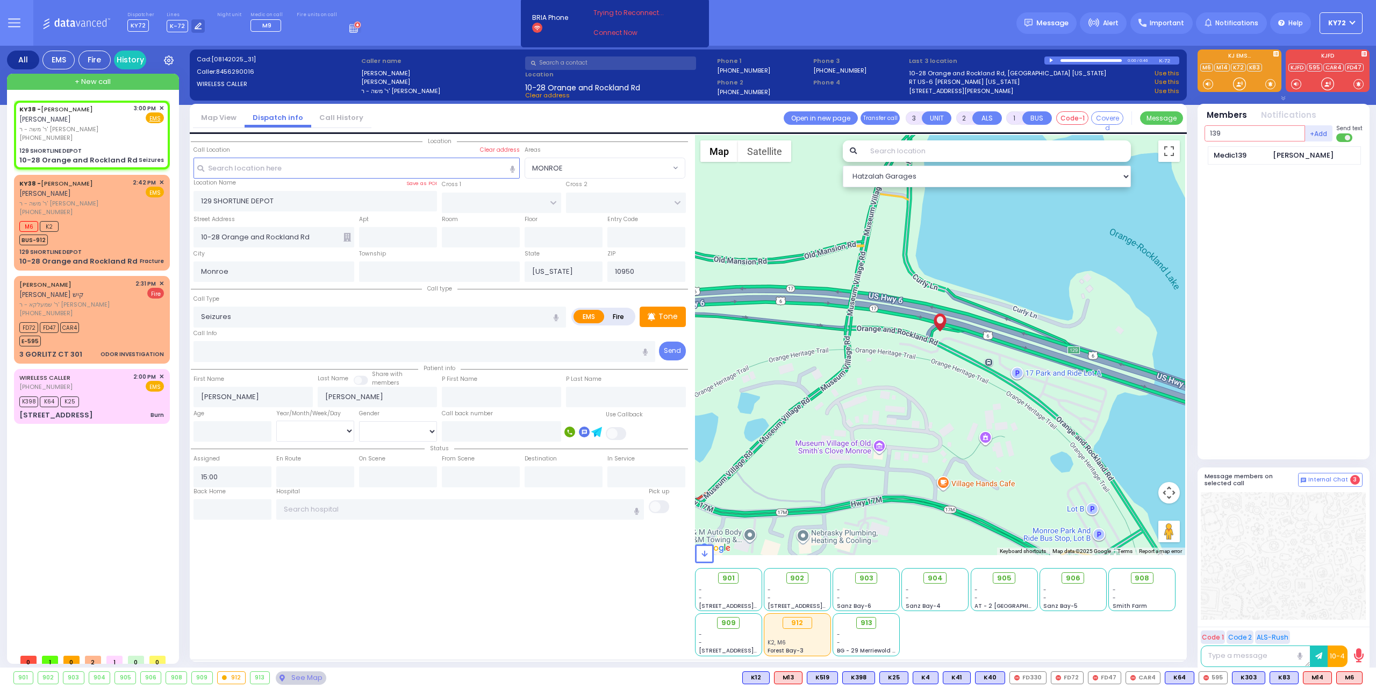
type input "139"
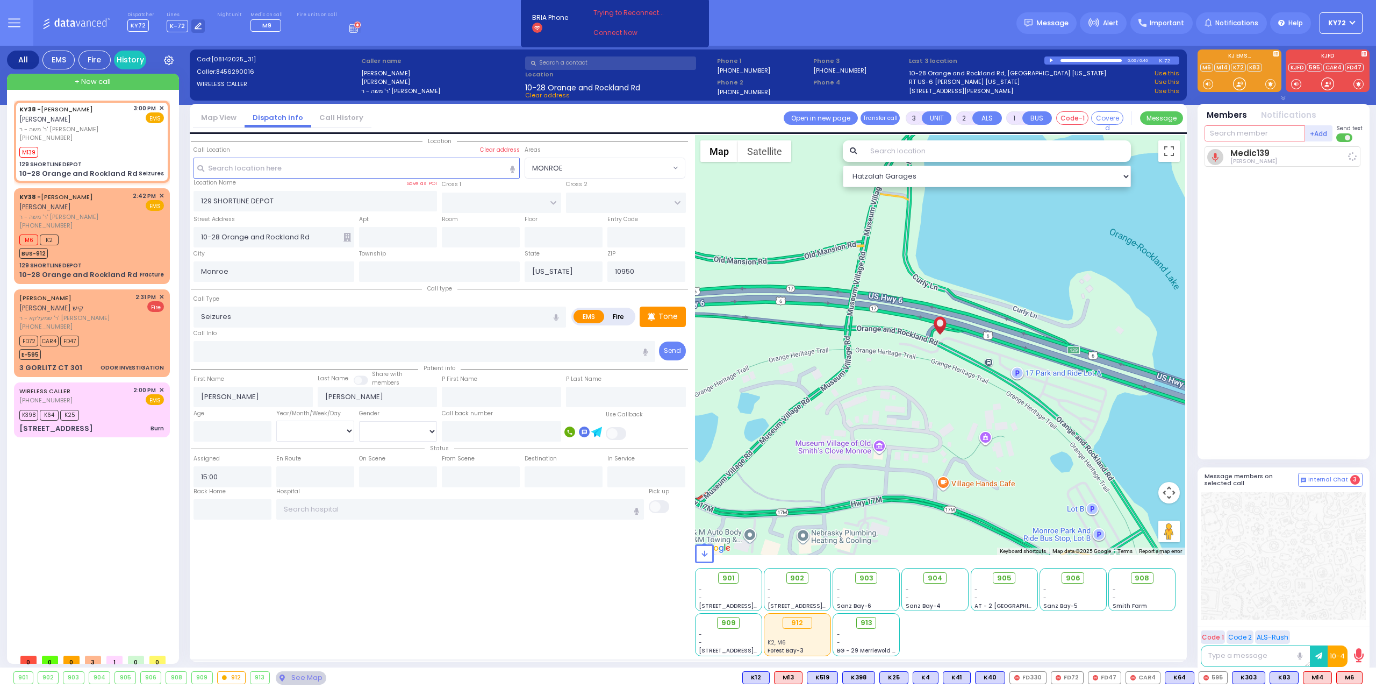
select select
radio input "true"
select select
type input "15:02"
select select "Hatzalah Garages"
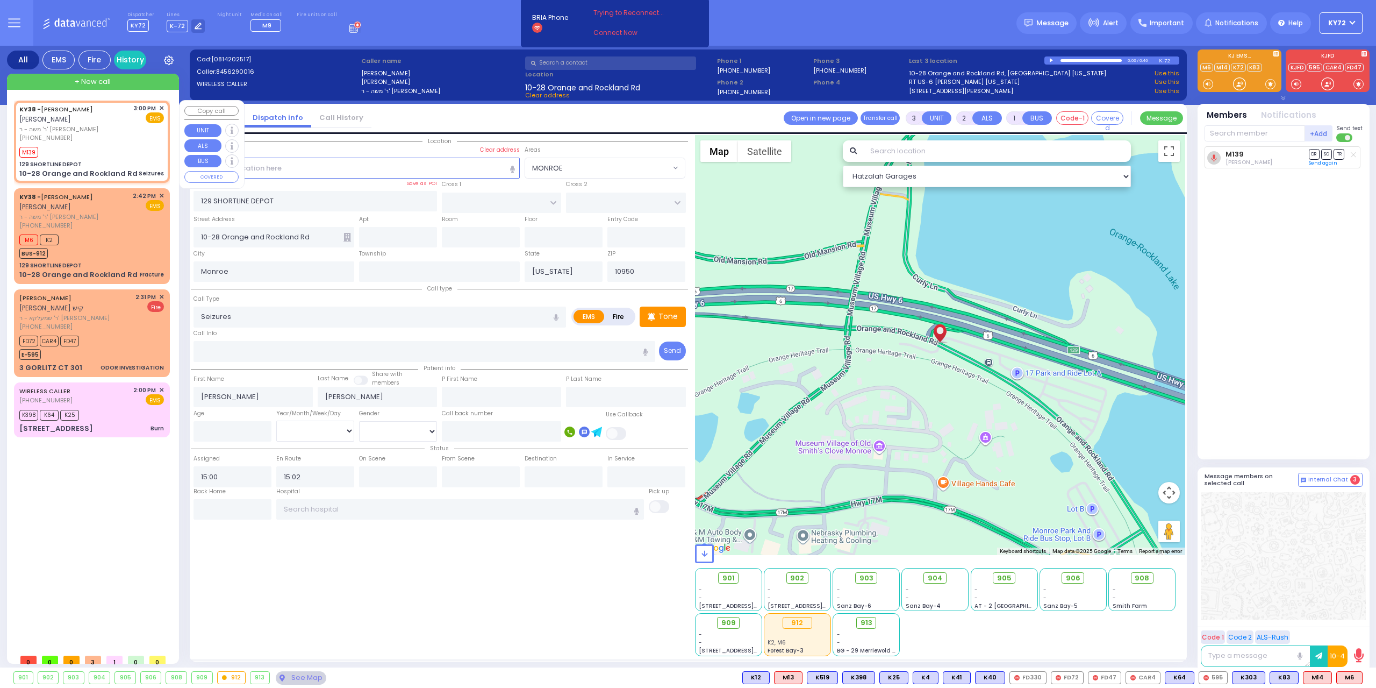
click at [78, 142] on div "KY38 - [PERSON_NAME] [PERSON_NAME] ר' משה - ר' [PERSON_NAME] [PHONE_NUMBER] 3:0…" at bounding box center [92, 141] width 152 height 78
select select
radio input "true"
select select
select select "Hatzalah Garages"
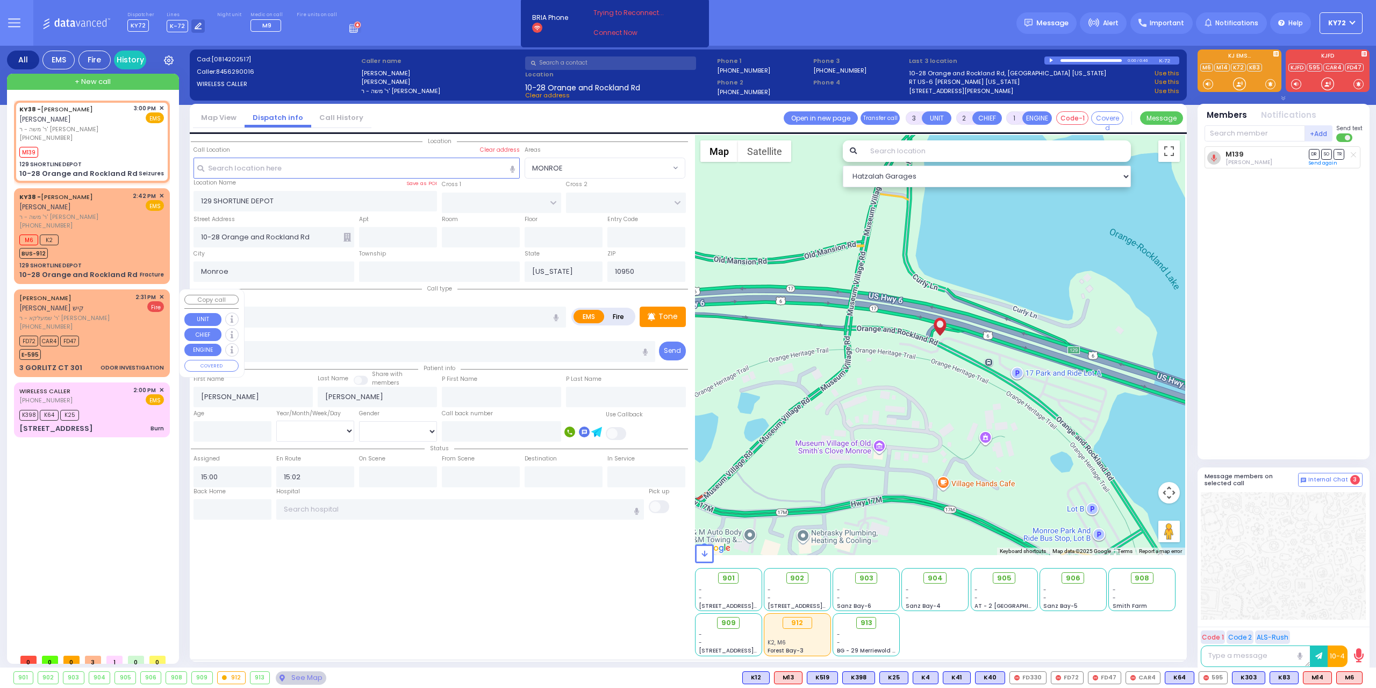
click at [162, 292] on span "✕" at bounding box center [161, 296] width 5 height 9
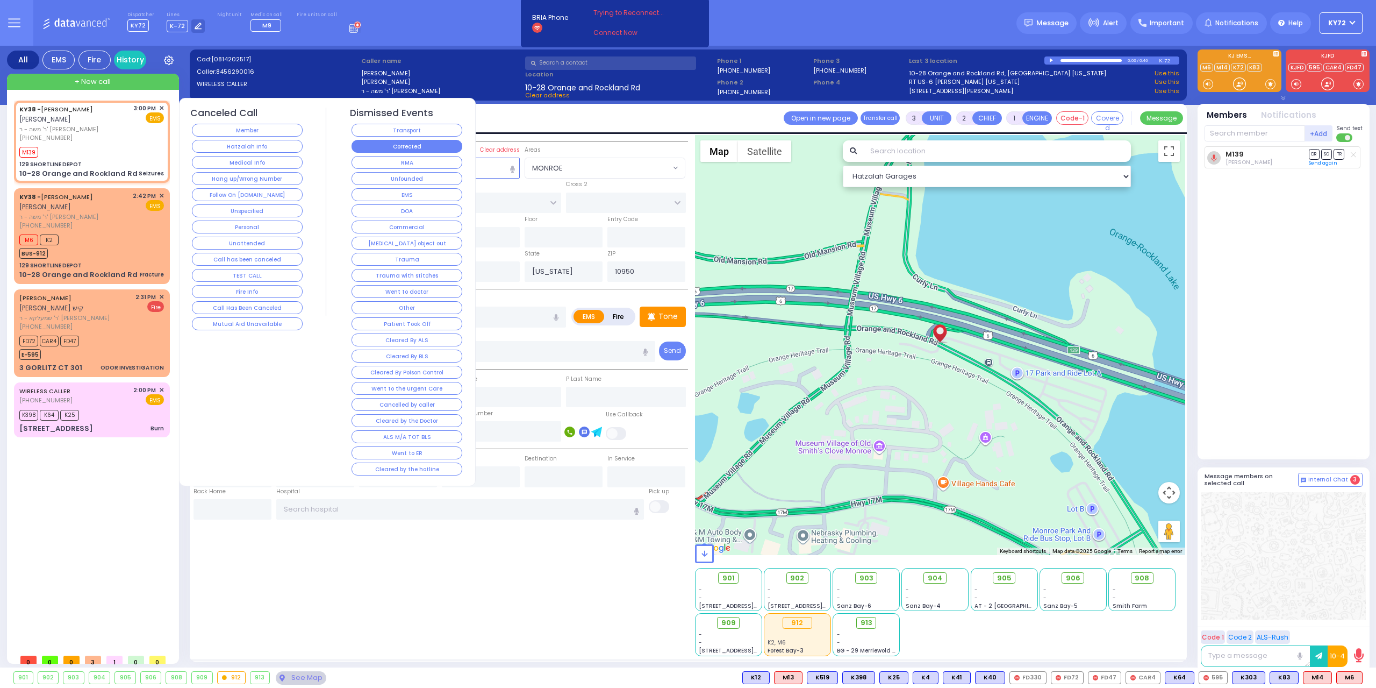
click at [377, 145] on button "Corrected" at bounding box center [407, 146] width 111 height 13
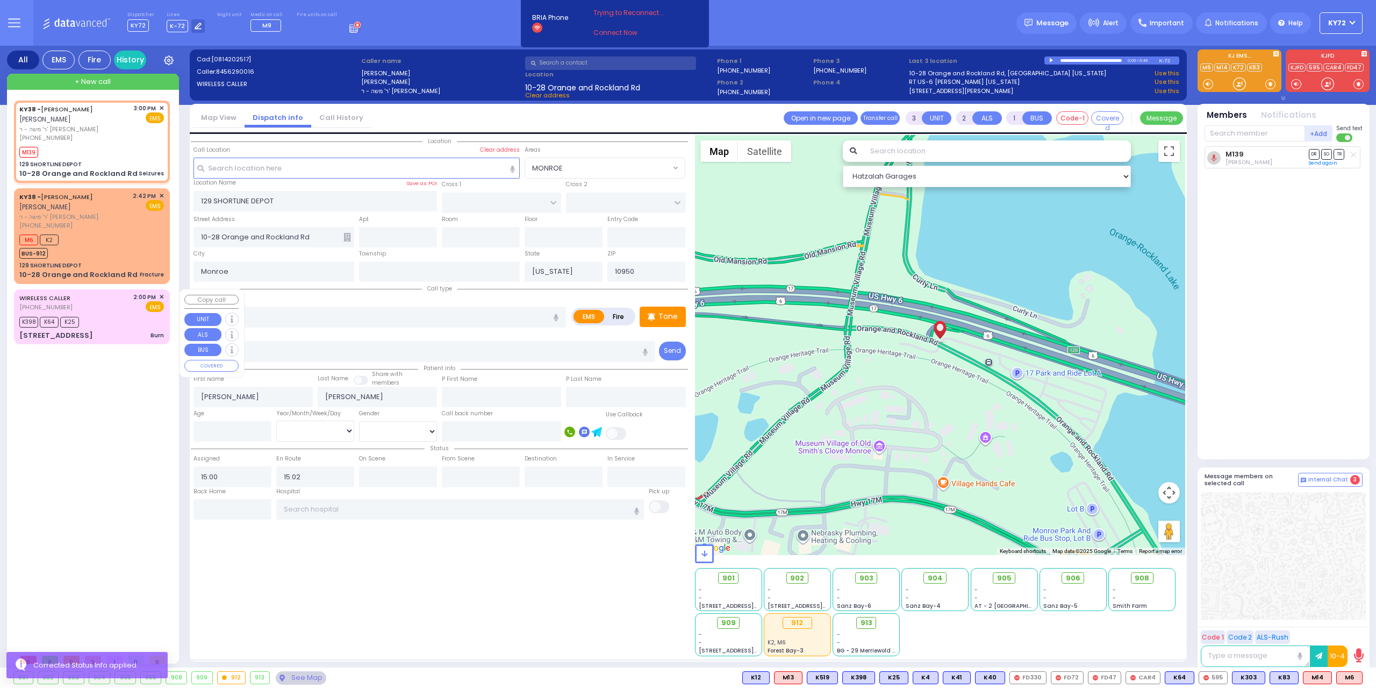
click at [133, 327] on div "K398 K64 K25" at bounding box center [91, 320] width 145 height 13
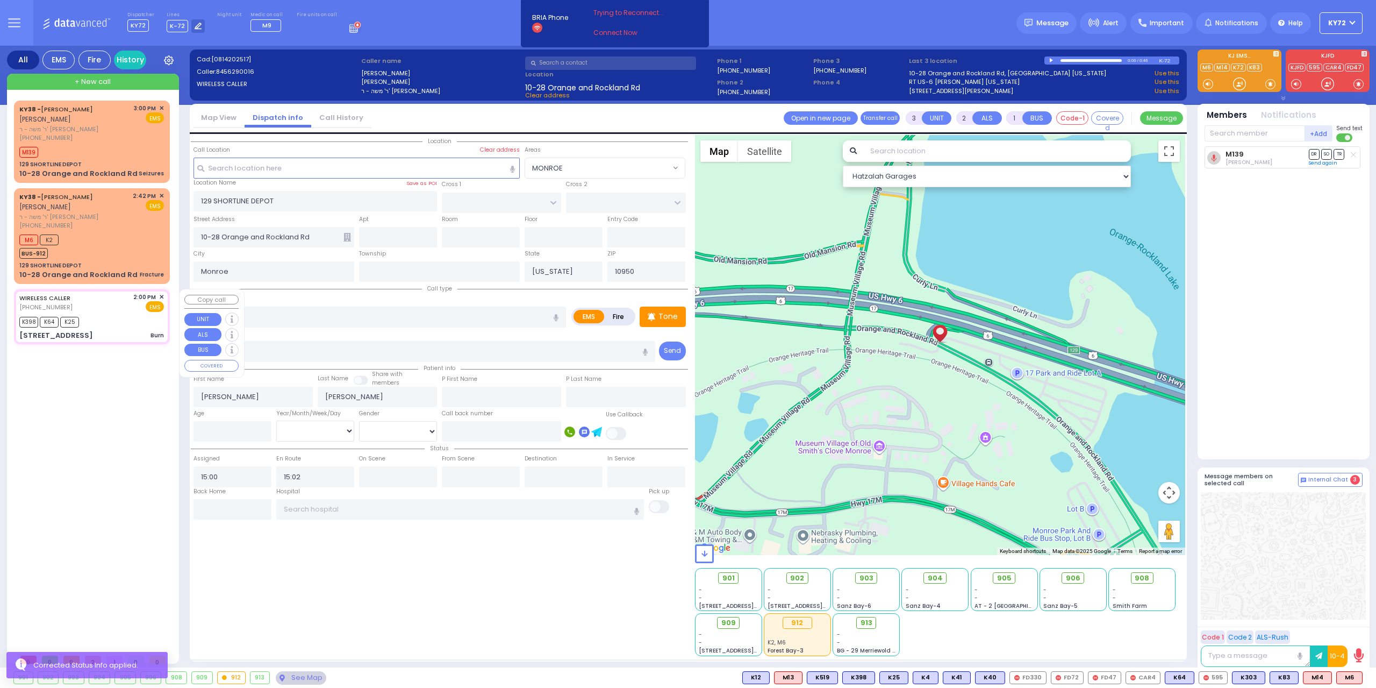
type input "6"
select select
type input "Burn"
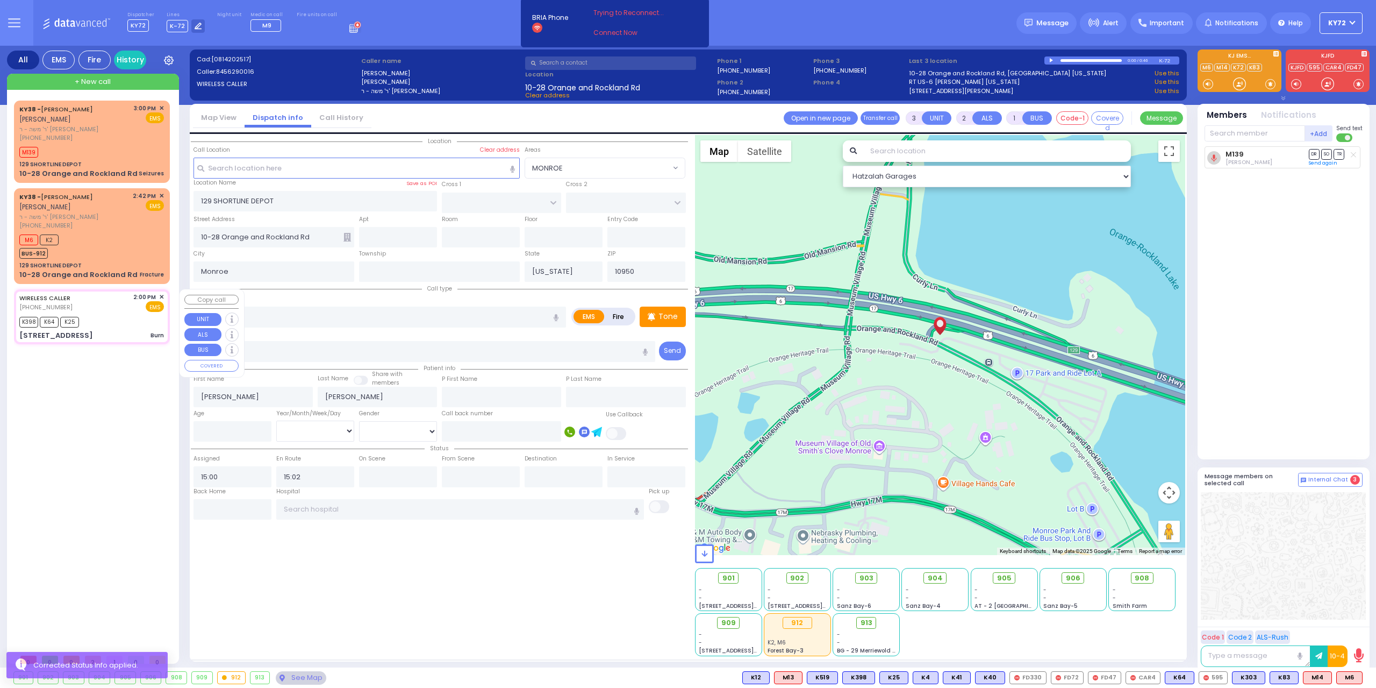
radio input "true"
type input "Basya"
type input "Greenfeld"
type input "32"
select select "Year"
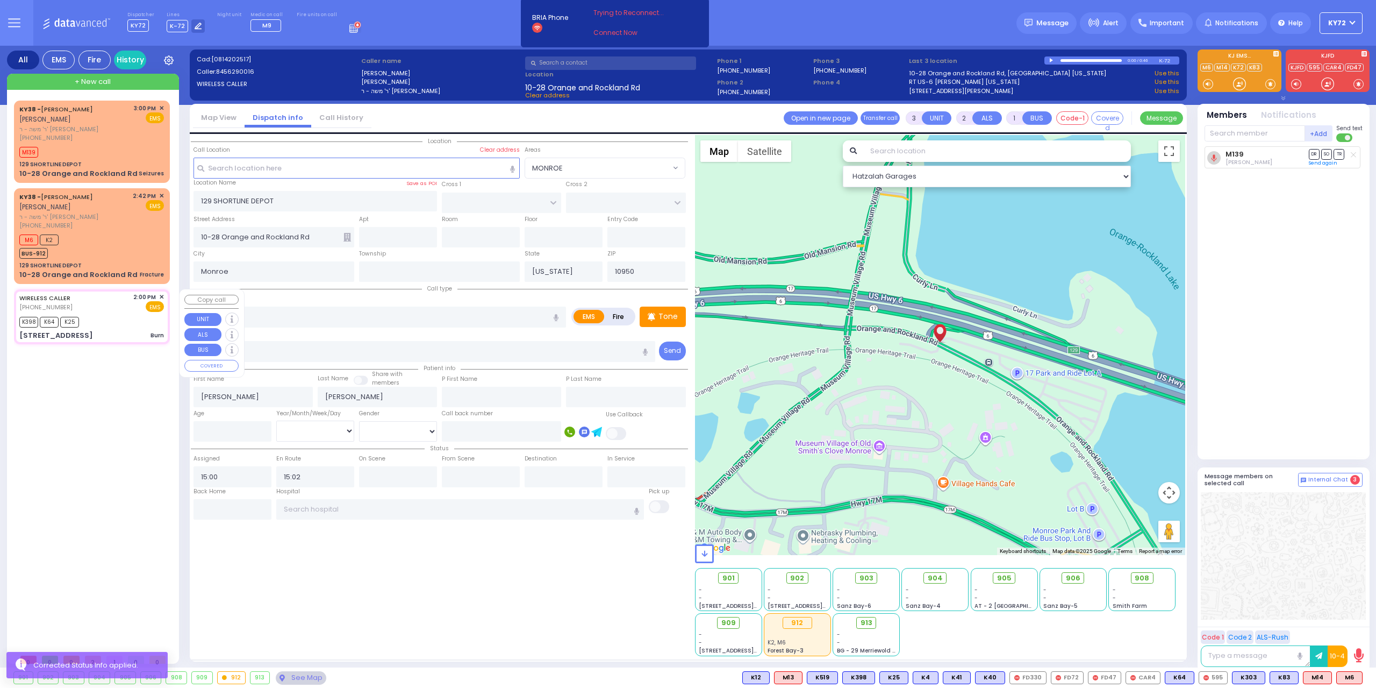
select select "[DEMOGRAPHIC_DATA]"
type input "14:00"
type input "14:02"
type input "14:08"
select select "Hatzalah Garages"
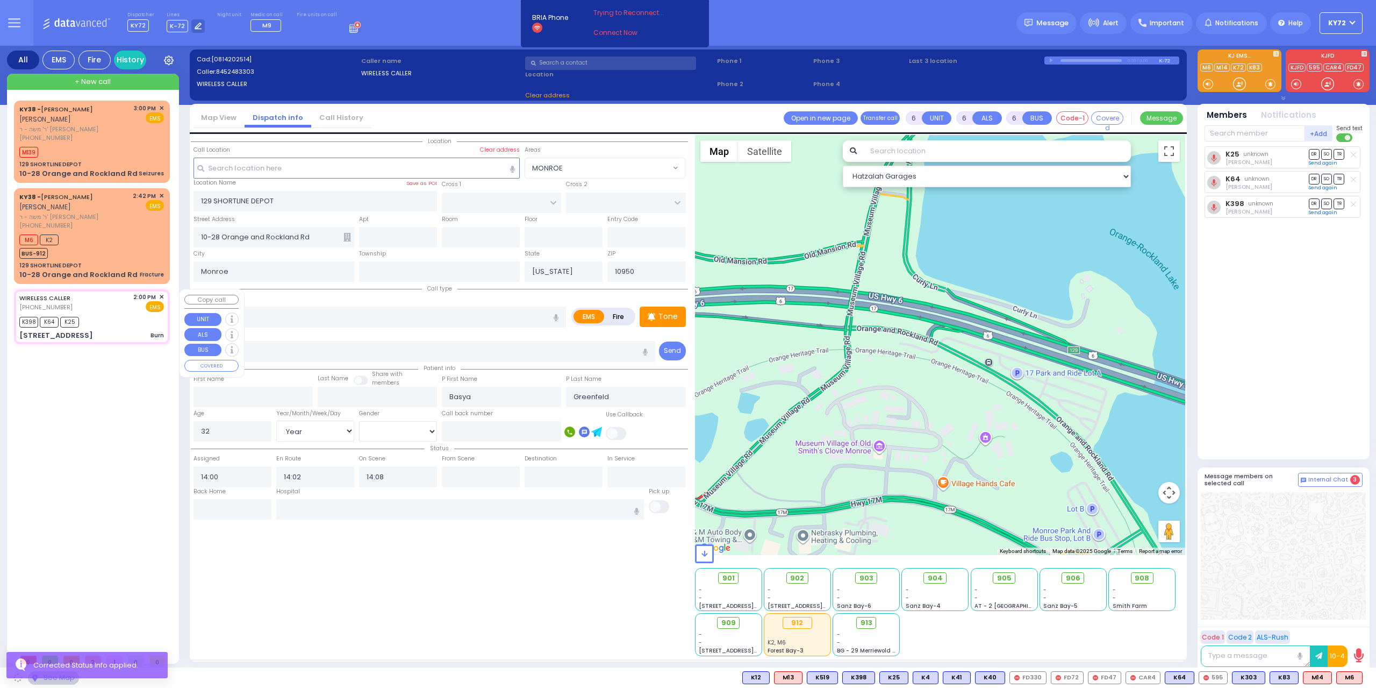
type input "[PERSON_NAME][GEOGRAPHIC_DATA]"
type input "MERIBETH LN"
type input "[STREET_ADDRESS]"
type input "MONROE"
select select "[PERSON_NAME][GEOGRAPHIC_DATA]"
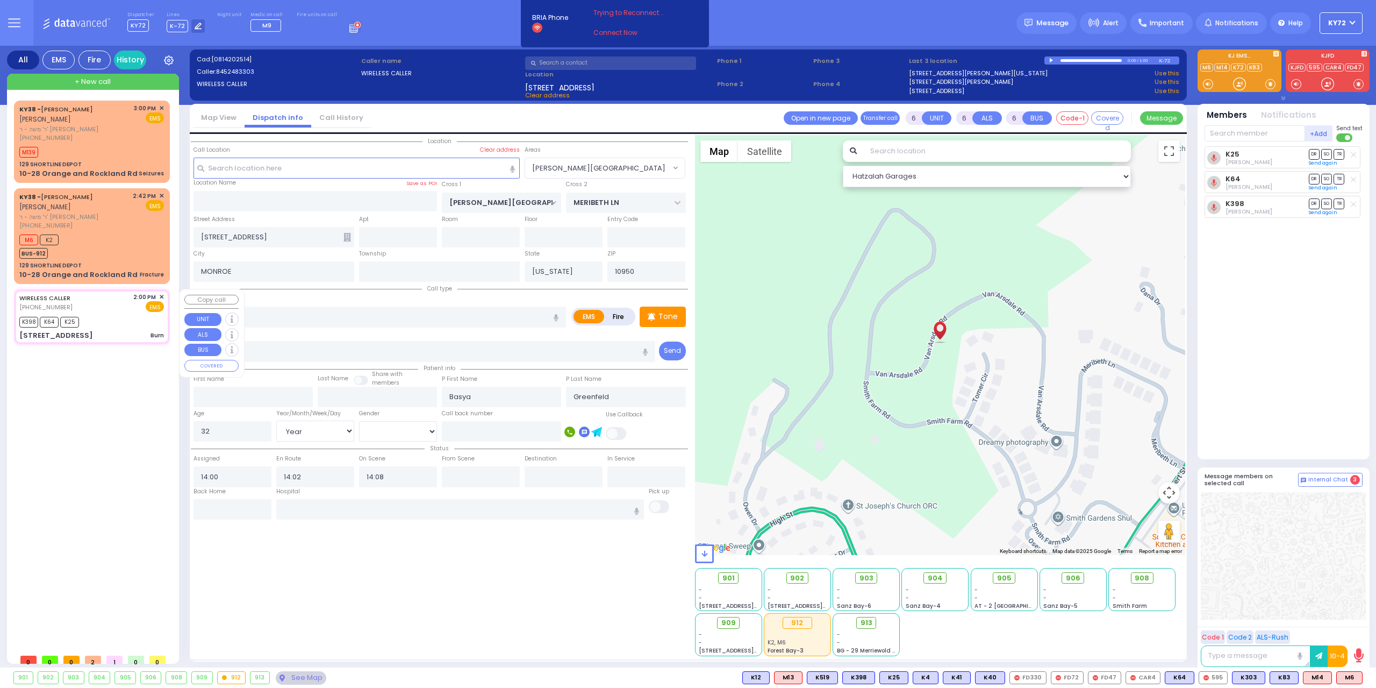
click at [162, 295] on span "✕" at bounding box center [161, 296] width 5 height 9
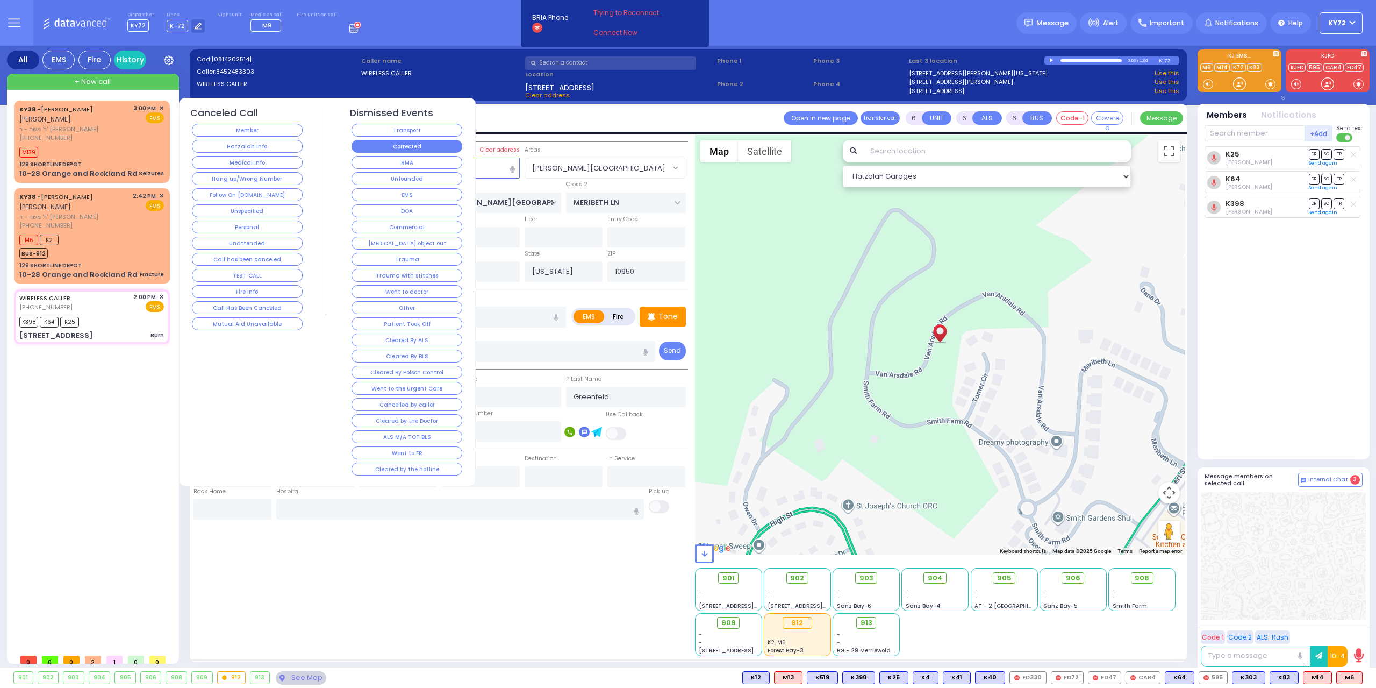
click at [375, 147] on button "Corrected" at bounding box center [407, 146] width 111 height 13
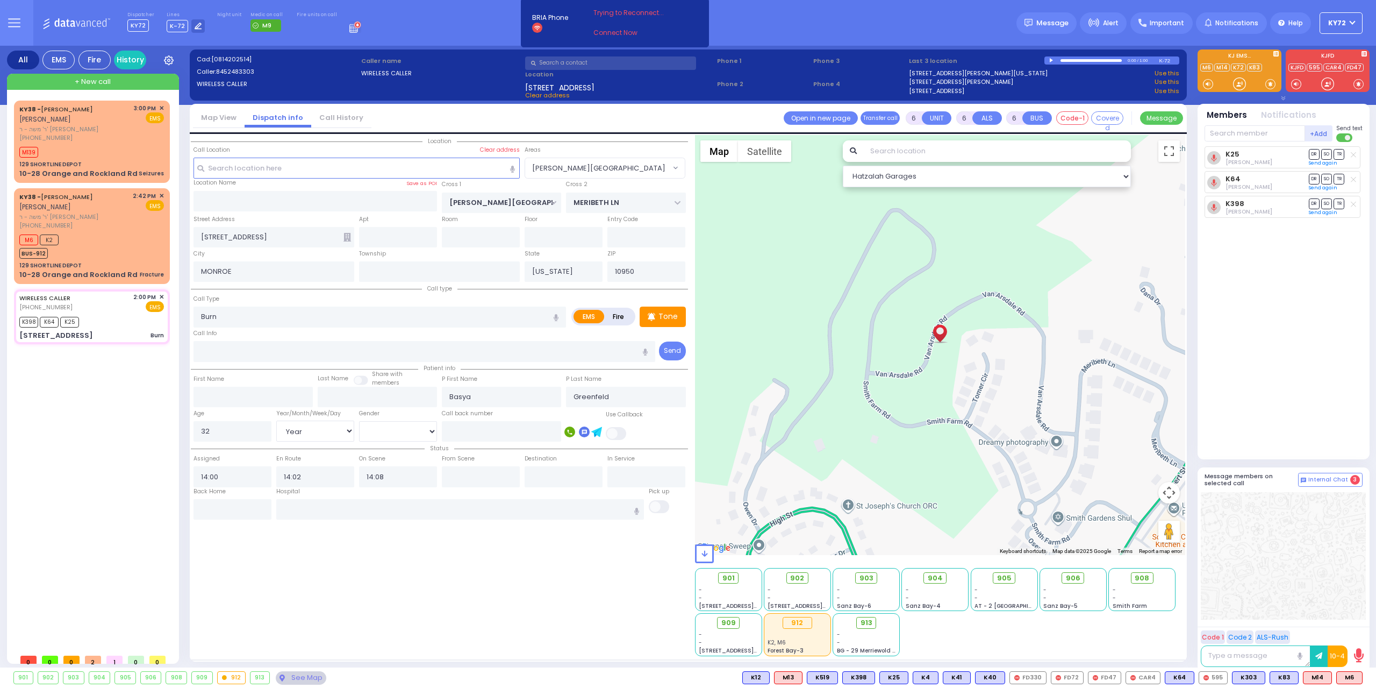
select select
radio input "true"
select select
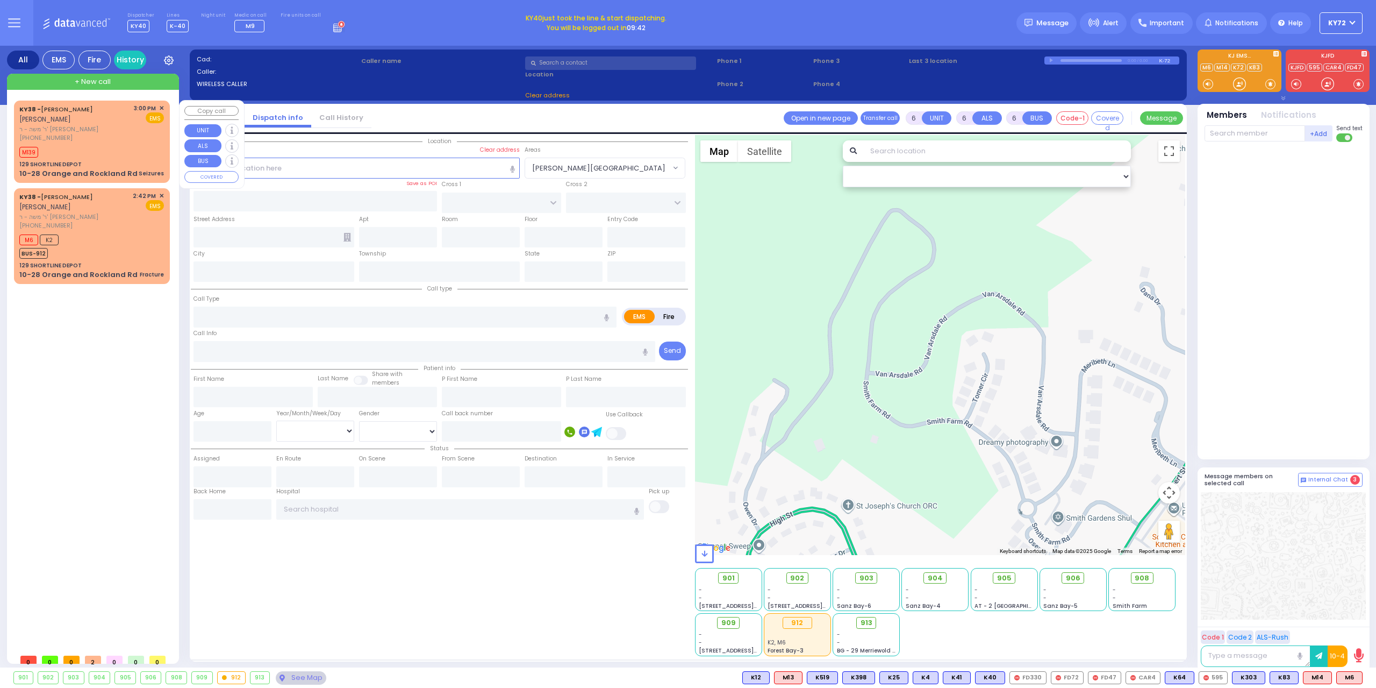
click at [113, 166] on div "129 SHORTLINE DEPOT" at bounding box center [91, 164] width 145 height 8
type input "3"
type input "2"
type input "1"
select select
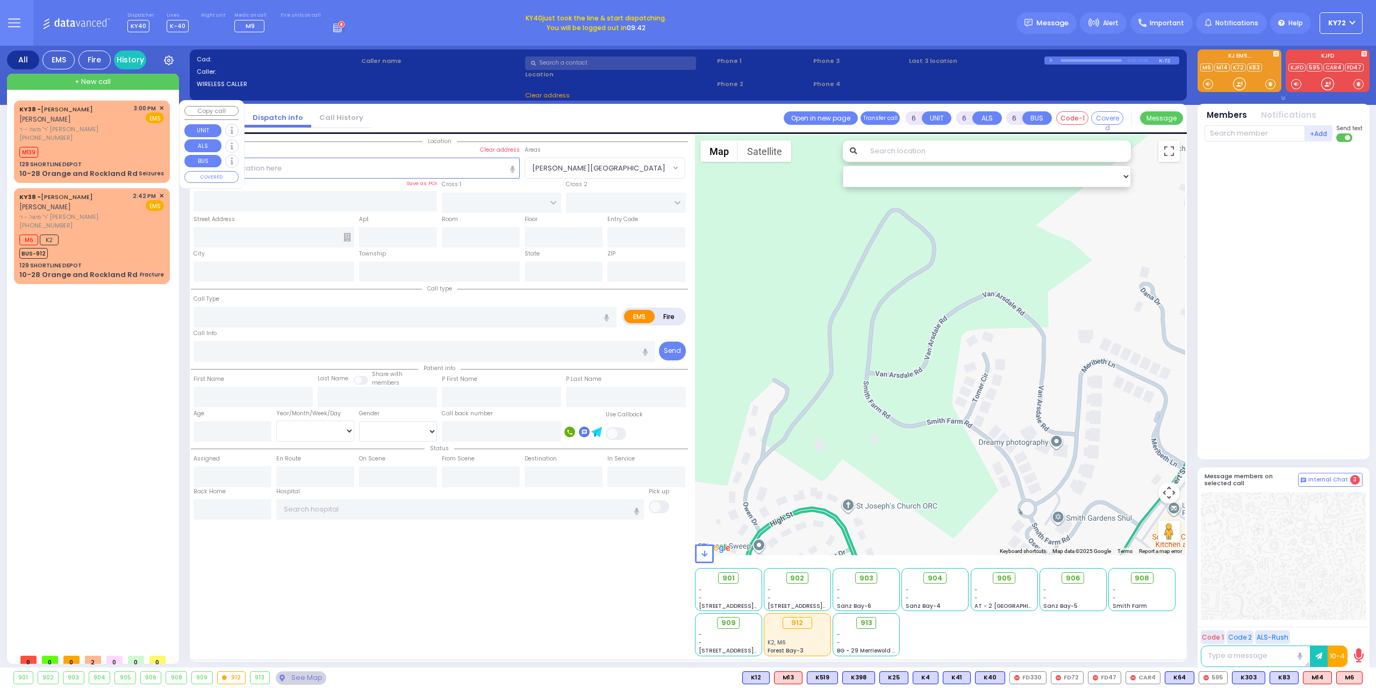
type input "Seizures"
radio input "true"
type input "[PERSON_NAME]"
select select
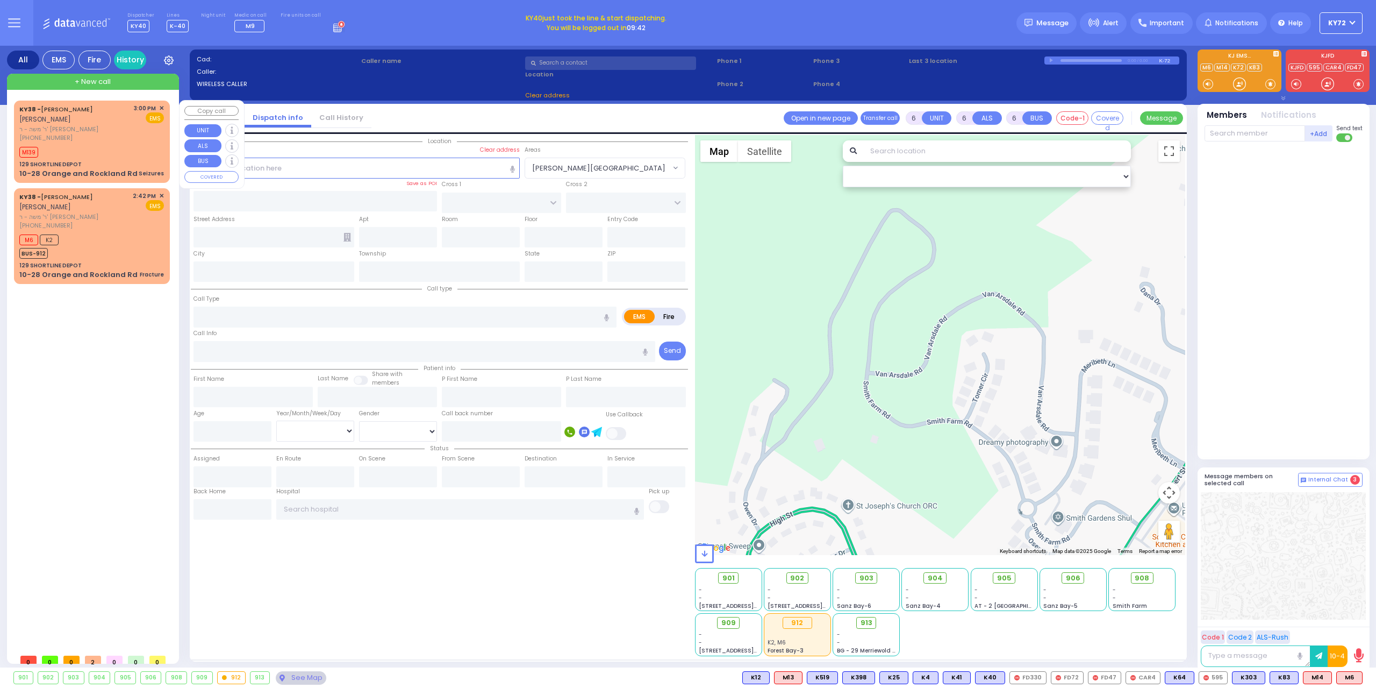
type input "15:00"
type input "15:02"
select select "Hatzalah Garages"
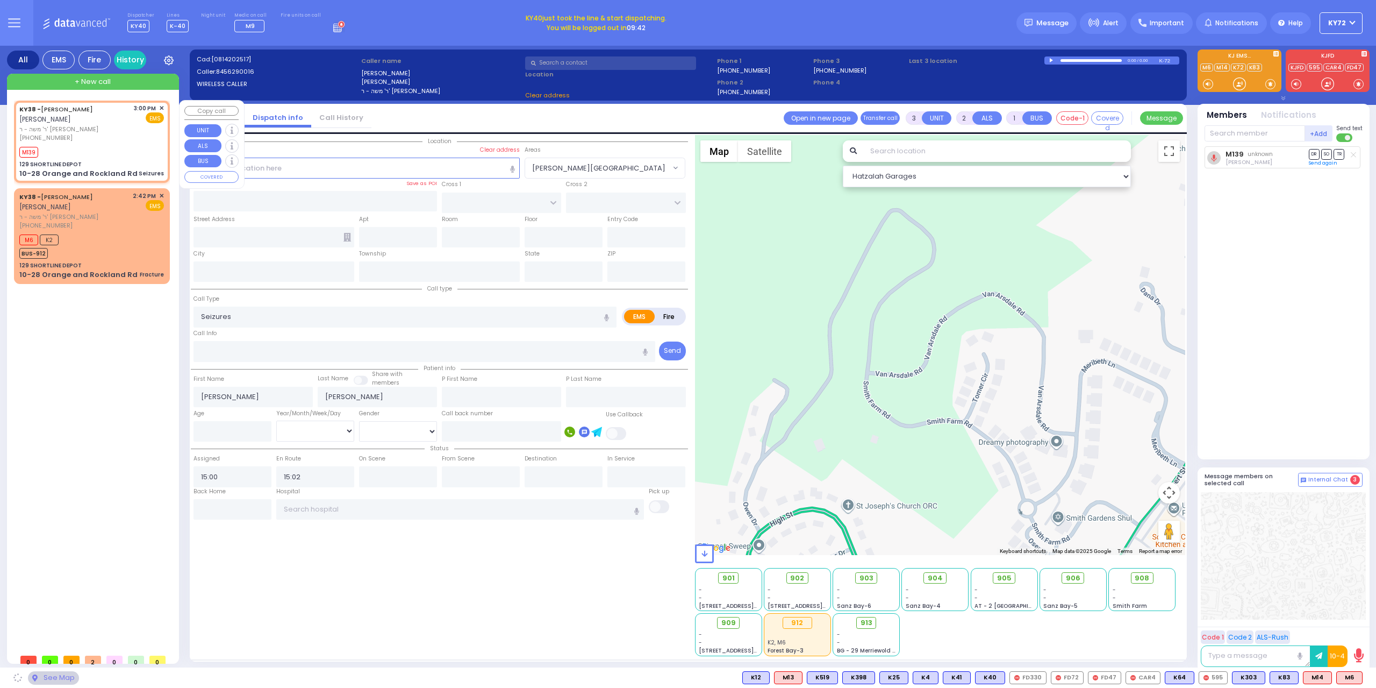
type input "129 SHORTLINE DEPOT"
type input "10-28 Orange and Rockland Rd"
type input "Monroe"
type input "[US_STATE]"
type input "10950"
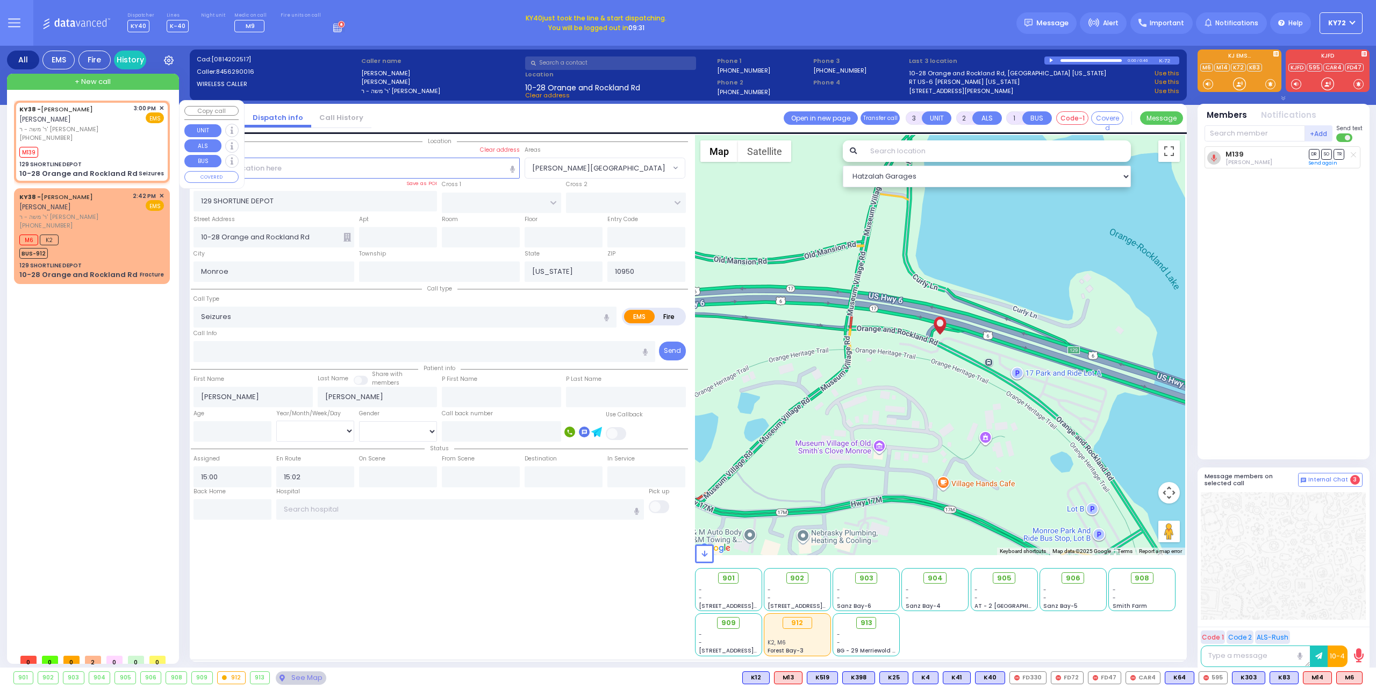
click at [98, 164] on div "129 SHORTLINE DEPOT" at bounding box center [91, 164] width 145 height 8
select select
radio input "true"
select select
select select "Hatzalah Garages"
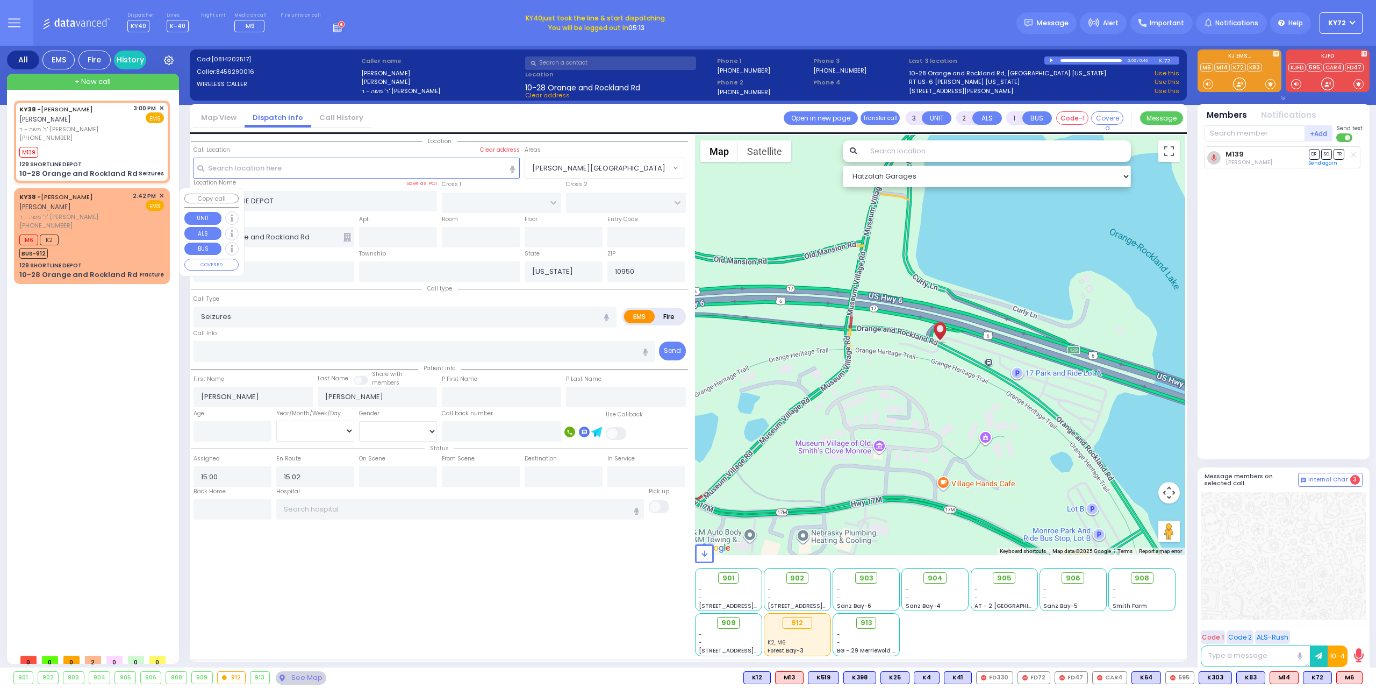
click at [109, 215] on span "ר' משה - ר' [PERSON_NAME]" at bounding box center [74, 216] width 110 height 9
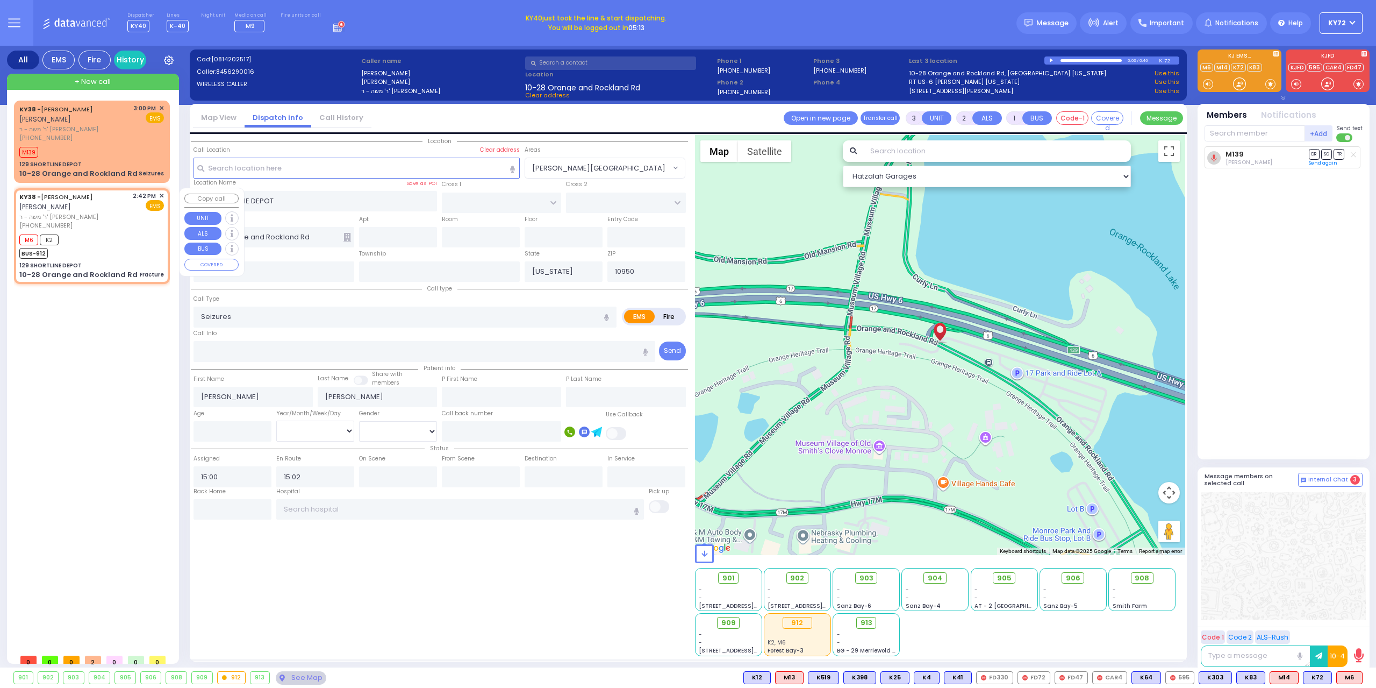
type input "2"
type input "0"
select select
type input "Fracture"
radio input "true"
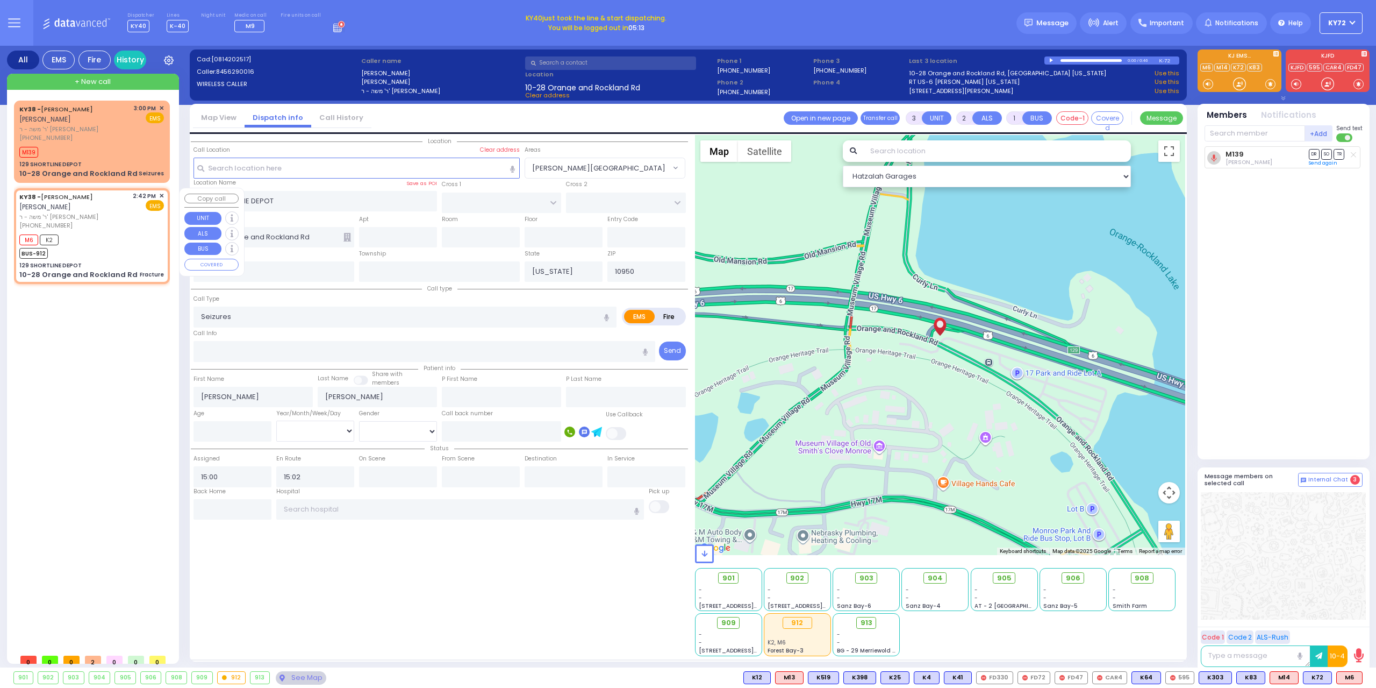
select select
type input "14:42"
type input "14:48"
type input "[GEOGRAPHIC_DATA]-[PERSON_NAME][GEOGRAPHIC_DATA]"
select select "Hatzalah Garages"
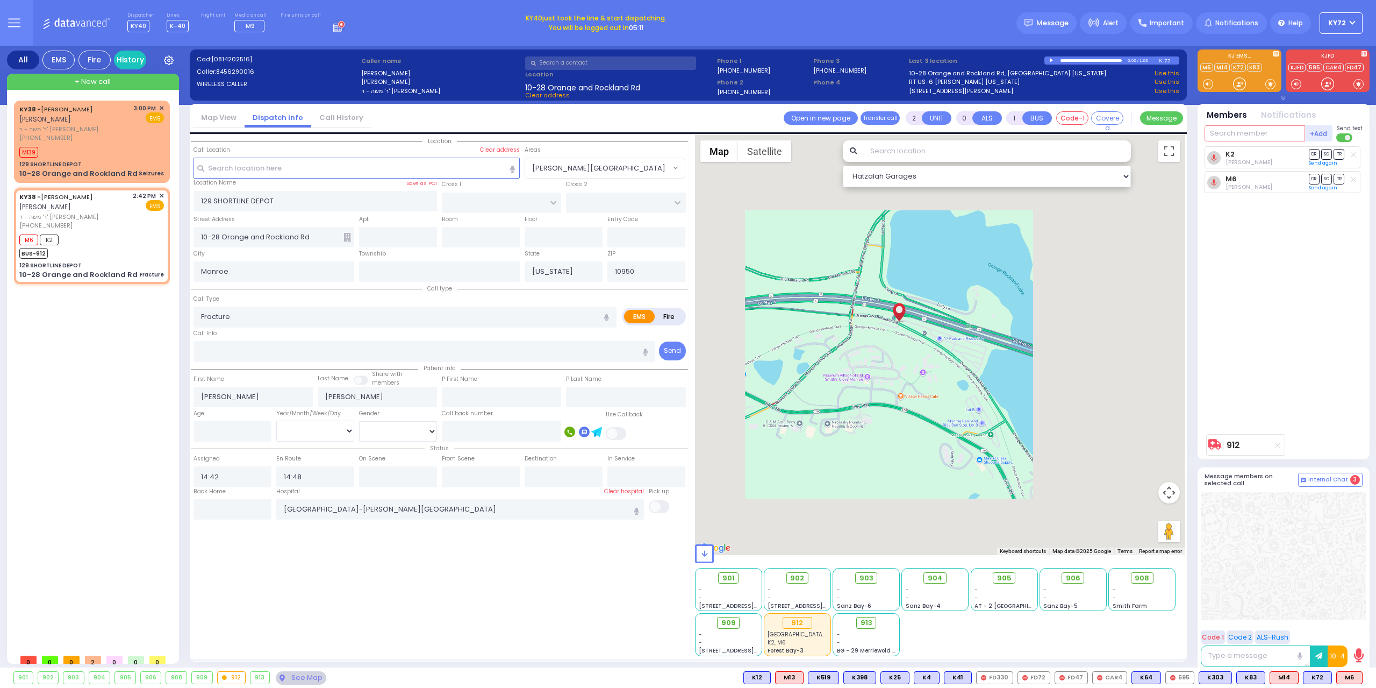
click at [1220, 138] on input "text" at bounding box center [1255, 133] width 101 height 16
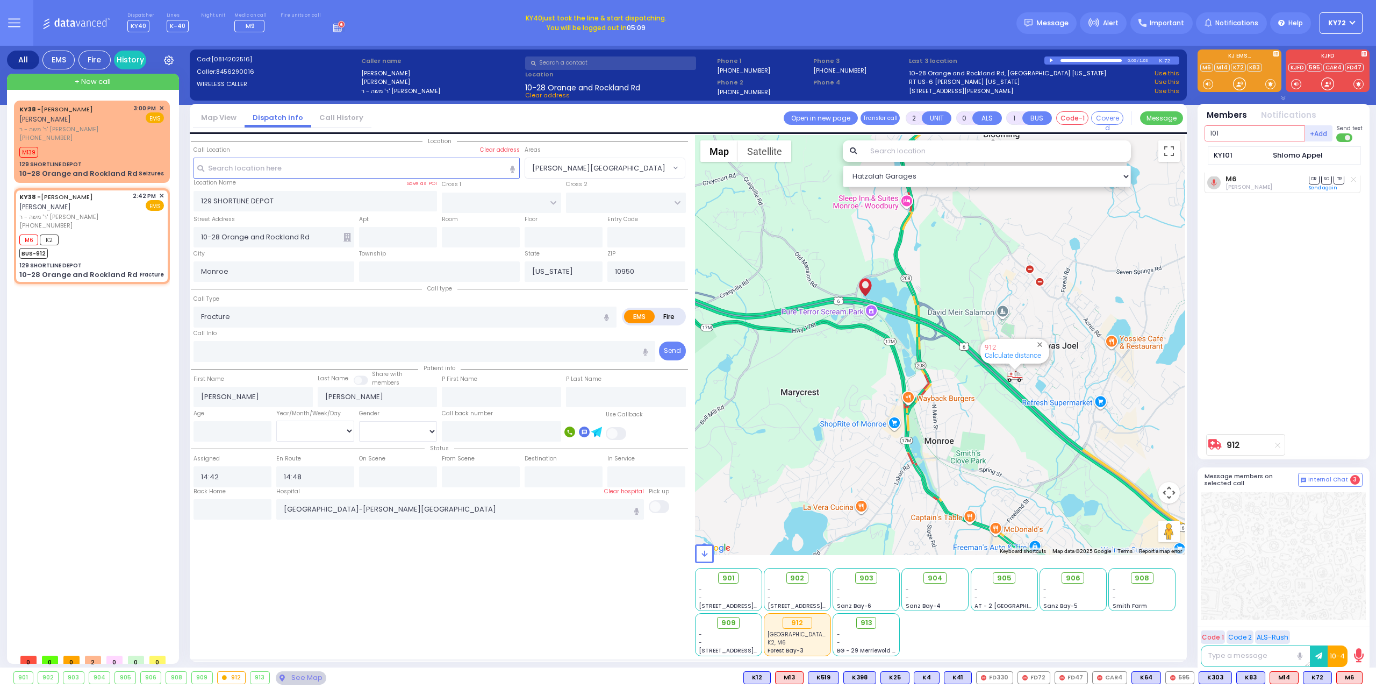
type input "101"
select select
radio input "true"
select select
select select "Hatzalah Garages"
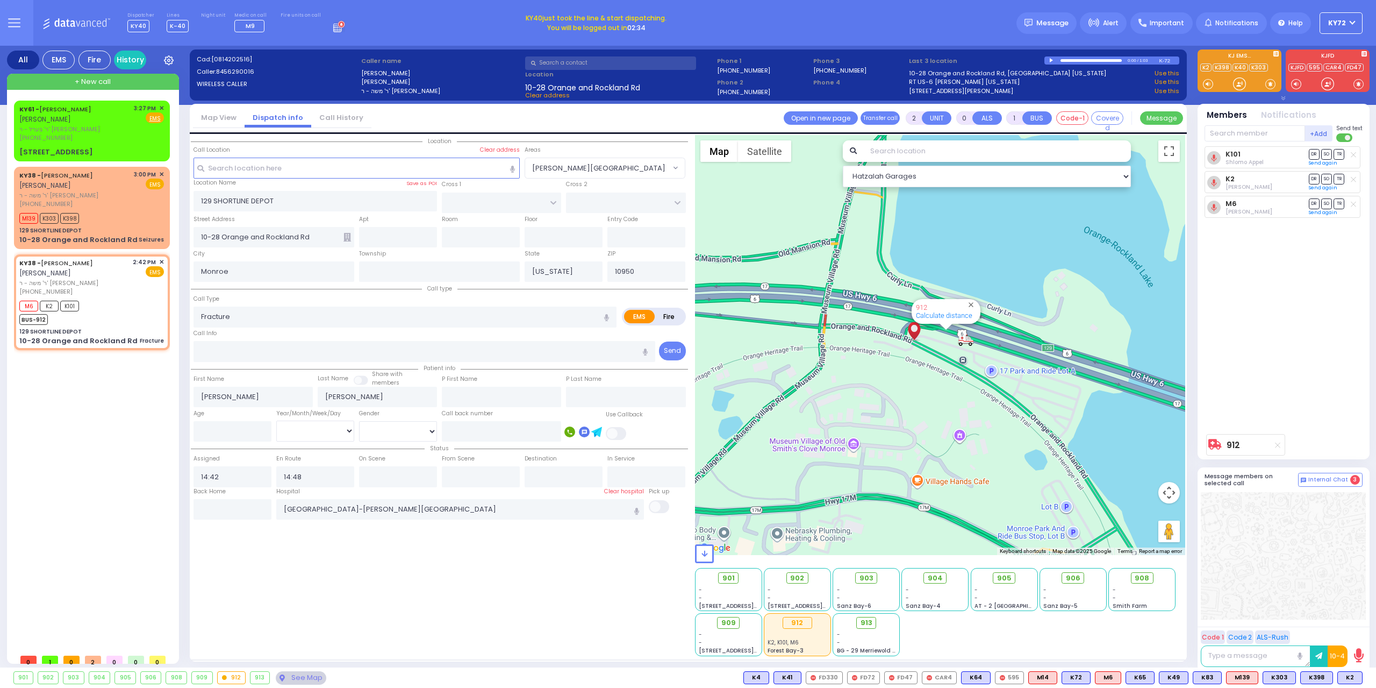
type input "6"
select select
radio input "true"
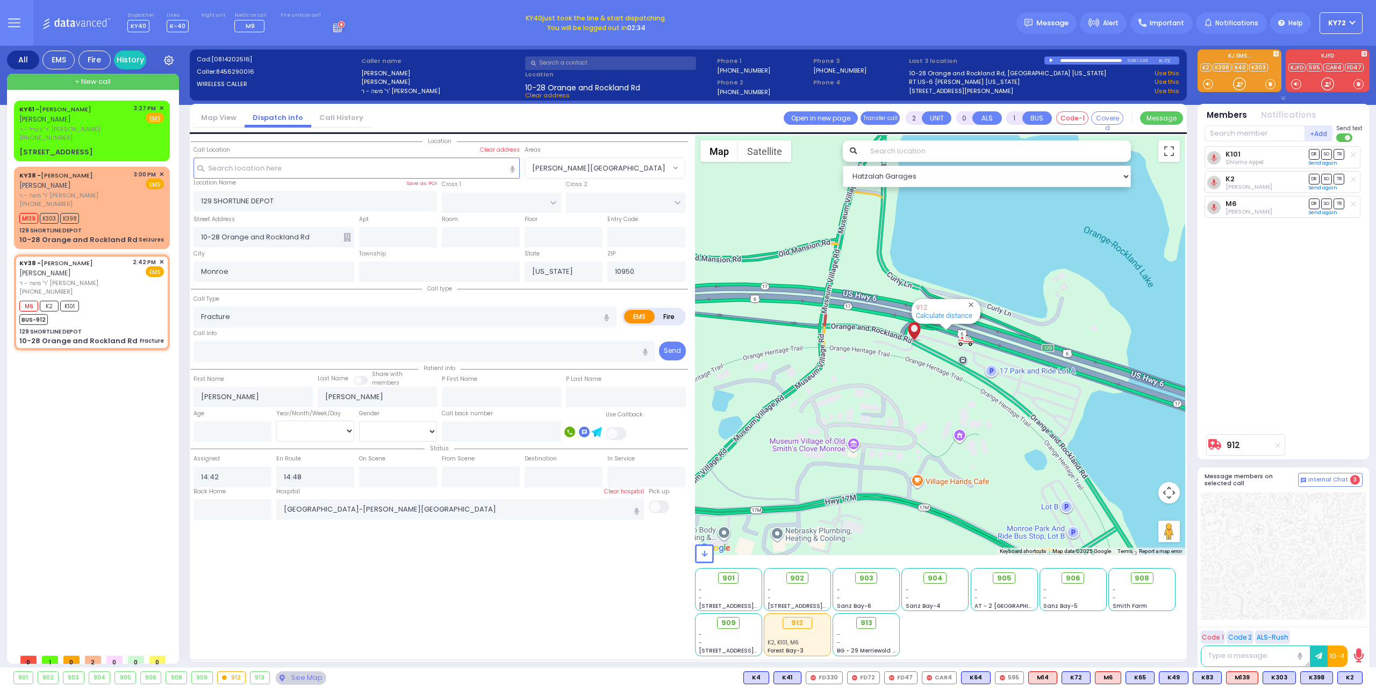
type input "Unknown"
select select "Year"
select select
radio input "true"
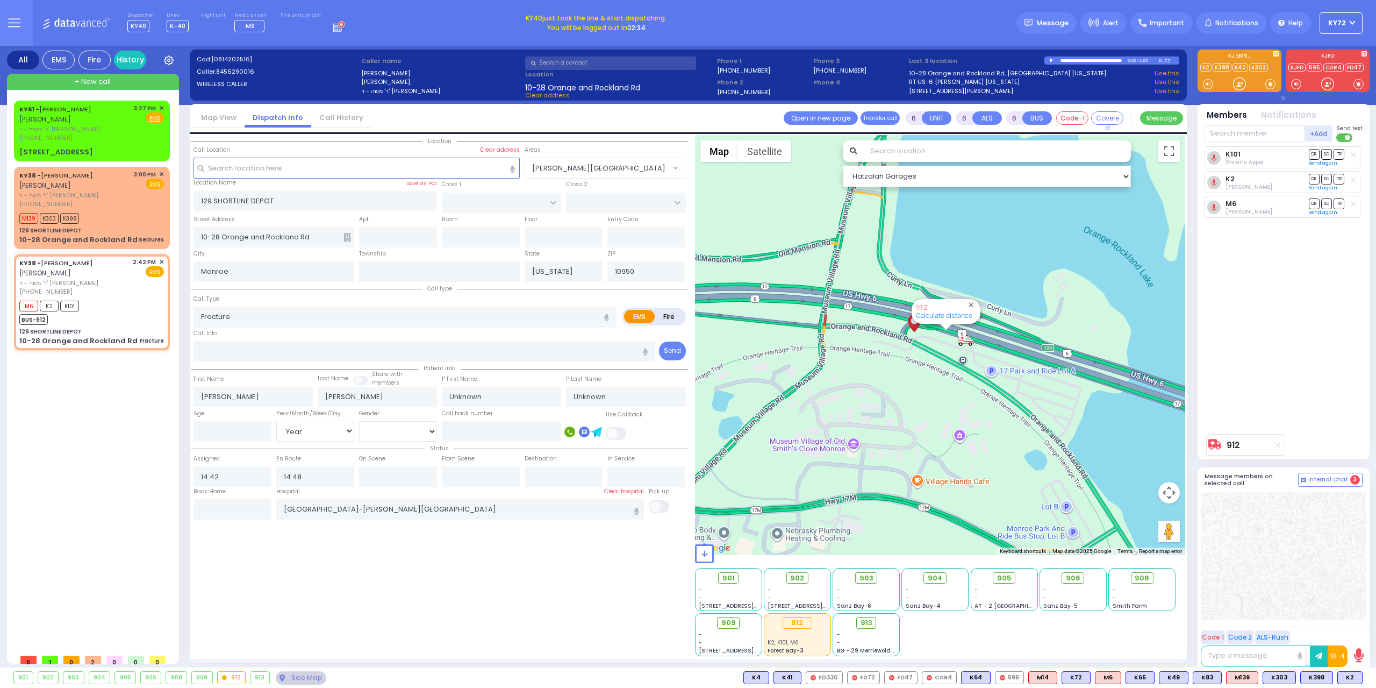
select select "Year"
select select "Hatzalah Garages"
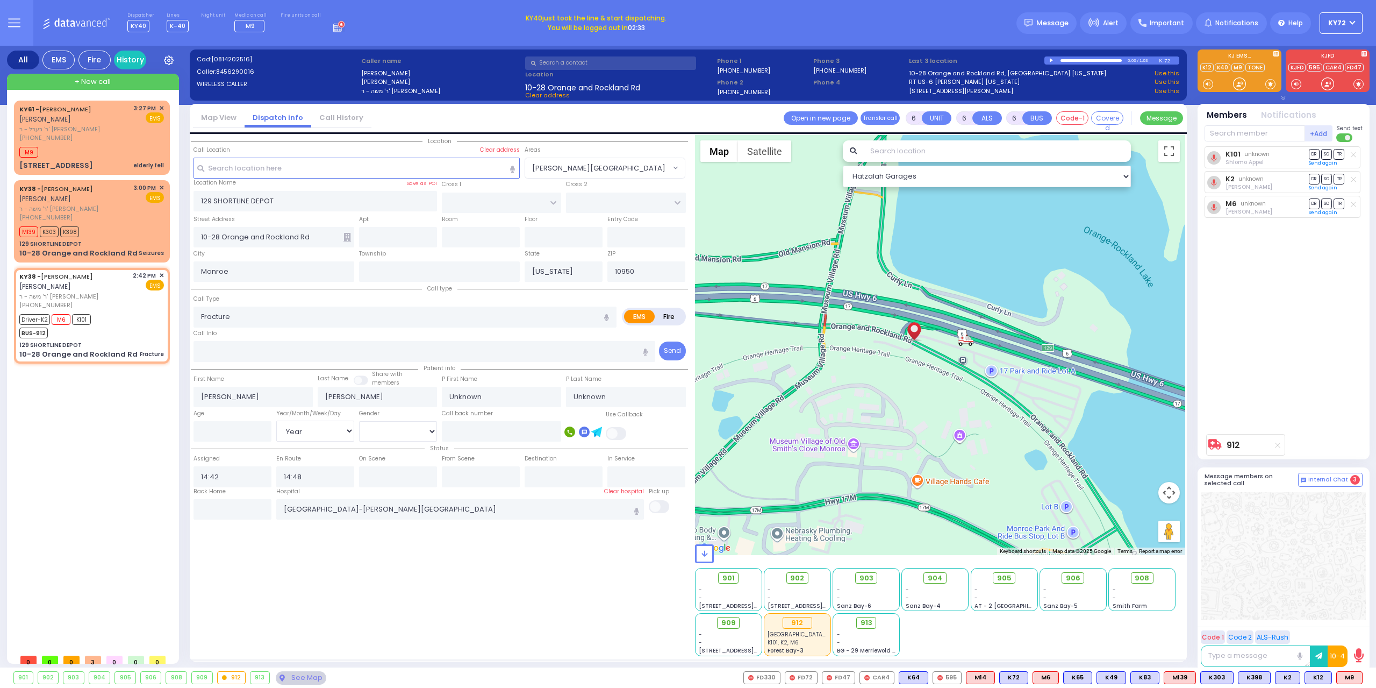
select select
radio input "true"
select select "Year"
type input "15:30"
select select
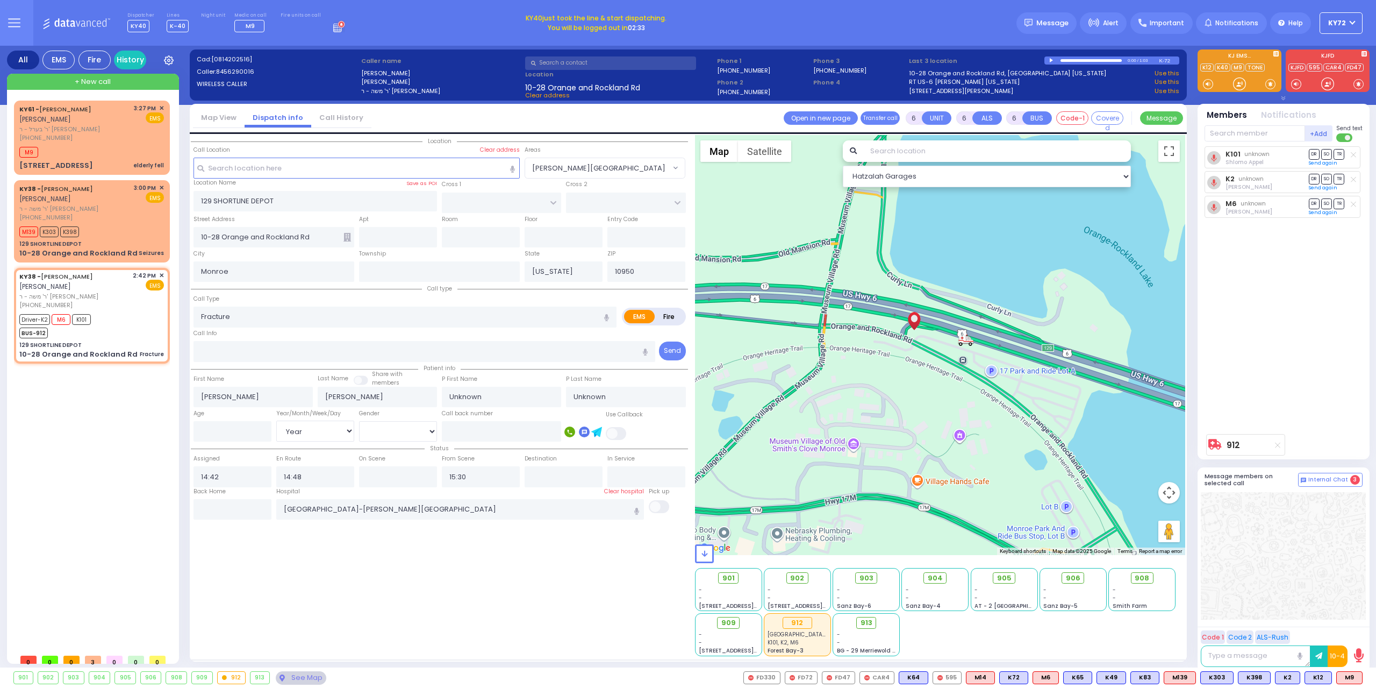
radio input "true"
select select "Year"
select select
radio input "true"
select select "Year"
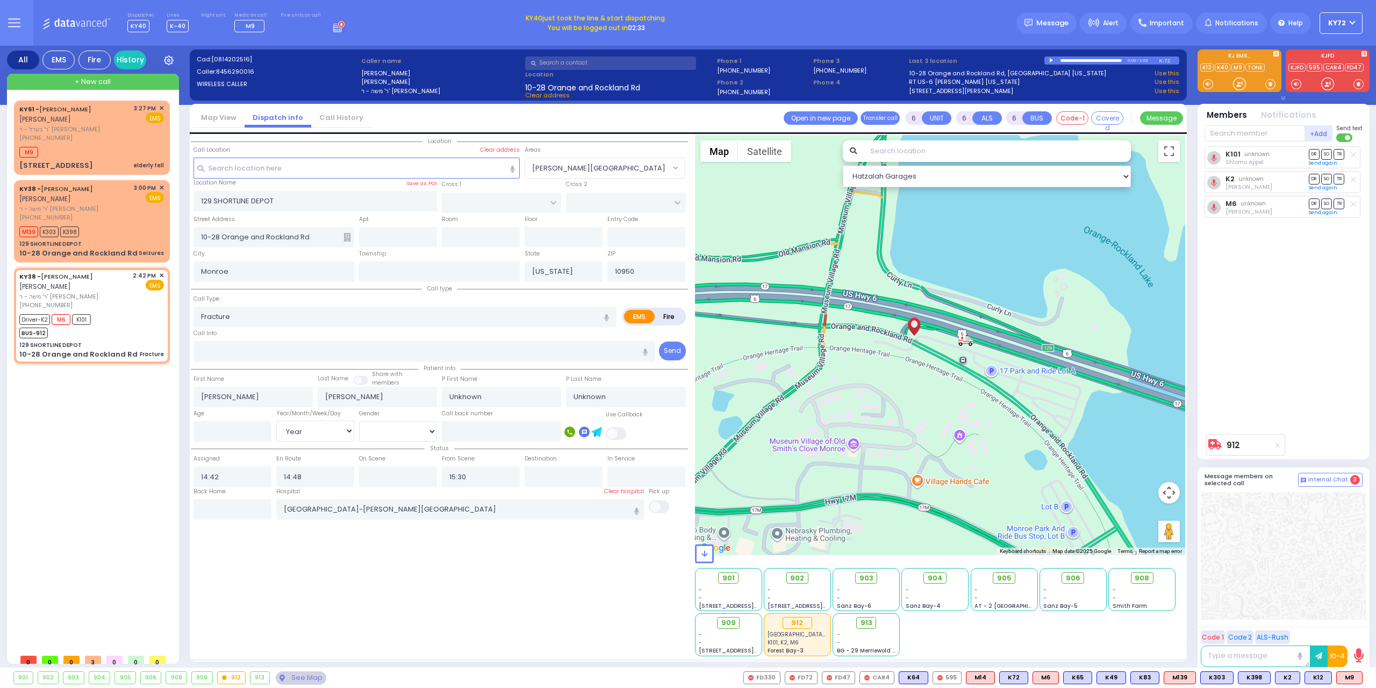
select select "Hatzalah Garages"
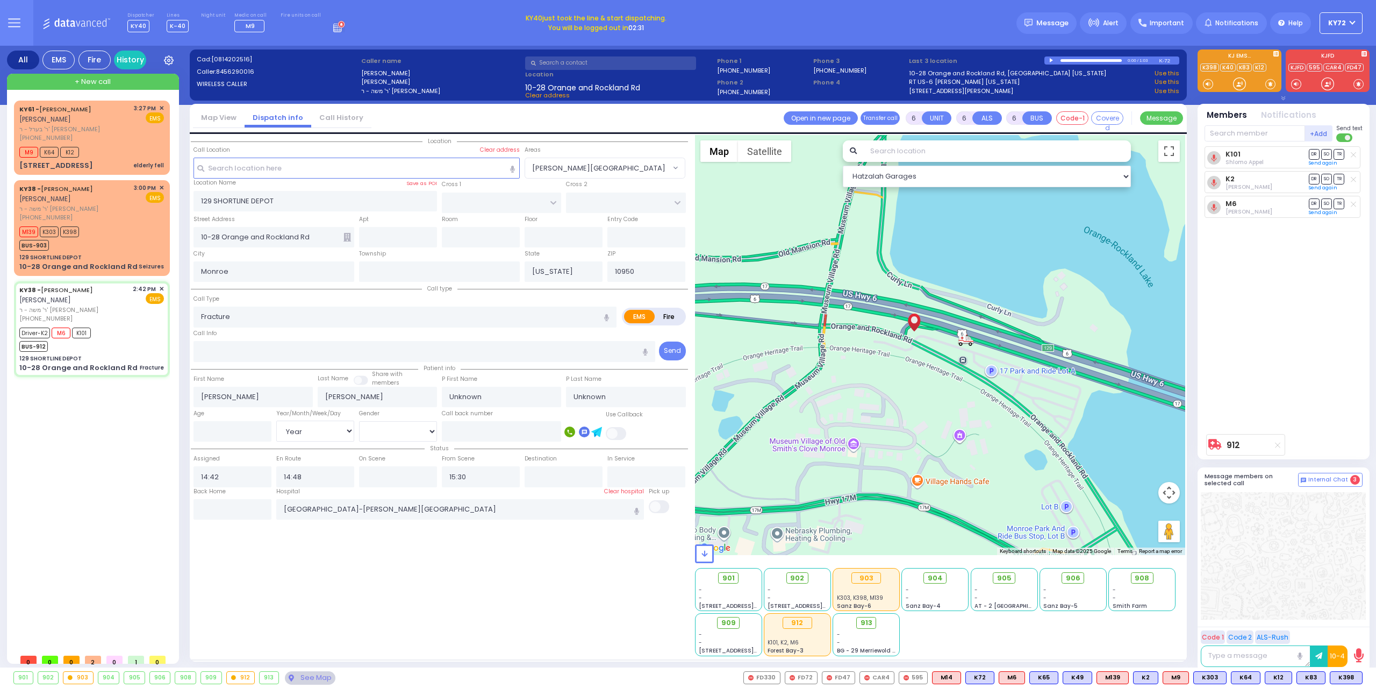
select select
radio input "true"
select select "Year"
type input "15:28"
select select
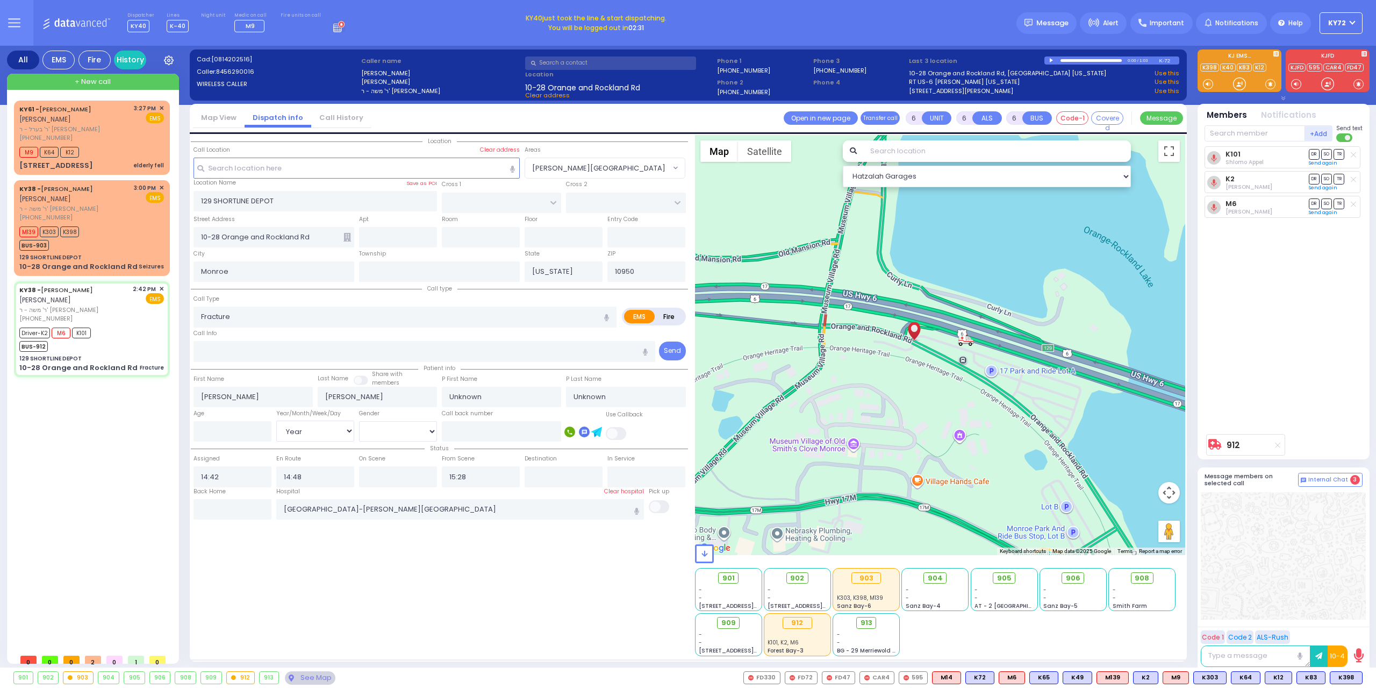
radio input "true"
select select "Year"
select select "Hatzalah Garages"
select select
radio input "true"
